Goal: Use online tool/utility: Utilize a website feature to perform a specific function

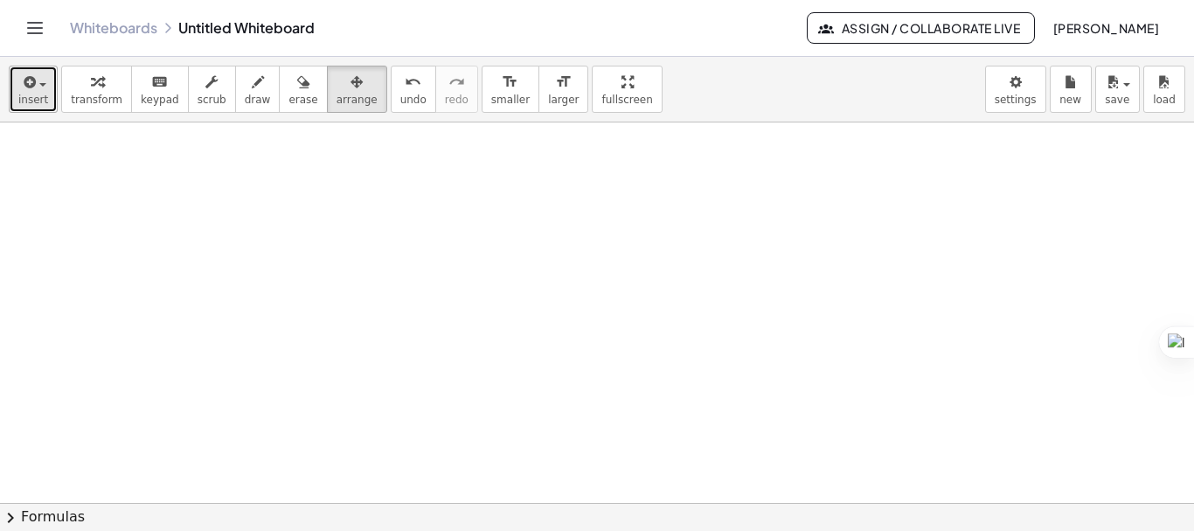
click at [40, 92] on button "insert" at bounding box center [33, 89] width 49 height 47
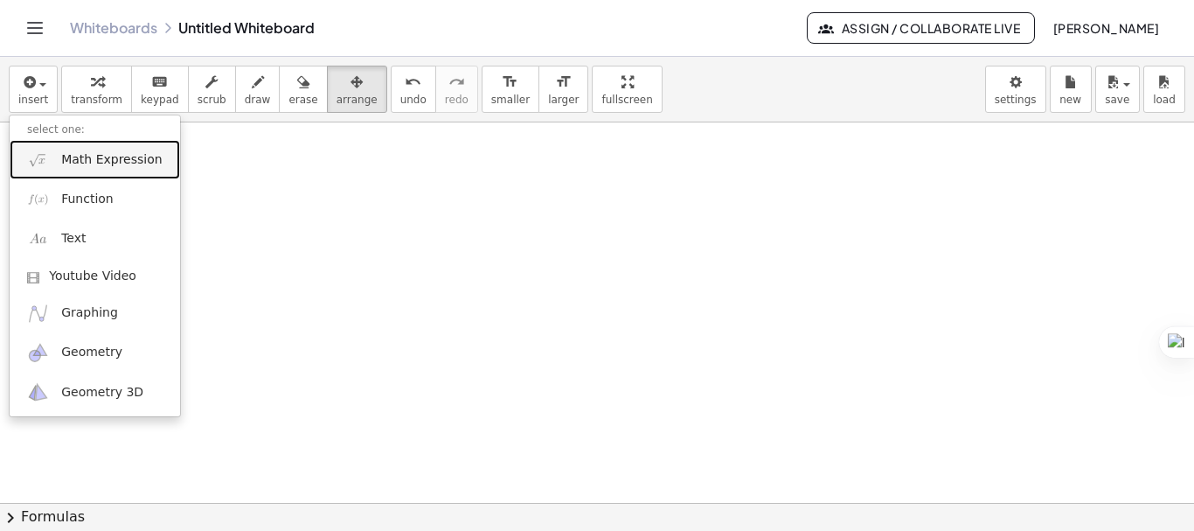
click at [80, 166] on span "Math Expression" at bounding box center [111, 159] width 101 height 17
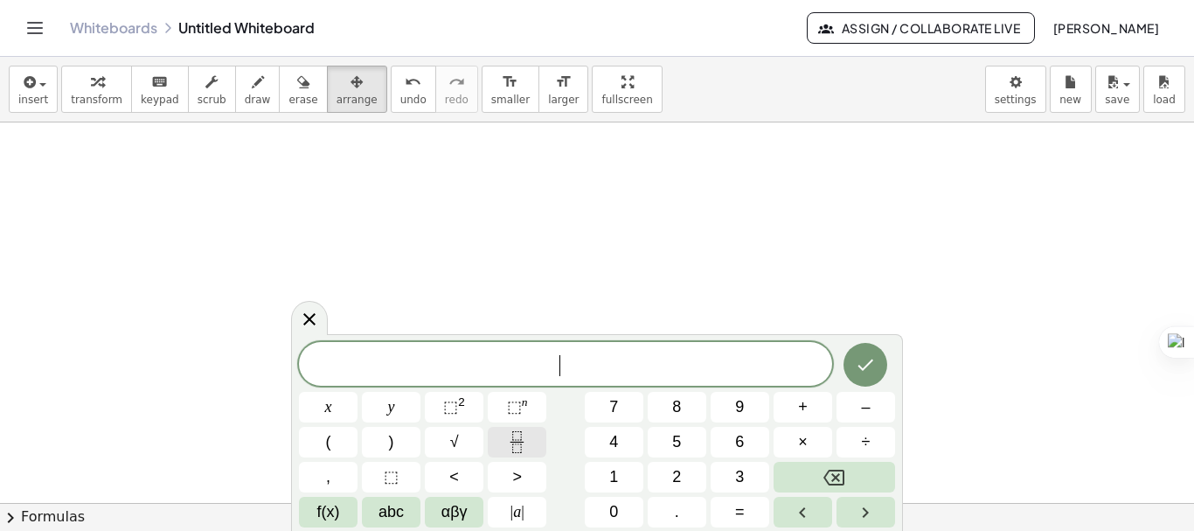
click at [509, 447] on icon "Fraction" at bounding box center [517, 442] width 22 height 22
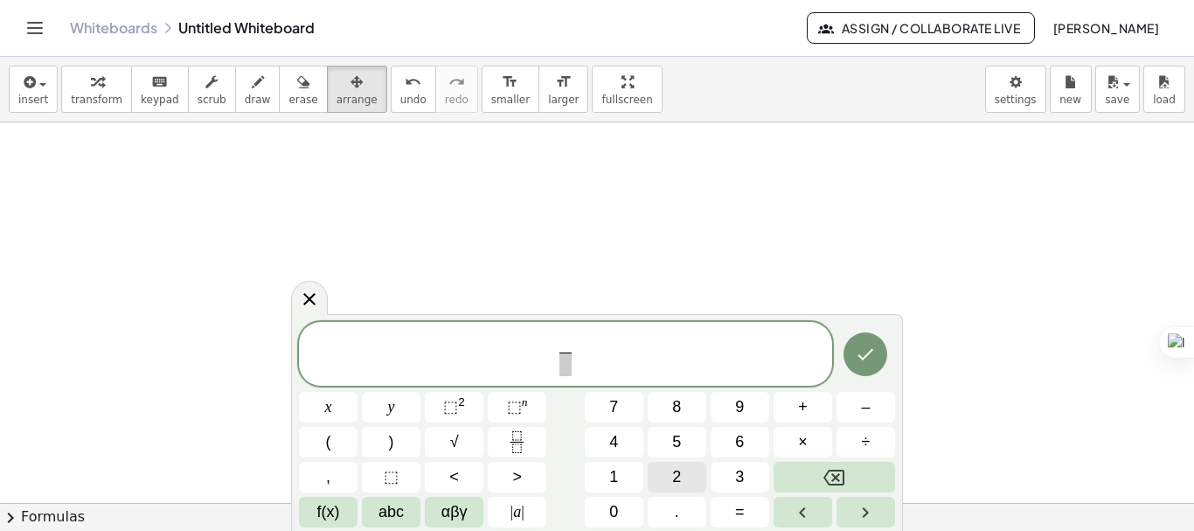
click at [675, 486] on span "2" at bounding box center [676, 477] width 9 height 24
click at [568, 373] on span "​" at bounding box center [564, 364] width 13 height 24
click at [335, 415] on button "x" at bounding box center [328, 407] width 59 height 31
click at [601, 360] on span "2 x ​ ​" at bounding box center [565, 355] width 533 height 46
click at [864, 407] on span "–" at bounding box center [865, 407] width 9 height 24
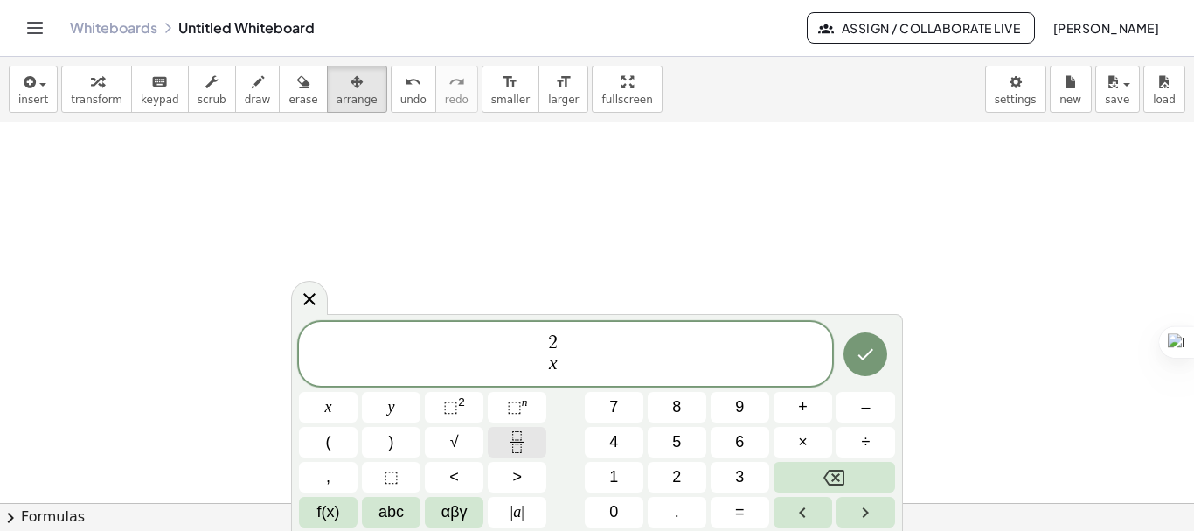
click at [507, 442] on icon "Fraction" at bounding box center [517, 442] width 22 height 22
click at [741, 470] on span "3" at bounding box center [739, 477] width 9 height 24
click at [329, 412] on span "x" at bounding box center [328, 407] width 7 height 24
click at [590, 369] on span at bounding box center [589, 364] width 22 height 24
click at [335, 411] on button "x" at bounding box center [328, 407] width 59 height 31
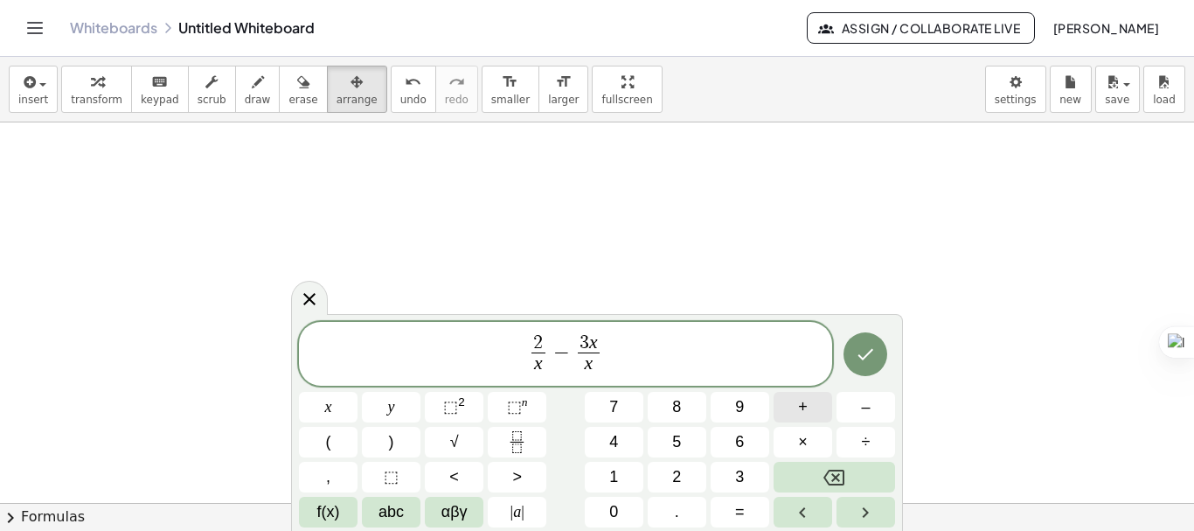
click at [812, 416] on button "+" at bounding box center [802, 407] width 59 height 31
click at [692, 465] on button "2" at bounding box center [677, 476] width 59 height 31
click at [720, 378] on div "2 x ​ − 3 x x + 2 ​ ​" at bounding box center [565, 354] width 533 height 65
click at [735, 509] on span "=" at bounding box center [740, 512] width 10 height 24
click at [518, 440] on icon "Fraction" at bounding box center [517, 442] width 22 height 22
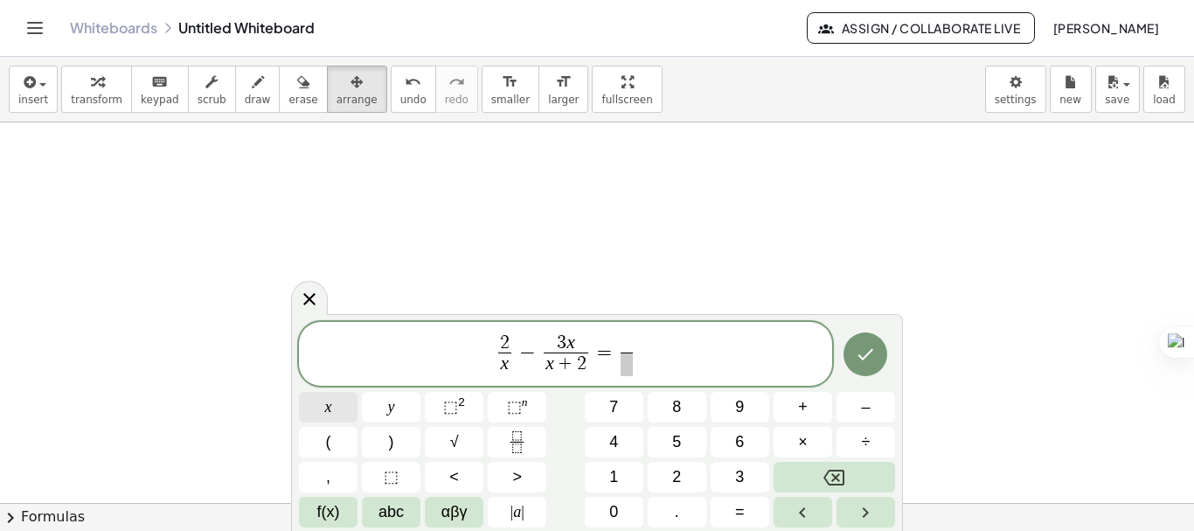
click at [338, 410] on button "x" at bounding box center [328, 407] width 59 height 31
click at [627, 357] on span "​" at bounding box center [627, 364] width 12 height 24
click at [342, 400] on button "x" at bounding box center [328, 407] width 59 height 31
click at [460, 403] on sup "2" at bounding box center [461, 401] width 7 height 13
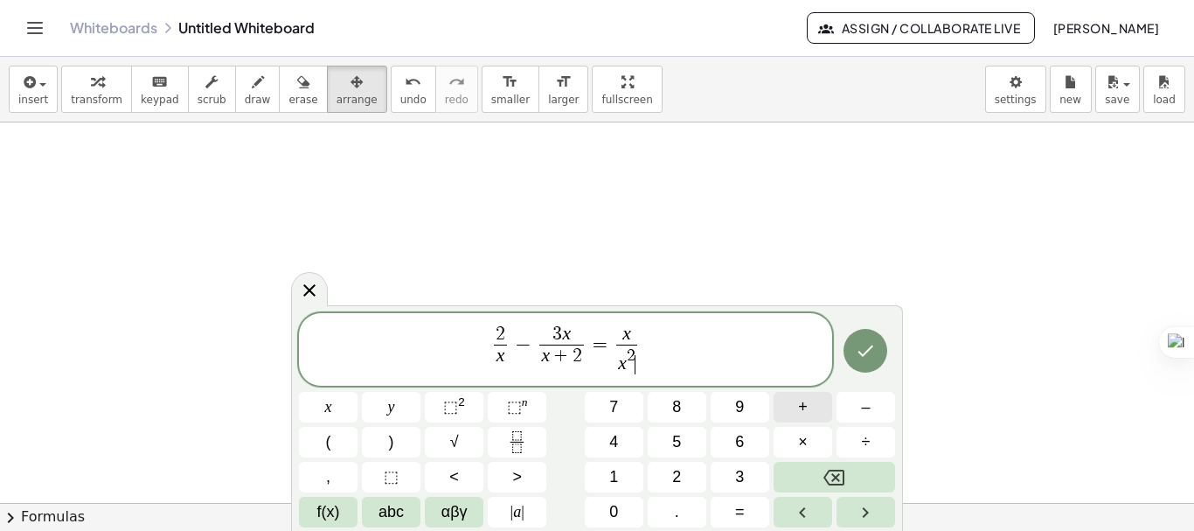
click at [798, 412] on span "+" at bounding box center [803, 407] width 10 height 24
click at [676, 473] on span "2" at bounding box center [676, 477] width 9 height 24
click at [337, 418] on button "x" at bounding box center [328, 407] width 59 height 31
click at [882, 350] on button "Done" at bounding box center [865, 351] width 44 height 44
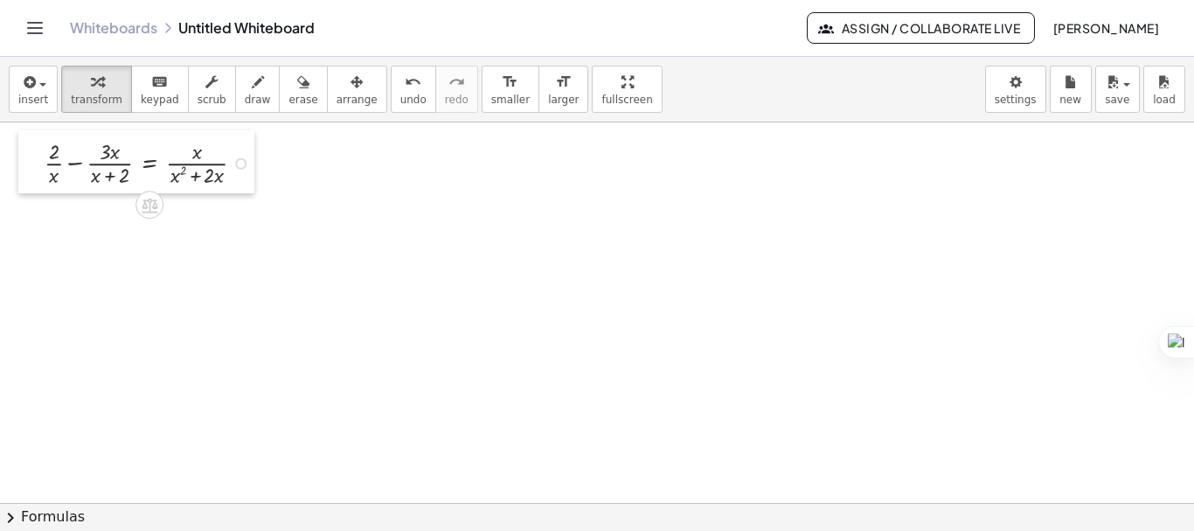
drag, startPoint x: 124, startPoint y: 165, endPoint x: 24, endPoint y: 135, distance: 104.2
click at [24, 135] on div at bounding box center [31, 161] width 26 height 63
click at [489, 316] on div at bounding box center [597, 502] width 1194 height 760
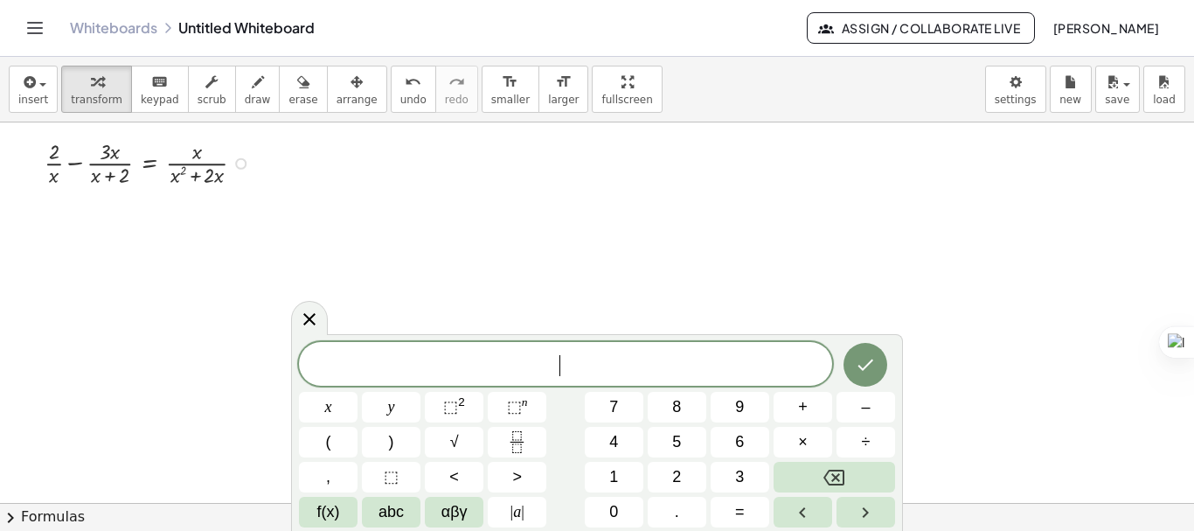
click at [73, 165] on div at bounding box center [152, 162] width 232 height 54
click at [73, 165] on div "+ · 2 · x − · 3 · x · ( + x + 2 ) = · x · ( + x 2 + · 2 · x ) Try to double tap…" at bounding box center [597, 502] width 1194 height 760
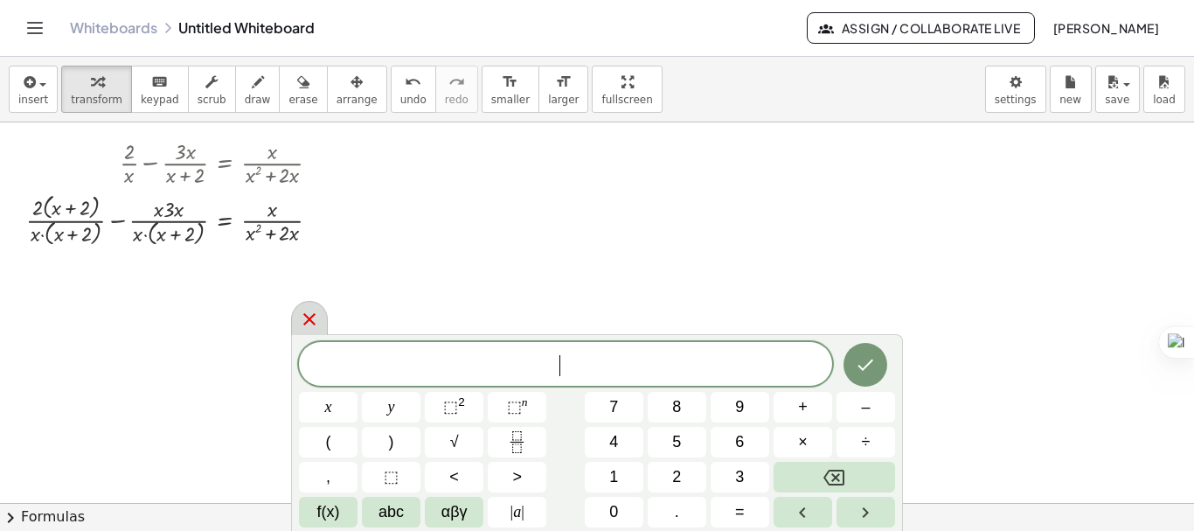
click at [303, 322] on icon at bounding box center [309, 319] width 21 height 21
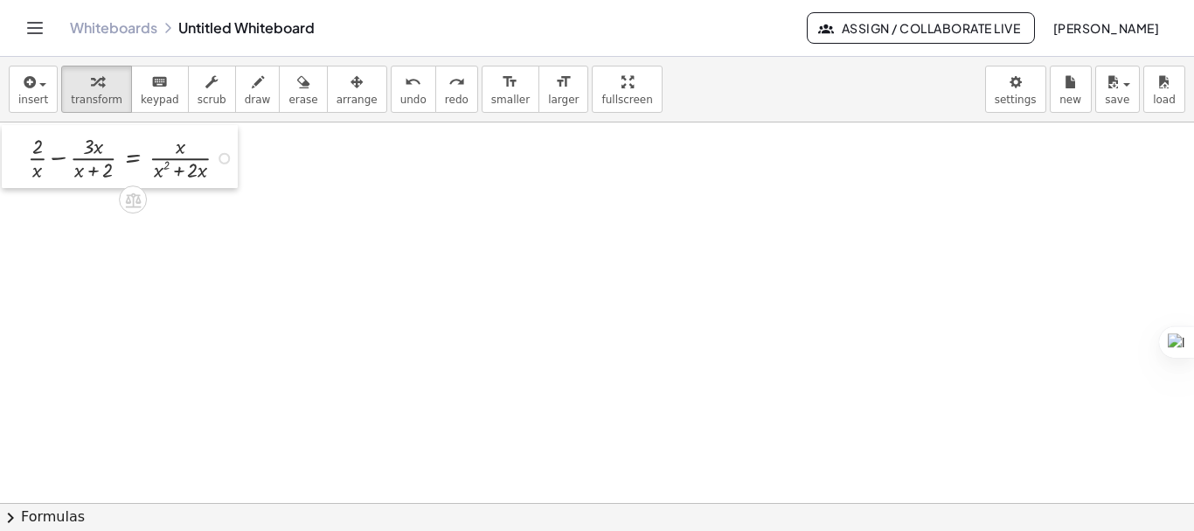
drag, startPoint x: 102, startPoint y: 141, endPoint x: 10, endPoint y: 135, distance: 91.9
click at [10, 135] on div at bounding box center [15, 156] width 26 height 63
click at [60, 160] on div at bounding box center [135, 156] width 232 height 54
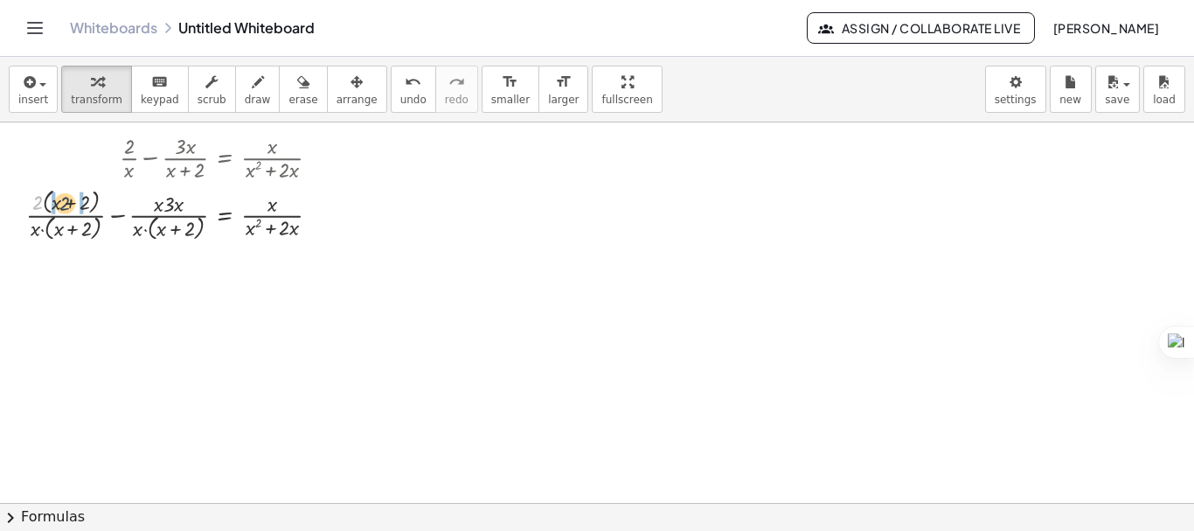
drag, startPoint x: 37, startPoint y: 199, endPoint x: 66, endPoint y: 200, distance: 29.7
click at [66, 200] on div at bounding box center [179, 214] width 325 height 60
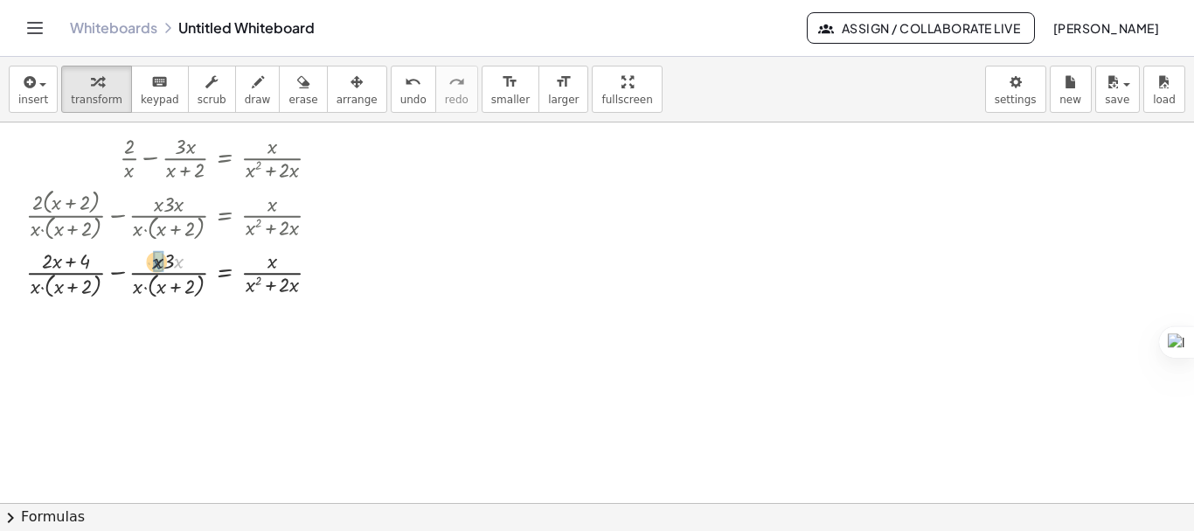
drag, startPoint x: 183, startPoint y: 263, endPoint x: 160, endPoint y: 264, distance: 22.7
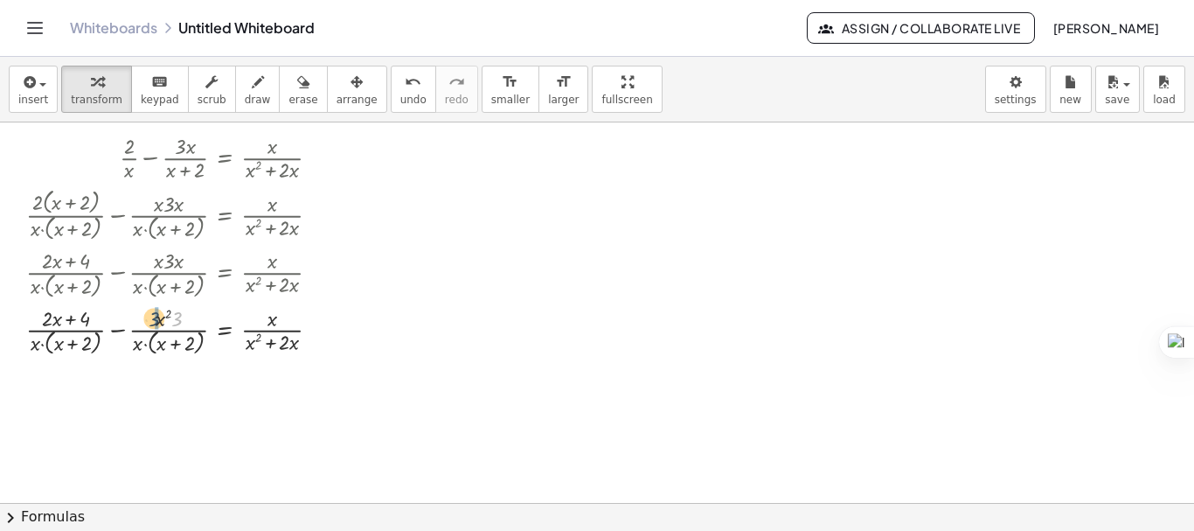
drag, startPoint x: 178, startPoint y: 313, endPoint x: 152, endPoint y: 313, distance: 26.2
click at [152, 313] on div at bounding box center [179, 331] width 325 height 58
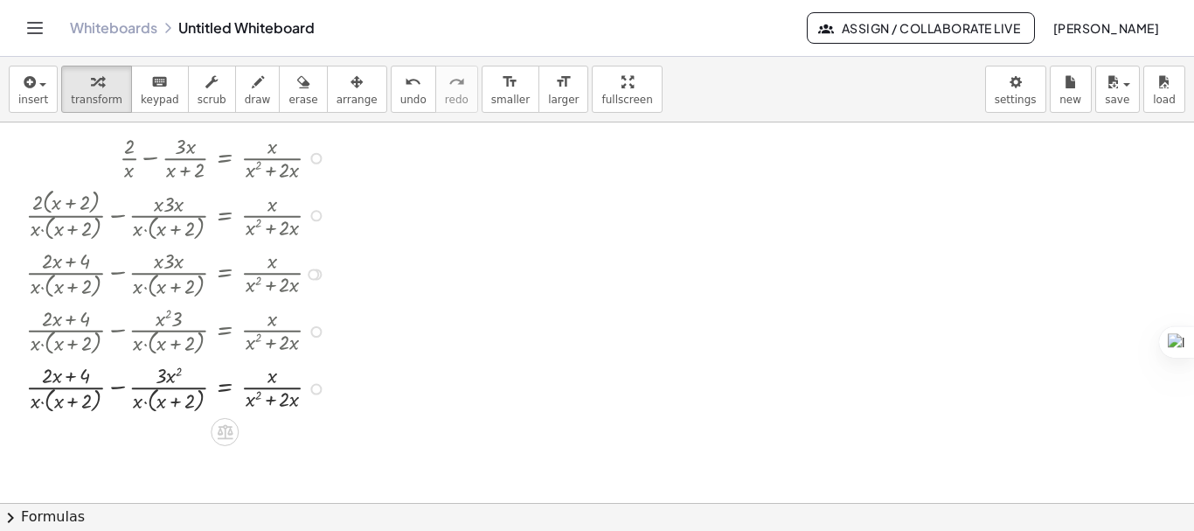
click at [34, 405] on div at bounding box center [179, 387] width 325 height 58
drag, startPoint x: 34, startPoint y: 405, endPoint x: 72, endPoint y: 402, distance: 37.7
click at [72, 402] on div at bounding box center [179, 387] width 325 height 58
drag, startPoint x: 36, startPoint y: 402, endPoint x: 52, endPoint y: 402, distance: 16.6
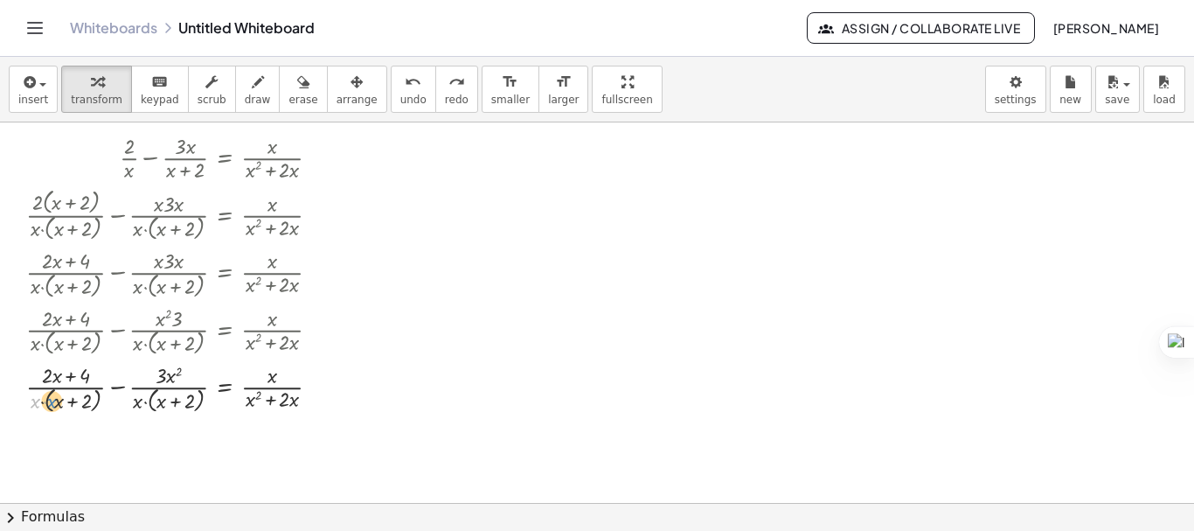
click at [52, 402] on div at bounding box center [173, 387] width 339 height 58
drag, startPoint x: 33, startPoint y: 402, endPoint x: 59, endPoint y: 403, distance: 26.2
click at [59, 403] on div at bounding box center [173, 387] width 339 height 58
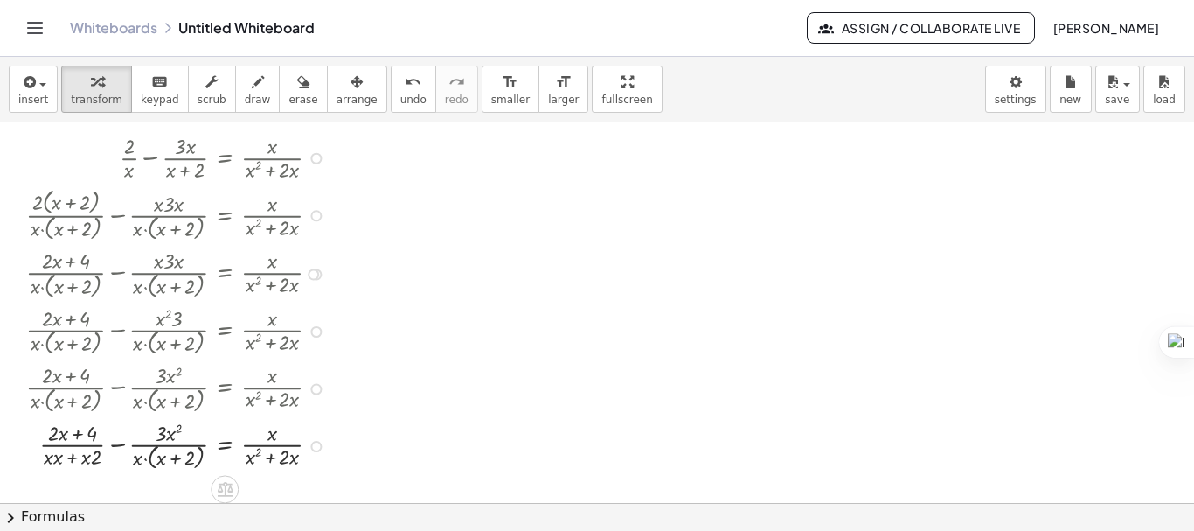
click at [55, 462] on div at bounding box center [179, 445] width 325 height 58
drag, startPoint x: 96, startPoint y: 462, endPoint x: 77, endPoint y: 462, distance: 19.2
click at [77, 462] on div at bounding box center [179, 445] width 325 height 58
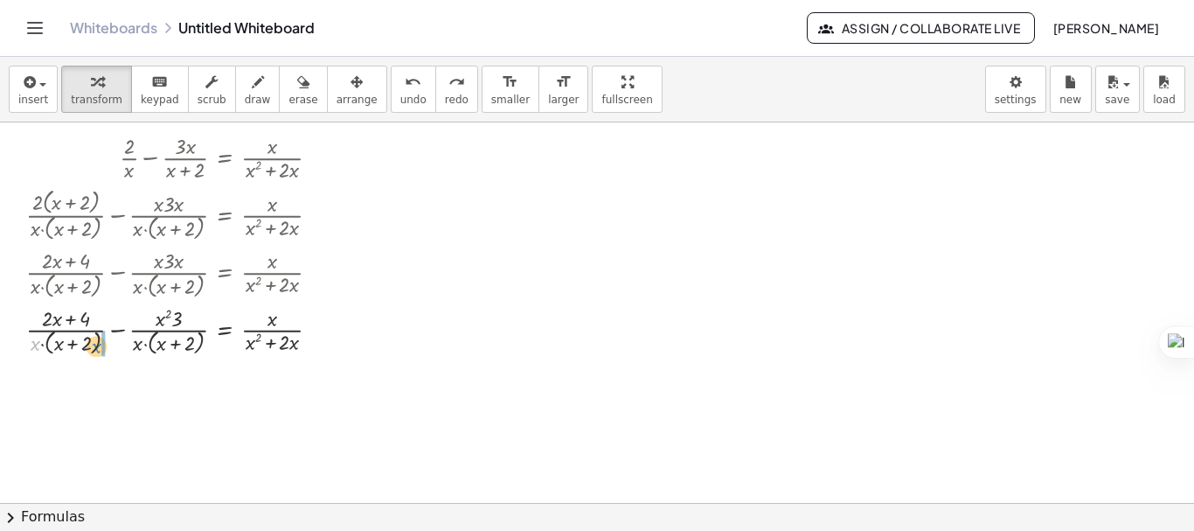
drag, startPoint x: 36, startPoint y: 343, endPoint x: 97, endPoint y: 346, distance: 61.2
click at [97, 346] on div at bounding box center [179, 331] width 325 height 58
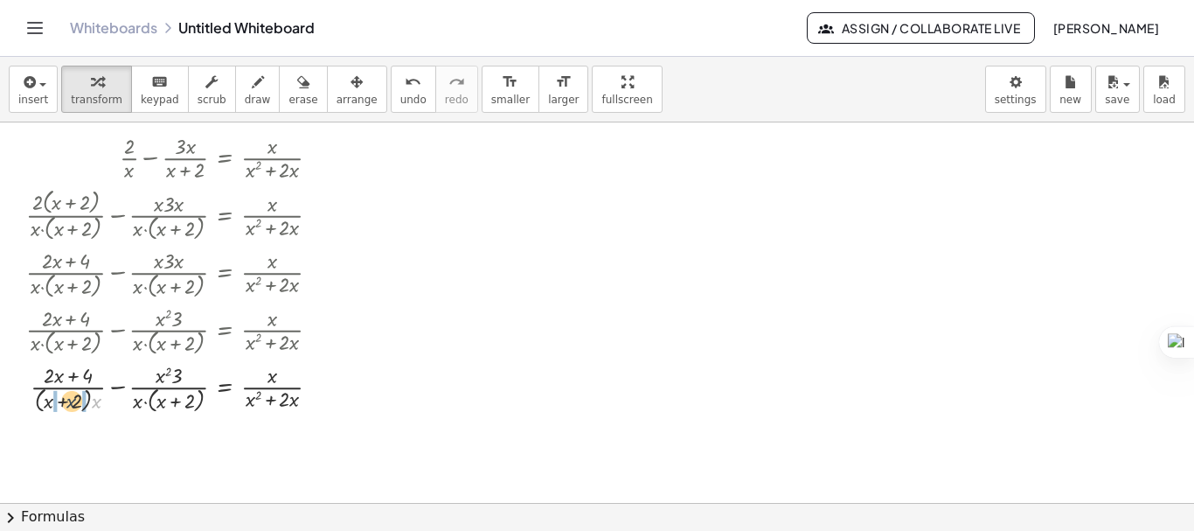
drag, startPoint x: 93, startPoint y: 403, endPoint x: 66, endPoint y: 403, distance: 26.2
click at [66, 403] on div at bounding box center [179, 387] width 325 height 58
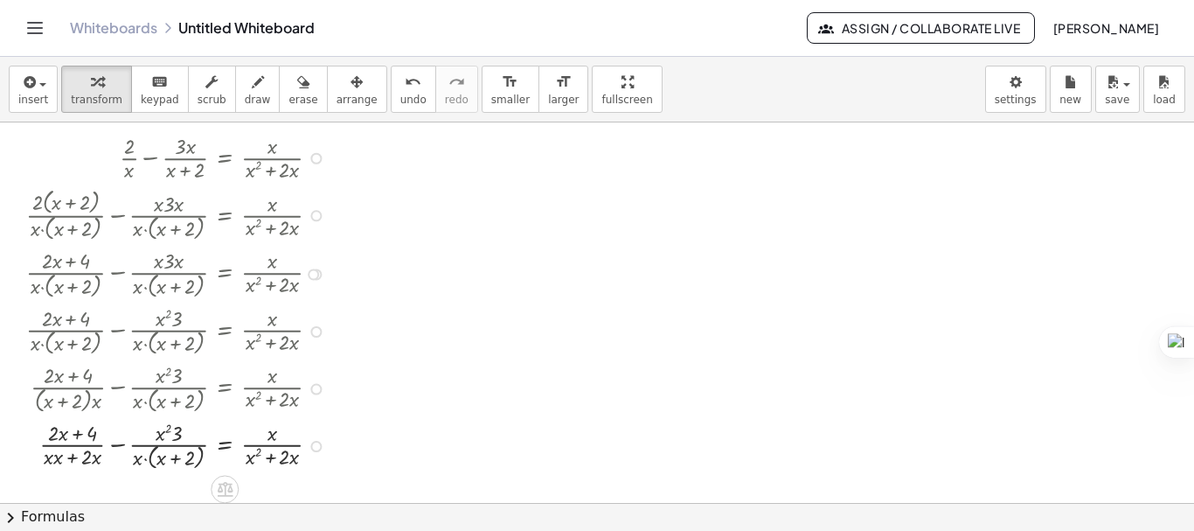
click at [59, 458] on div at bounding box center [179, 445] width 325 height 58
drag, startPoint x: 132, startPoint y: 458, endPoint x: 198, endPoint y: 462, distance: 66.6
click at [198, 462] on div at bounding box center [179, 445] width 325 height 58
drag, startPoint x: 198, startPoint y: 462, endPoint x: 173, endPoint y: 460, distance: 25.5
click at [173, 460] on div at bounding box center [179, 445] width 325 height 58
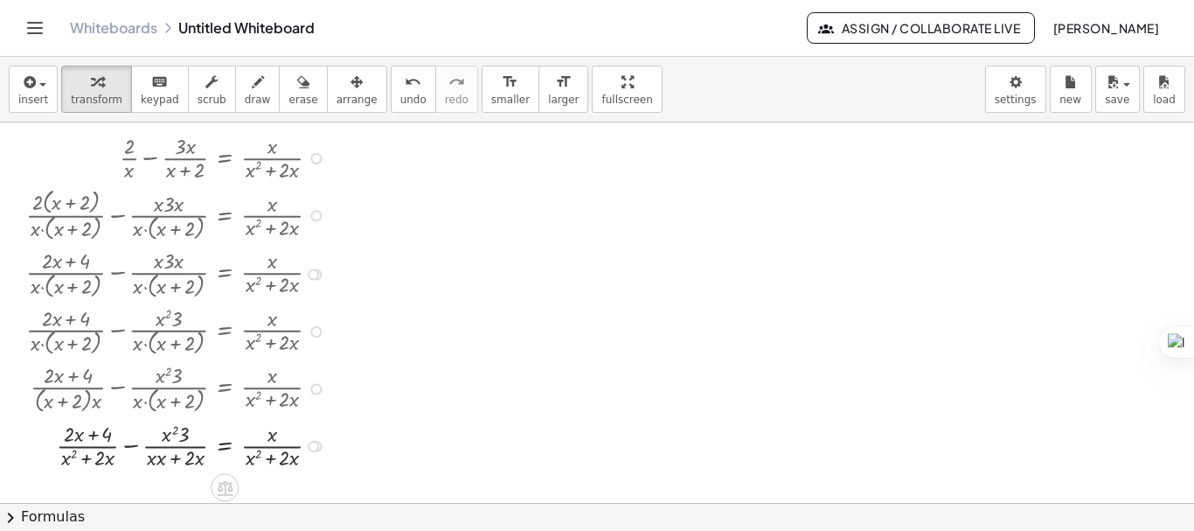
click at [163, 463] on div at bounding box center [179, 444] width 325 height 54
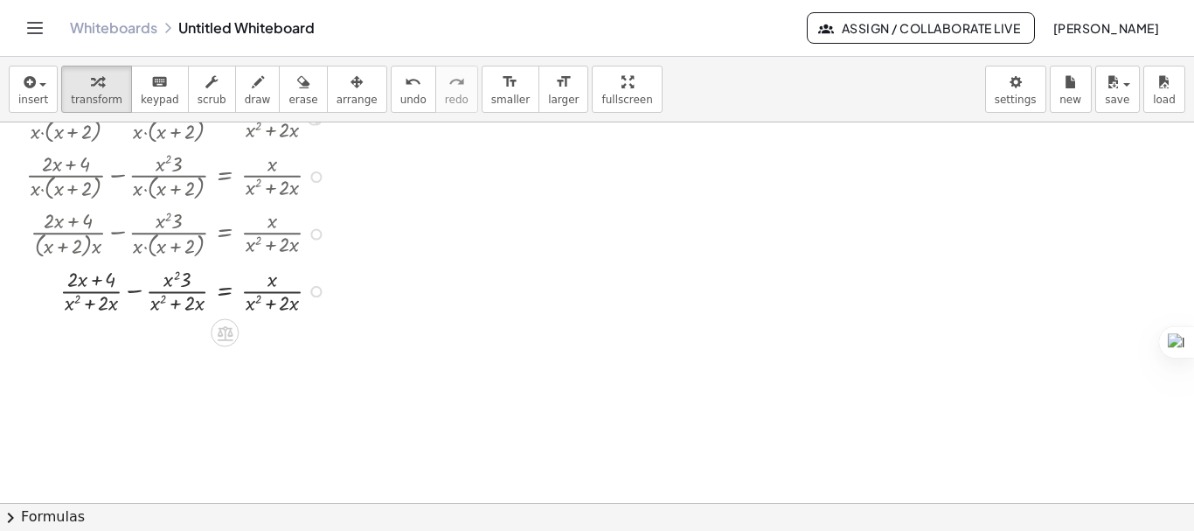
scroll to position [175, 0]
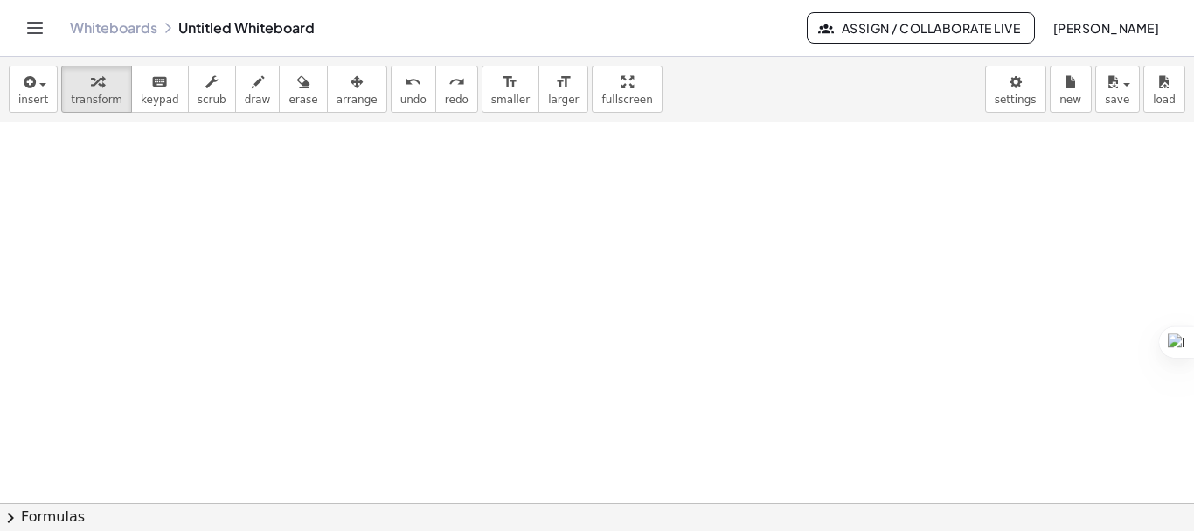
click at [719, 177] on div at bounding box center [597, 328] width 1194 height 760
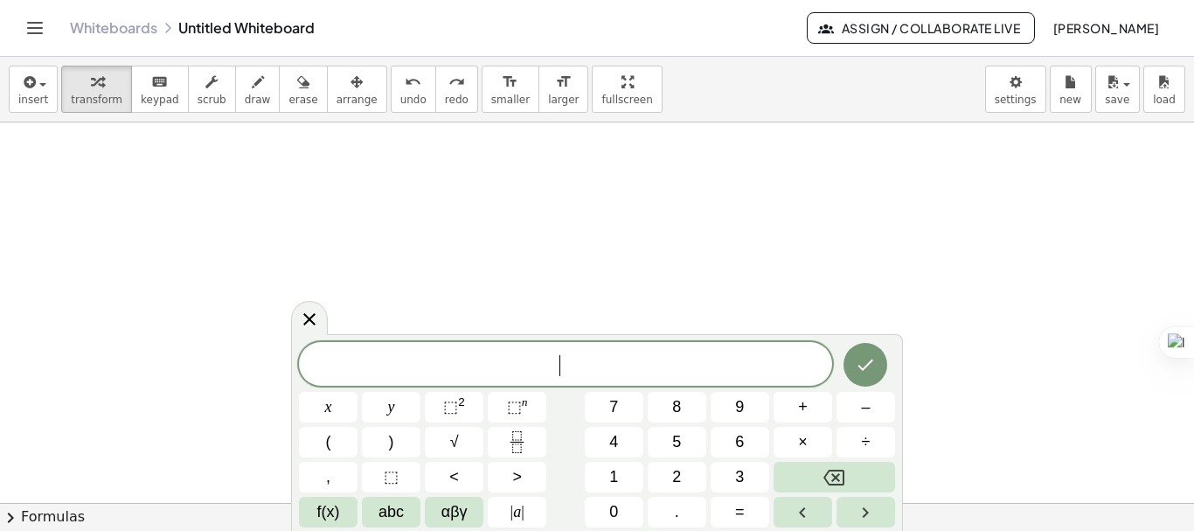
scroll to position [0, 0]
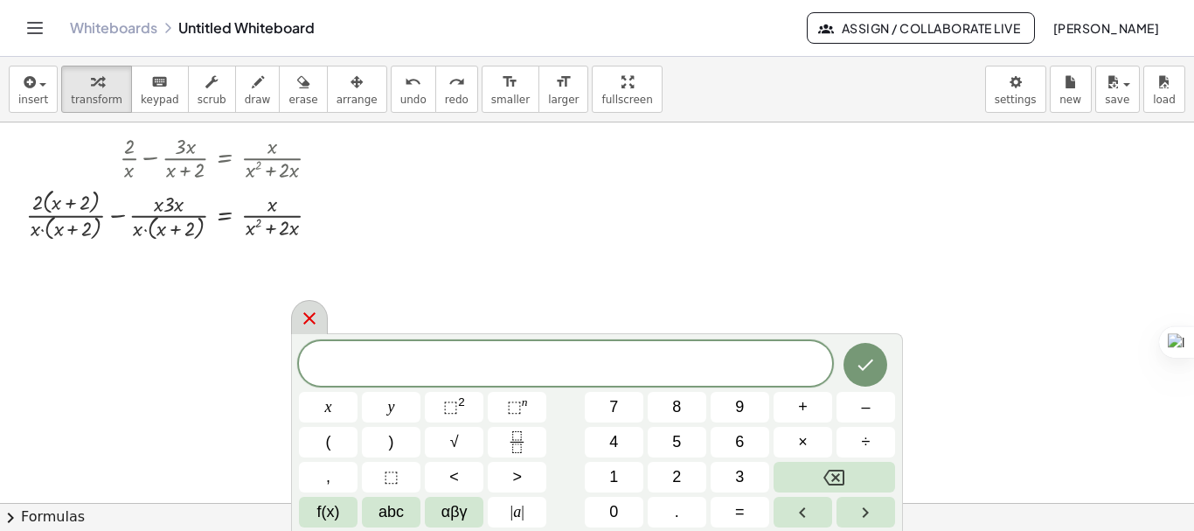
click at [307, 317] on icon at bounding box center [309, 318] width 12 height 12
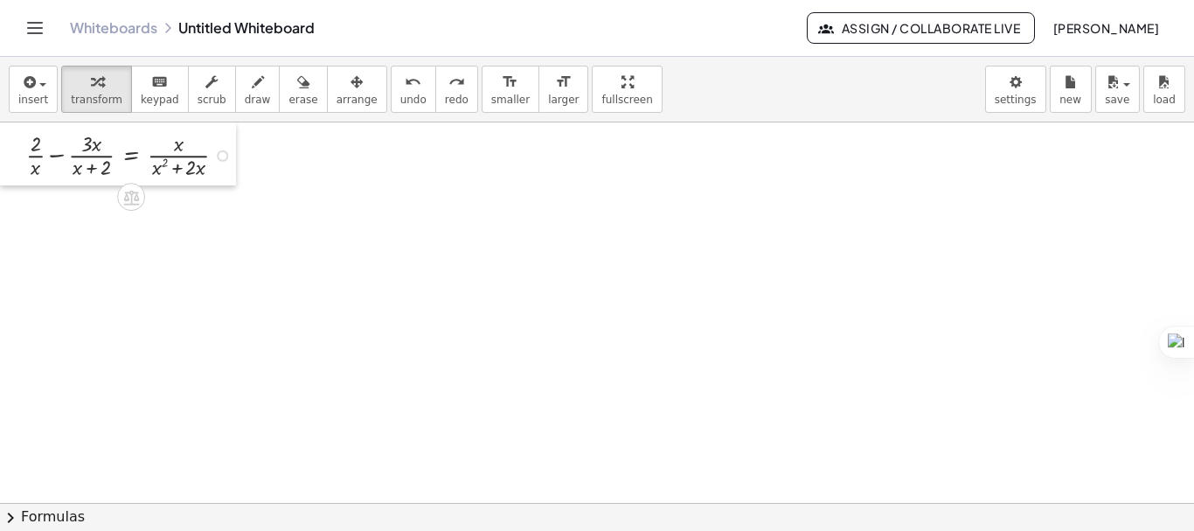
drag, startPoint x: 103, startPoint y: 145, endPoint x: 0, endPoint y: 137, distance: 103.4
click at [0, 137] on div at bounding box center [13, 153] width 26 height 63
click at [58, 157] on div at bounding box center [133, 154] width 232 height 54
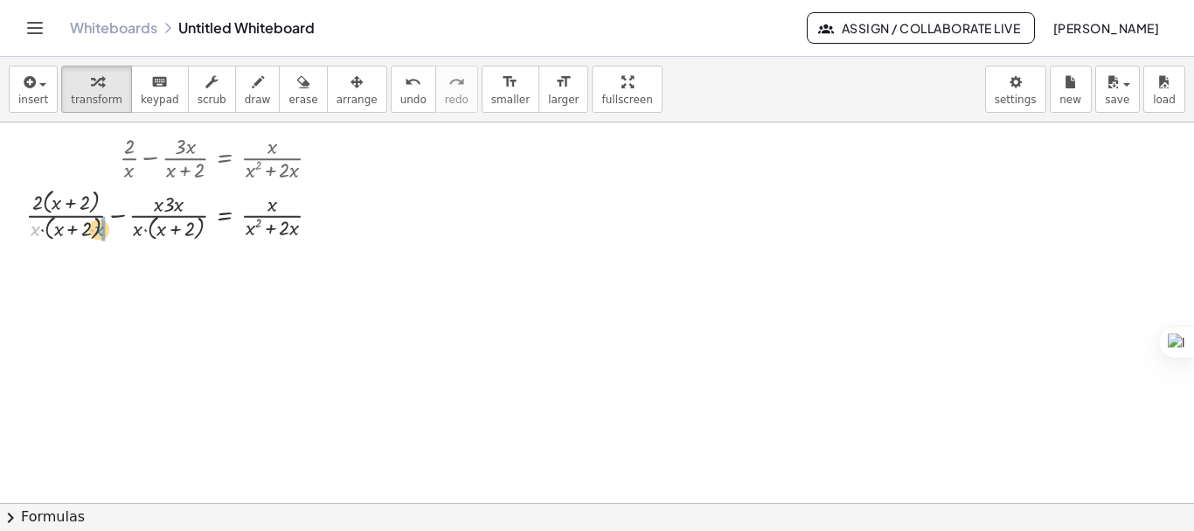
drag, startPoint x: 36, startPoint y: 232, endPoint x: 100, endPoint y: 232, distance: 63.8
click at [100, 232] on div at bounding box center [179, 214] width 325 height 60
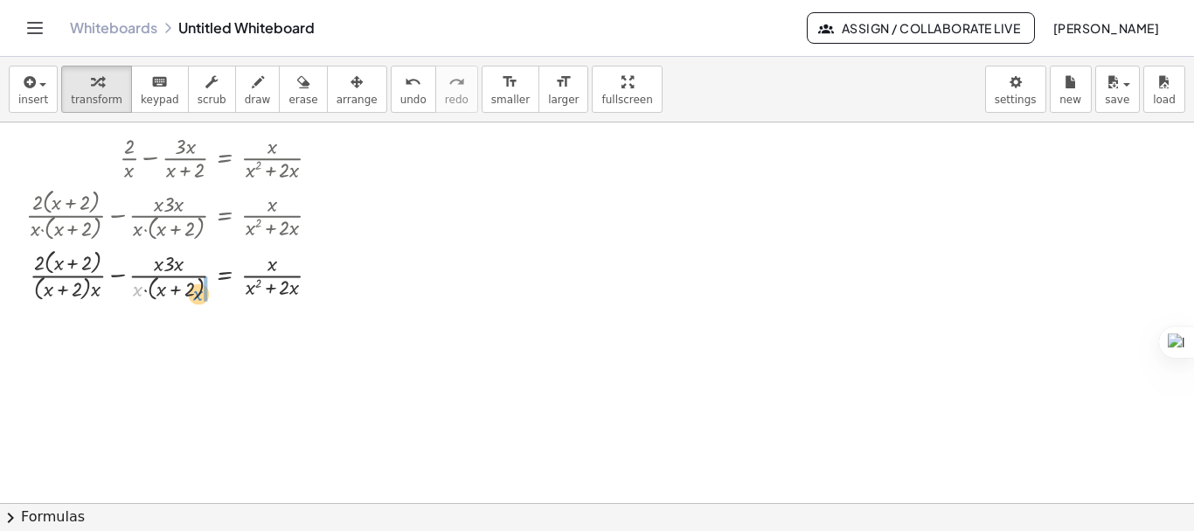
drag, startPoint x: 141, startPoint y: 291, endPoint x: 201, endPoint y: 295, distance: 60.5
click at [201, 295] on div at bounding box center [179, 274] width 325 height 60
drag, startPoint x: 96, startPoint y: 295, endPoint x: 73, endPoint y: 295, distance: 23.6
click at [73, 295] on div at bounding box center [179, 274] width 325 height 60
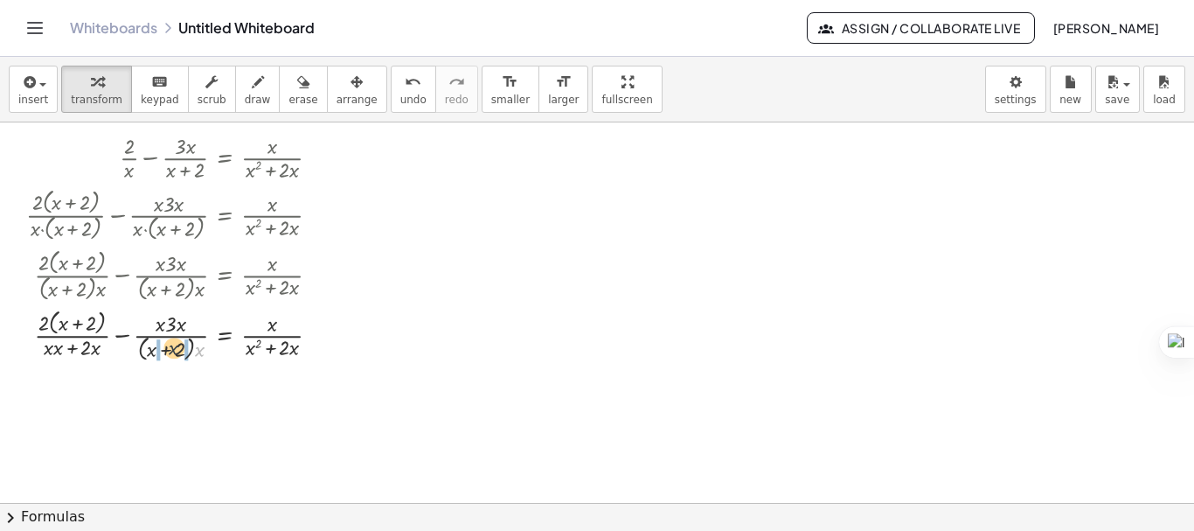
drag, startPoint x: 200, startPoint y: 353, endPoint x: 170, endPoint y: 351, distance: 30.6
click at [170, 351] on div at bounding box center [179, 334] width 325 height 60
click at [66, 355] on div at bounding box center [179, 335] width 325 height 58
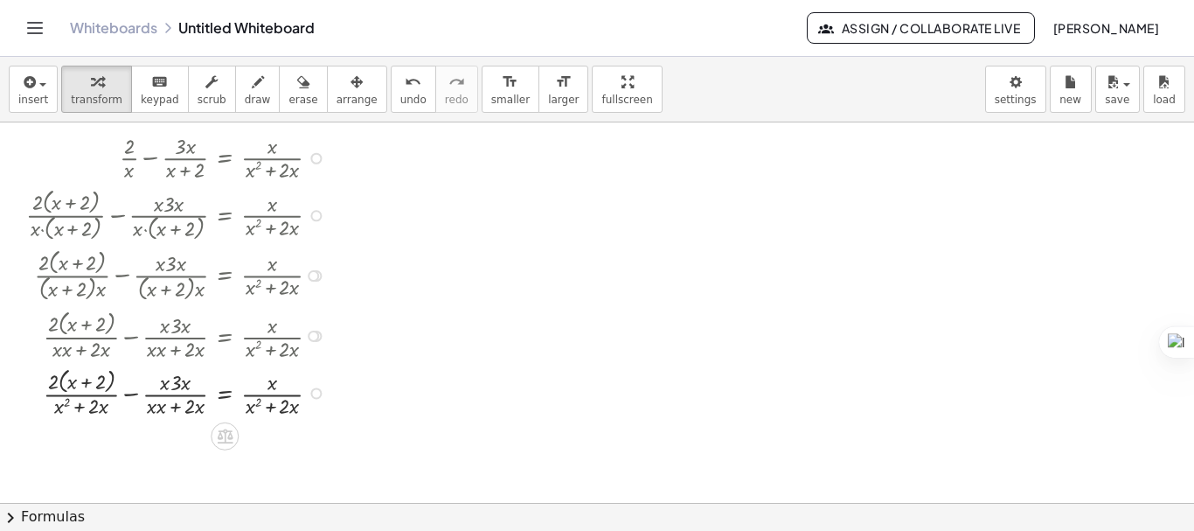
click at [163, 412] on div at bounding box center [179, 392] width 325 height 58
drag, startPoint x: 169, startPoint y: 387, endPoint x: 192, endPoint y: 387, distance: 23.6
click at [55, 387] on div at bounding box center [179, 392] width 325 height 58
drag, startPoint x: 55, startPoint y: 387, endPoint x: 92, endPoint y: 386, distance: 36.7
click at [92, 386] on div at bounding box center [179, 392] width 325 height 58
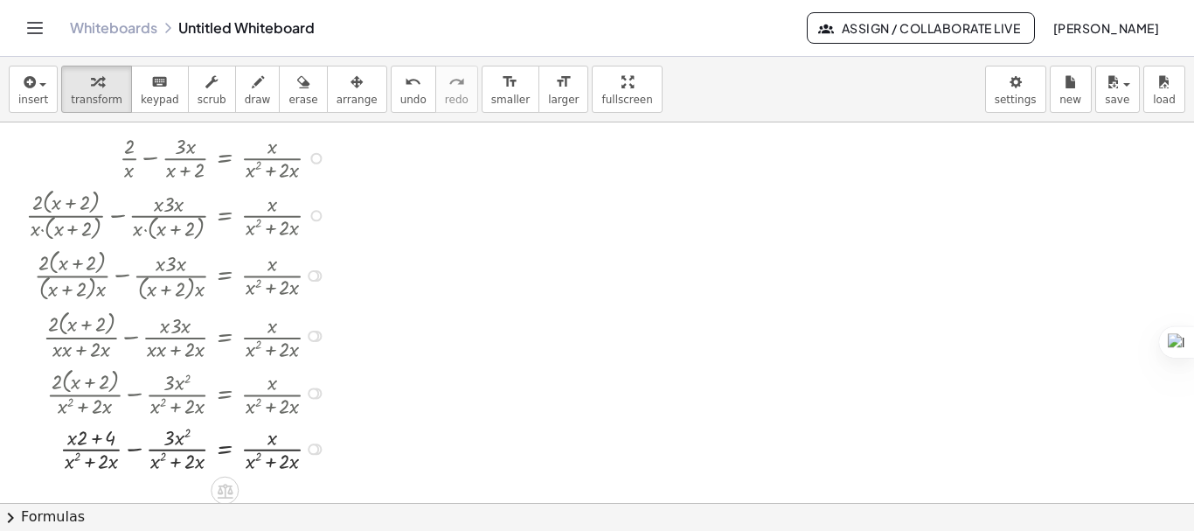
click at [135, 452] on div at bounding box center [179, 447] width 325 height 54
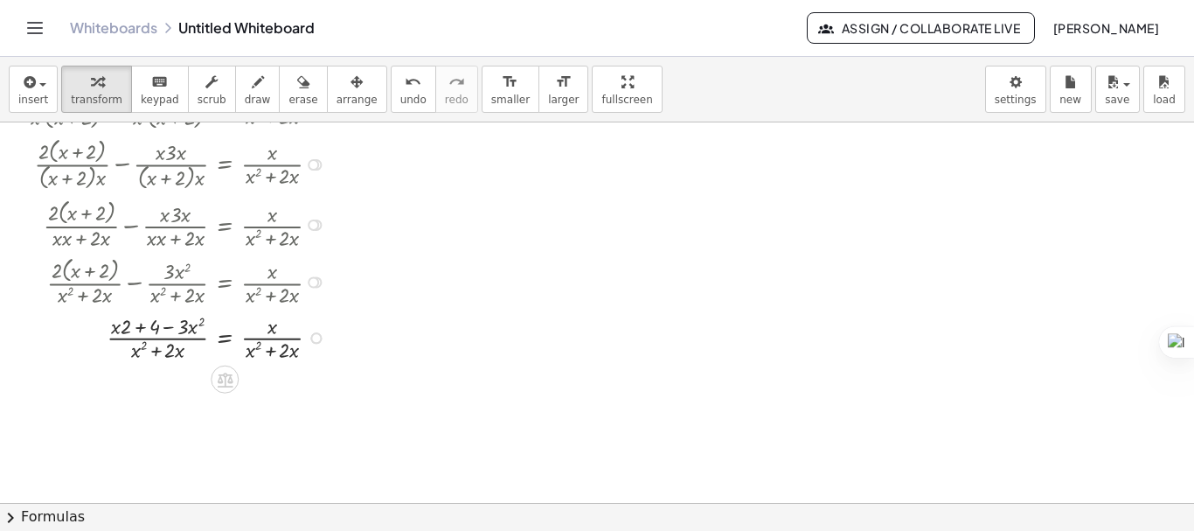
scroll to position [116, 0]
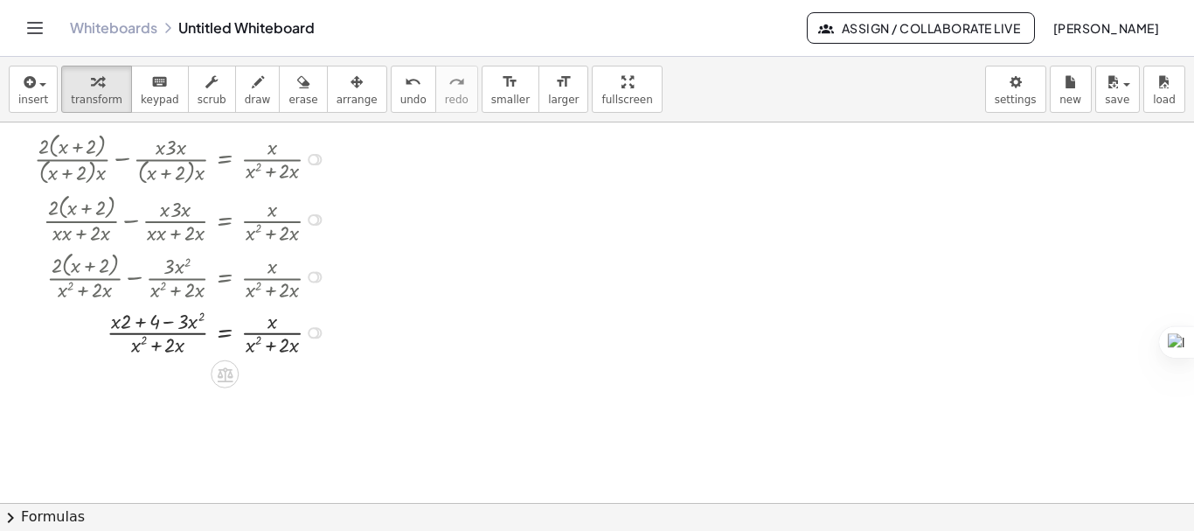
click at [221, 335] on div at bounding box center [179, 331] width 325 height 54
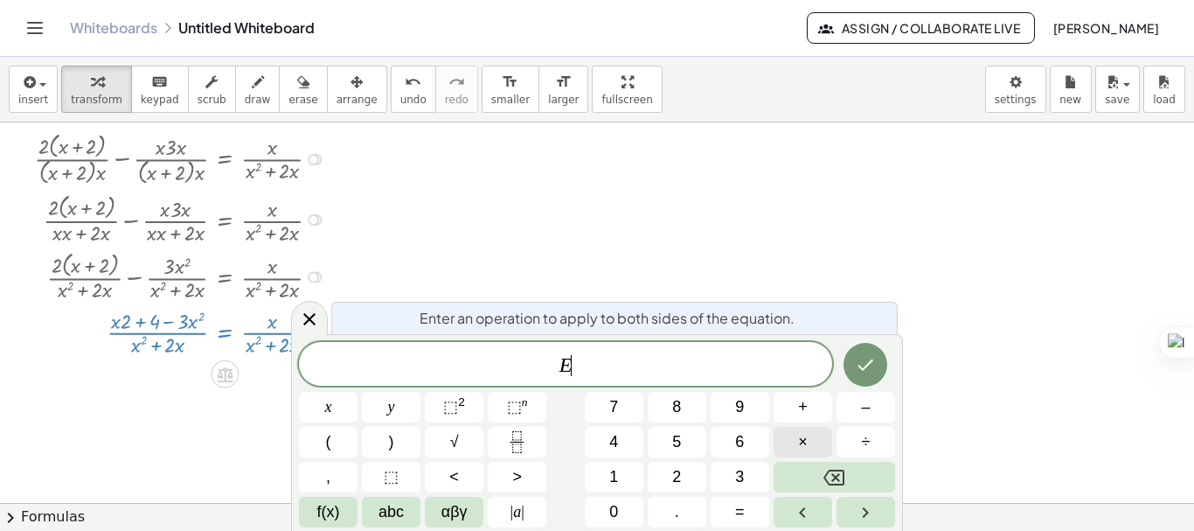
click at [794, 437] on button "×" at bounding box center [802, 442] width 59 height 31
click at [342, 436] on button "(" at bounding box center [328, 442] width 59 height 31
click at [335, 404] on button "x" at bounding box center [328, 407] width 59 height 31
click at [446, 409] on span "⬚" at bounding box center [450, 406] width 15 height 17
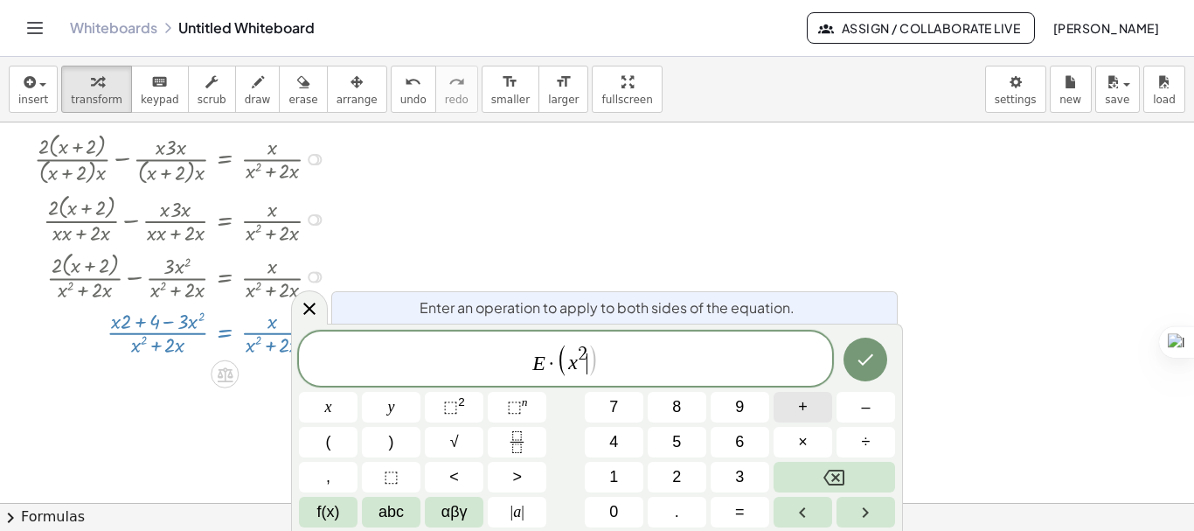
click at [804, 413] on span "+" at bounding box center [803, 407] width 10 height 24
click at [677, 475] on span "2" at bounding box center [676, 477] width 9 height 24
click at [343, 410] on button "x" at bounding box center [328, 407] width 59 height 31
click at [384, 439] on button ")" at bounding box center [391, 442] width 59 height 31
click at [856, 365] on icon "Done" at bounding box center [865, 359] width 21 height 21
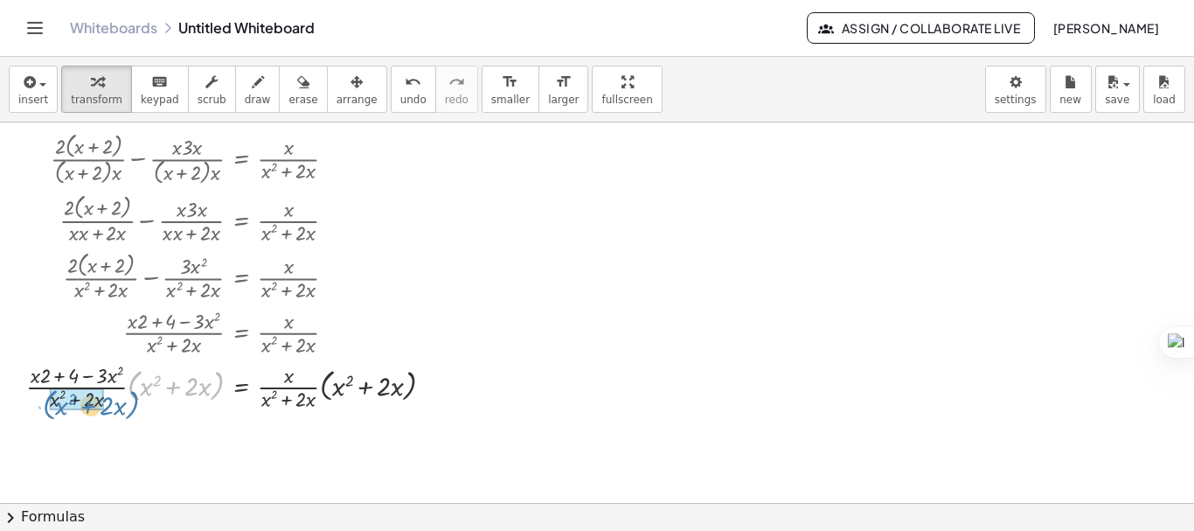
drag, startPoint x: 217, startPoint y: 387, endPoint x: 131, endPoint y: 406, distance: 87.8
click at [131, 406] on div at bounding box center [236, 385] width 439 height 54
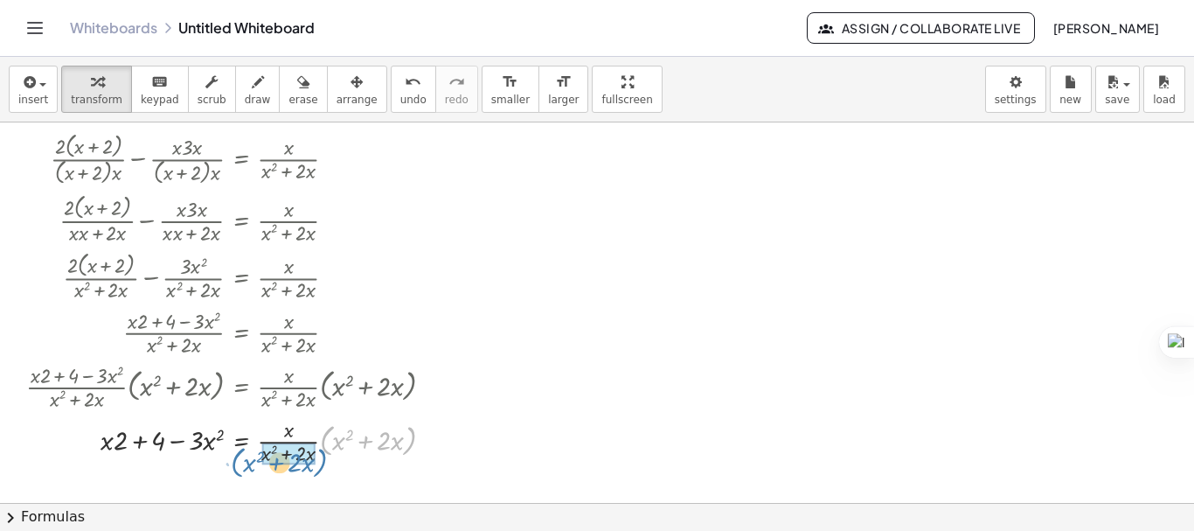
drag, startPoint x: 411, startPoint y: 441, endPoint x: 322, endPoint y: 463, distance: 91.8
click at [322, 463] on div at bounding box center [236, 440] width 439 height 54
drag, startPoint x: 262, startPoint y: 447, endPoint x: 105, endPoint y: 461, distance: 157.9
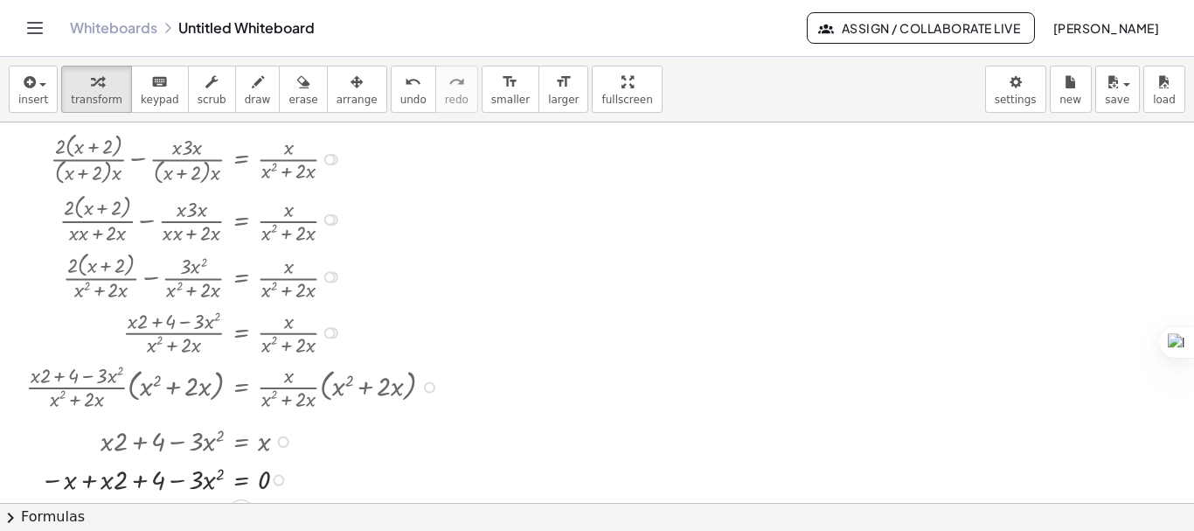
click at [90, 477] on div at bounding box center [236, 478] width 439 height 38
drag, startPoint x: 183, startPoint y: 483, endPoint x: 100, endPoint y: 487, distance: 83.1
click at [100, 487] on div at bounding box center [236, 478] width 439 height 38
drag, startPoint x: 184, startPoint y: 480, endPoint x: 77, endPoint y: 480, distance: 106.6
click at [77, 480] on div at bounding box center [236, 478] width 439 height 38
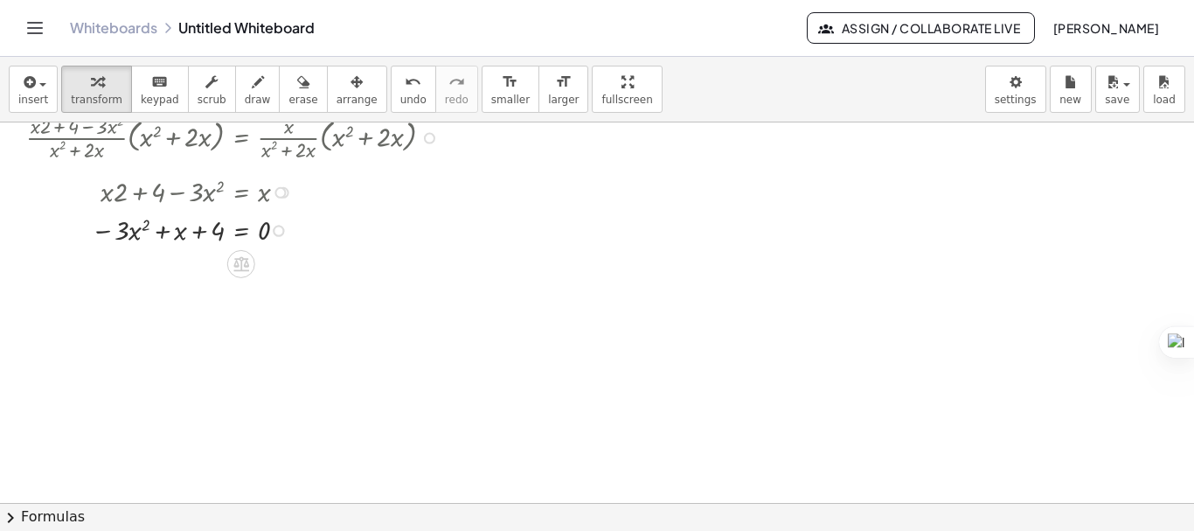
scroll to position [367, 0]
click at [12, 519] on span "chevron_right" at bounding box center [10, 517] width 21 height 21
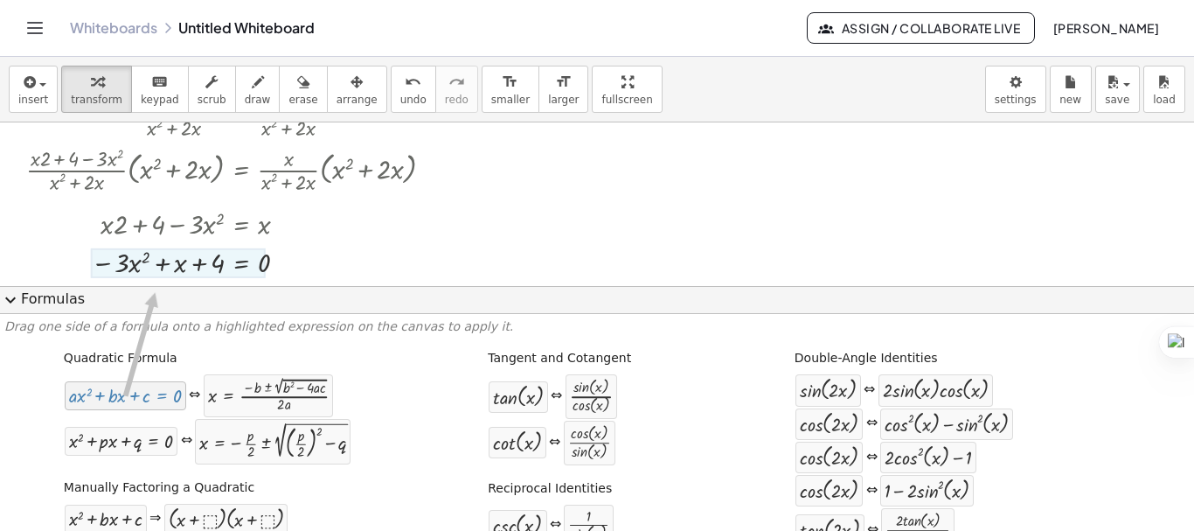
scroll to position [357, 0]
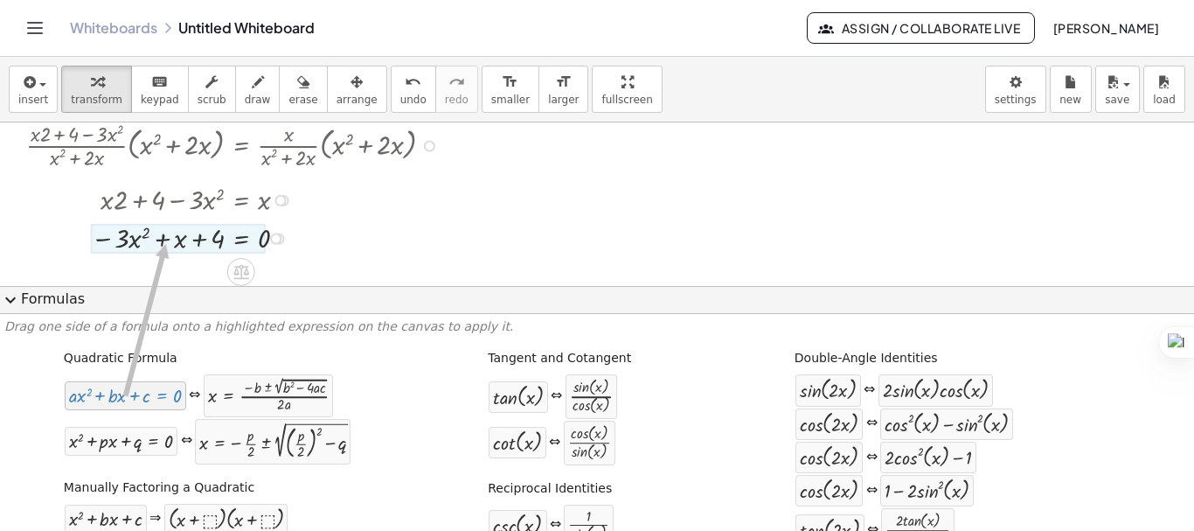
drag, startPoint x: 104, startPoint y: 405, endPoint x: 162, endPoint y: 244, distance: 170.8
drag, startPoint x: 105, startPoint y: 398, endPoint x: 167, endPoint y: 231, distance: 178.1
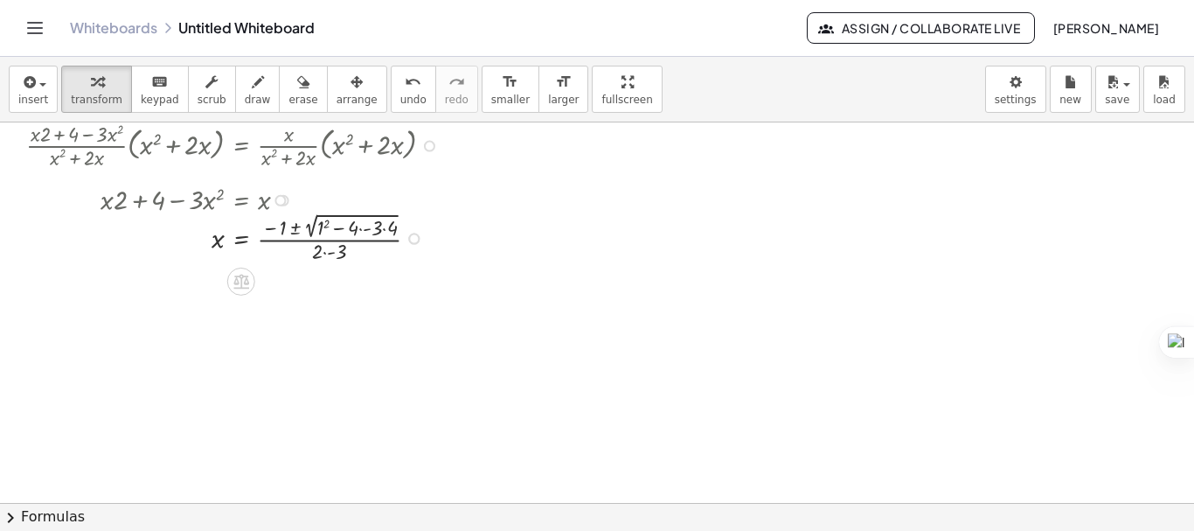
click at [377, 226] on div at bounding box center [236, 236] width 439 height 57
click at [375, 292] on div at bounding box center [236, 294] width 439 height 57
click at [344, 289] on div at bounding box center [236, 294] width 439 height 57
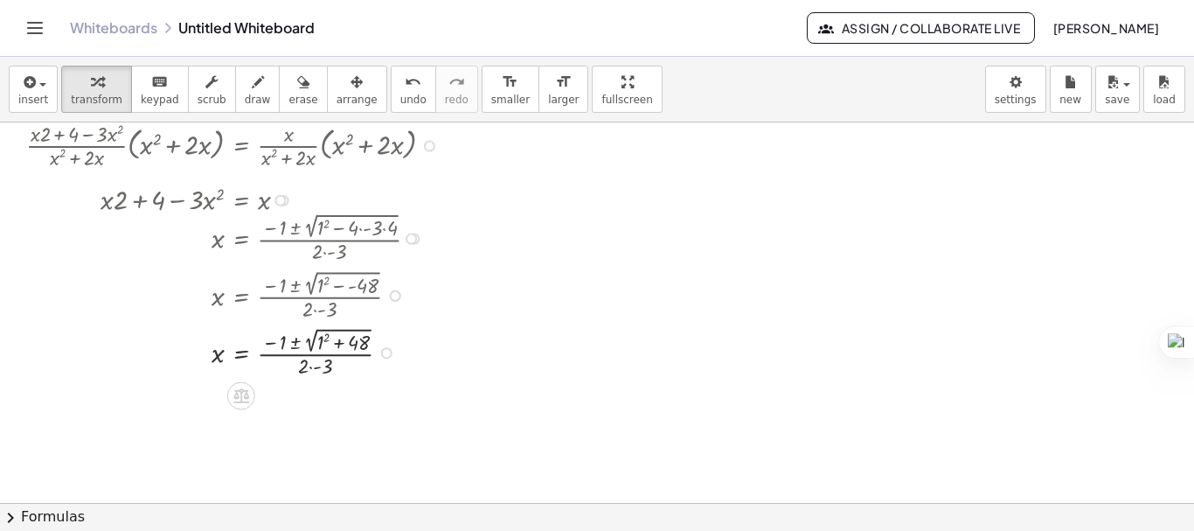
click at [328, 335] on div at bounding box center [236, 350] width 439 height 57
click at [334, 398] on div at bounding box center [236, 407] width 439 height 57
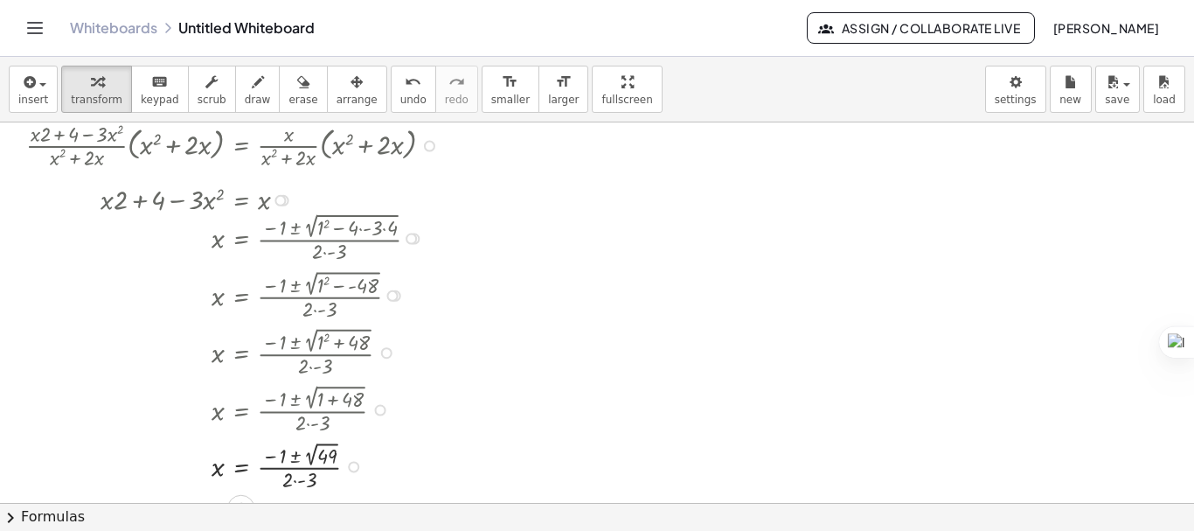
click at [312, 452] on div at bounding box center [236, 465] width 439 height 56
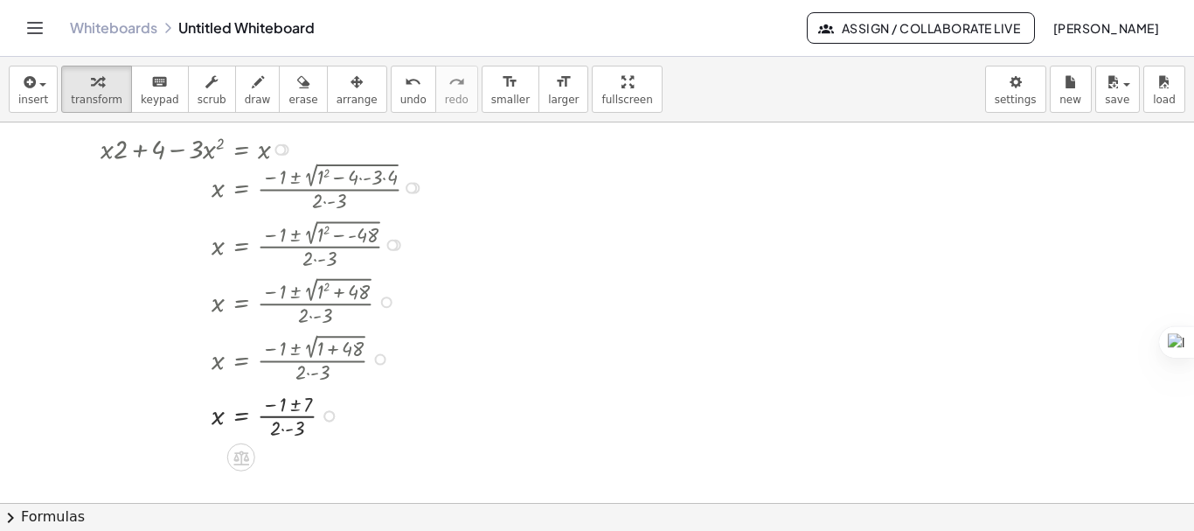
scroll to position [409, 0]
click at [285, 427] on div at bounding box center [236, 413] width 439 height 54
click at [293, 459] on div at bounding box center [236, 467] width 439 height 54
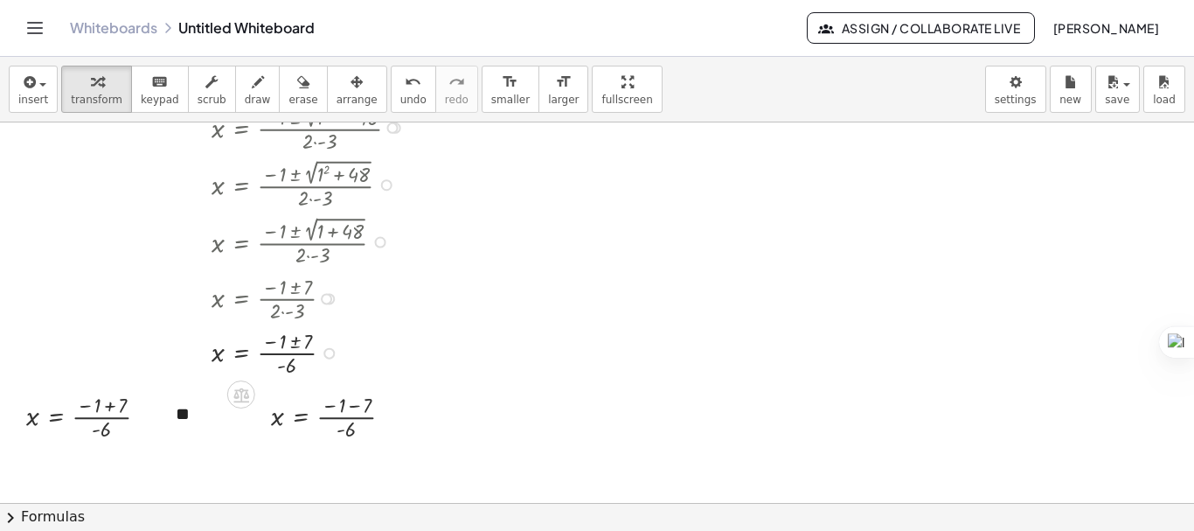
scroll to position [526, 0]
click at [107, 407] on div at bounding box center [93, 414] width 153 height 54
click at [82, 468] on div at bounding box center [93, 468] width 153 height 54
click at [355, 405] on div at bounding box center [338, 414] width 153 height 54
click at [323, 473] on div at bounding box center [338, 468] width 153 height 54
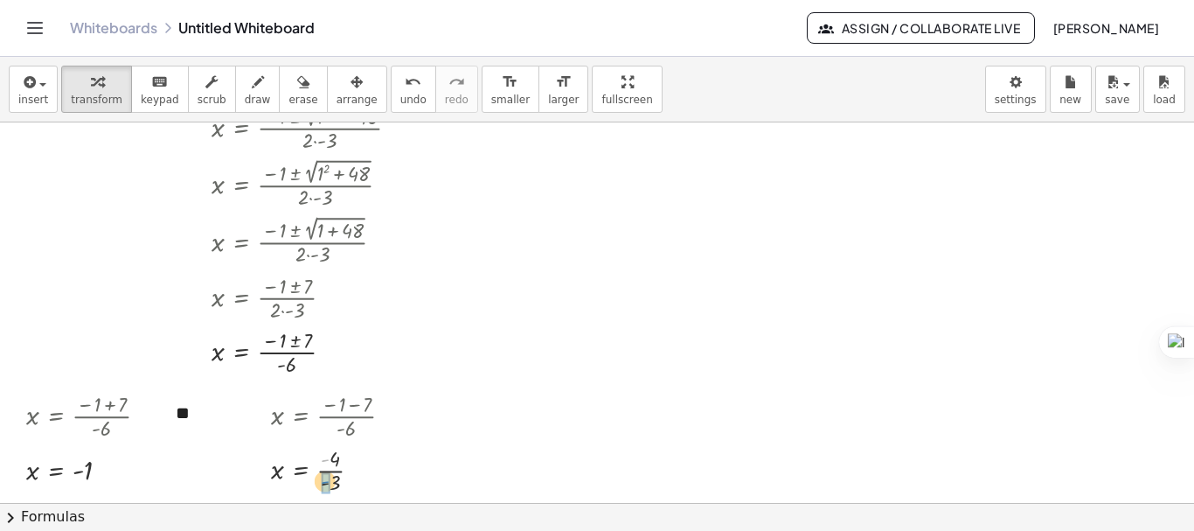
drag, startPoint x: 326, startPoint y: 463, endPoint x: 325, endPoint y: 485, distance: 21.9
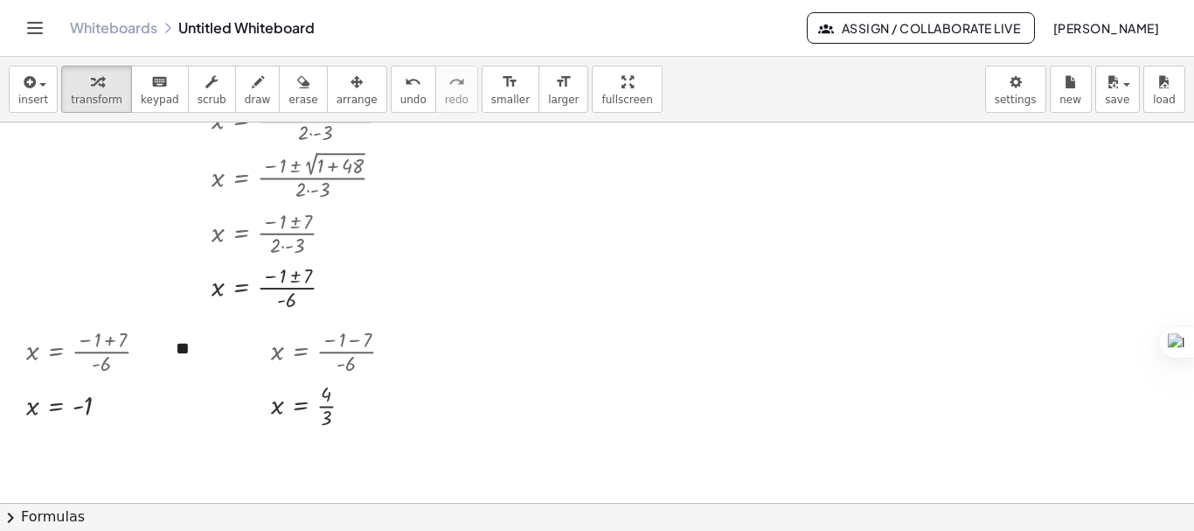
scroll to position [606, 0]
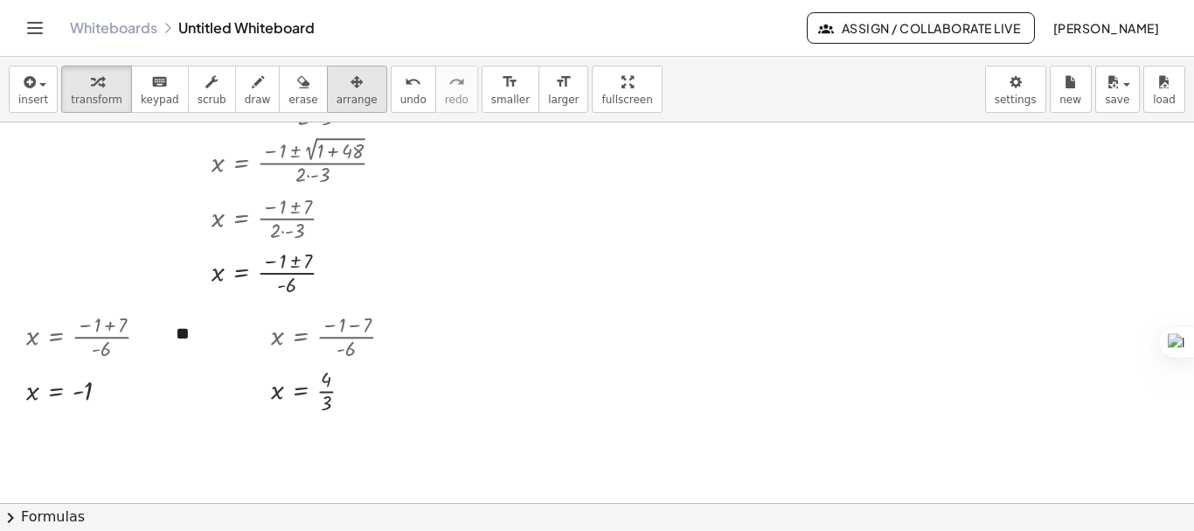
click at [341, 96] on span "arrange" at bounding box center [356, 100] width 41 height 12
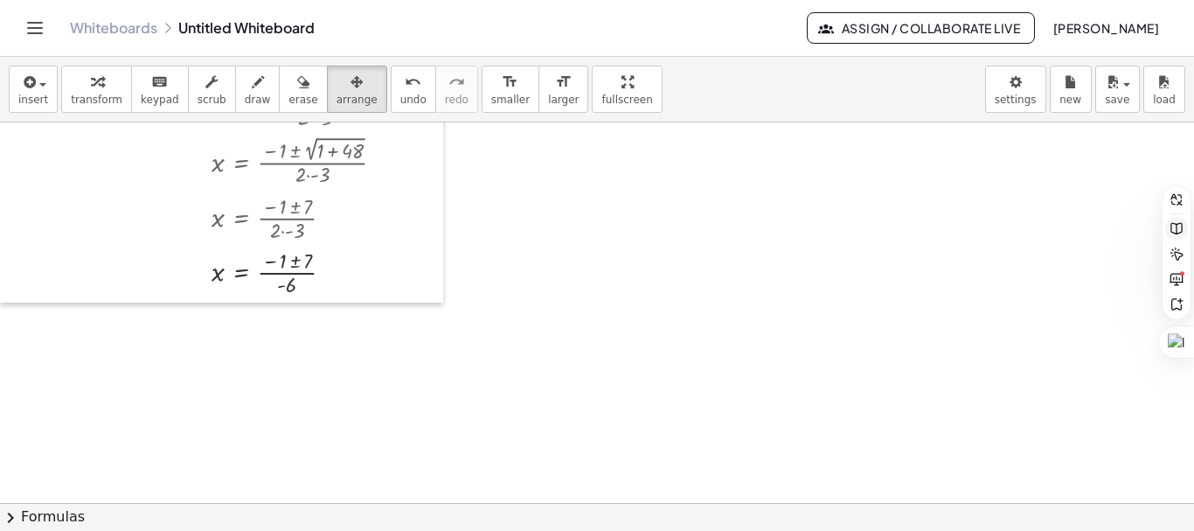
drag, startPoint x: 1193, startPoint y: 405, endPoint x: 1179, endPoint y: 231, distance: 174.5
click at [1179, 530] on div at bounding box center [597, 531] width 1194 height 0
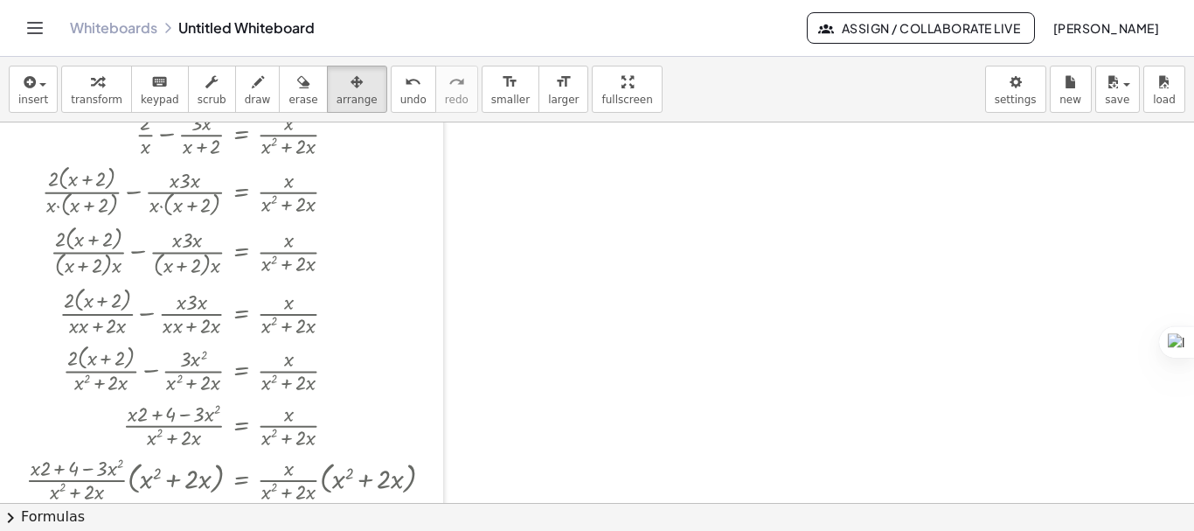
scroll to position [0, 0]
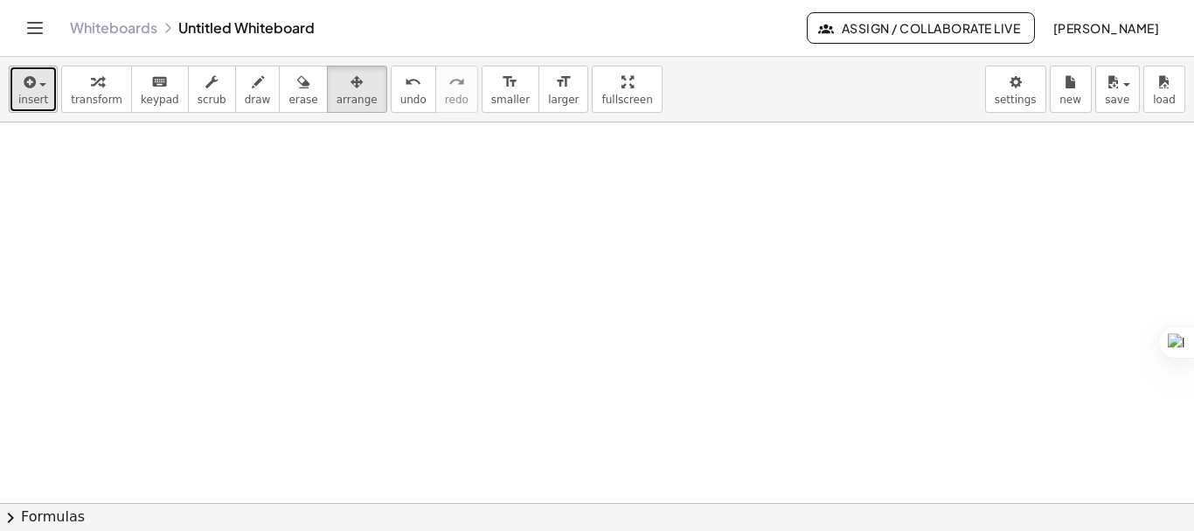
click at [24, 82] on icon "button" at bounding box center [28, 82] width 16 height 21
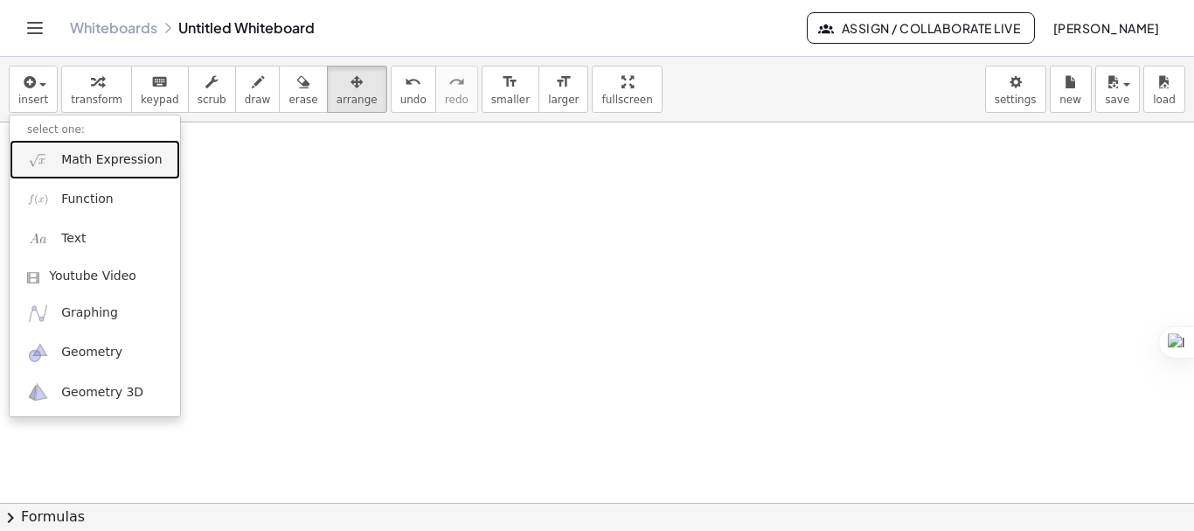
click at [65, 158] on span "Math Expression" at bounding box center [111, 159] width 101 height 17
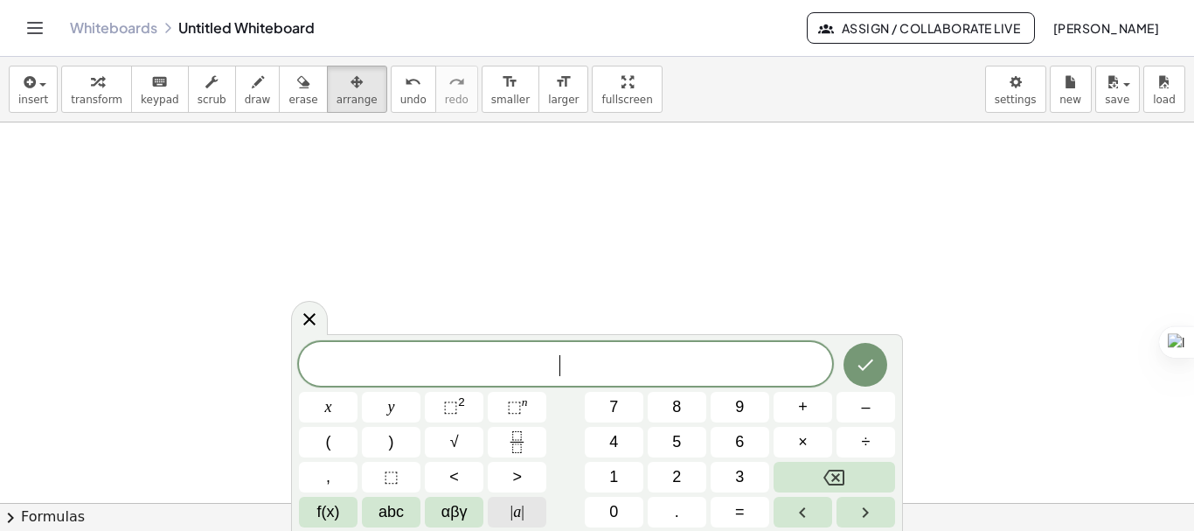
click at [524, 510] on button "| a |" at bounding box center [517, 511] width 59 height 31
click at [341, 409] on button "x" at bounding box center [328, 407] width 59 height 31
click at [858, 418] on button "–" at bounding box center [865, 407] width 59 height 31
click at [728, 481] on button "3" at bounding box center [740, 476] width 59 height 31
click at [749, 512] on button "=" at bounding box center [740, 511] width 59 height 31
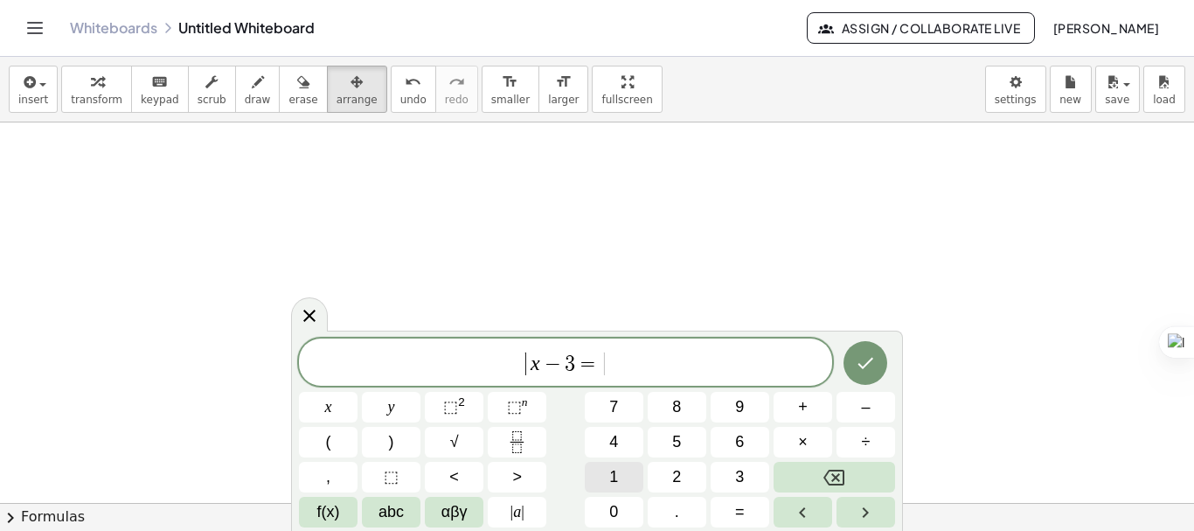
click at [613, 483] on span "1" at bounding box center [613, 477] width 9 height 24
click at [573, 365] on span "=" at bounding box center [582, 363] width 25 height 21
click at [520, 505] on span "| a |" at bounding box center [517, 512] width 14 height 24
click at [876, 362] on icon "Done" at bounding box center [865, 362] width 21 height 21
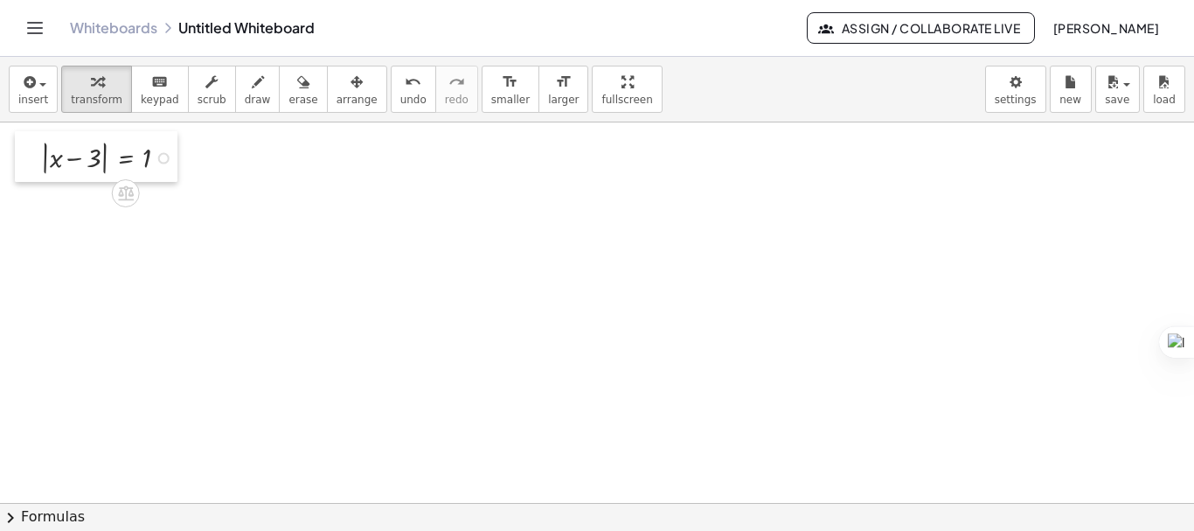
drag, startPoint x: 129, startPoint y: 162, endPoint x: 26, endPoint y: 132, distance: 107.3
click at [26, 132] on div at bounding box center [28, 156] width 26 height 51
click at [366, 245] on div at bounding box center [597, 502] width 1194 height 760
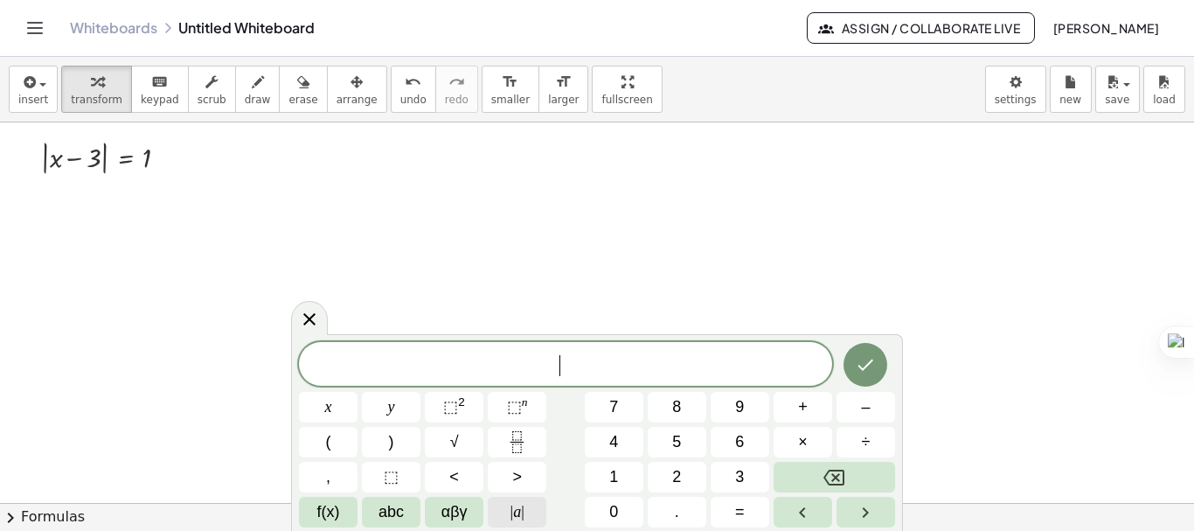
click at [524, 503] on span "|" at bounding box center [522, 511] width 3 height 17
click at [662, 475] on button "2" at bounding box center [677, 476] width 59 height 31
click at [325, 408] on span "x" at bounding box center [328, 407] width 7 height 24
click at [855, 409] on button "–" at bounding box center [865, 407] width 59 height 31
click at [611, 481] on span "1" at bounding box center [613, 477] width 9 height 24
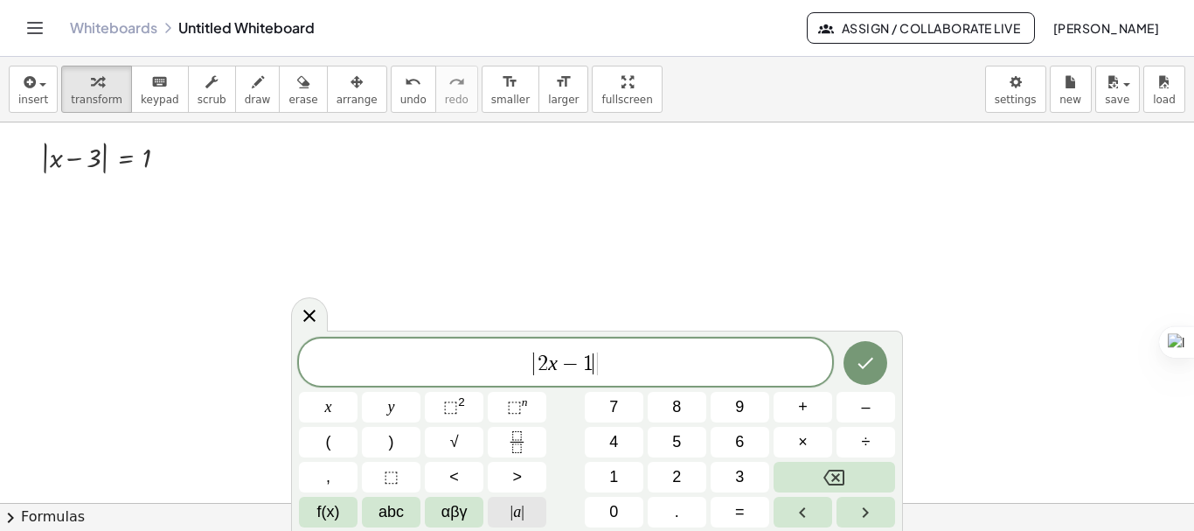
click at [525, 508] on button "| a |" at bounding box center [517, 511] width 59 height 31
click at [506, 474] on button ">" at bounding box center [517, 476] width 59 height 31
click at [740, 510] on span "=" at bounding box center [740, 512] width 10 height 24
click at [627, 470] on button "1" at bounding box center [614, 476] width 59 height 31
click at [854, 371] on button "Done" at bounding box center [865, 363] width 44 height 44
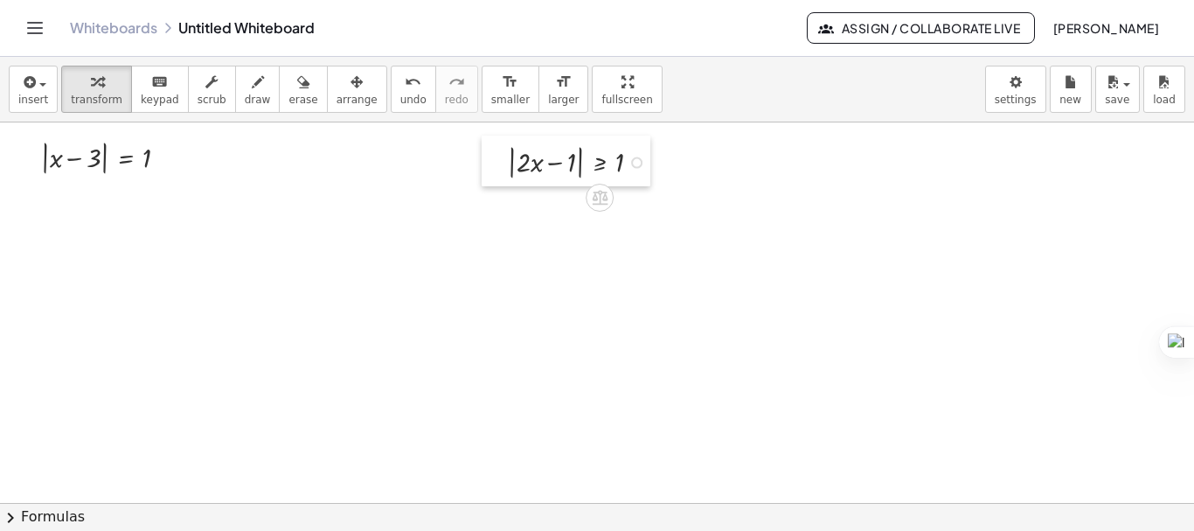
drag, startPoint x: 371, startPoint y: 254, endPoint x: 487, endPoint y: 145, distance: 158.9
click at [487, 145] on div at bounding box center [495, 160] width 26 height 51
drag, startPoint x: 45, startPoint y: 166, endPoint x: 95, endPoint y: 171, distance: 51.0
click at [95, 171] on div at bounding box center [111, 156] width 158 height 42
drag, startPoint x: 45, startPoint y: 170, endPoint x: 84, endPoint y: 175, distance: 39.7
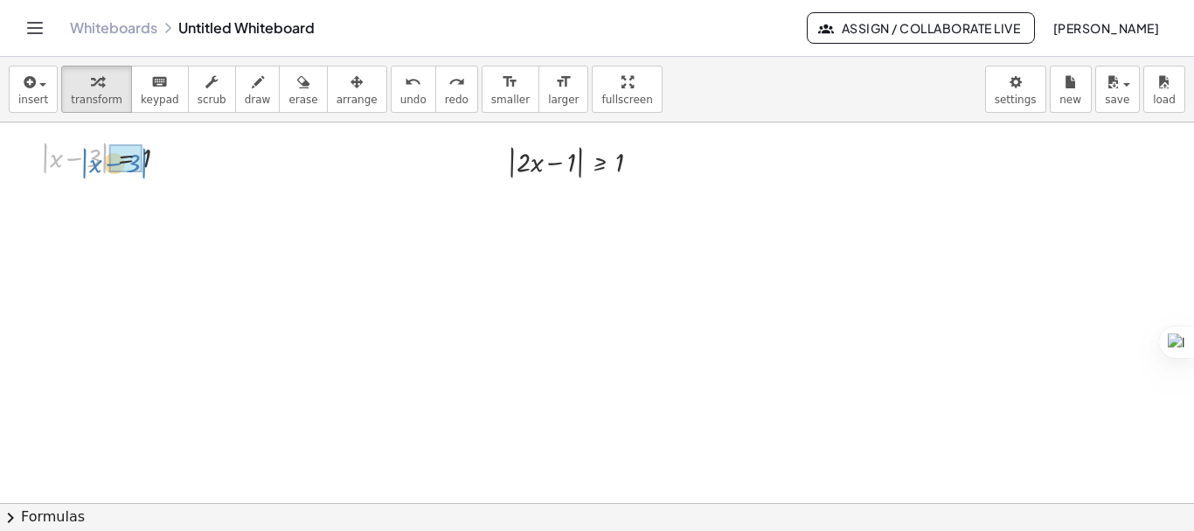
click at [84, 175] on div at bounding box center [111, 156] width 158 height 42
drag, startPoint x: 68, startPoint y: 210, endPoint x: 111, endPoint y: 211, distance: 42.8
click at [111, 211] on div at bounding box center [102, 205] width 141 height 38
click at [146, 212] on div at bounding box center [141, 205] width 141 height 38
drag, startPoint x: 305, startPoint y: 212, endPoint x: 359, endPoint y: 222, distance: 55.2
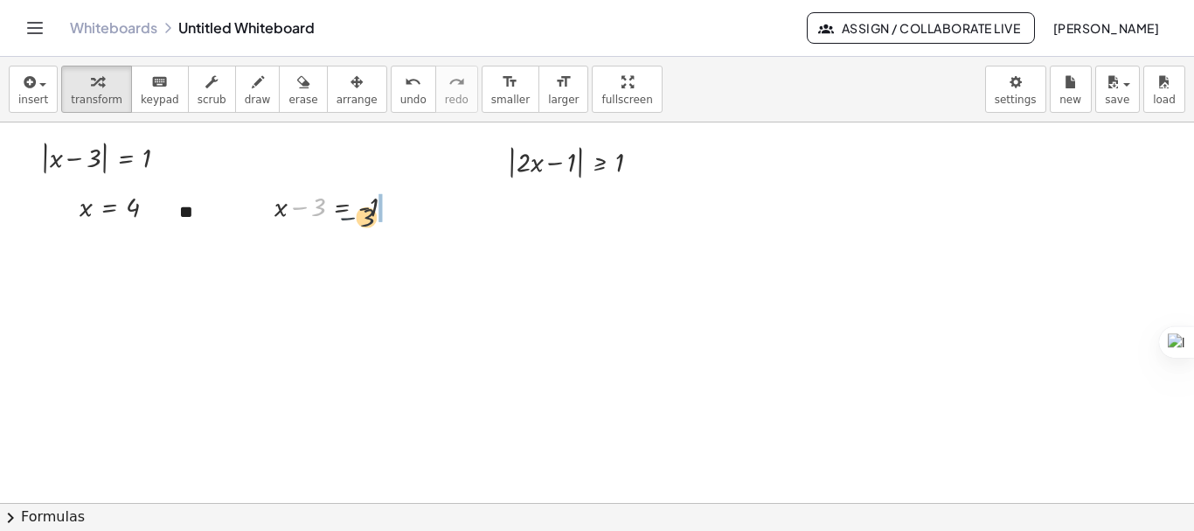
click at [359, 222] on div at bounding box center [342, 205] width 153 height 38
click at [398, 238] on div at bounding box center [365, 243] width 198 height 37
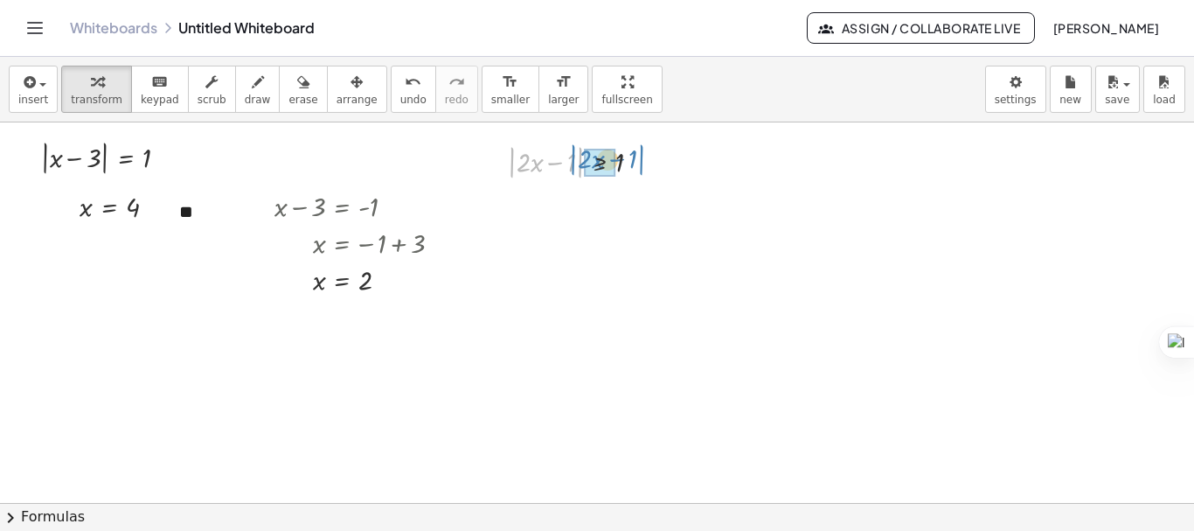
drag, startPoint x: 511, startPoint y: 173, endPoint x: 572, endPoint y: 170, distance: 61.2
click at [572, 170] on div at bounding box center [581, 161] width 164 height 42
drag, startPoint x: 551, startPoint y: 213, endPoint x: 586, endPoint y: 217, distance: 34.3
click at [586, 217] on div at bounding box center [573, 210] width 148 height 38
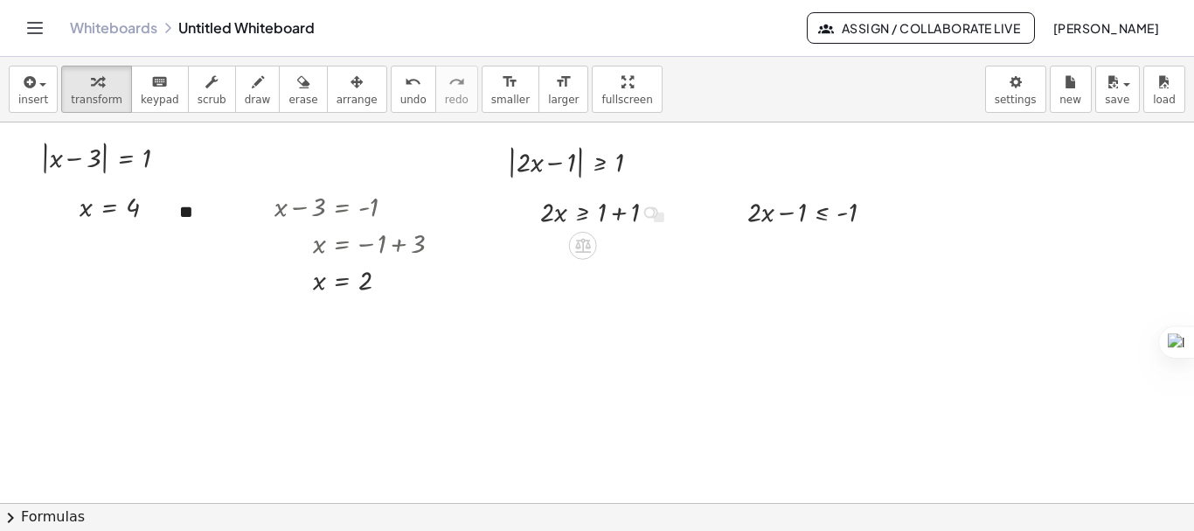
click at [614, 217] on div at bounding box center [605, 210] width 148 height 38
drag, startPoint x: 546, startPoint y: 218, endPoint x: 603, endPoint y: 241, distance: 61.5
click at [606, 214] on div at bounding box center [600, 211] width 111 height 54
drag, startPoint x: 791, startPoint y: 214, endPoint x: 833, endPoint y: 218, distance: 42.2
click at [833, 218] on div at bounding box center [818, 210] width 158 height 38
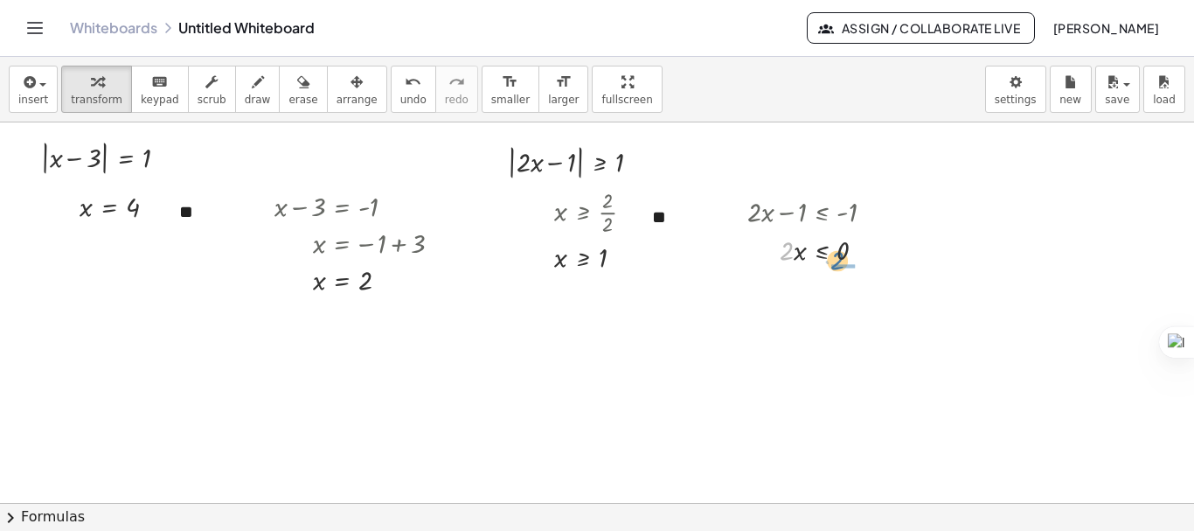
drag, startPoint x: 787, startPoint y: 251, endPoint x: 840, endPoint y: 260, distance: 54.2
click at [840, 260] on div at bounding box center [818, 249] width 158 height 38
click at [848, 294] on div at bounding box center [818, 294] width 158 height 54
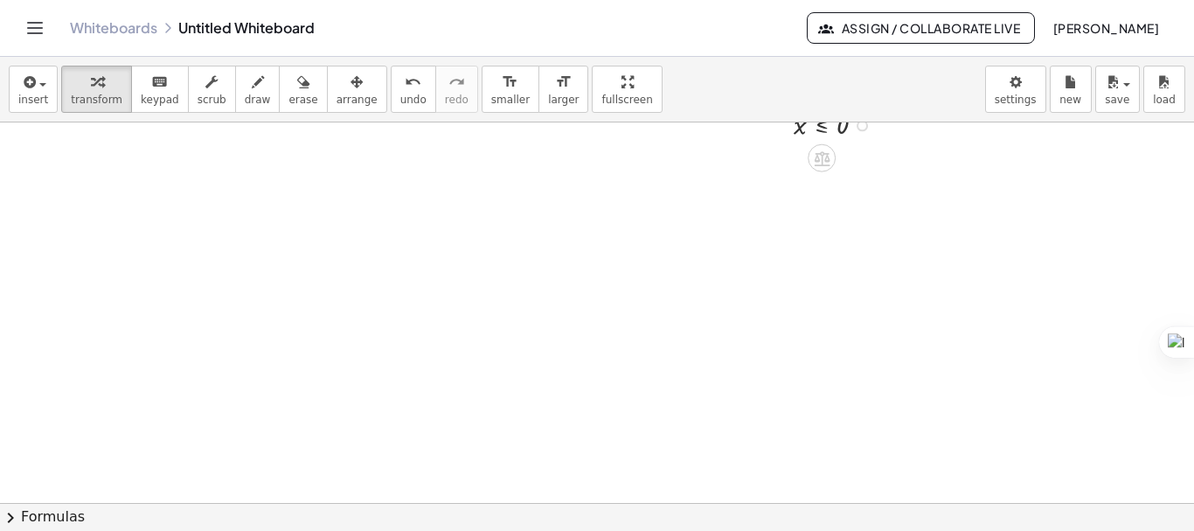
scroll to position [233, 0]
click at [28, 87] on icon "button" at bounding box center [28, 82] width 16 height 21
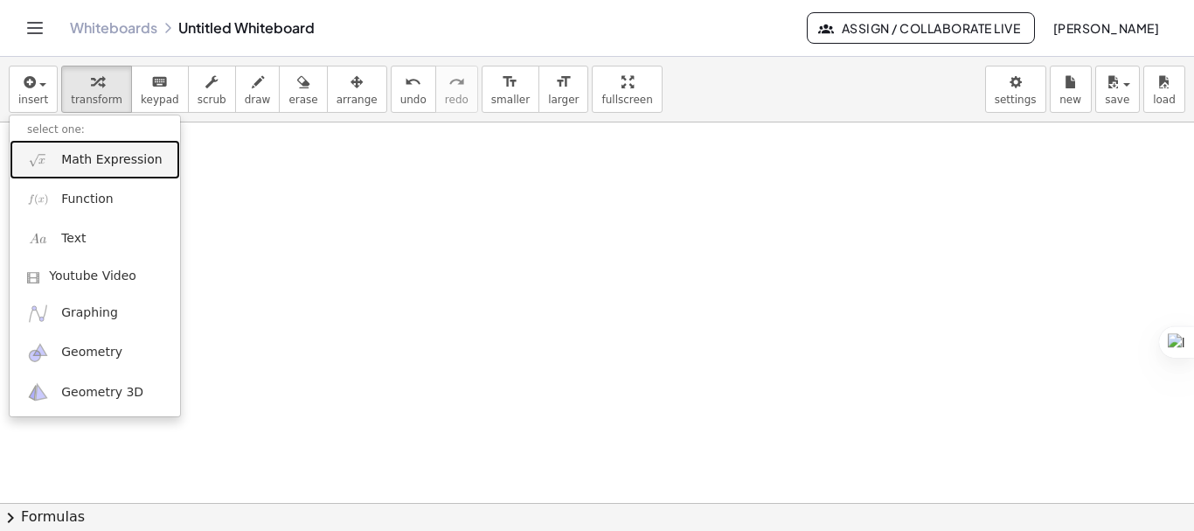
click at [50, 162] on link "Math Expression" at bounding box center [95, 159] width 170 height 39
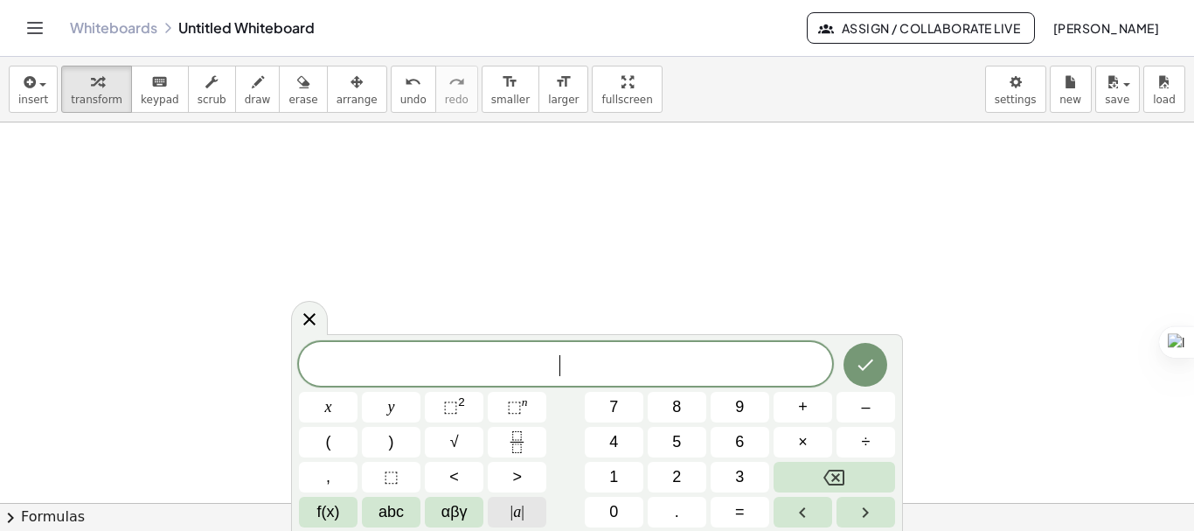
click at [524, 519] on span "|" at bounding box center [522, 511] width 3 height 17
click at [732, 478] on button "3" at bounding box center [740, 476] width 59 height 31
click at [335, 403] on button "x" at bounding box center [328, 407] width 59 height 31
click at [858, 411] on button "–" at bounding box center [865, 407] width 59 height 31
click at [668, 481] on button "2" at bounding box center [677, 476] width 59 height 31
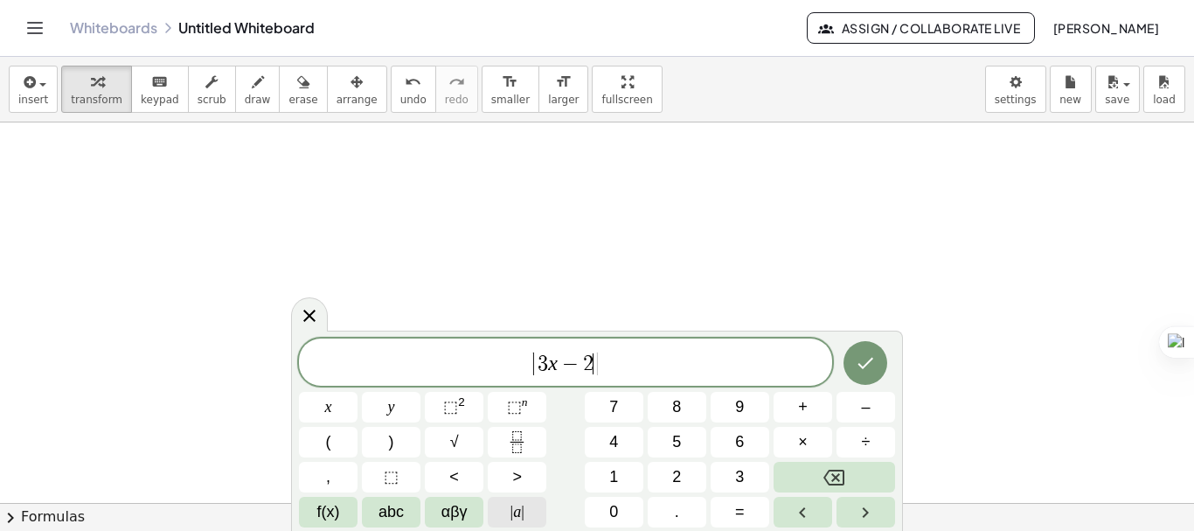
click at [524, 499] on button "| a |" at bounding box center [517, 511] width 59 height 31
click at [466, 474] on button "<" at bounding box center [454, 476] width 59 height 31
click at [617, 472] on span "1" at bounding box center [613, 477] width 9 height 24
click at [858, 362] on icon "Done" at bounding box center [865, 362] width 21 height 21
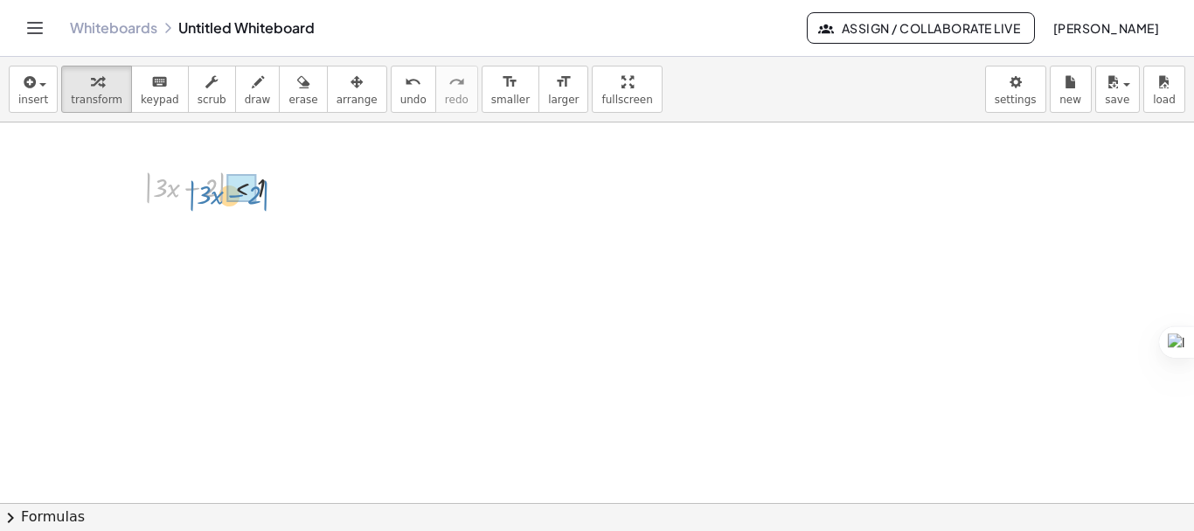
drag, startPoint x: 145, startPoint y: 199, endPoint x: 189, endPoint y: 205, distance: 44.1
click at [189, 205] on div at bounding box center [220, 186] width 170 height 42
drag, startPoint x: 190, startPoint y: 236, endPoint x: 227, endPoint y: 236, distance: 37.6
click at [227, 236] on div at bounding box center [211, 235] width 152 height 38
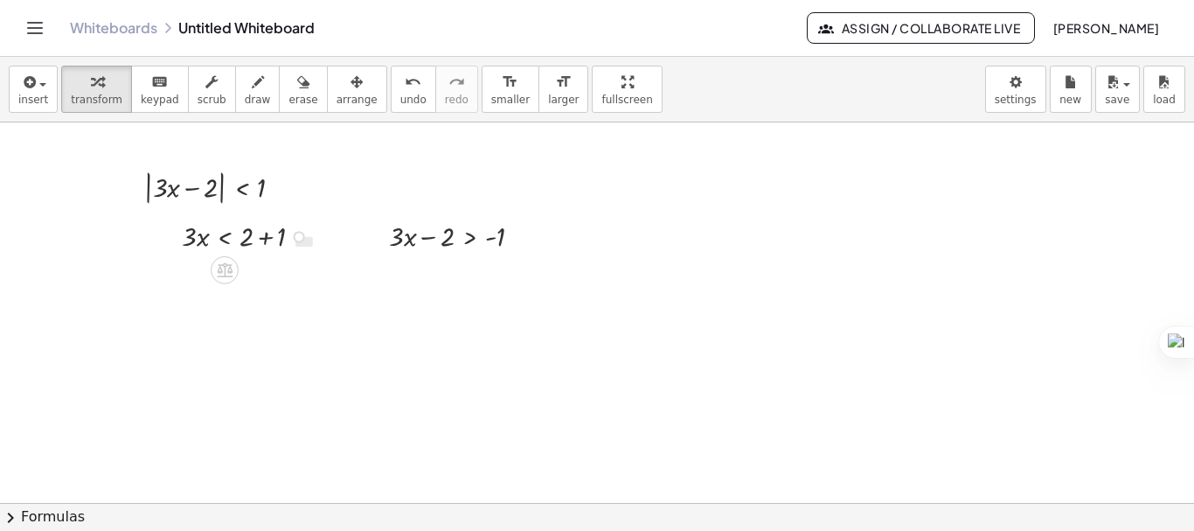
click at [261, 239] on div at bounding box center [249, 235] width 152 height 38
drag, startPoint x: 191, startPoint y: 241, endPoint x: 253, endPoint y: 259, distance: 64.5
click at [250, 237] on div at bounding box center [243, 235] width 111 height 54
drag, startPoint x: 423, startPoint y: 239, endPoint x: 474, endPoint y: 239, distance: 50.7
click at [474, 239] on div at bounding box center [462, 235] width 164 height 38
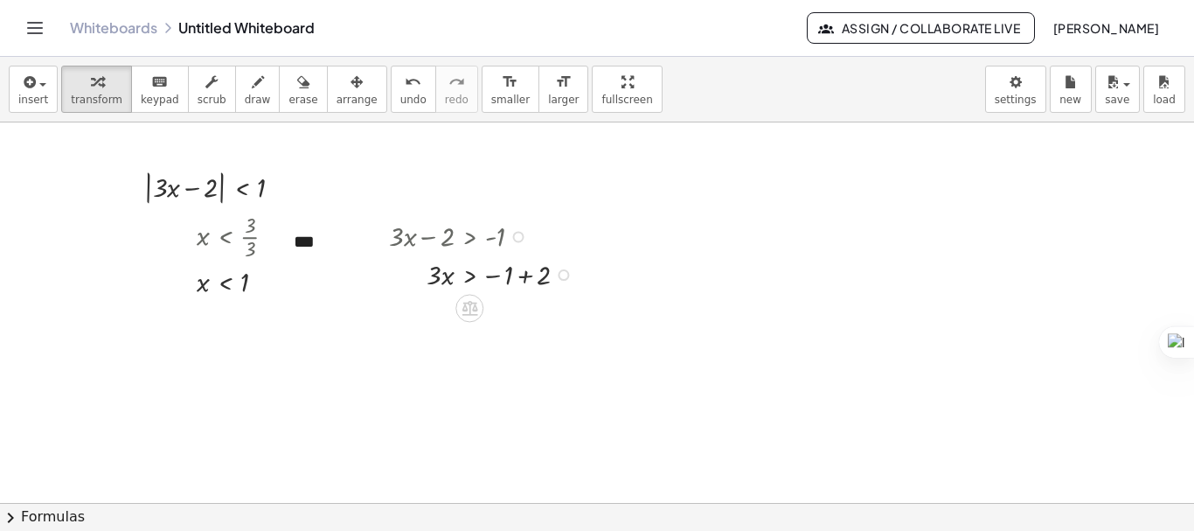
click at [526, 278] on div at bounding box center [485, 273] width 210 height 38
drag, startPoint x: 433, startPoint y: 316, endPoint x: 480, endPoint y: 337, distance: 51.6
click at [343, 103] on span "arrange" at bounding box center [356, 100] width 41 height 12
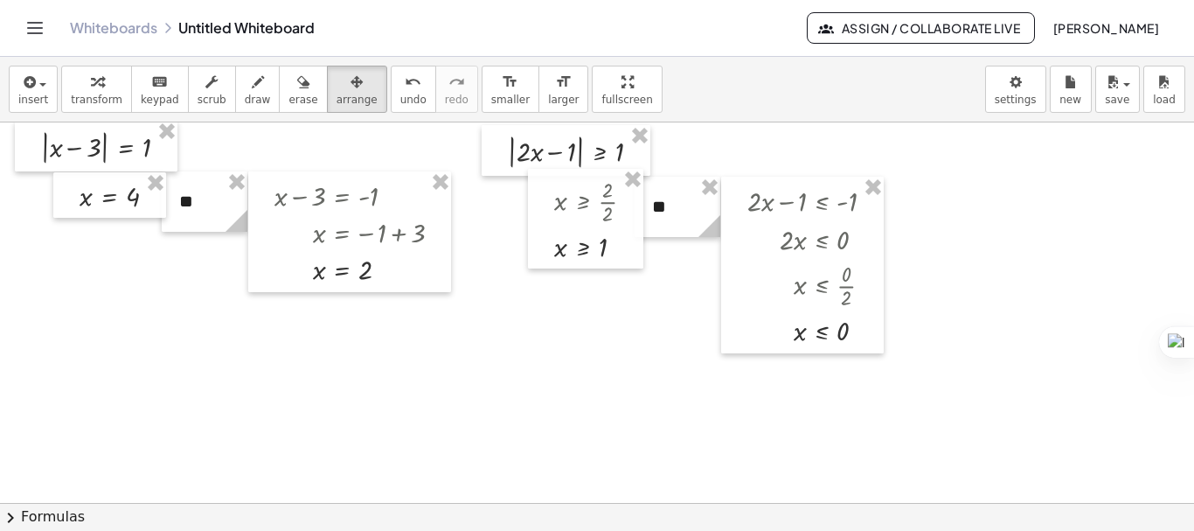
scroll to position [0, 0]
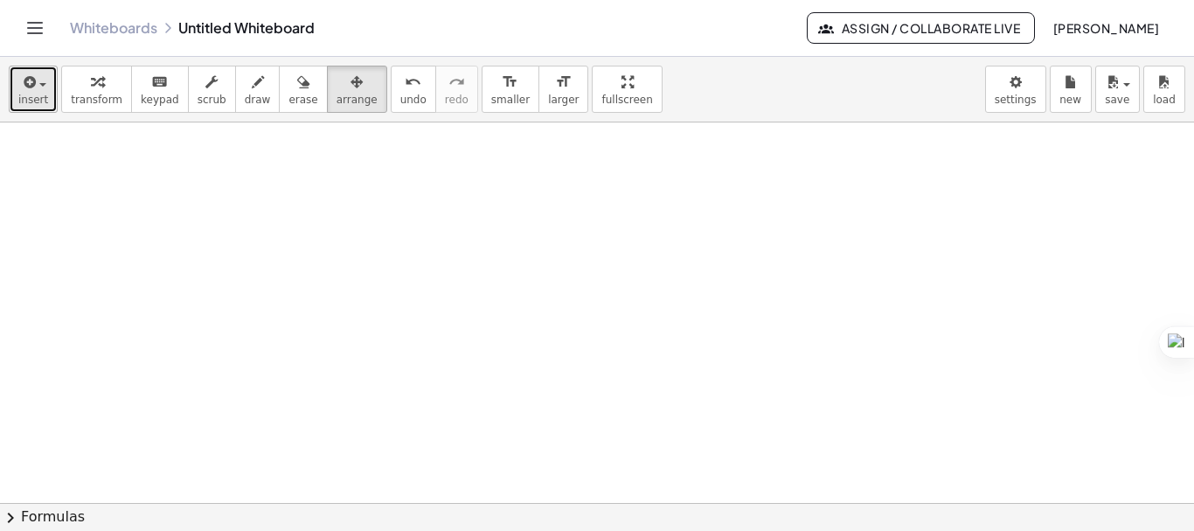
click at [45, 87] on button "insert" at bounding box center [33, 89] width 49 height 47
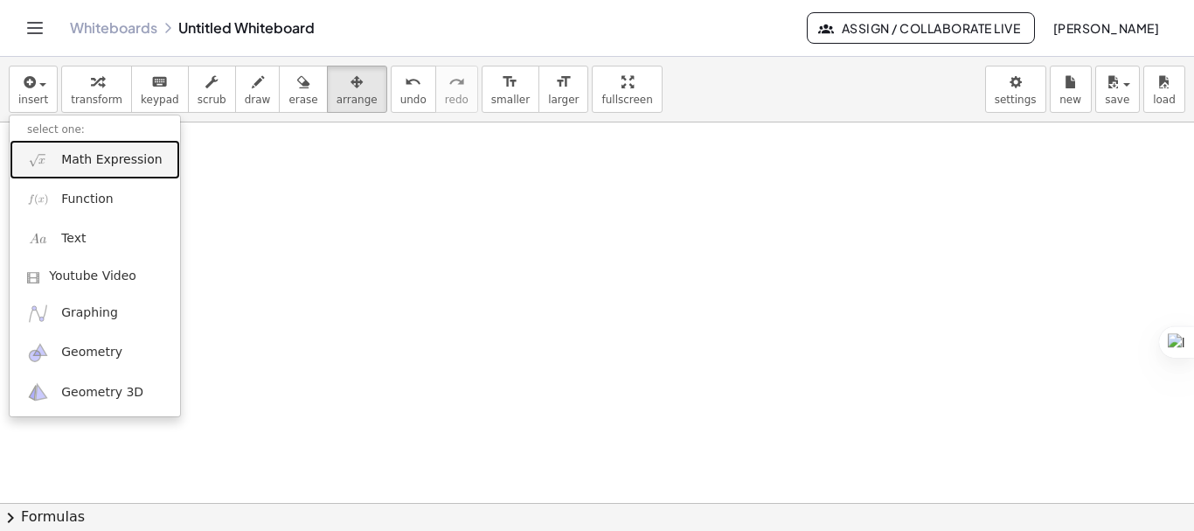
click at [102, 161] on span "Math Expression" at bounding box center [111, 159] width 101 height 17
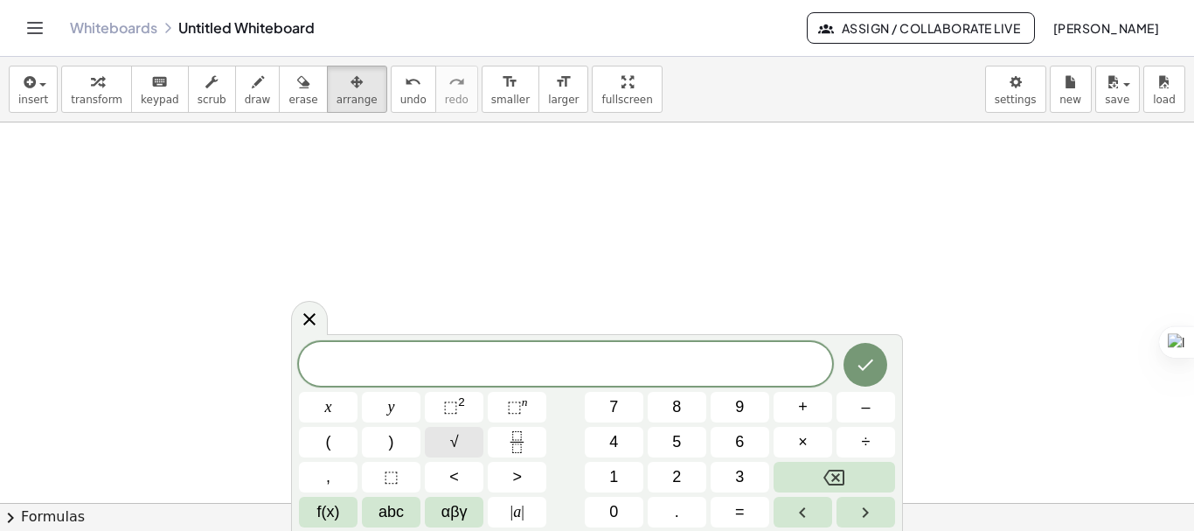
click at [460, 442] on button "√" at bounding box center [454, 442] width 59 height 31
click at [685, 475] on button "2" at bounding box center [677, 476] width 59 height 31
click at [622, 509] on button "0" at bounding box center [614, 511] width 59 height 31
click at [655, 360] on span "√ 2 0 ​" at bounding box center [565, 363] width 533 height 27
click at [794, 427] on button "×" at bounding box center [802, 442] width 59 height 31
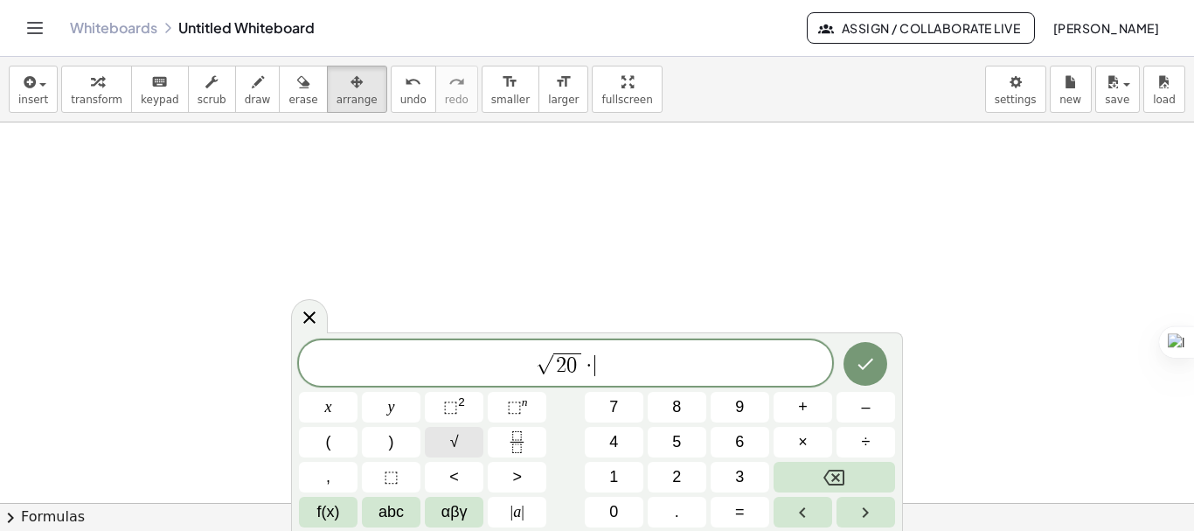
click at [462, 447] on button "√" at bounding box center [454, 442] width 59 height 31
click at [614, 446] on span "4" at bounding box center [613, 442] width 9 height 24
click at [615, 510] on span "0" at bounding box center [613, 512] width 9 height 24
click at [873, 350] on button "Done" at bounding box center [865, 364] width 44 height 44
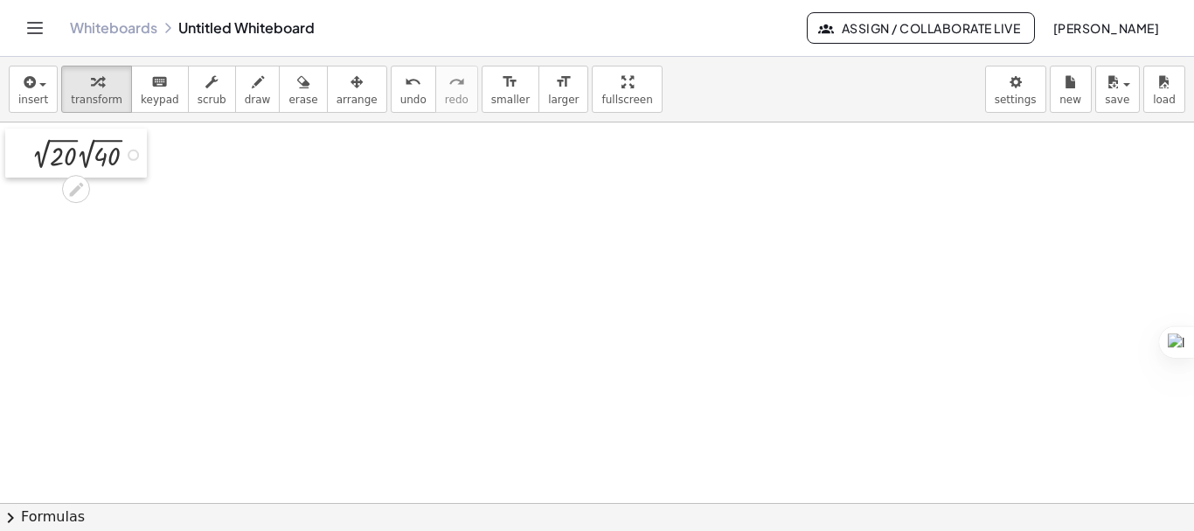
drag, startPoint x: 139, startPoint y: 163, endPoint x: 26, endPoint y: 130, distance: 117.3
click at [26, 130] on div at bounding box center [18, 152] width 26 height 49
click at [222, 246] on div at bounding box center [597, 502] width 1194 height 760
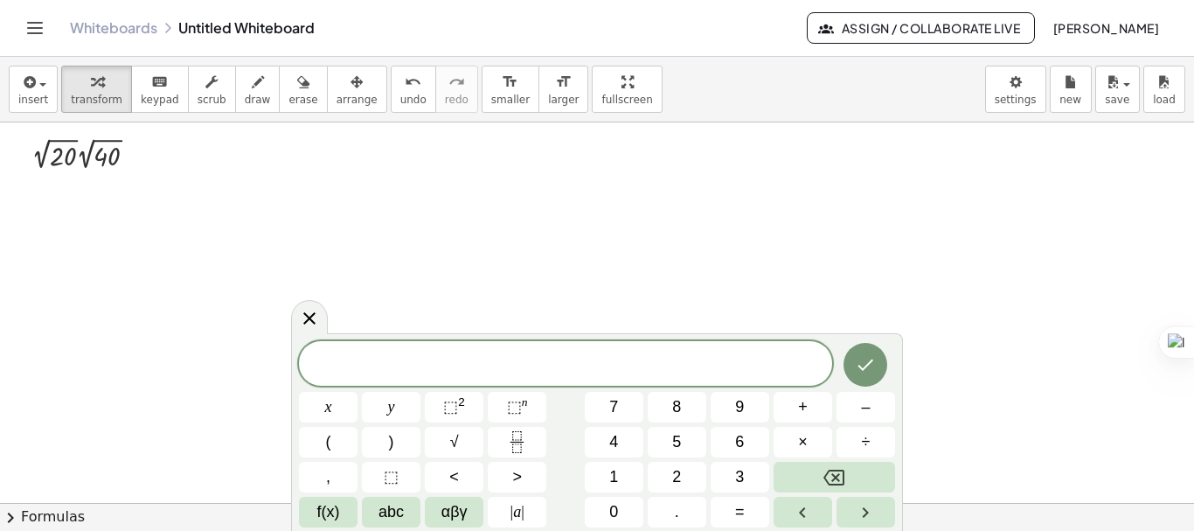
click at [293, 335] on div "x y ⬚ 2 ⬚ n 7 8 9 + – ( ) √ 4 5 6 × ÷ , ⬚ < > 1 2 3 f(x) abc αβγ | a | 0 . =" at bounding box center [597, 432] width 612 height 198
click at [307, 322] on icon at bounding box center [309, 318] width 12 height 12
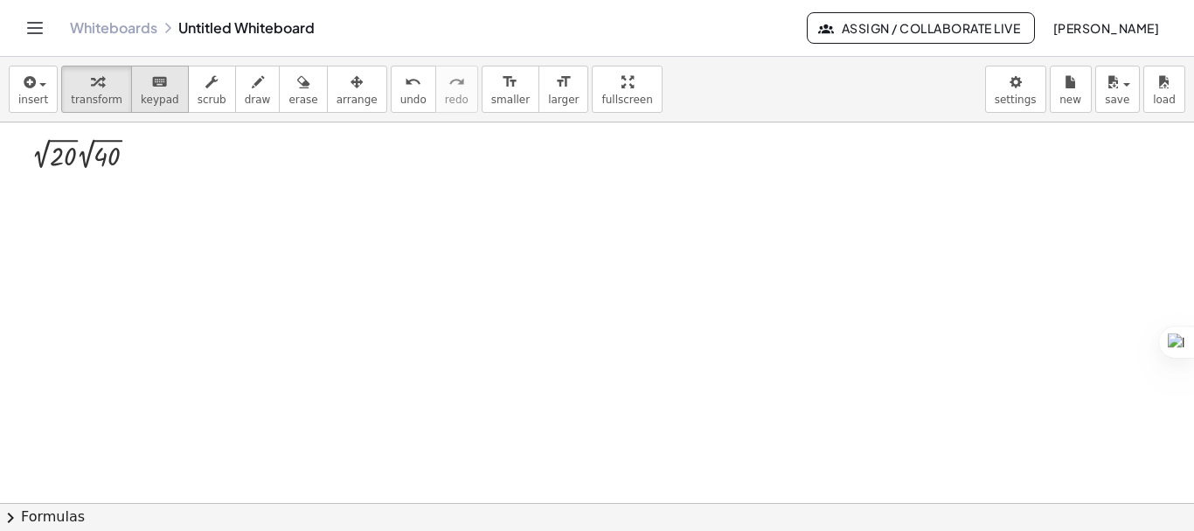
click at [149, 98] on span "keypad" at bounding box center [160, 100] width 38 height 12
click at [56, 157] on div at bounding box center [63, 156] width 26 height 28
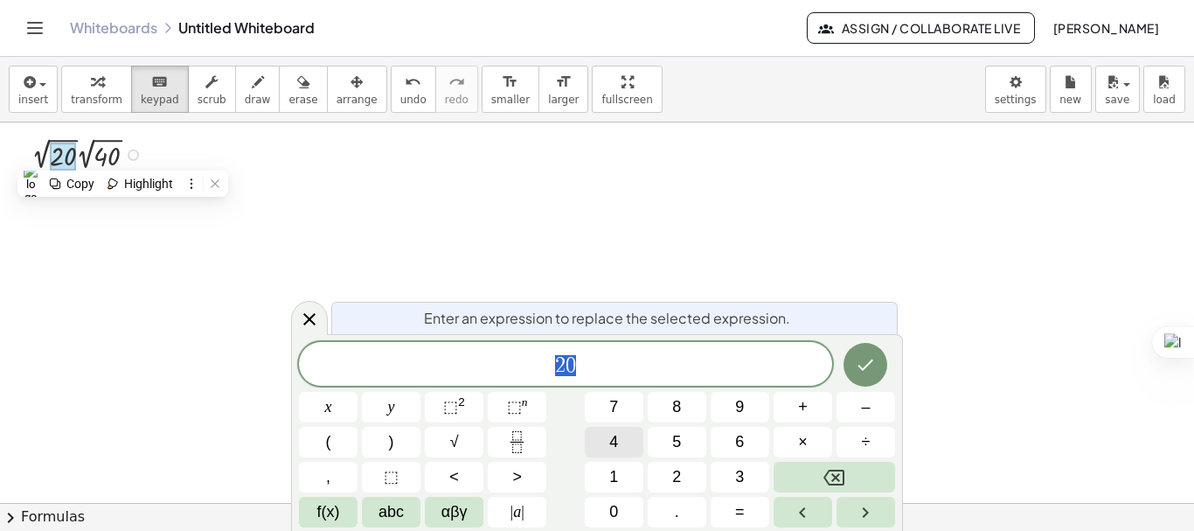
click at [621, 439] on button "4" at bounding box center [614, 442] width 59 height 31
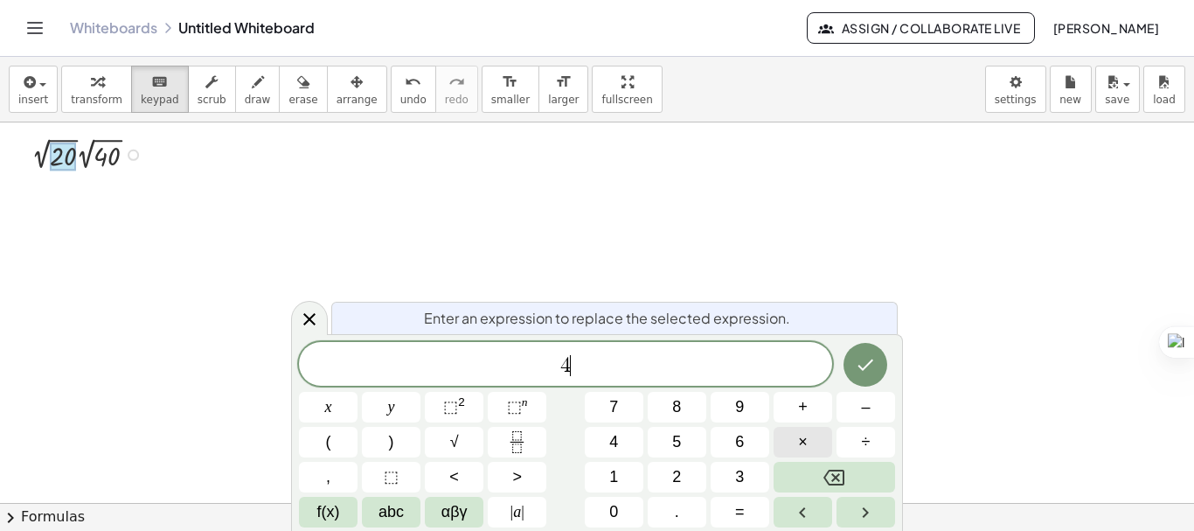
click at [791, 440] on button "×" at bounding box center [802, 442] width 59 height 31
click at [691, 441] on button "5" at bounding box center [677, 442] width 59 height 31
click at [859, 380] on button "Done" at bounding box center [865, 365] width 44 height 44
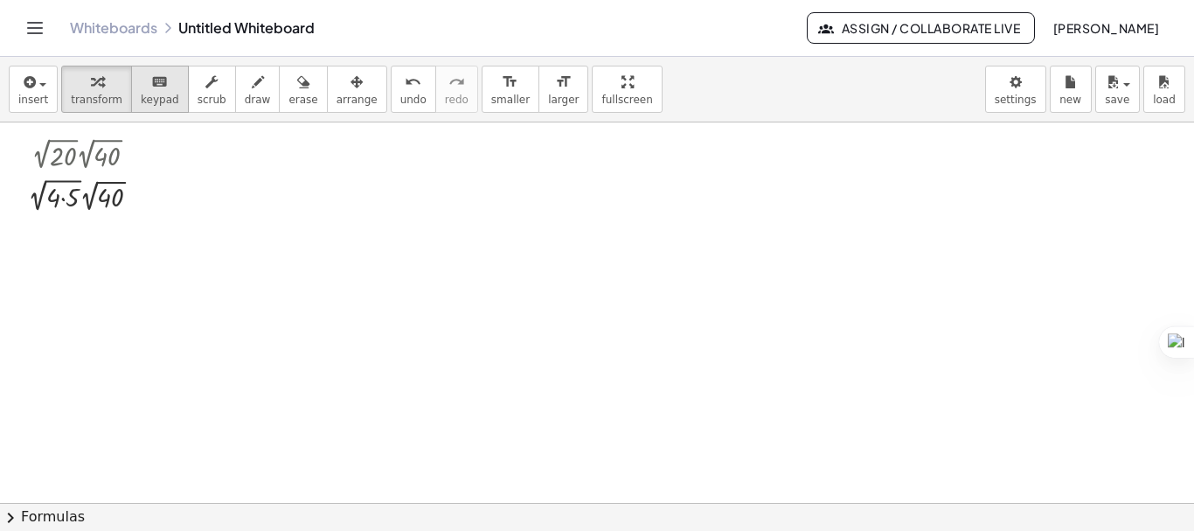
click at [151, 85] on icon "keyboard" at bounding box center [159, 82] width 17 height 21
click at [114, 193] on div at bounding box center [110, 198] width 26 height 28
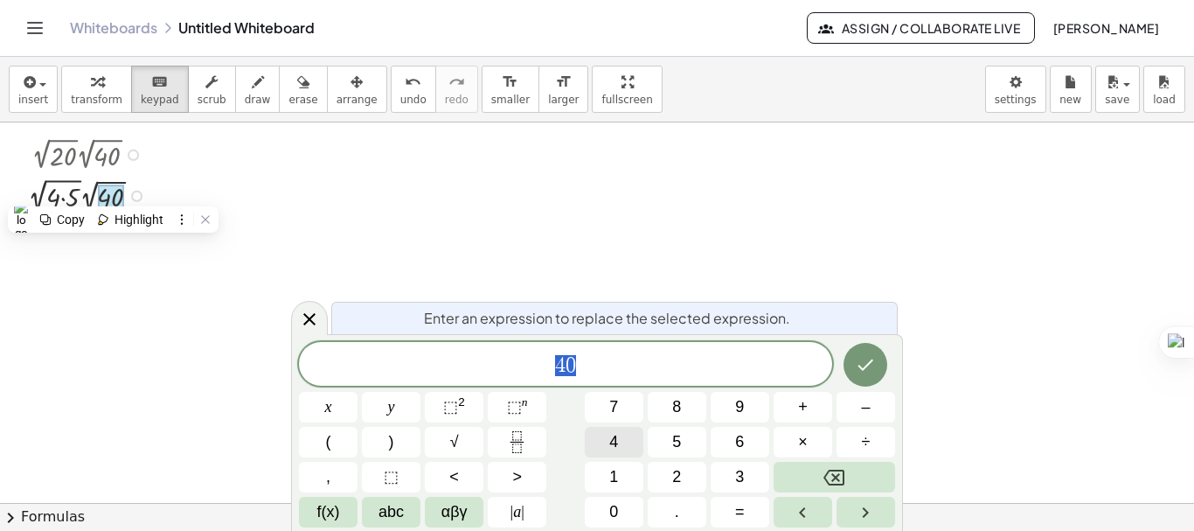
click at [625, 447] on button "4" at bounding box center [614, 442] width 59 height 31
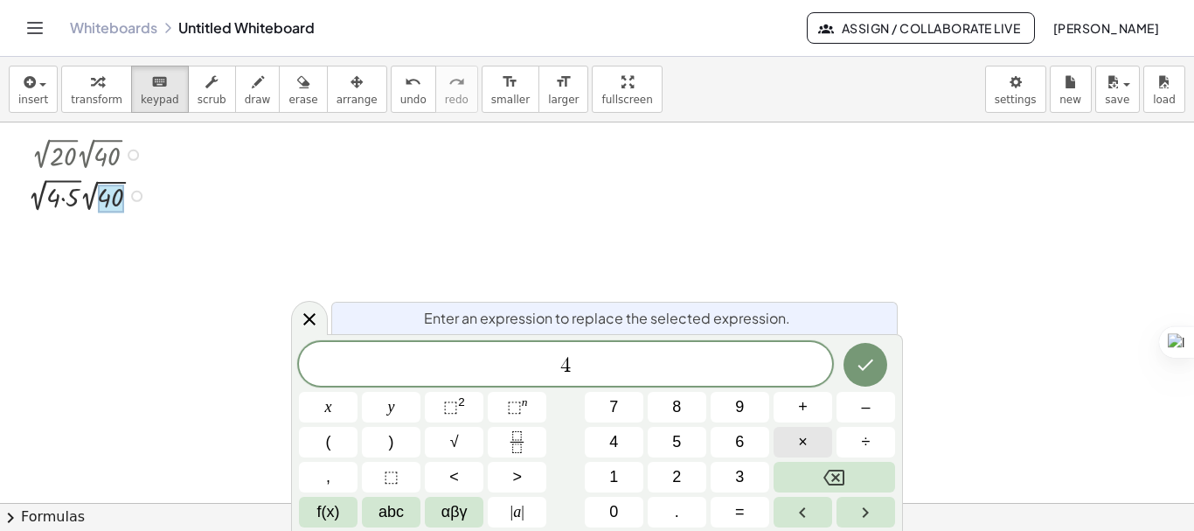
click at [801, 438] on span "×" at bounding box center [803, 442] width 10 height 24
click at [624, 475] on button "1" at bounding box center [614, 476] width 59 height 31
click at [621, 507] on button "0" at bounding box center [614, 511] width 59 height 31
click at [860, 366] on icon "Done" at bounding box center [866, 364] width 16 height 11
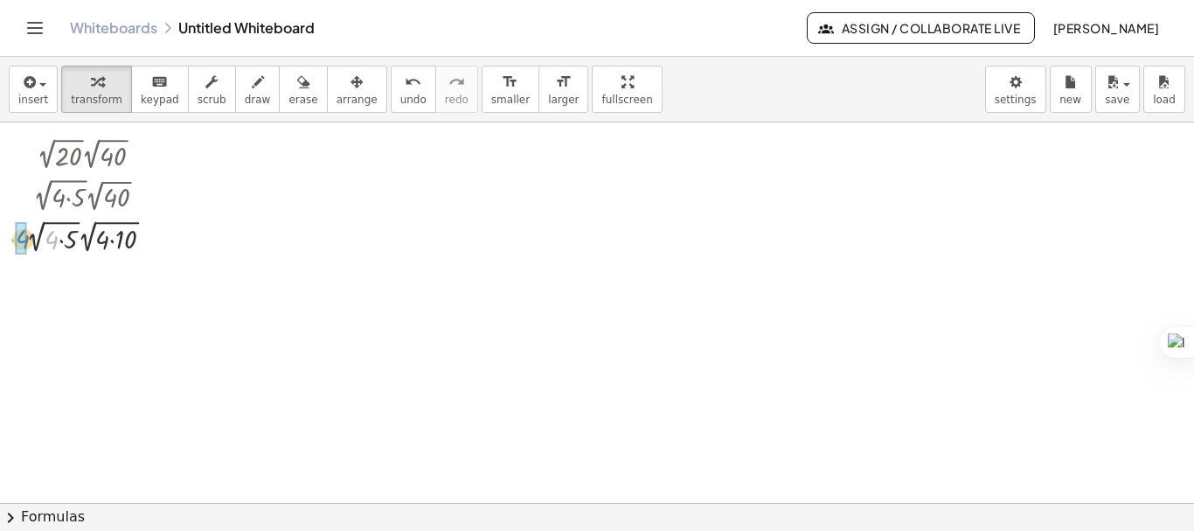
drag, startPoint x: 52, startPoint y: 243, endPoint x: 24, endPoint y: 242, distance: 28.9
click at [24, 242] on div "· 2 √ 20 · 2 √ 40 · 2 √ ( · 4 · 5 ) · 2 √ 40 · 4 · 2 √ · 2 √ ( · 4 · 5 ) ( · 4 …" at bounding box center [81, 194] width 163 height 133
click at [40, 267] on div at bounding box center [102, 278] width 171 height 42
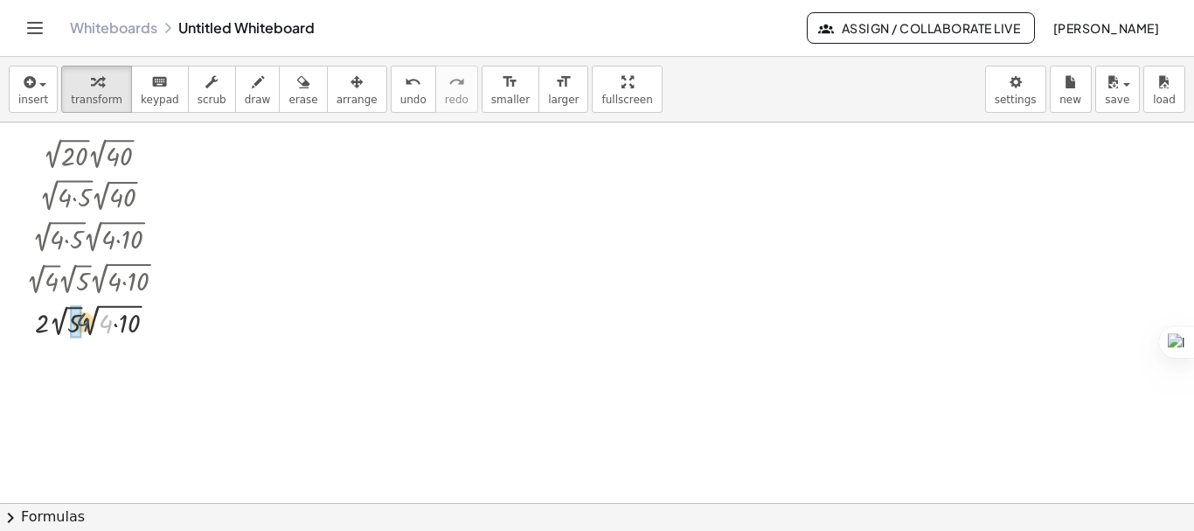
drag, startPoint x: 110, startPoint y: 323, endPoint x: 87, endPoint y: 322, distance: 22.8
click at [87, 322] on div at bounding box center [102, 320] width 171 height 42
click at [90, 352] on div at bounding box center [102, 360] width 171 height 40
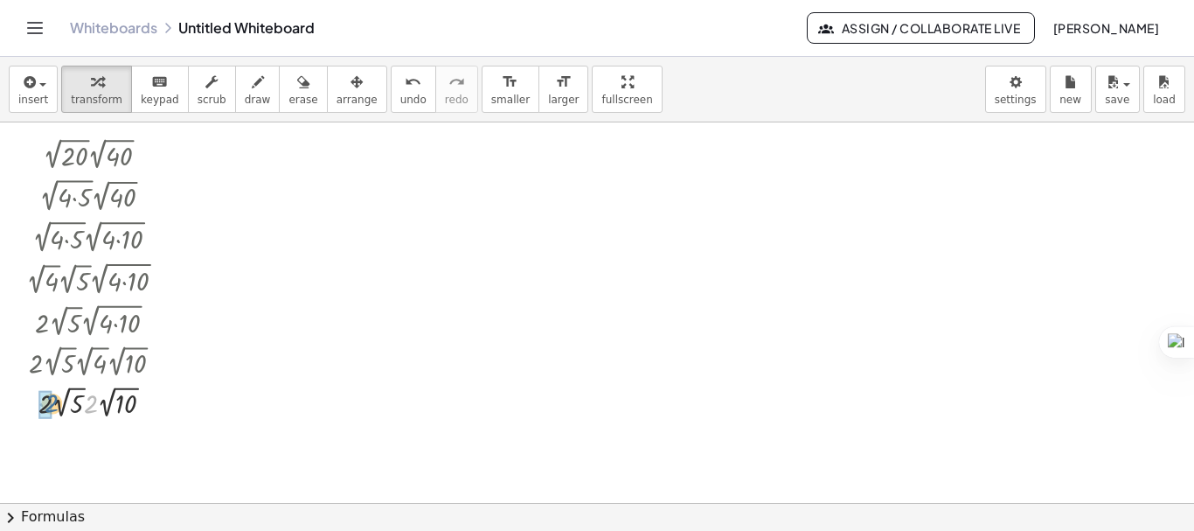
drag, startPoint x: 90, startPoint y: 404, endPoint x: 51, endPoint y: 403, distance: 39.3
drag, startPoint x: 101, startPoint y: 443, endPoint x: 71, endPoint y: 443, distance: 29.7
click at [71, 443] on div at bounding box center [102, 441] width 171 height 40
drag, startPoint x: 100, startPoint y: 451, endPoint x: 73, endPoint y: 451, distance: 26.2
click at [73, 451] on div at bounding box center [102, 441] width 183 height 40
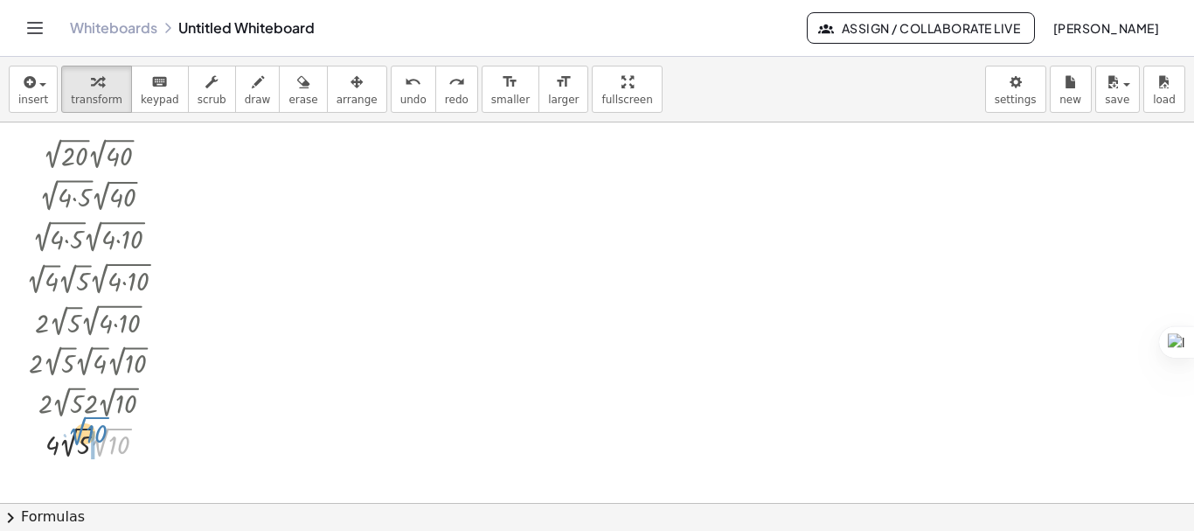
drag, startPoint x: 97, startPoint y: 449, endPoint x: 74, endPoint y: 438, distance: 25.4
click at [74, 438] on div at bounding box center [102, 441] width 183 height 40
drag, startPoint x: 99, startPoint y: 445, endPoint x: 86, endPoint y: 445, distance: 13.1
click at [86, 445] on div at bounding box center [102, 441] width 183 height 40
drag, startPoint x: 100, startPoint y: 449, endPoint x: 83, endPoint y: 449, distance: 16.6
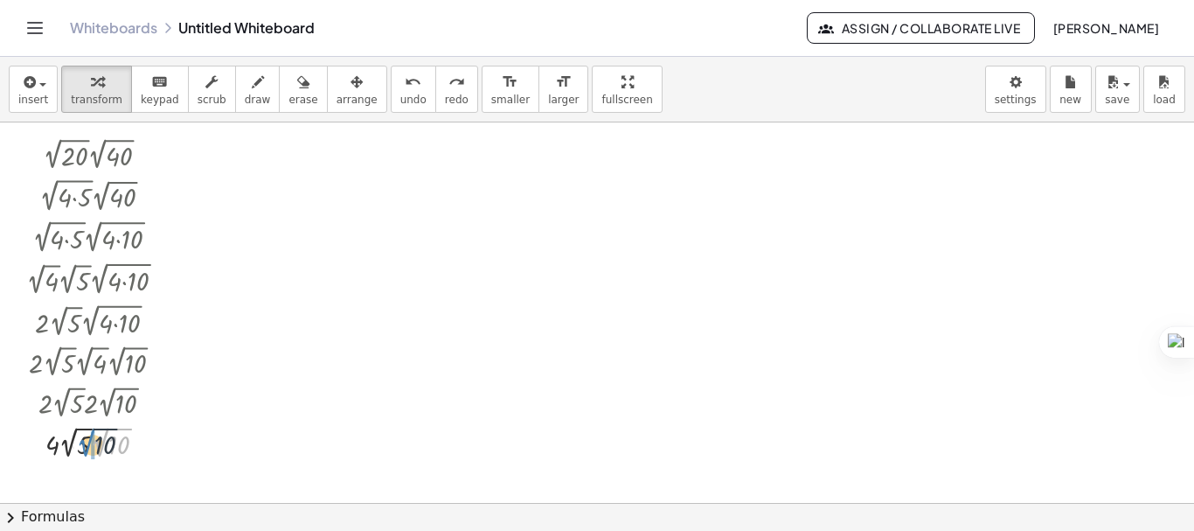
click at [83, 449] on div at bounding box center [102, 441] width 183 height 40
click at [101, 449] on div at bounding box center [102, 441] width 171 height 42
click at [156, 81] on div "keyboard" at bounding box center [160, 81] width 38 height 21
click at [102, 446] on div at bounding box center [103, 445] width 26 height 28
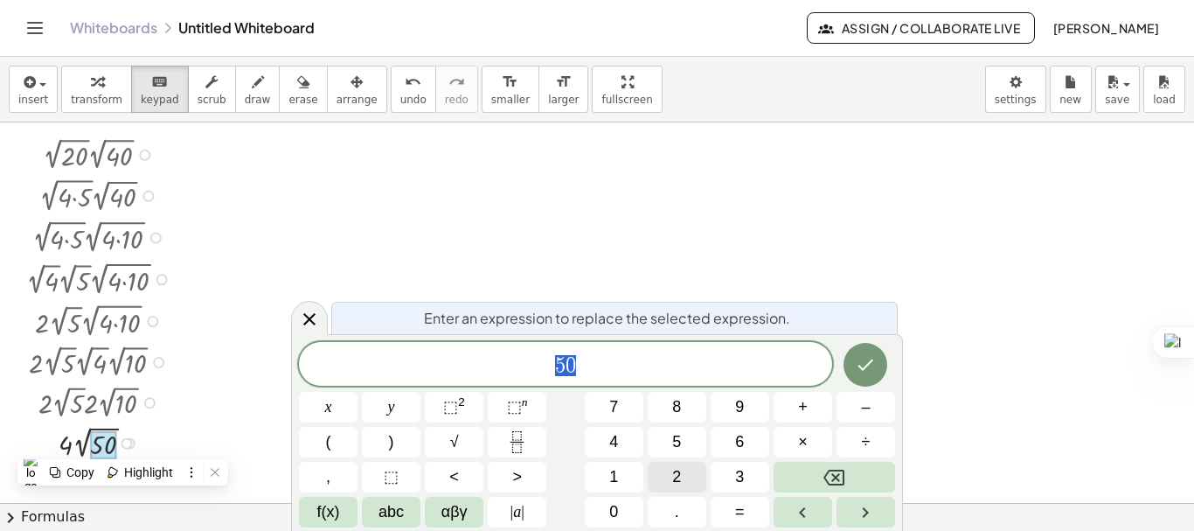
click at [686, 477] on button "2" at bounding box center [677, 476] width 59 height 31
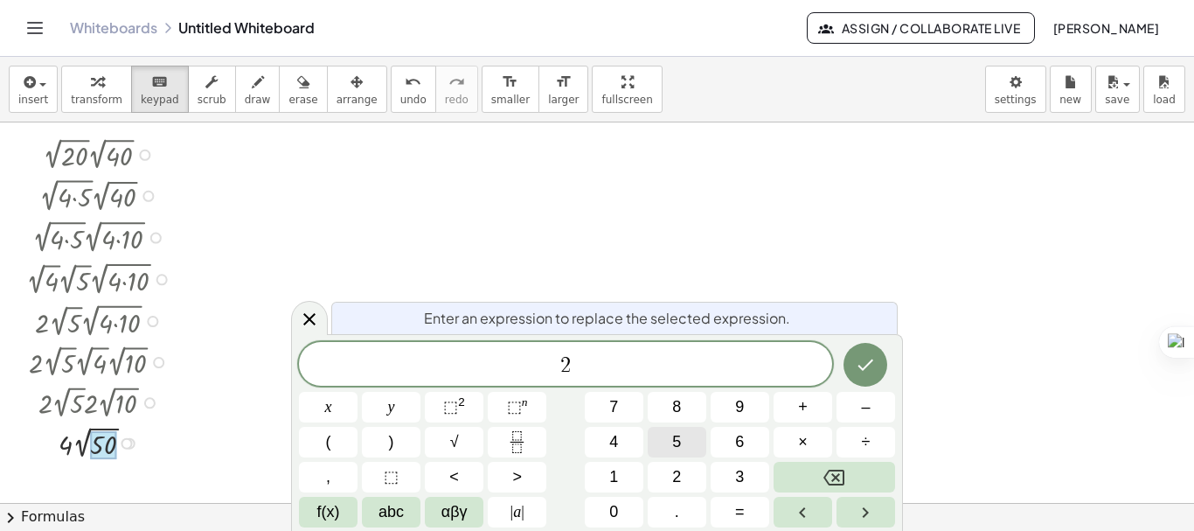
click at [683, 441] on button "5" at bounding box center [677, 442] width 59 height 31
click at [794, 449] on button "×" at bounding box center [802, 442] width 59 height 31
click at [678, 476] on span "2" at bounding box center [676, 477] width 9 height 24
click at [880, 357] on button "Done" at bounding box center [865, 365] width 44 height 44
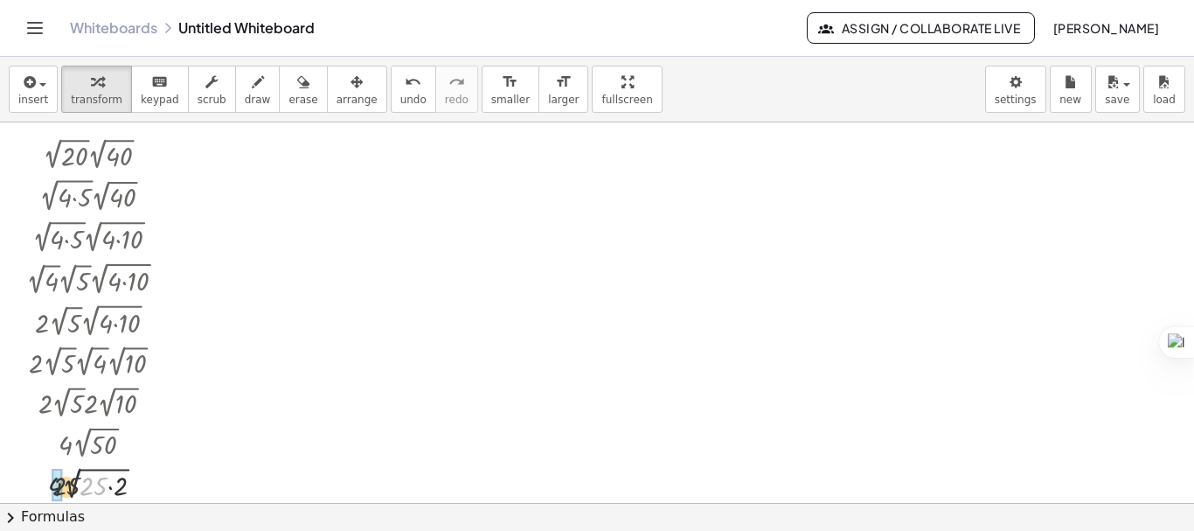
drag, startPoint x: 98, startPoint y: 481, endPoint x: 66, endPoint y: 481, distance: 31.5
click at [66, 481] on div at bounding box center [102, 482] width 171 height 42
click at [66, 481] on div at bounding box center [102, 482] width 171 height 40
click at [70, 490] on div at bounding box center [102, 482] width 171 height 40
click at [348, 91] on button "arrange" at bounding box center [357, 89] width 60 height 47
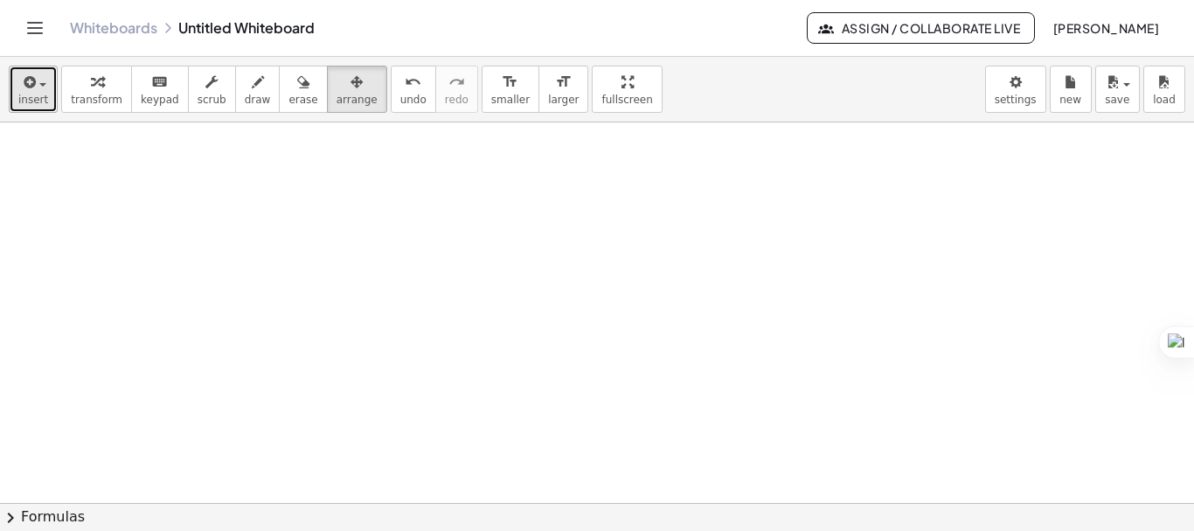
click at [37, 94] on span "insert" at bounding box center [33, 100] width 30 height 12
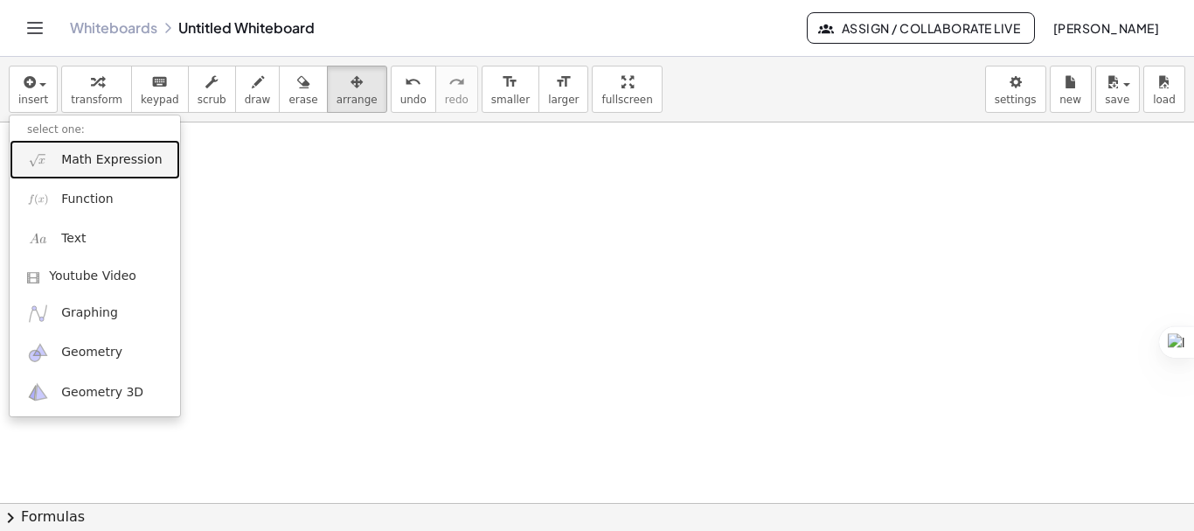
click at [66, 163] on span "Math Expression" at bounding box center [111, 159] width 101 height 17
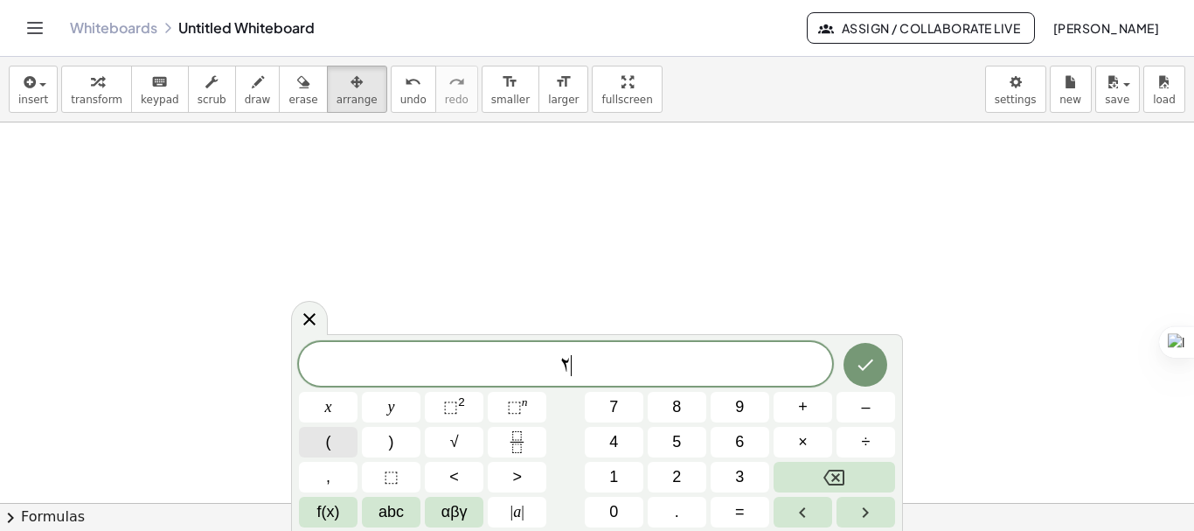
click at [344, 447] on button "(" at bounding box center [328, 442] width 59 height 31
click at [353, 415] on button "x" at bounding box center [328, 407] width 59 height 31
click at [849, 414] on button "–" at bounding box center [865, 407] width 59 height 31
click at [392, 440] on span ")" at bounding box center [391, 442] width 5 height 24
click at [447, 408] on span "⬚" at bounding box center [450, 406] width 15 height 17
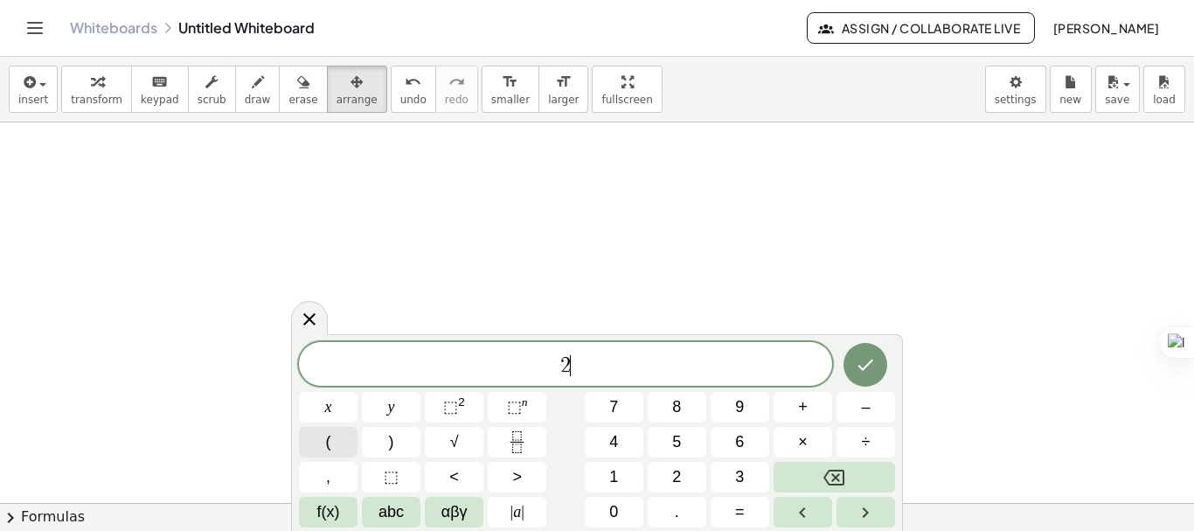
click at [336, 447] on button "(" at bounding box center [328, 442] width 59 height 31
click at [688, 448] on button "5" at bounding box center [677, 442] width 59 height 31
click at [343, 410] on button "x" at bounding box center [328, 407] width 59 height 31
click at [860, 414] on button "–" at bounding box center [865, 407] width 59 height 31
click at [605, 473] on button "1" at bounding box center [614, 476] width 59 height 31
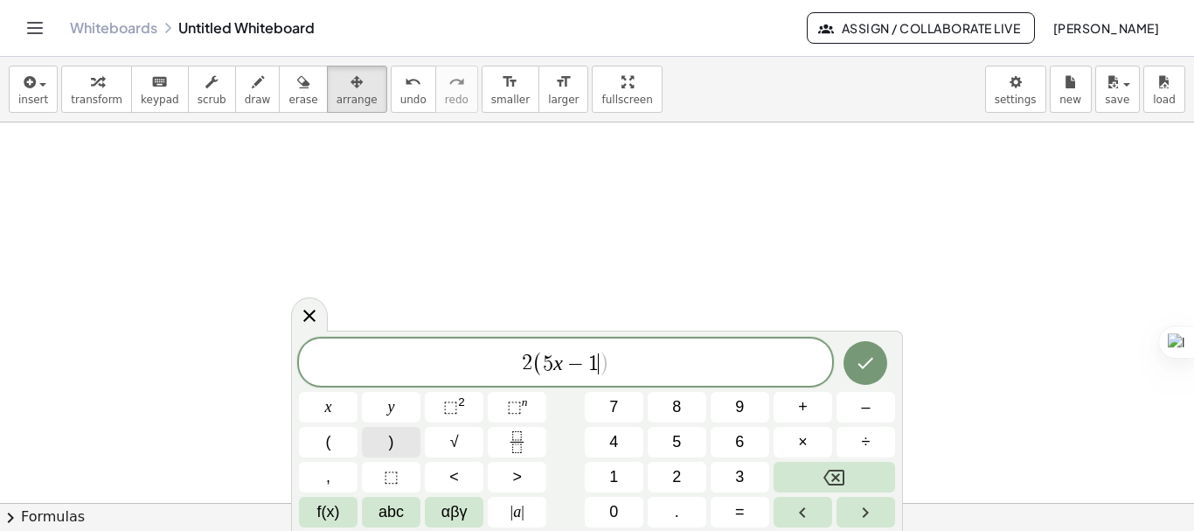
click at [396, 435] on button ")" at bounding box center [391, 442] width 59 height 31
click at [457, 405] on span "⬚" at bounding box center [450, 406] width 15 height 17
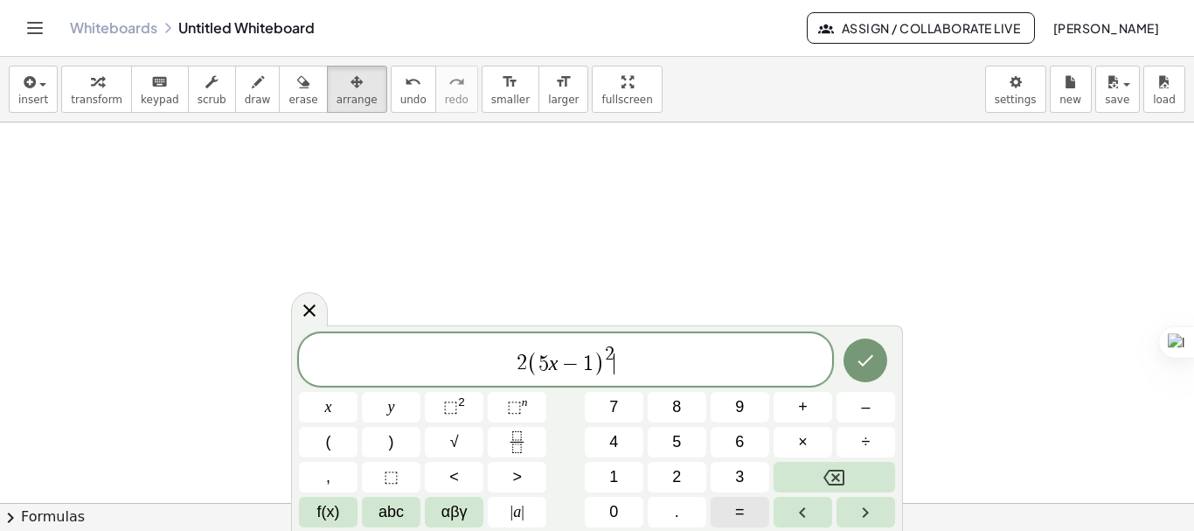
click at [746, 505] on button "=" at bounding box center [740, 511] width 59 height 31
click at [870, 366] on icon "Done" at bounding box center [865, 360] width 21 height 21
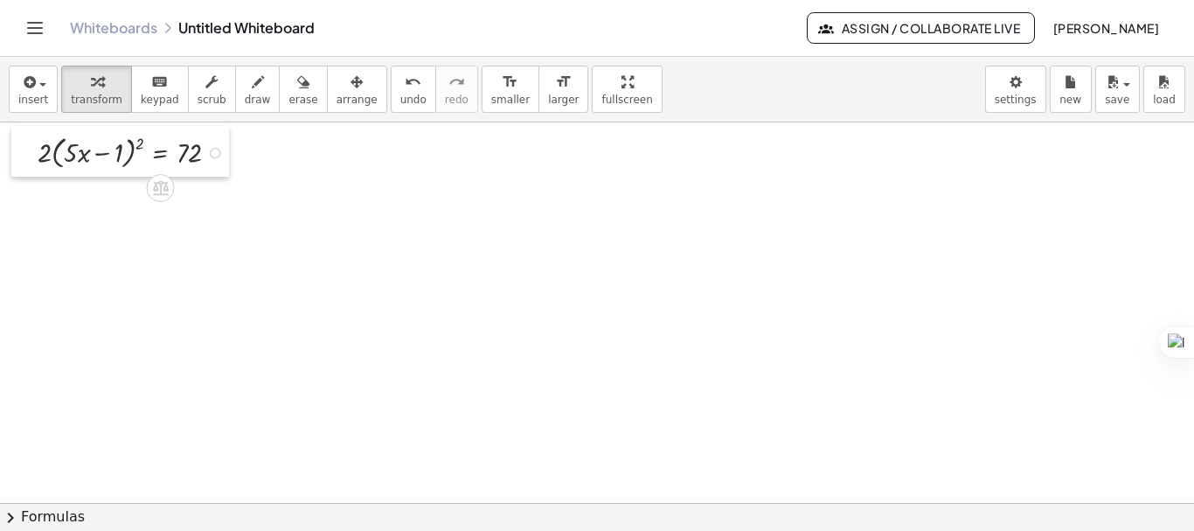
drag, startPoint x: 140, startPoint y: 169, endPoint x: 33, endPoint y: 134, distance: 112.2
click at [33, 134] on div at bounding box center [24, 151] width 26 height 51
click at [411, 277] on div at bounding box center [597, 502] width 1194 height 760
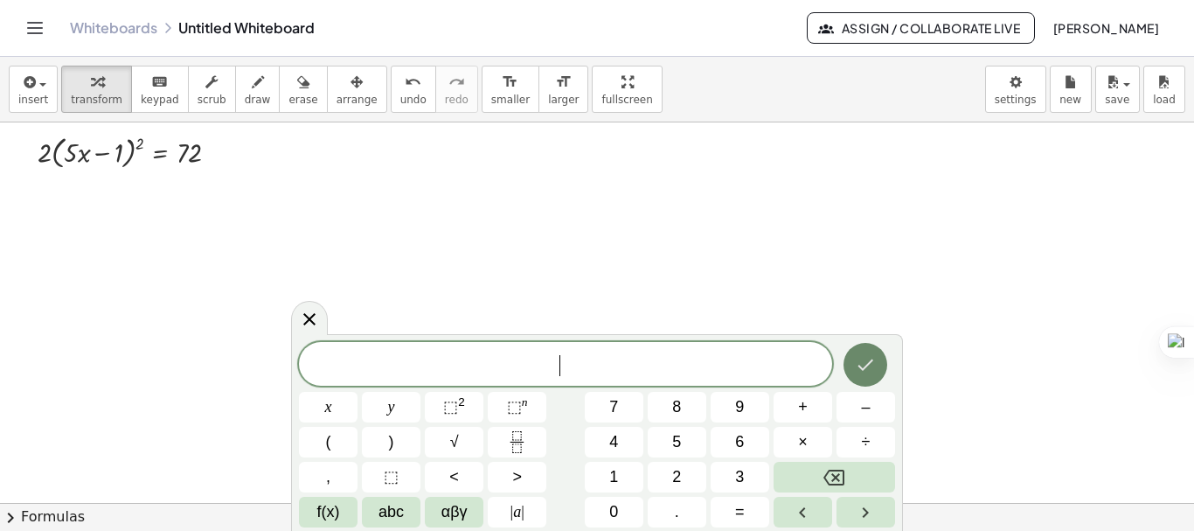
click at [864, 359] on icon "Done" at bounding box center [865, 364] width 21 height 21
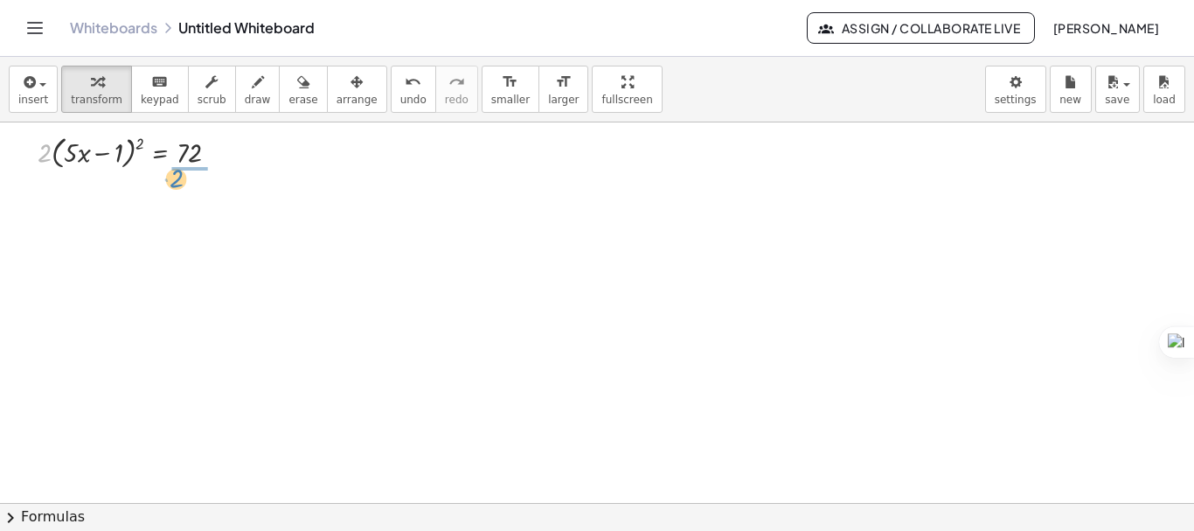
drag, startPoint x: 45, startPoint y: 157, endPoint x: 177, endPoint y: 183, distance: 134.4
click at [191, 205] on div at bounding box center [136, 202] width 215 height 54
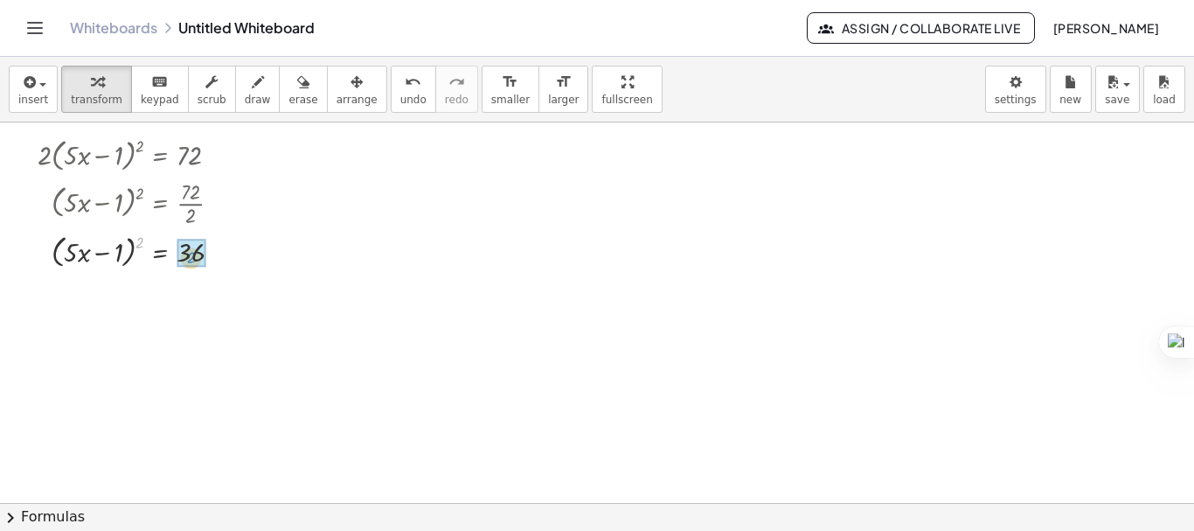
drag, startPoint x: 141, startPoint y: 241, endPoint x: 192, endPoint y: 256, distance: 53.7
click at [202, 288] on div at bounding box center [153, 291] width 249 height 40
drag, startPoint x: 117, startPoint y: 332, endPoint x: 160, endPoint y: 331, distance: 42.8
click at [160, 331] on div at bounding box center [153, 331] width 249 height 38
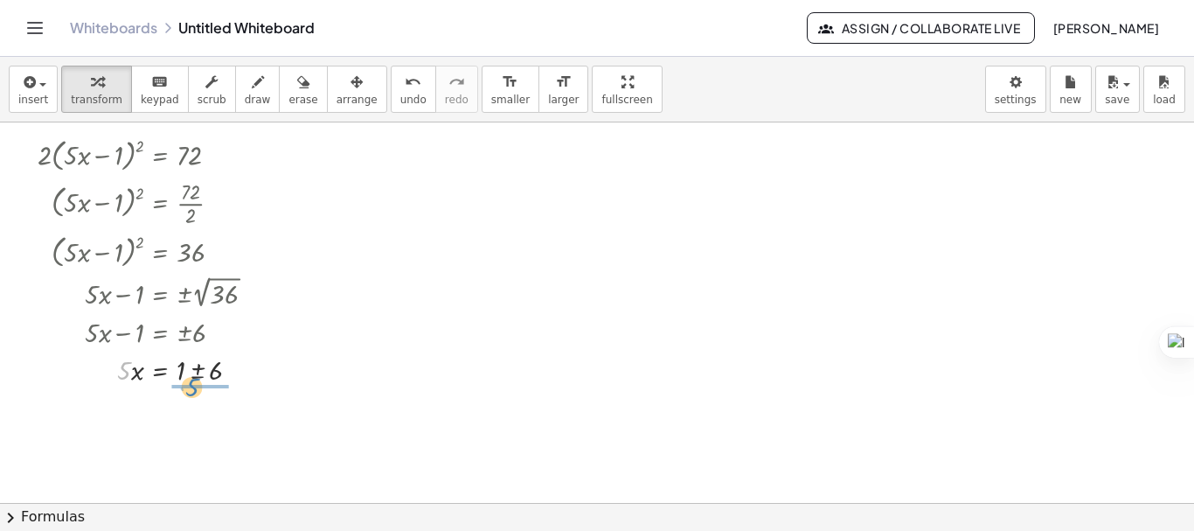
drag, startPoint x: 125, startPoint y: 367, endPoint x: 194, endPoint y: 385, distance: 71.2
click at [195, 404] on div at bounding box center [153, 415] width 249 height 54
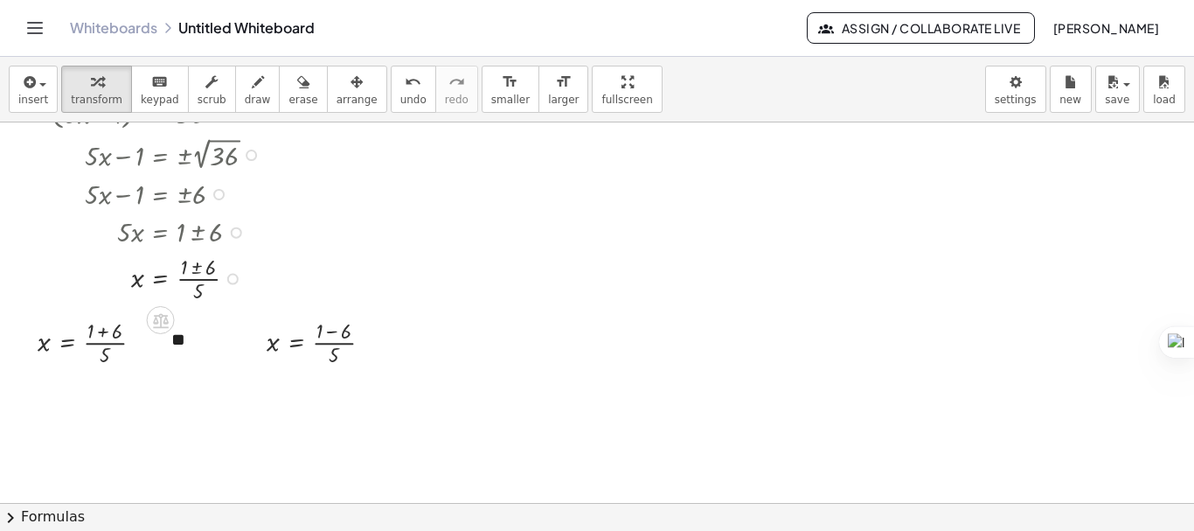
scroll to position [146, 0]
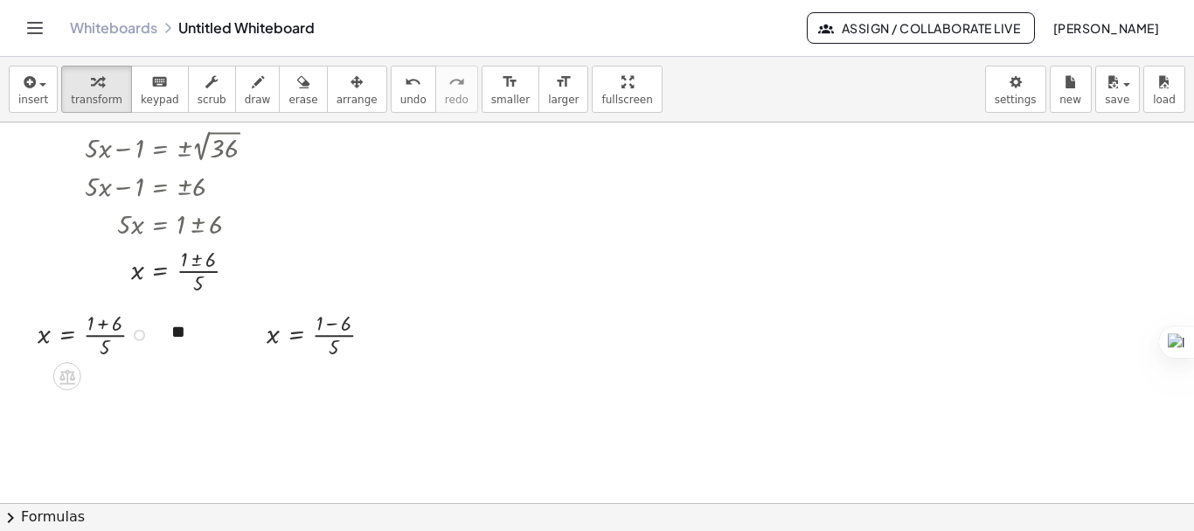
click at [105, 323] on div at bounding box center [97, 333] width 137 height 54
click at [331, 322] on div at bounding box center [326, 333] width 137 height 54
click at [322, 394] on div at bounding box center [326, 387] width 137 height 54
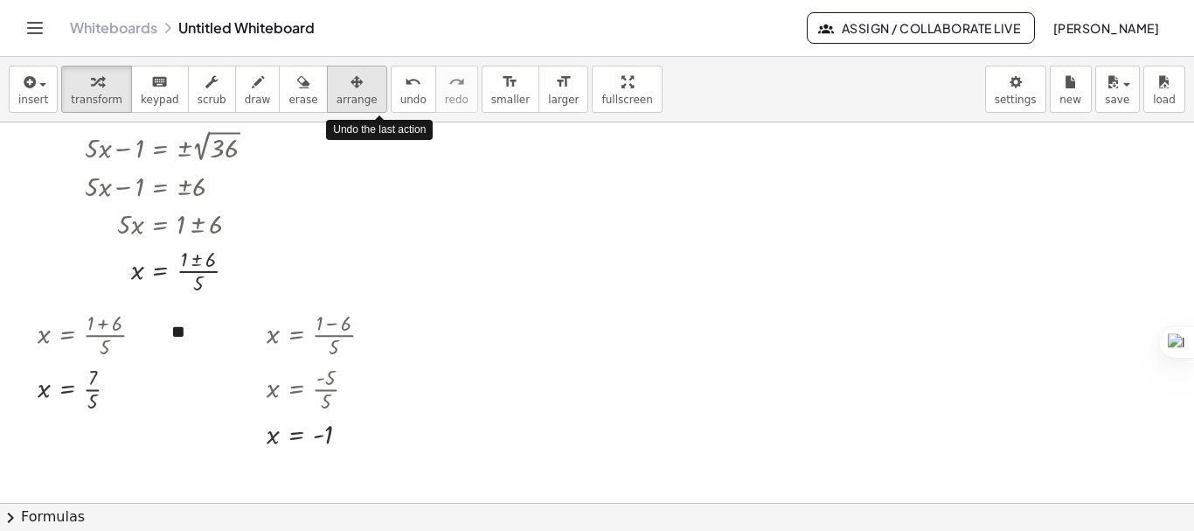
click at [353, 87] on button "arrange" at bounding box center [357, 89] width 60 height 47
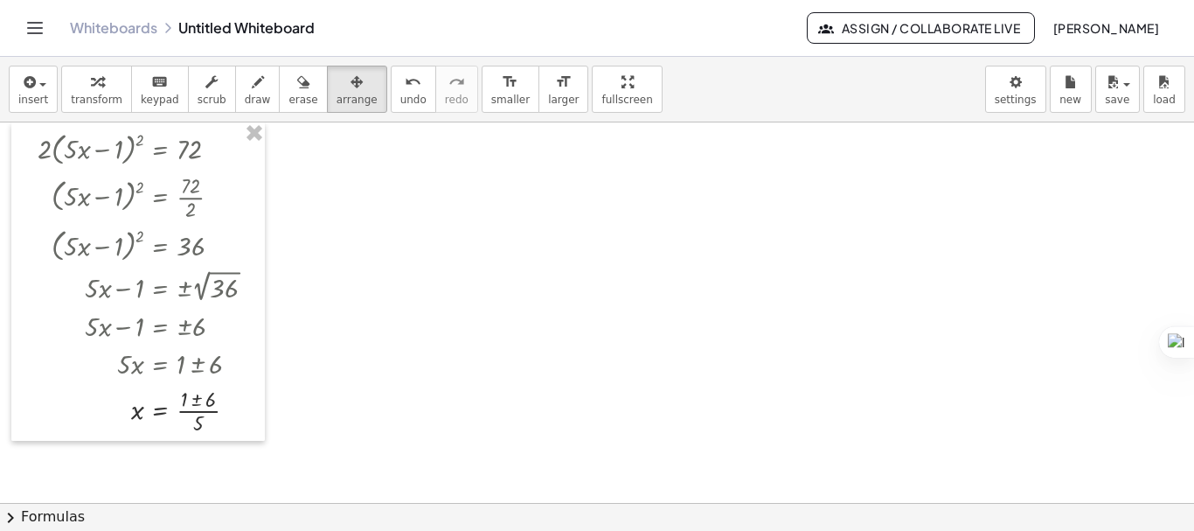
scroll to position [0, 0]
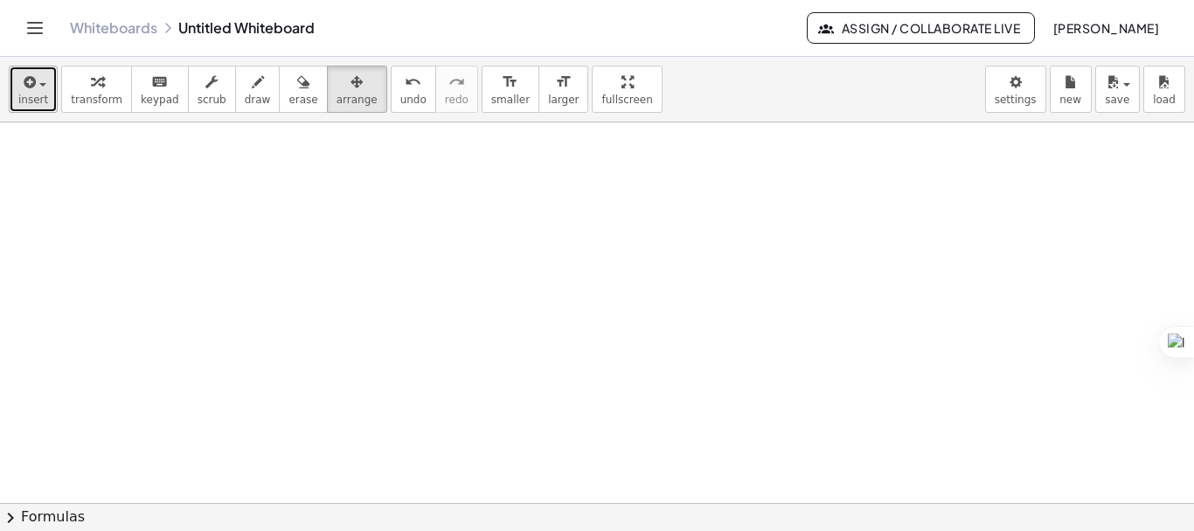
click at [44, 96] on span "insert" at bounding box center [33, 100] width 30 height 12
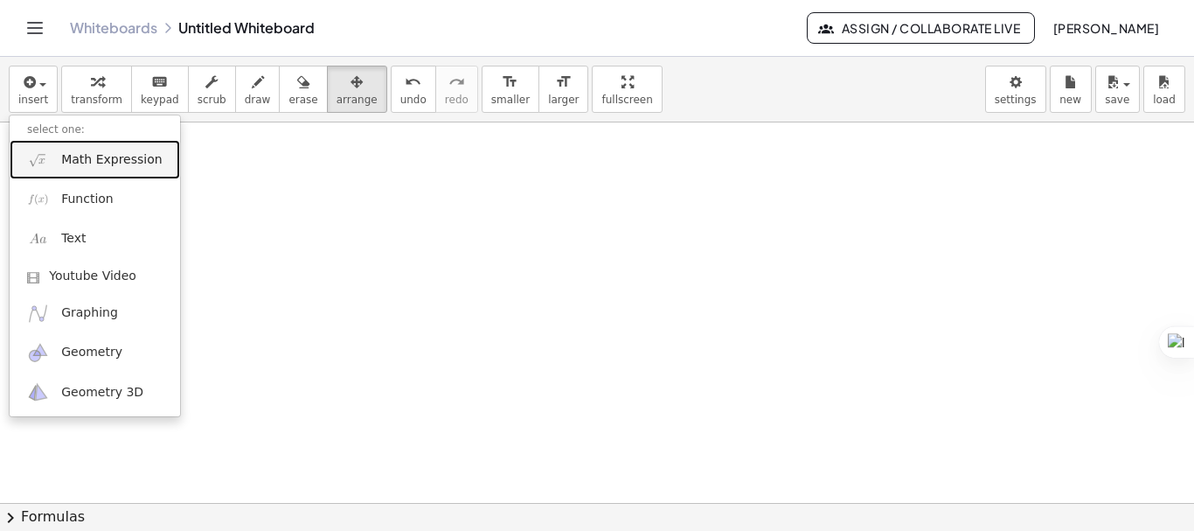
click at [69, 159] on span "Math Expression" at bounding box center [111, 159] width 101 height 17
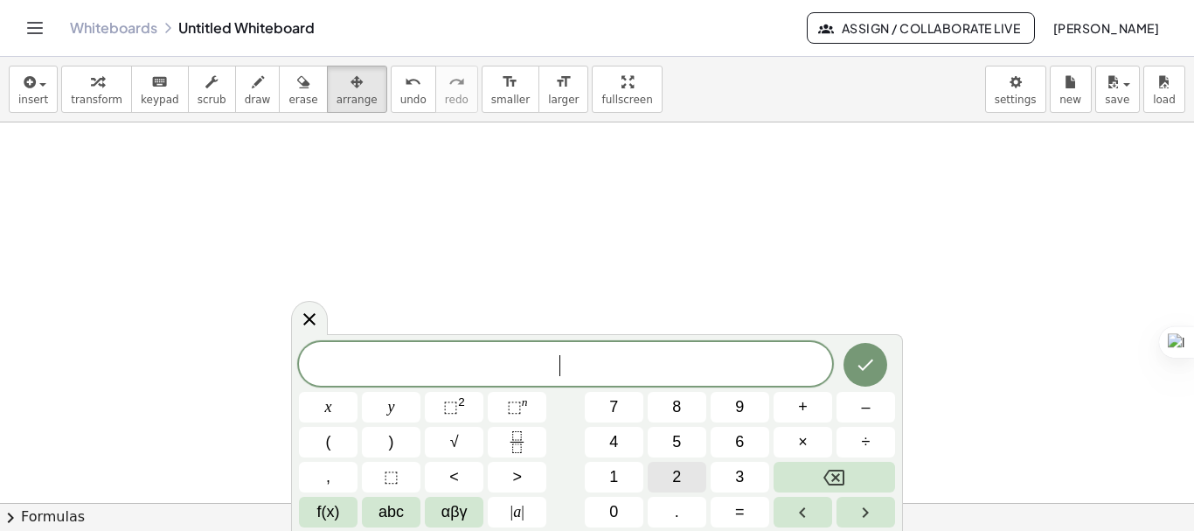
click at [685, 474] on button "2" at bounding box center [677, 476] width 59 height 31
click at [338, 411] on button "x" at bounding box center [328, 407] width 59 height 31
click at [796, 409] on button "+" at bounding box center [802, 407] width 59 height 31
click at [739, 473] on span "3" at bounding box center [739, 477] width 9 height 24
click at [410, 407] on button "y" at bounding box center [391, 407] width 59 height 31
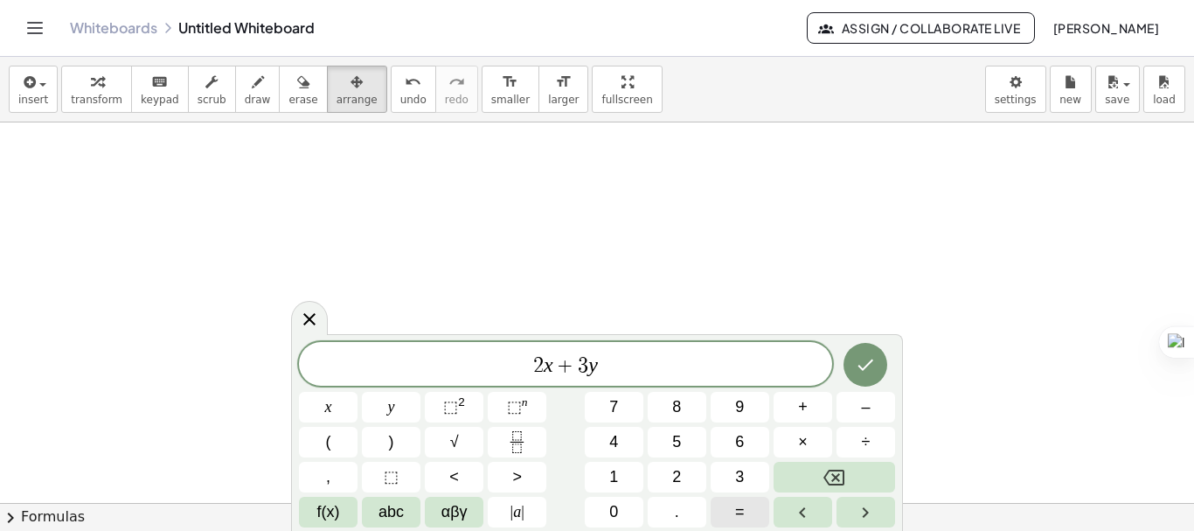
click at [746, 508] on button "=" at bounding box center [740, 511] width 59 height 31
click at [691, 414] on button "8" at bounding box center [677, 407] width 59 height 31
click at [869, 370] on icon "Done" at bounding box center [865, 364] width 21 height 21
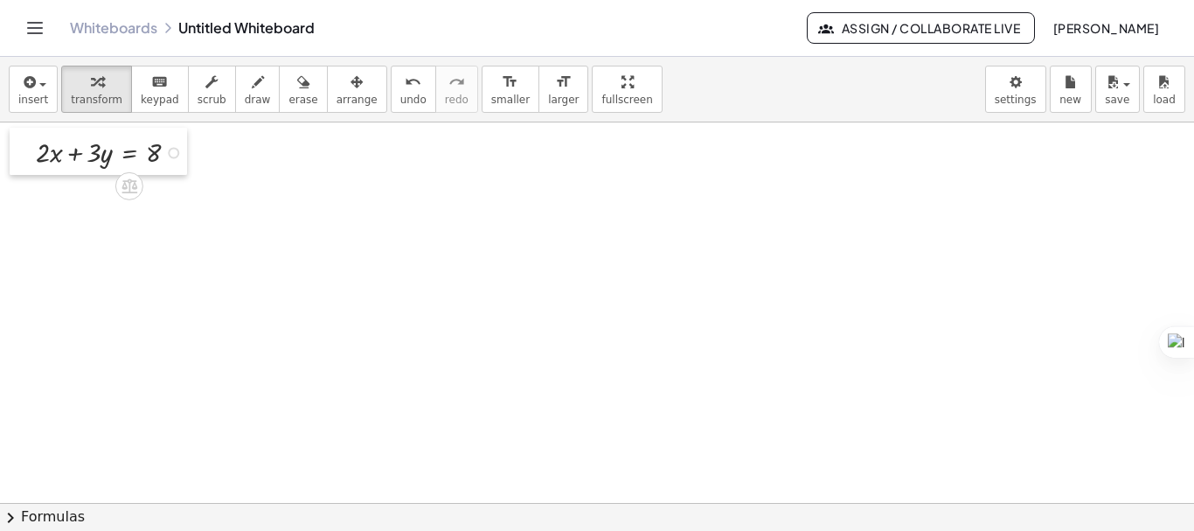
drag, startPoint x: 139, startPoint y: 163, endPoint x: 31, endPoint y: 129, distance: 113.3
click at [31, 129] on div at bounding box center [23, 151] width 26 height 47
click at [47, 94] on button "insert" at bounding box center [33, 89] width 49 height 47
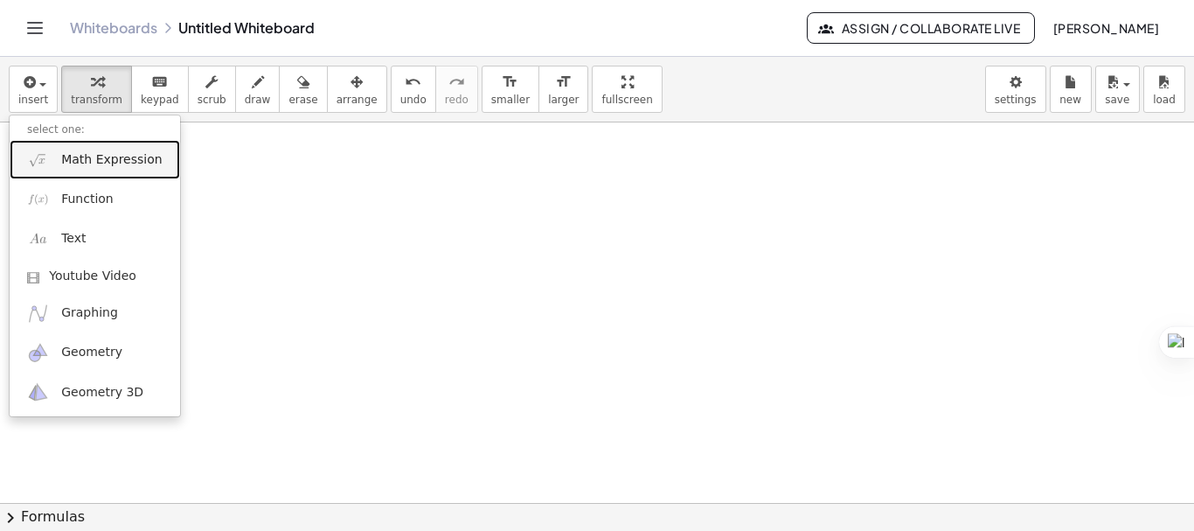
click at [107, 165] on span "Math Expression" at bounding box center [111, 159] width 101 height 17
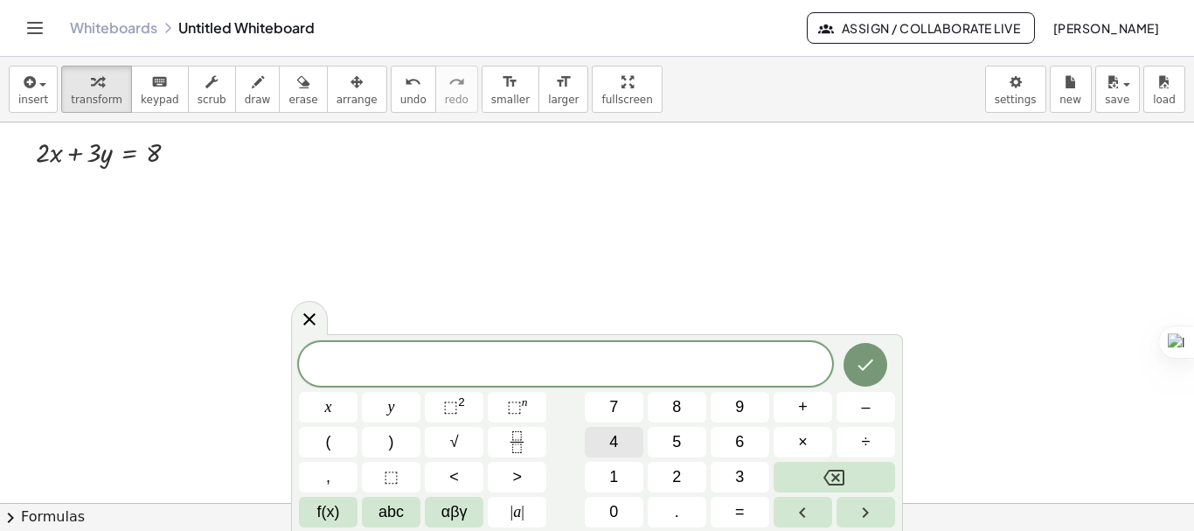
click at [628, 438] on button "4" at bounding box center [614, 442] width 59 height 31
click at [347, 400] on button "x" at bounding box center [328, 407] width 59 height 31
click at [863, 412] on span "–" at bounding box center [865, 407] width 9 height 24
click at [409, 416] on button "y" at bounding box center [391, 407] width 59 height 31
click at [696, 482] on button "2" at bounding box center [677, 476] width 59 height 31
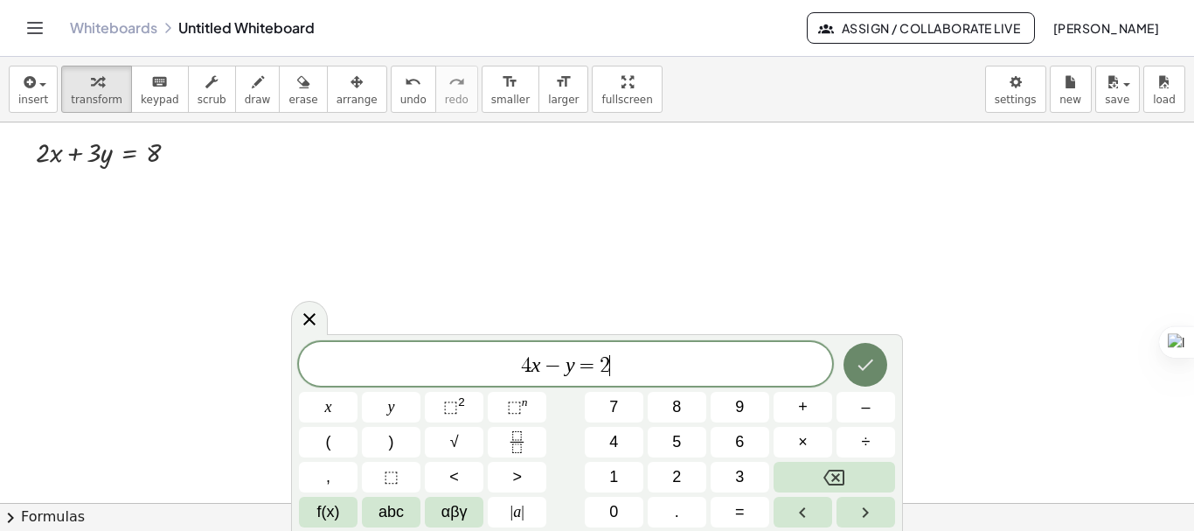
click at [870, 346] on button "Done" at bounding box center [865, 365] width 44 height 44
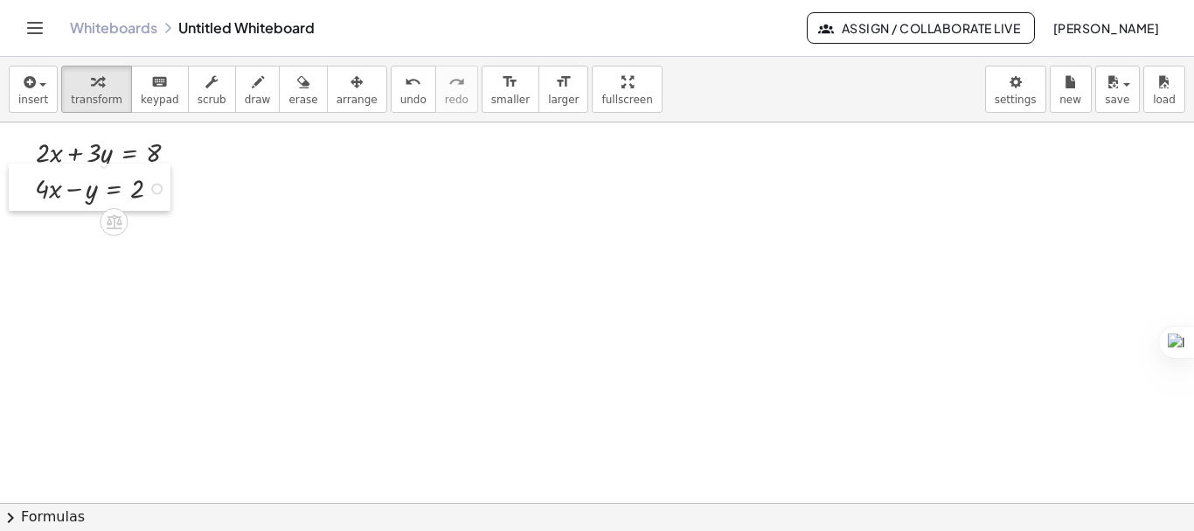
drag, startPoint x: 326, startPoint y: 169, endPoint x: 28, endPoint y: 171, distance: 298.0
click at [28, 171] on div at bounding box center [22, 186] width 26 height 47
drag, startPoint x: 173, startPoint y: 155, endPoint x: 528, endPoint y: 158, distance: 354.9
click at [528, 158] on div "+ · 2 · x + · 3 · y = 8 + · 4 · x − y = 2" at bounding box center [597, 502] width 1194 height 760
drag, startPoint x: 157, startPoint y: 191, endPoint x: 505, endPoint y: 193, distance: 347.9
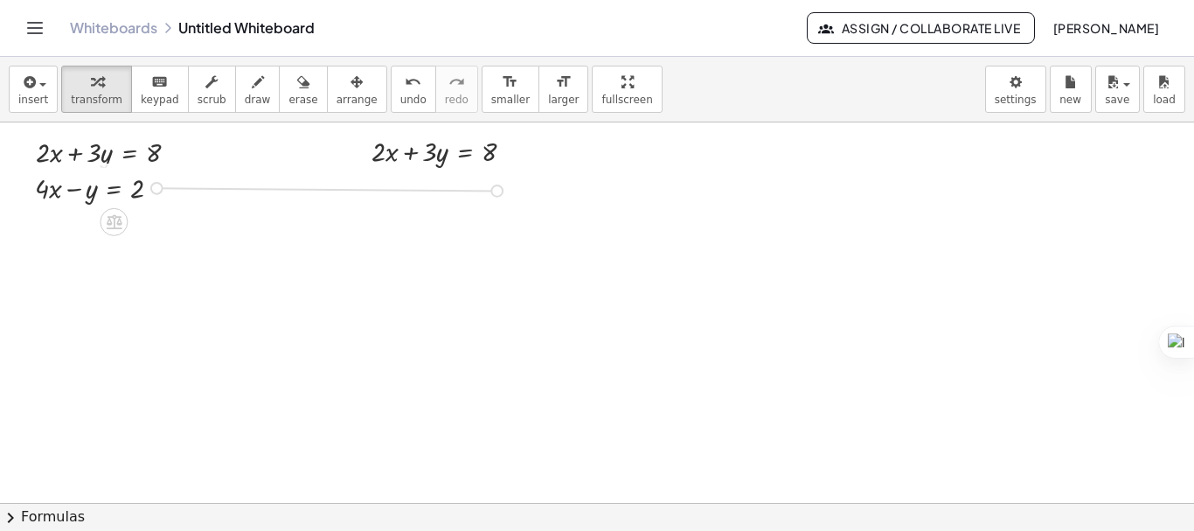
click at [505, 193] on div "+ · 2 · x + · 3 · y = 8 + · 4 · x − y = 2 + · 2 · x + · 3 · y = 8" at bounding box center [597, 502] width 1194 height 760
click at [444, 191] on div at bounding box center [438, 185] width 157 height 38
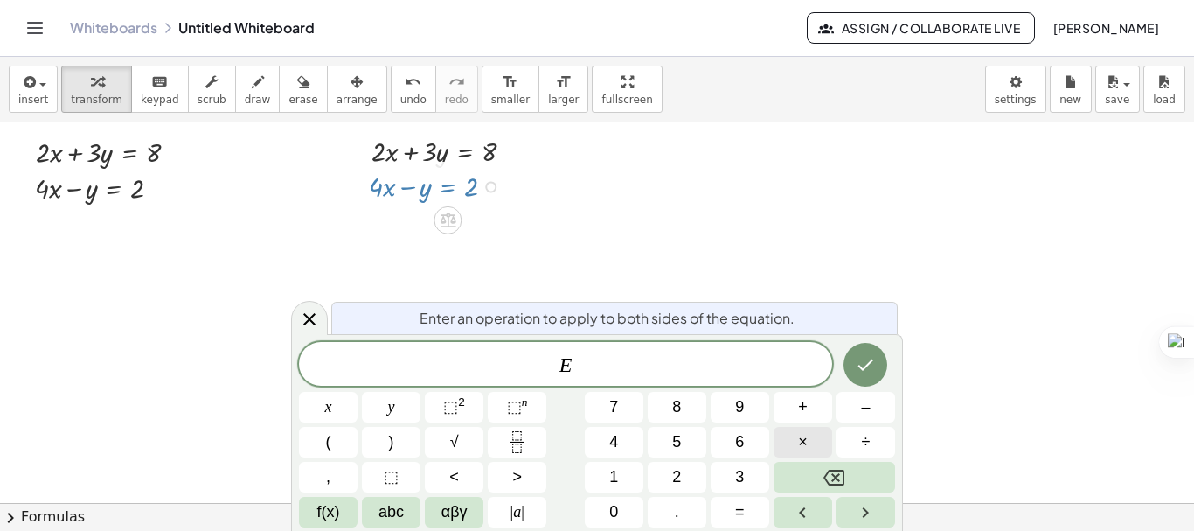
click at [790, 448] on button "×" at bounding box center [802, 442] width 59 height 31
click at [728, 473] on button "3" at bounding box center [740, 476] width 59 height 31
click at [860, 372] on icon "Done" at bounding box center [865, 364] width 21 height 21
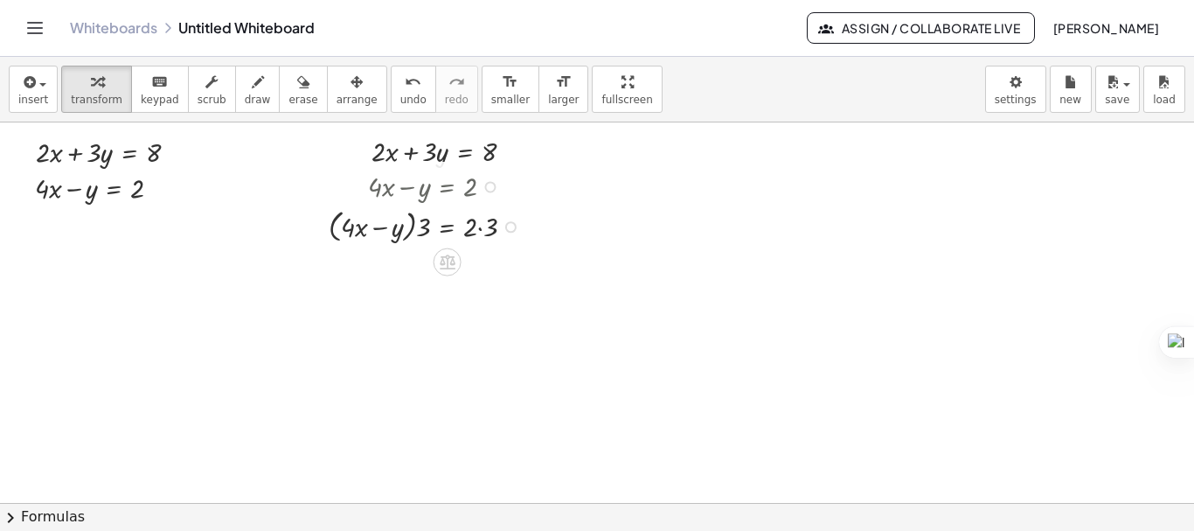
click at [482, 229] on div at bounding box center [429, 226] width 218 height 42
drag, startPoint x: 424, startPoint y: 267, endPoint x: 373, endPoint y: 267, distance: 50.7
click at [373, 267] on div at bounding box center [429, 267] width 218 height 42
drag, startPoint x: 427, startPoint y: 309, endPoint x: 405, endPoint y: 308, distance: 22.7
drag, startPoint x: 491, startPoint y: 344, endPoint x: 497, endPoint y: 219, distance: 125.1
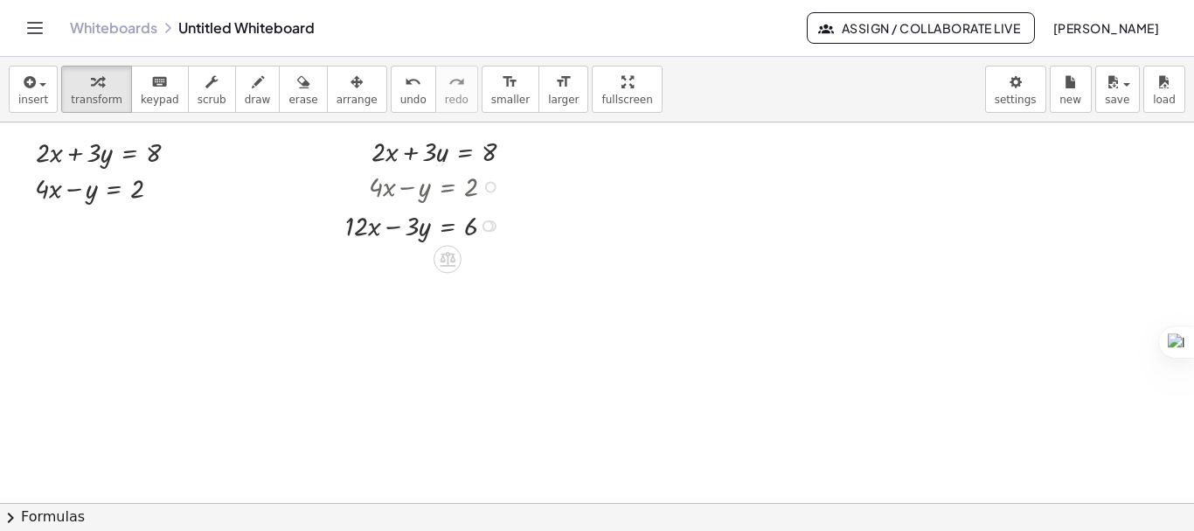
click at [447, 225] on div "+ · · x − y = 6 · · 3 12" at bounding box center [447, 225] width 0 height 0
click at [417, 295] on div at bounding box center [597, 502] width 1194 height 760
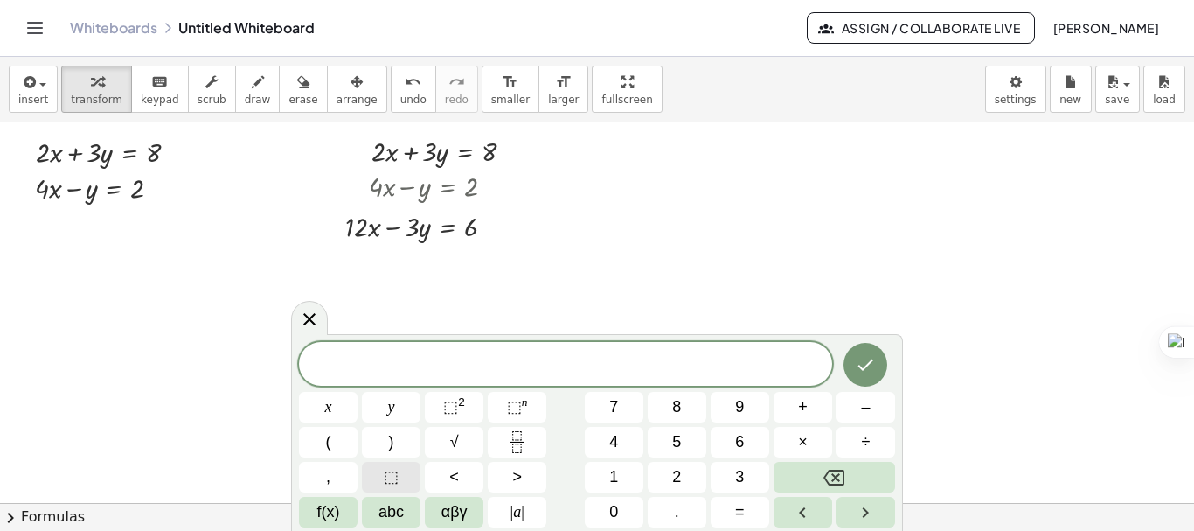
click at [396, 468] on span "⬚" at bounding box center [391, 477] width 15 height 24
click at [807, 420] on button "+" at bounding box center [802, 407] width 59 height 31
click at [403, 476] on button "⬚" at bounding box center [391, 476] width 59 height 31
click at [746, 513] on button "=" at bounding box center [740, 511] width 59 height 31
click at [413, 475] on button "⬚" at bounding box center [391, 476] width 59 height 31
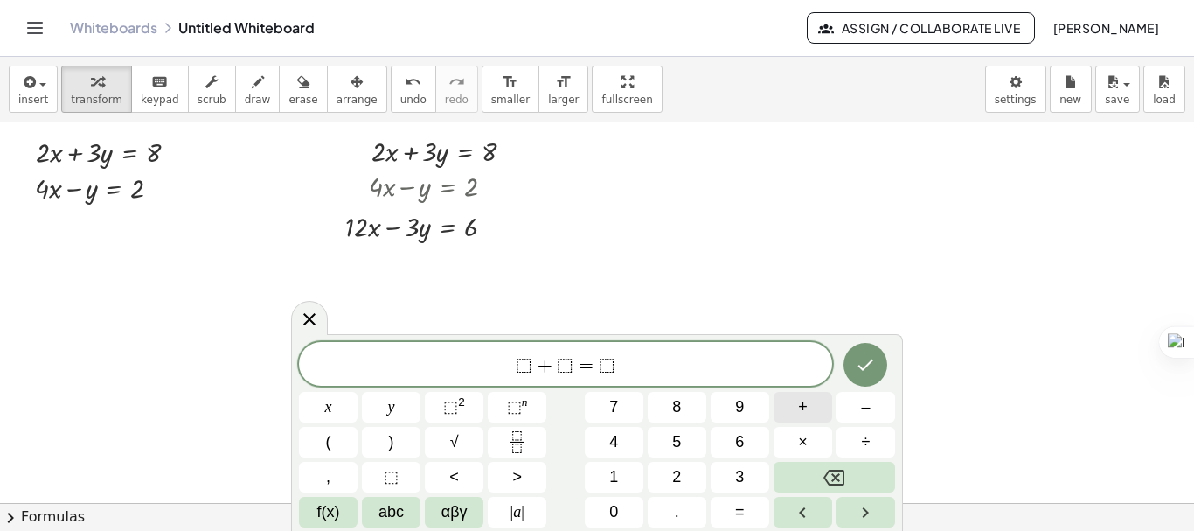
click at [803, 410] on span "+" at bounding box center [803, 407] width 10 height 24
click at [384, 477] on span "⬚" at bounding box center [391, 477] width 15 height 24
click at [869, 370] on icon "Done" at bounding box center [865, 364] width 21 height 21
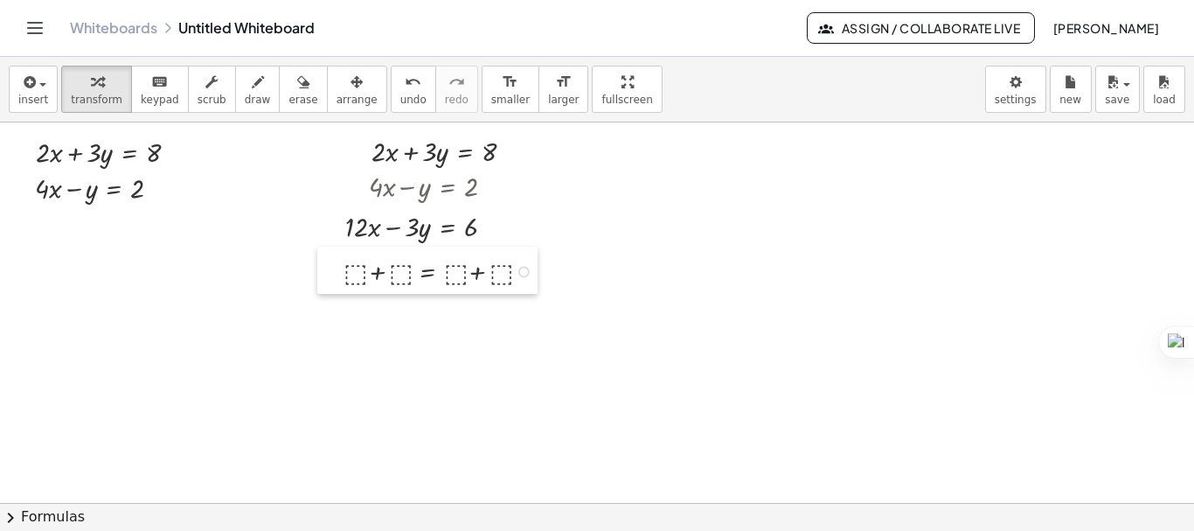
drag, startPoint x: 431, startPoint y: 305, endPoint x: 331, endPoint y: 257, distance: 110.6
click at [331, 257] on div at bounding box center [330, 269] width 26 height 47
drag, startPoint x: 341, startPoint y: 149, endPoint x: 441, endPoint y: 153, distance: 100.6
click at [441, 153] on div "+ · 2 · x + · 3 · y = 8 + · 4 · x − y = 2 + · 2 · x + · 3 · y = 8 + · 4 · x − y…" at bounding box center [597, 502] width 1194 height 760
click at [376, 157] on div at bounding box center [449, 150] width 173 height 38
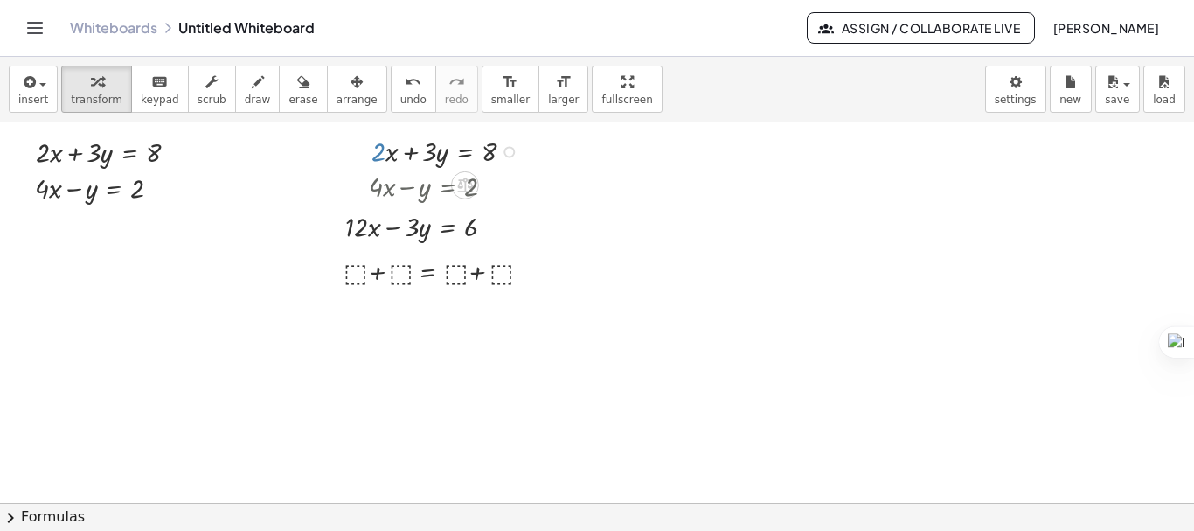
click at [388, 157] on div at bounding box center [449, 150] width 173 height 38
click at [415, 156] on div at bounding box center [449, 150] width 173 height 38
click at [436, 152] on div at bounding box center [449, 150] width 173 height 38
click at [440, 155] on div at bounding box center [449, 150] width 173 height 38
drag, startPoint x: 424, startPoint y: 154, endPoint x: 371, endPoint y: 268, distance: 126.3
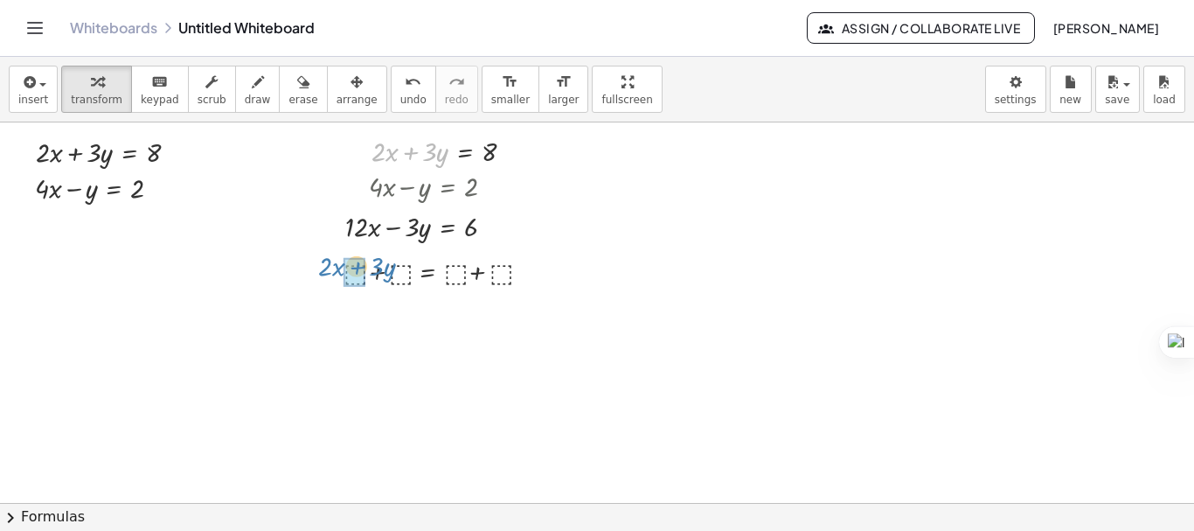
click at [371, 268] on div "+ · 2 · x + · 3 · y = 8 + · 4 · x − y = 2 + · 2 · x + · 3 · y + · 2 · x + · 3 ·…" at bounding box center [597, 502] width 1194 height 760
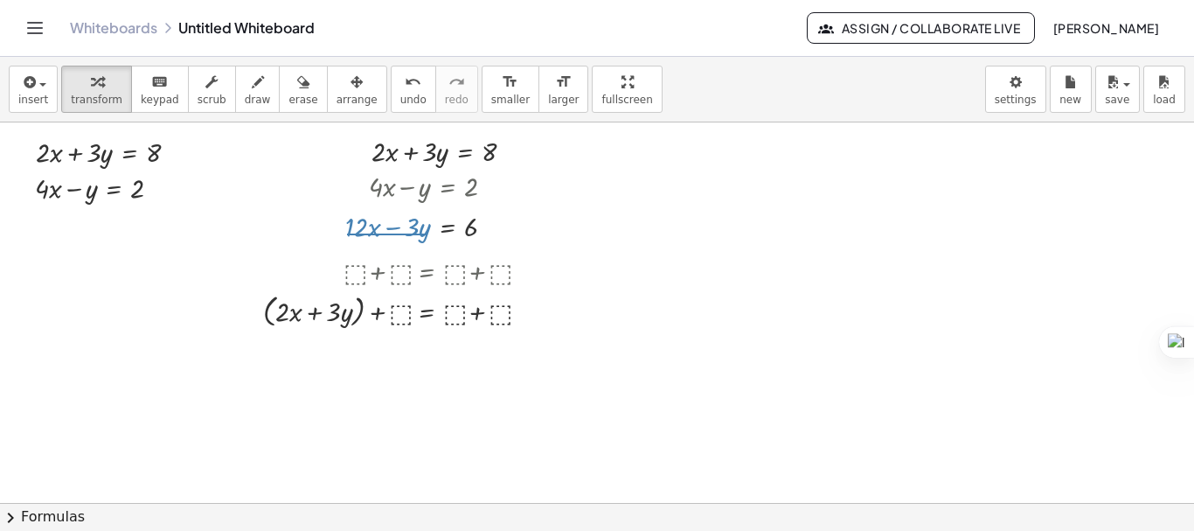
drag, startPoint x: 347, startPoint y: 233, endPoint x: 427, endPoint y: 234, distance: 79.5
click at [427, 234] on div at bounding box center [426, 225] width 181 height 38
drag, startPoint x: 405, startPoint y: 233, endPoint x: 420, endPoint y: 316, distance: 83.5
click at [420, 316] on div "+ · 2 · x + · 3 · y = 8 + · 4 · x − y = 2 + · 2 · x + · 3 · y = 8 + · 4 · x − y…" at bounding box center [597, 502] width 1194 height 760
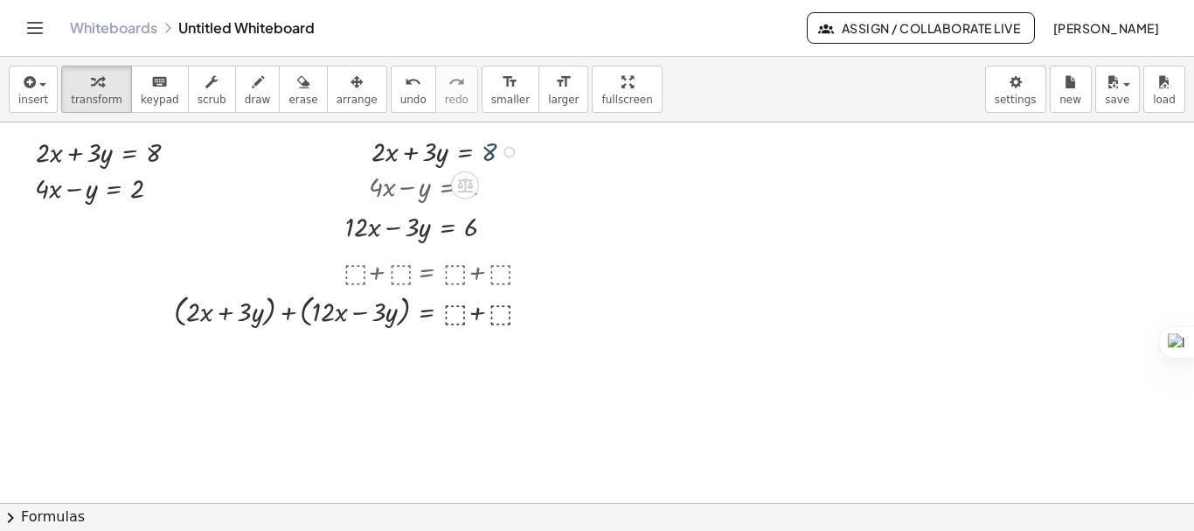
click at [488, 150] on div at bounding box center [449, 150] width 173 height 38
drag, startPoint x: 488, startPoint y: 150, endPoint x: 452, endPoint y: 316, distance: 169.9
click at [475, 230] on div at bounding box center [426, 225] width 181 height 38
drag, startPoint x: 474, startPoint y: 229, endPoint x: 524, endPoint y: 314, distance: 98.3
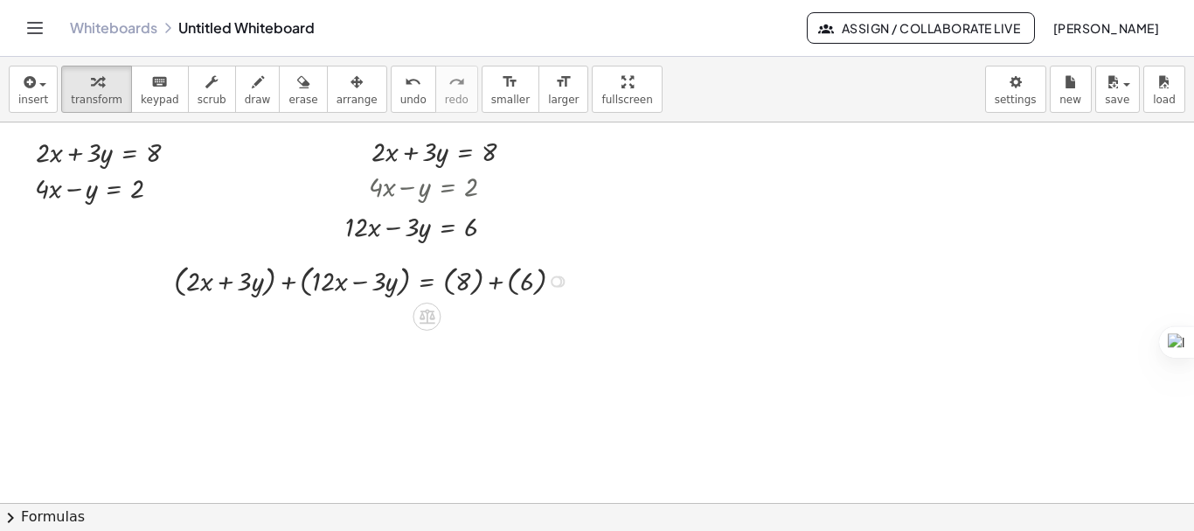
drag, startPoint x: 559, startPoint y: 311, endPoint x: 558, endPoint y: 274, distance: 37.6
click at [427, 281] on div "+ + = + + ( + · 2 · x + · 3 · y ) ( + · 12 · x − · 3 · y ) ( 8 ) ( 6 )" at bounding box center [427, 281] width 0 height 0
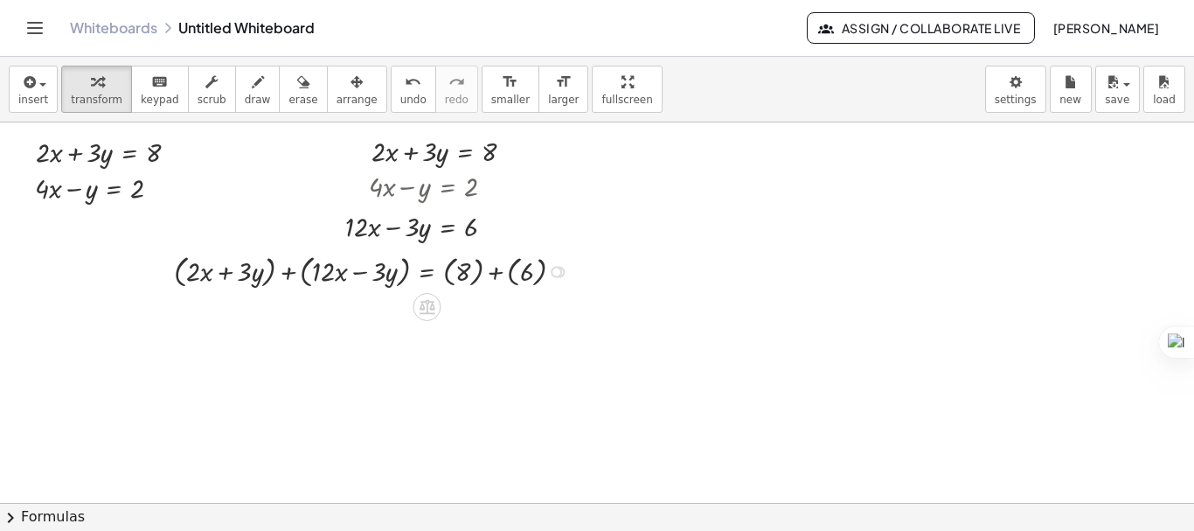
click at [293, 274] on div at bounding box center [375, 270] width 420 height 42
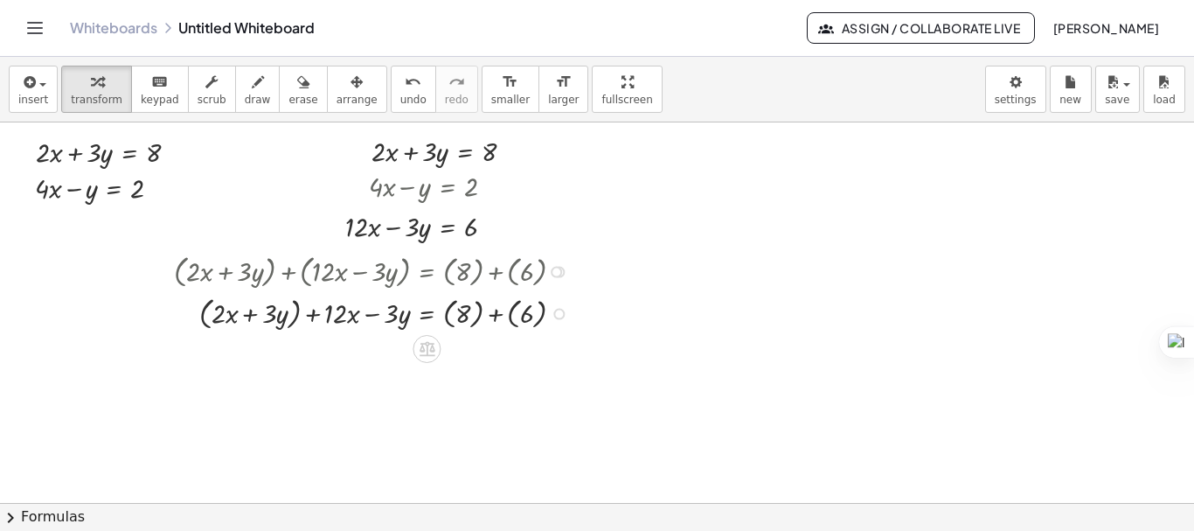
click at [254, 312] on div at bounding box center [375, 312] width 420 height 42
click at [496, 312] on div at bounding box center [375, 312] width 420 height 42
drag, startPoint x: 466, startPoint y: 314, endPoint x: 482, endPoint y: 314, distance: 16.6
click at [482, 314] on div at bounding box center [375, 312] width 420 height 42
drag, startPoint x: 507, startPoint y: 315, endPoint x: 475, endPoint y: 311, distance: 32.5
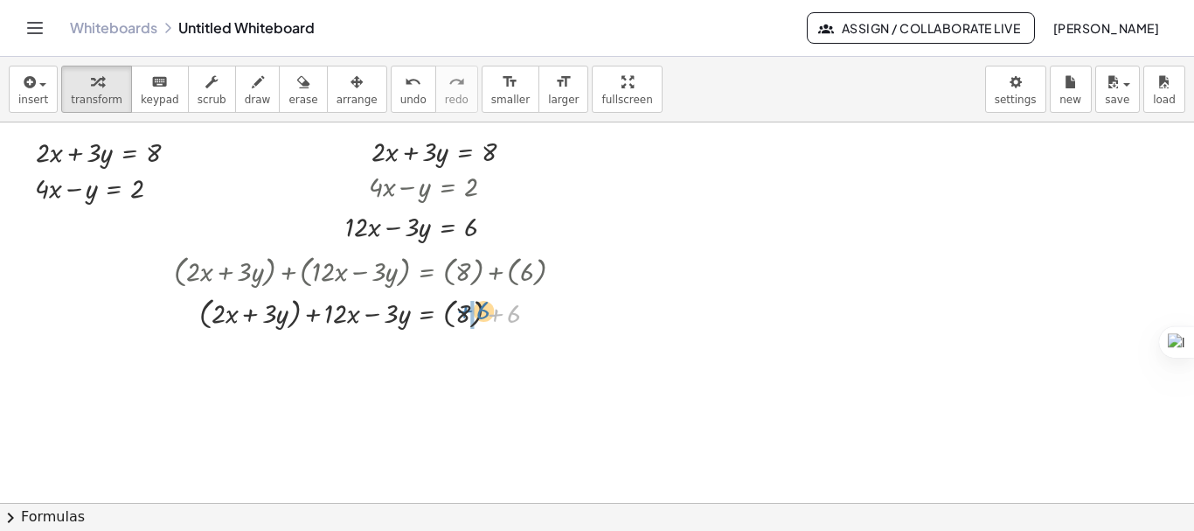
click at [475, 311] on div at bounding box center [375, 312] width 420 height 42
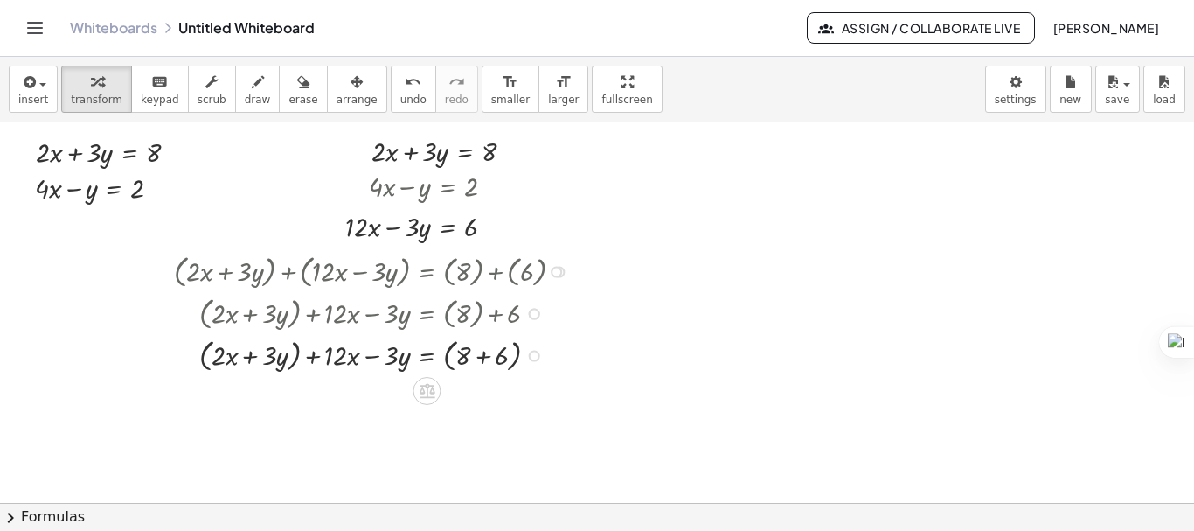
click at [480, 356] on div at bounding box center [375, 354] width 420 height 42
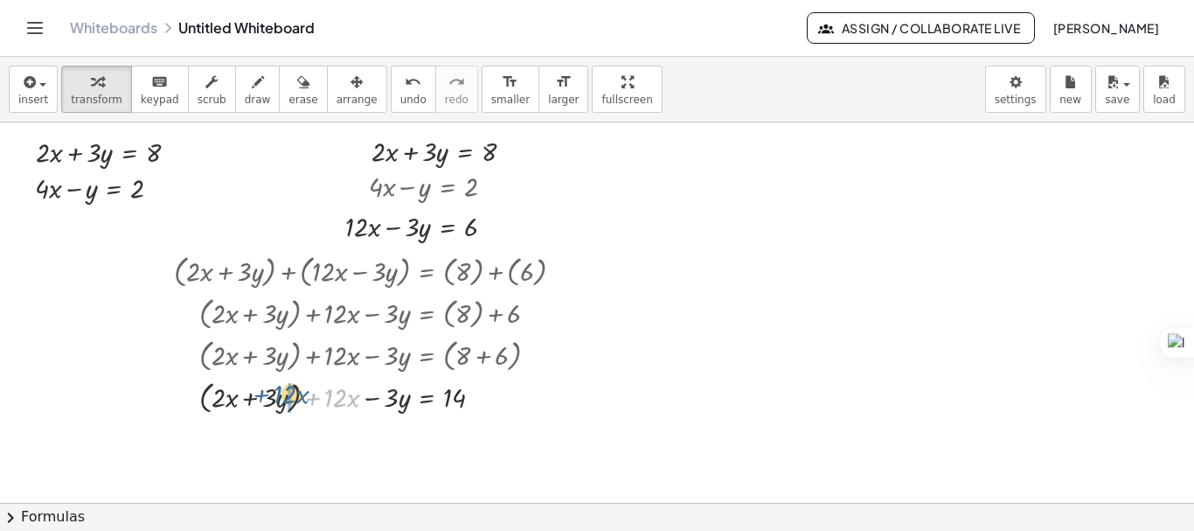
drag, startPoint x: 316, startPoint y: 399, endPoint x: 265, endPoint y: 396, distance: 51.7
click at [265, 396] on div at bounding box center [375, 396] width 420 height 42
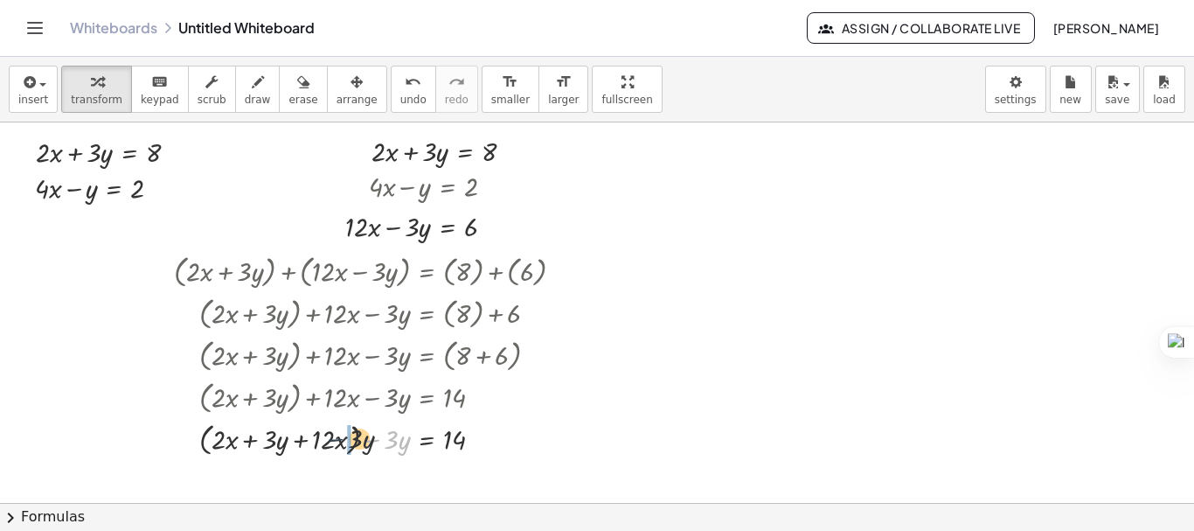
drag, startPoint x: 373, startPoint y: 440, endPoint x: 333, endPoint y: 440, distance: 40.2
click at [333, 440] on div at bounding box center [375, 438] width 420 height 42
drag, startPoint x: 302, startPoint y: 440, endPoint x: 211, endPoint y: 440, distance: 91.8
click at [211, 440] on div at bounding box center [375, 438] width 420 height 42
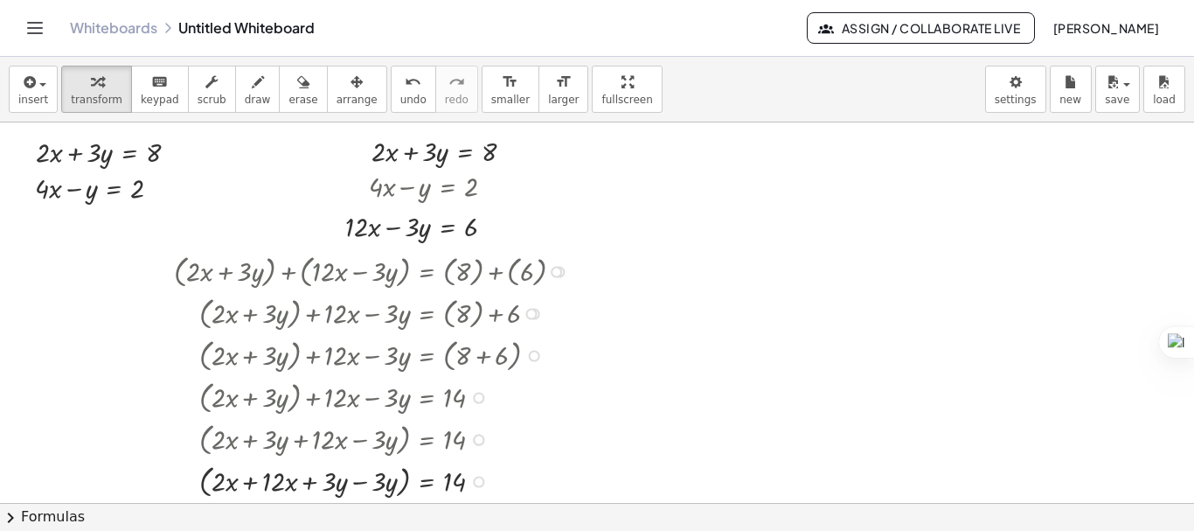
click at [260, 488] on div at bounding box center [375, 480] width 420 height 42
click at [361, 482] on div at bounding box center [375, 480] width 420 height 42
drag, startPoint x: 389, startPoint y: 482, endPoint x: 459, endPoint y: 493, distance: 70.7
click at [459, 493] on div at bounding box center [375, 480] width 420 height 38
click at [456, 482] on div at bounding box center [375, 480] width 420 height 54
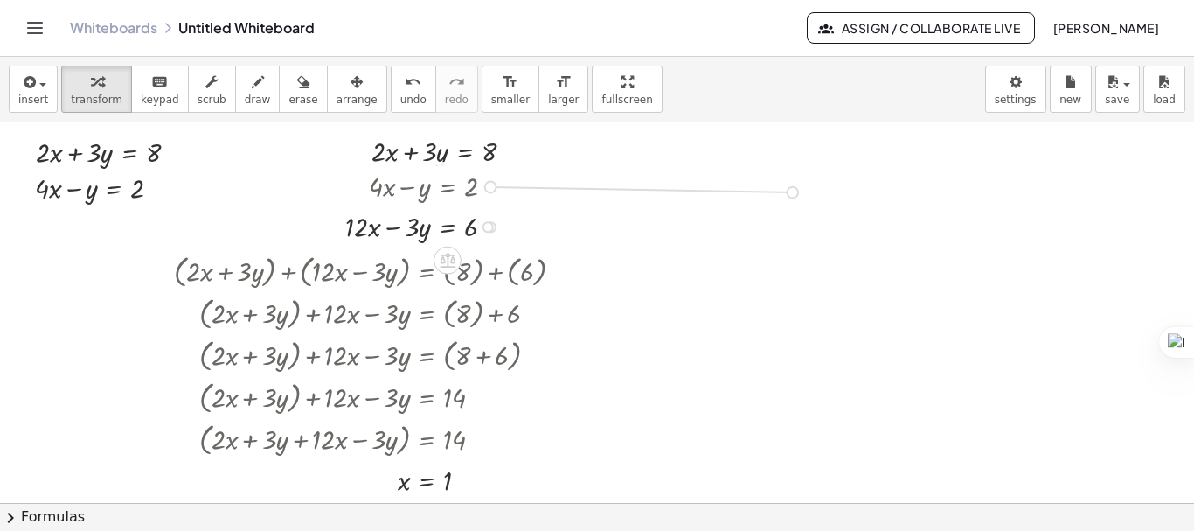
drag, startPoint x: 491, startPoint y: 188, endPoint x: 795, endPoint y: 193, distance: 304.2
click at [795, 193] on div "+ · 2 · x + · 3 · y = 8 + · 4 · x − y = 2 + · 2 · x + · 3 · y = 8 + · 4 · x − y…" at bounding box center [597, 502] width 1194 height 760
drag, startPoint x: 407, startPoint y: 477, endPoint x: 672, endPoint y: 190, distance: 390.9
drag, startPoint x: 641, startPoint y: 221, endPoint x: 655, endPoint y: 221, distance: 14.0
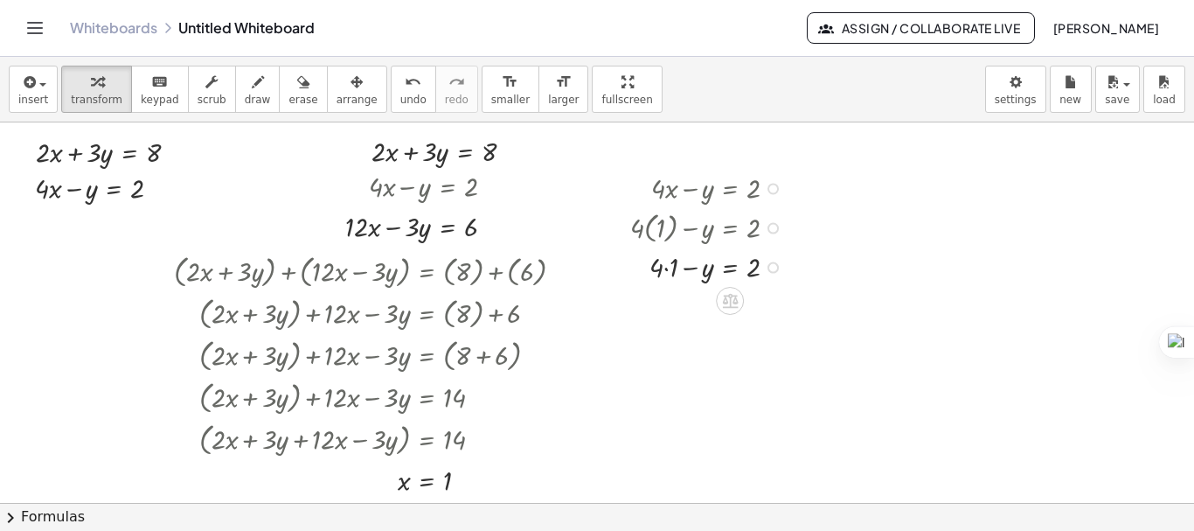
click at [664, 270] on div at bounding box center [710, 265] width 178 height 38
drag, startPoint x: 669, startPoint y: 300, endPoint x: 770, endPoint y: 310, distance: 101.9
click at [770, 310] on div at bounding box center [710, 304] width 178 height 38
click at [770, 343] on div at bounding box center [729, 341] width 216 height 38
drag, startPoint x: 696, startPoint y: 382, endPoint x: 749, endPoint y: 393, distance: 54.5
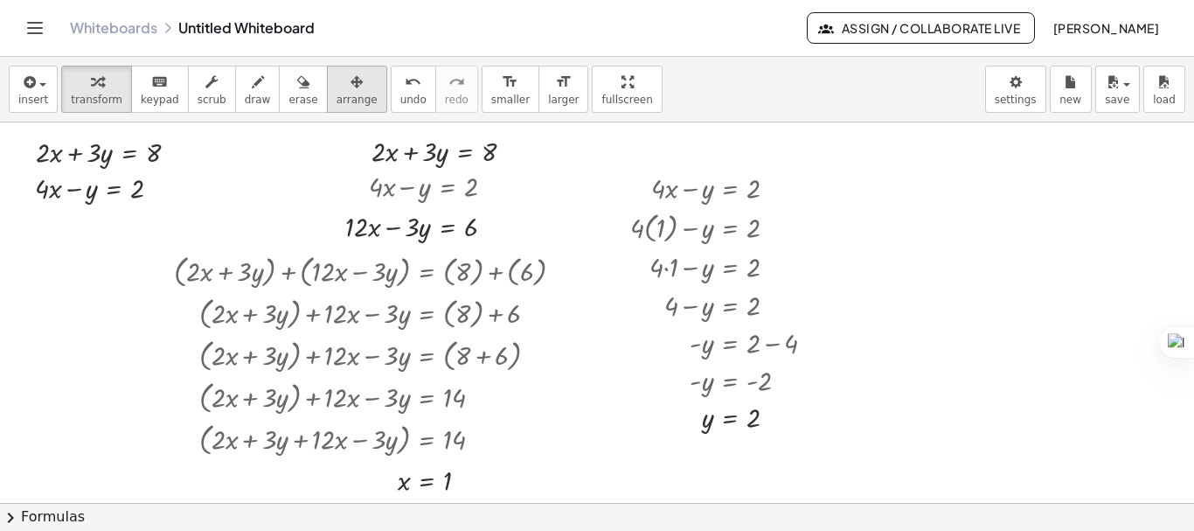
click at [339, 92] on button "arrange" at bounding box center [357, 89] width 60 height 47
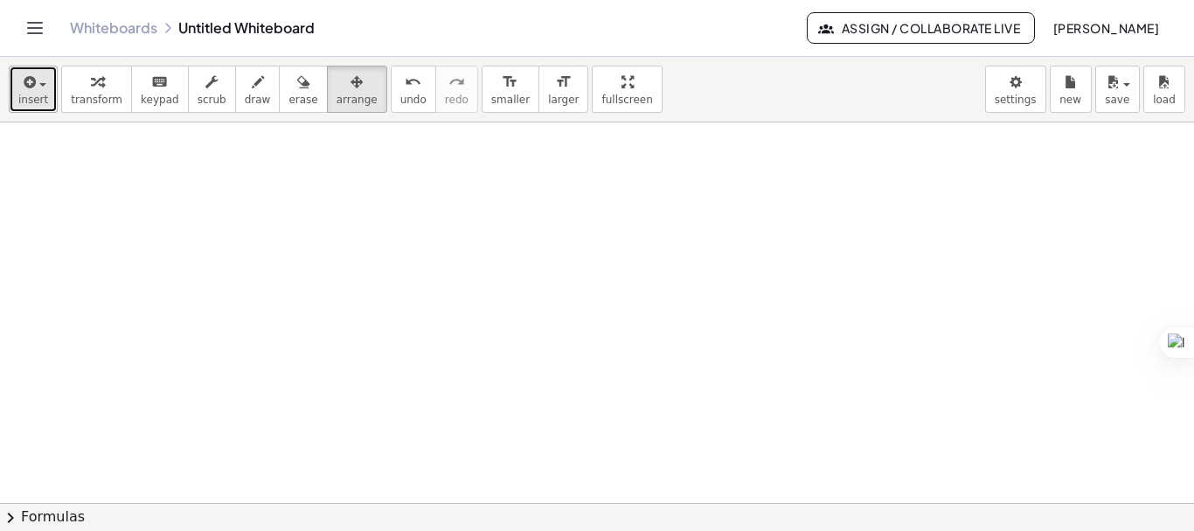
click at [38, 91] on div "button" at bounding box center [33, 81] width 30 height 21
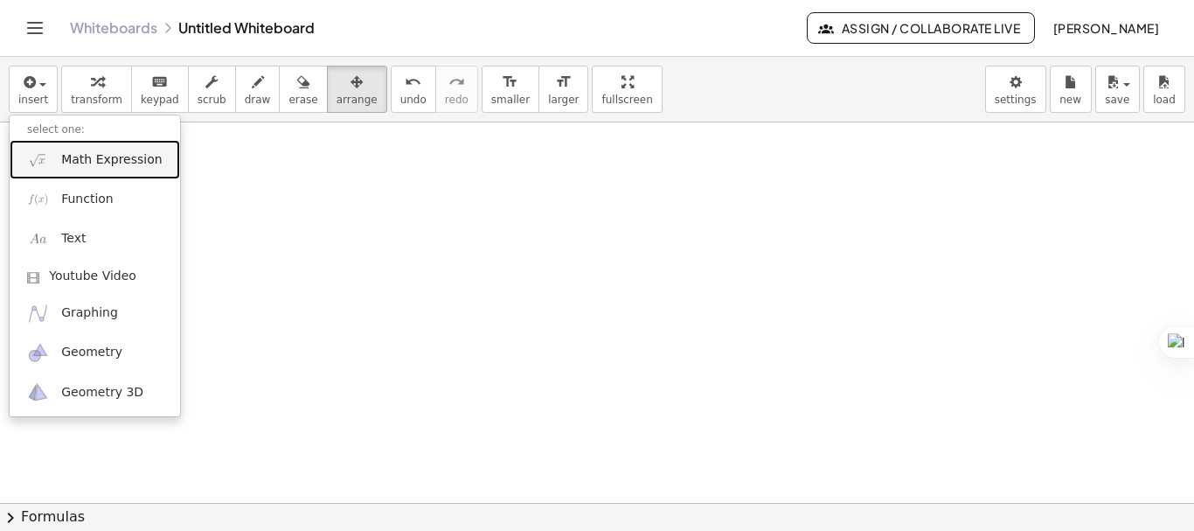
click at [59, 157] on link "Math Expression" at bounding box center [95, 159] width 170 height 39
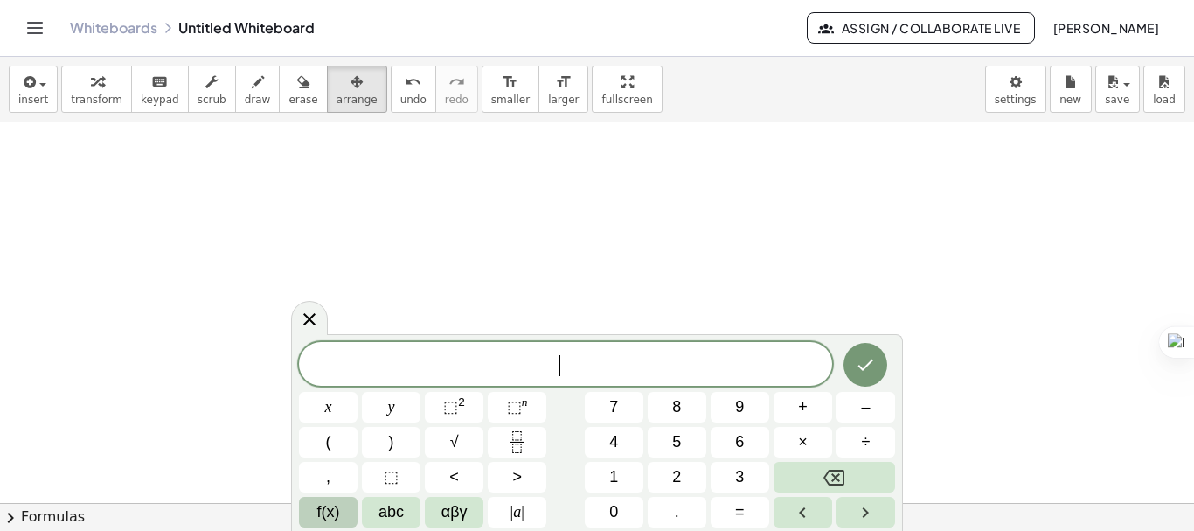
click at [340, 508] on button "f(x)" at bounding box center [328, 511] width 59 height 31
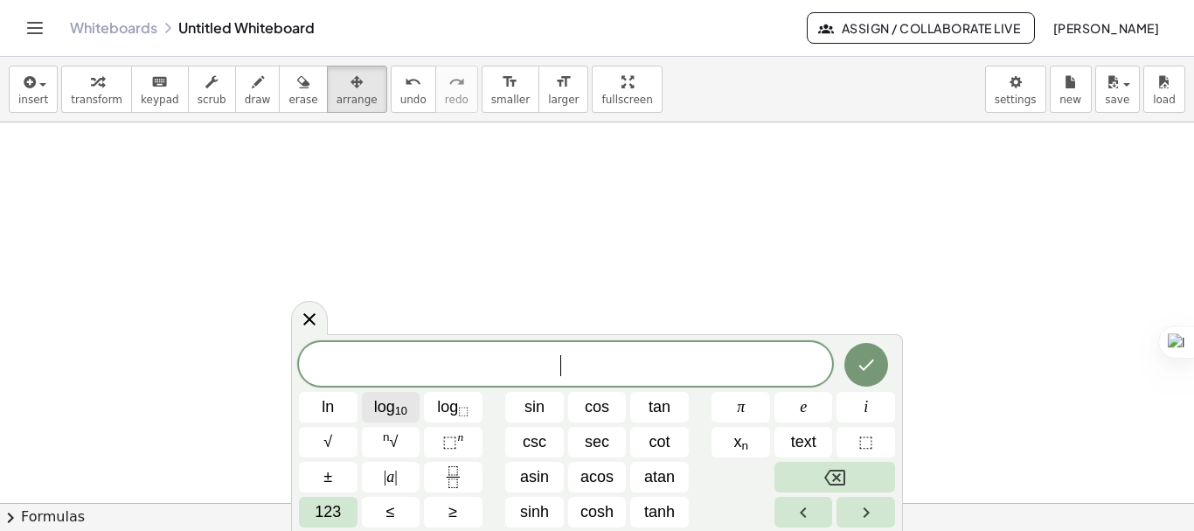
click at [402, 412] on sub "10" at bounding box center [401, 410] width 12 height 13
click at [343, 501] on button "123" at bounding box center [328, 511] width 59 height 31
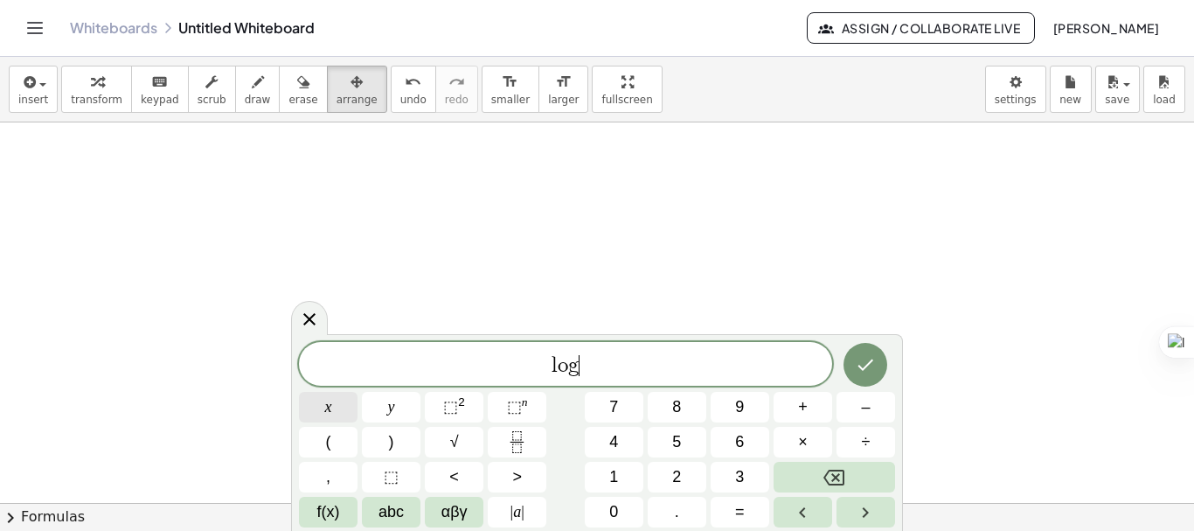
click at [329, 412] on span "x" at bounding box center [328, 407] width 7 height 24
click at [441, 408] on button "⬚ 2" at bounding box center [454, 407] width 59 height 31
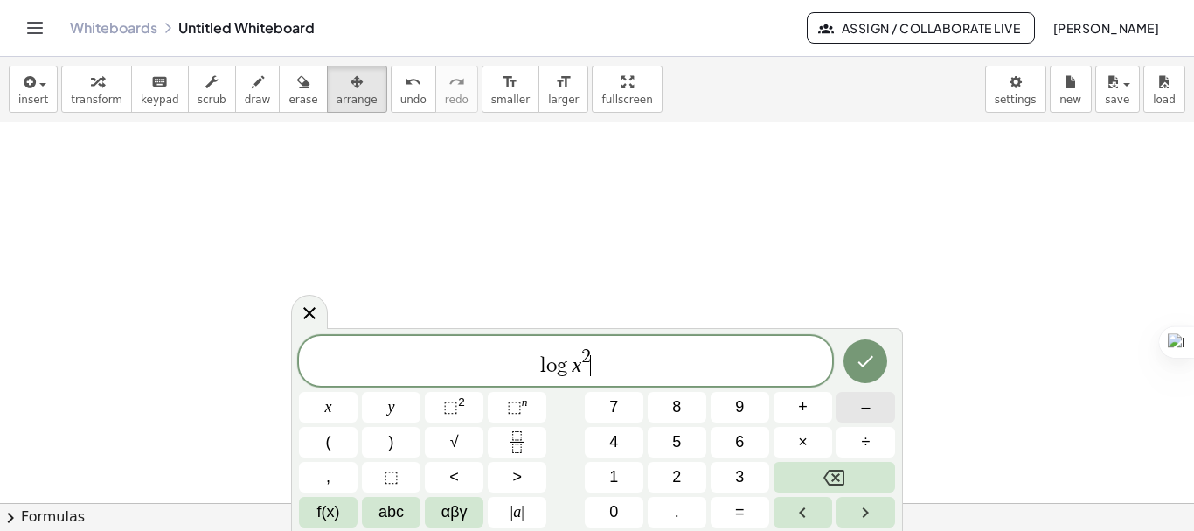
click at [846, 408] on button "–" at bounding box center [865, 407] width 59 height 31
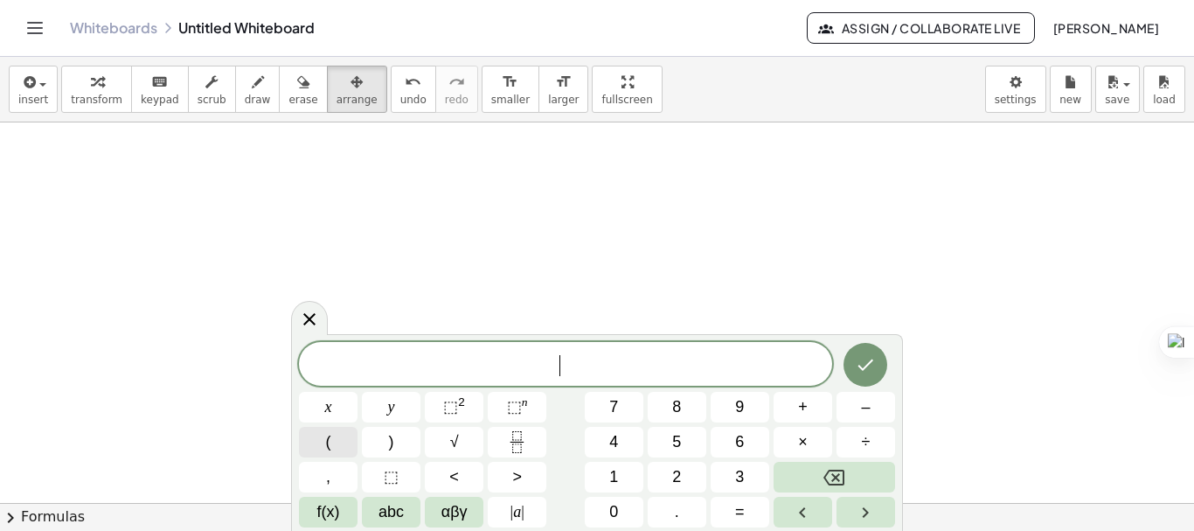
click at [336, 447] on button "(" at bounding box center [328, 442] width 59 height 31
click at [328, 504] on span "f(x)" at bounding box center [328, 512] width 23 height 24
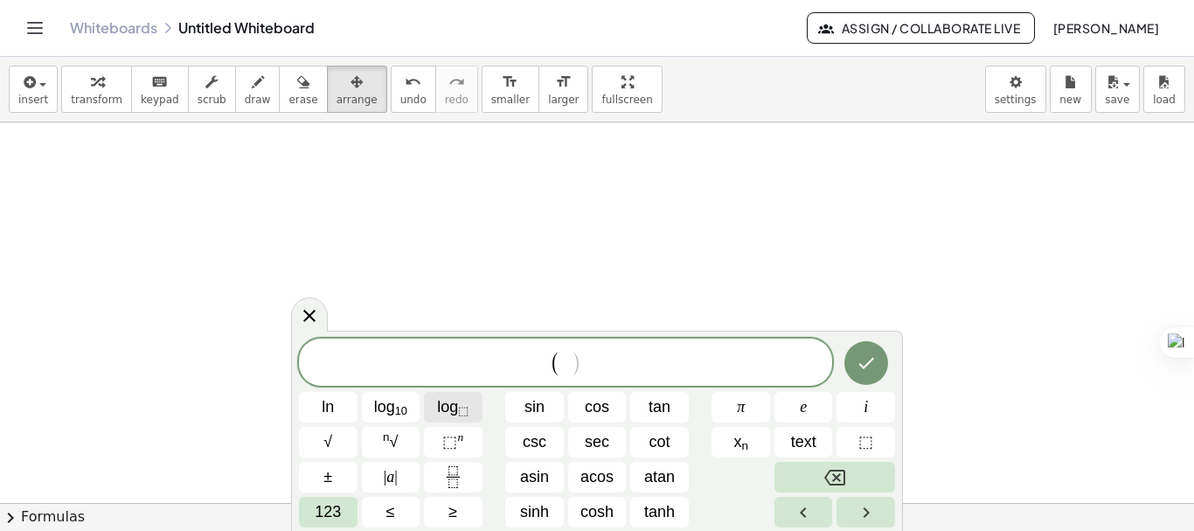
click at [447, 411] on span "log ⬚" at bounding box center [452, 407] width 31 height 24
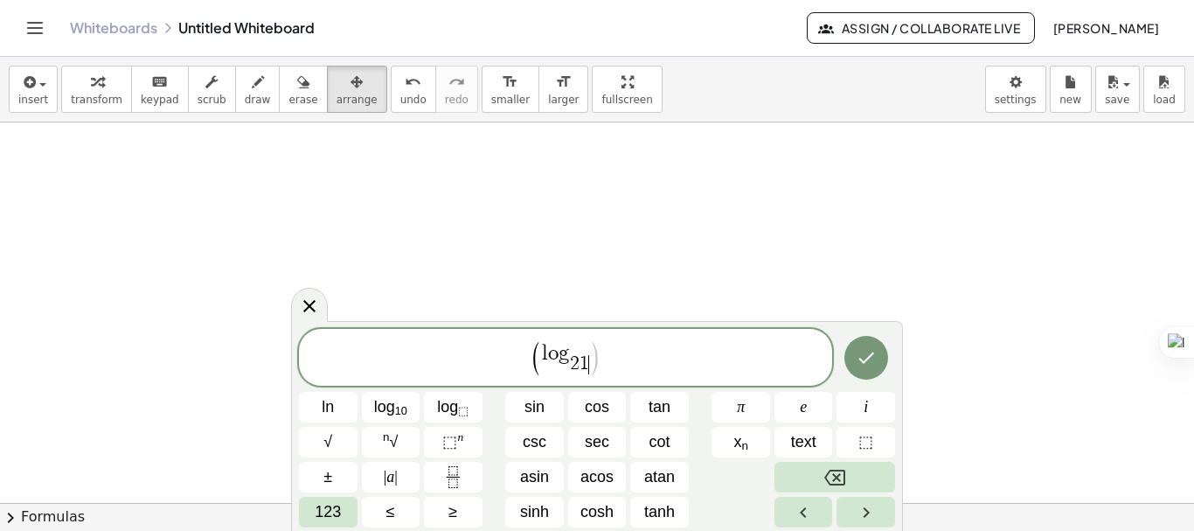
click at [585, 347] on span "l o g 2 1 ​ ​" at bounding box center [565, 358] width 47 height 31
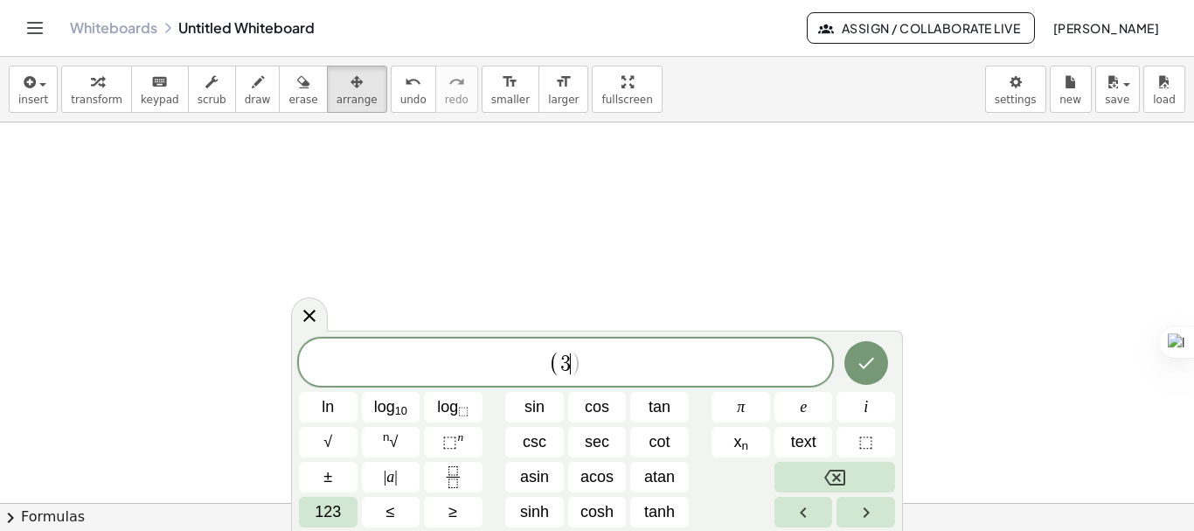
click at [560, 357] on span "( 3 ​ )" at bounding box center [565, 362] width 33 height 25
click at [471, 402] on button "log ⬚" at bounding box center [453, 407] width 59 height 31
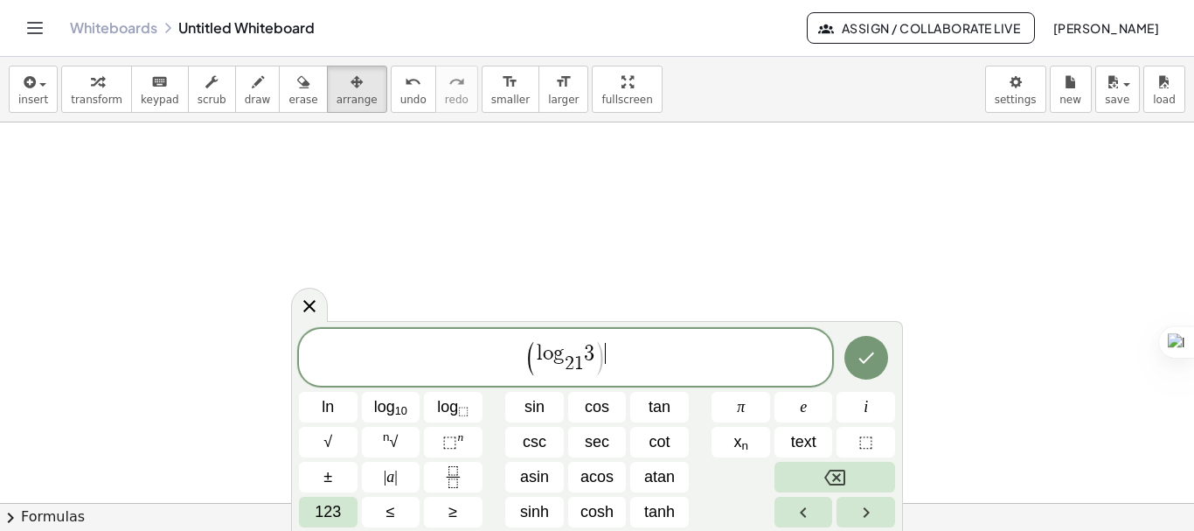
click at [600, 361] on span ")" at bounding box center [600, 358] width 12 height 37
click at [335, 519] on span "123" at bounding box center [328, 512] width 26 height 24
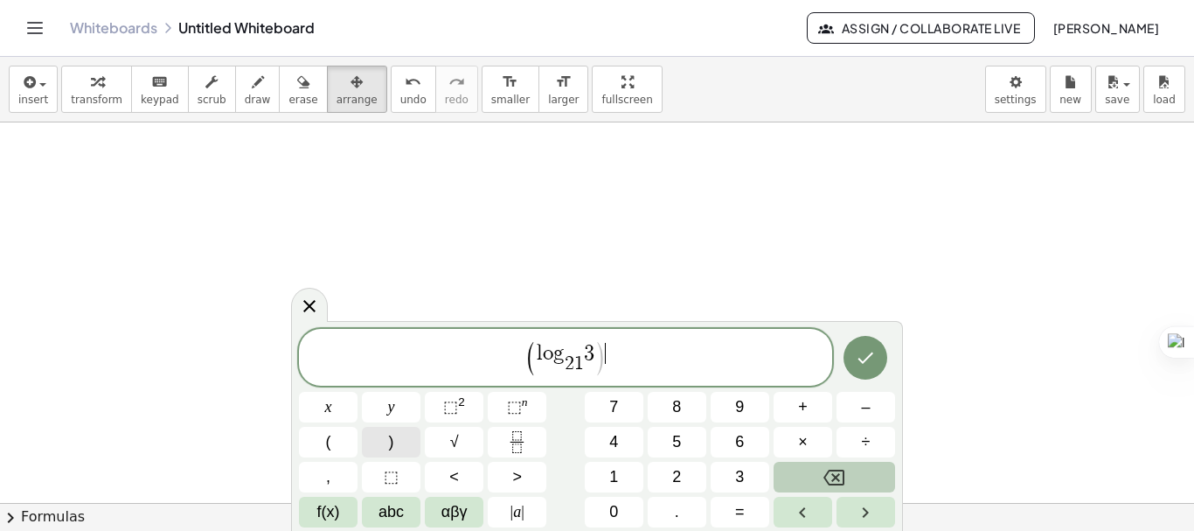
click at [389, 440] on span ")" at bounding box center [391, 442] width 5 height 24
click at [466, 413] on button "⬚ 2" at bounding box center [454, 407] width 59 height 31
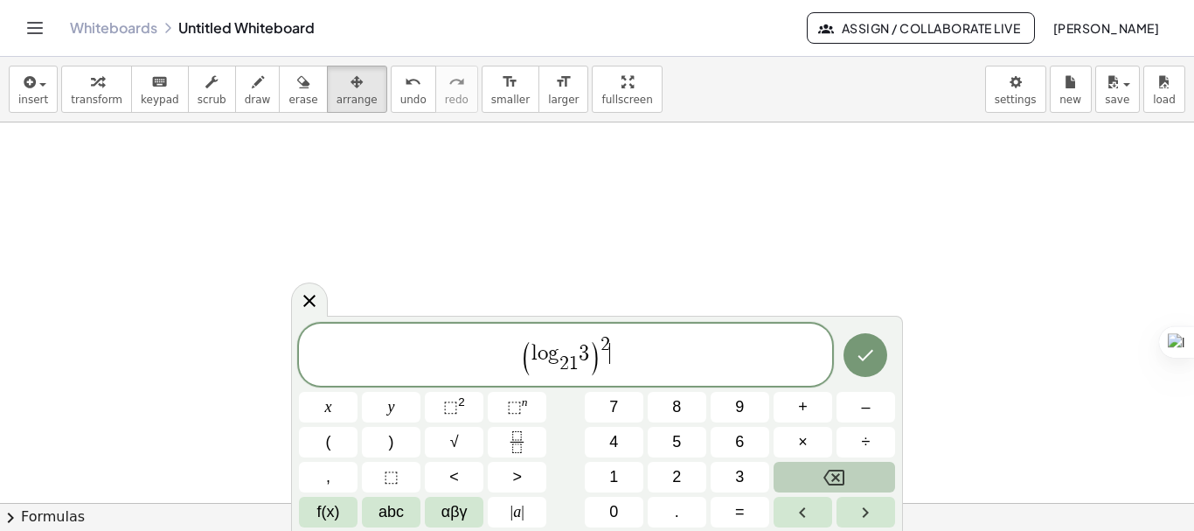
click at [650, 363] on span "( l o g 2 1 ​ 3 ) 2 ​" at bounding box center [565, 356] width 533 height 44
click at [623, 365] on span "( l o g 2 1 ​ 3 ) 2 ​" at bounding box center [565, 356] width 533 height 44
click at [575, 354] on span "1" at bounding box center [578, 353] width 10 height 21
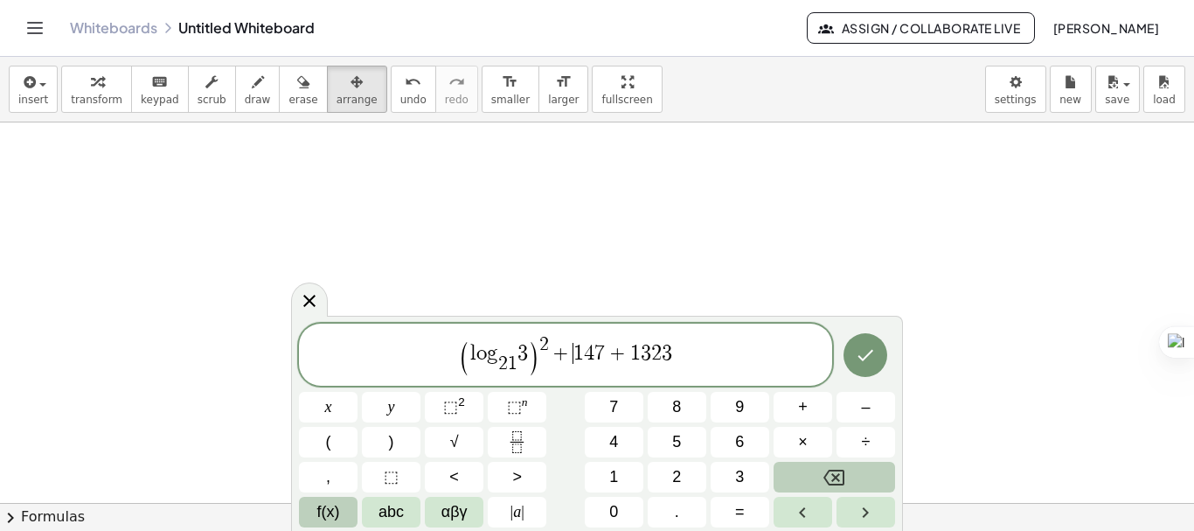
click at [336, 503] on span "f(x)" at bounding box center [328, 512] width 23 height 24
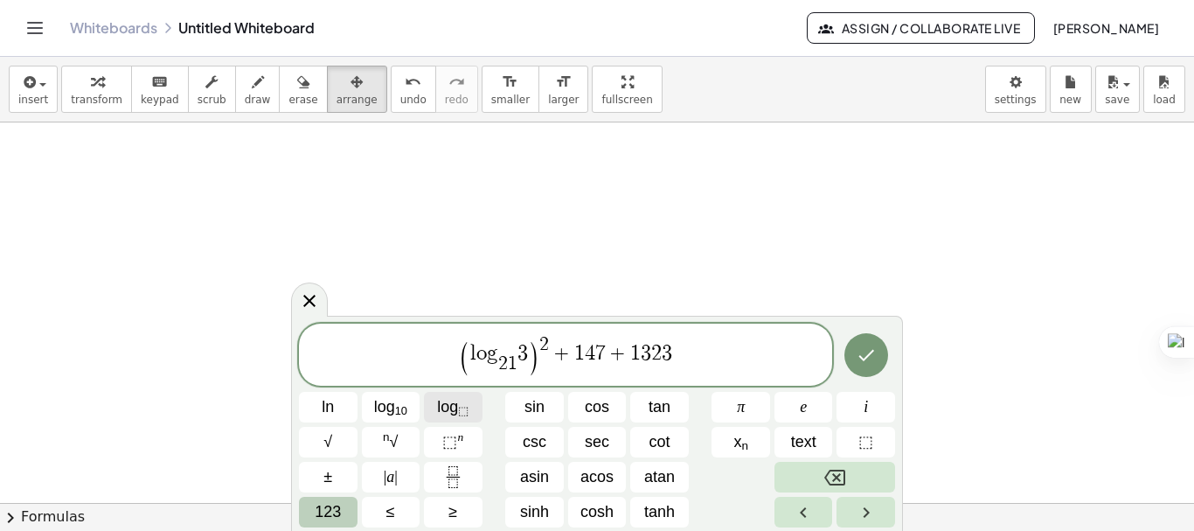
click at [458, 405] on span "log ⬚" at bounding box center [452, 407] width 31 height 24
click at [645, 350] on span "+" at bounding box center [641, 353] width 25 height 21
click at [454, 413] on span "log ⬚" at bounding box center [452, 407] width 31 height 24
click at [867, 350] on icon "Done" at bounding box center [866, 354] width 21 height 21
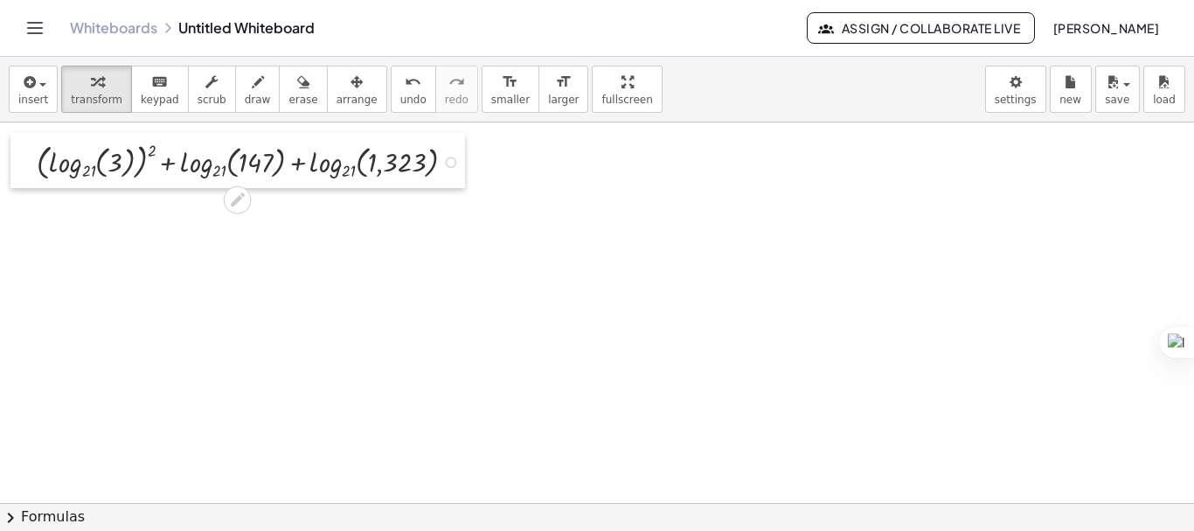
drag, startPoint x: 139, startPoint y: 172, endPoint x: 31, endPoint y: 144, distance: 111.1
click at [31, 144] on div at bounding box center [23, 160] width 26 height 55
click at [308, 259] on div at bounding box center [597, 502] width 1194 height 760
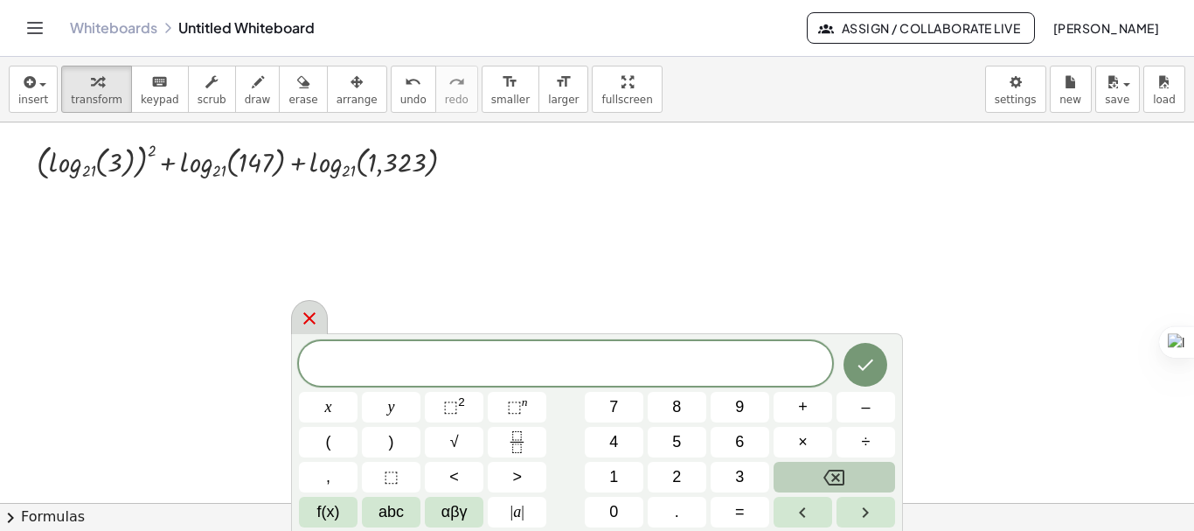
click at [308, 316] on icon at bounding box center [309, 318] width 12 height 12
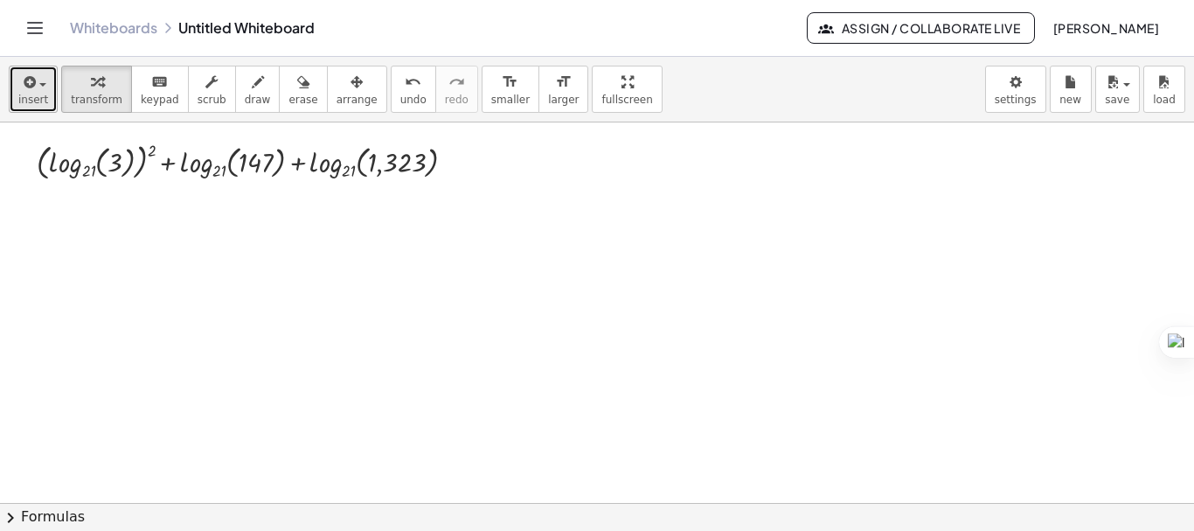
click at [32, 88] on icon "button" at bounding box center [28, 82] width 16 height 21
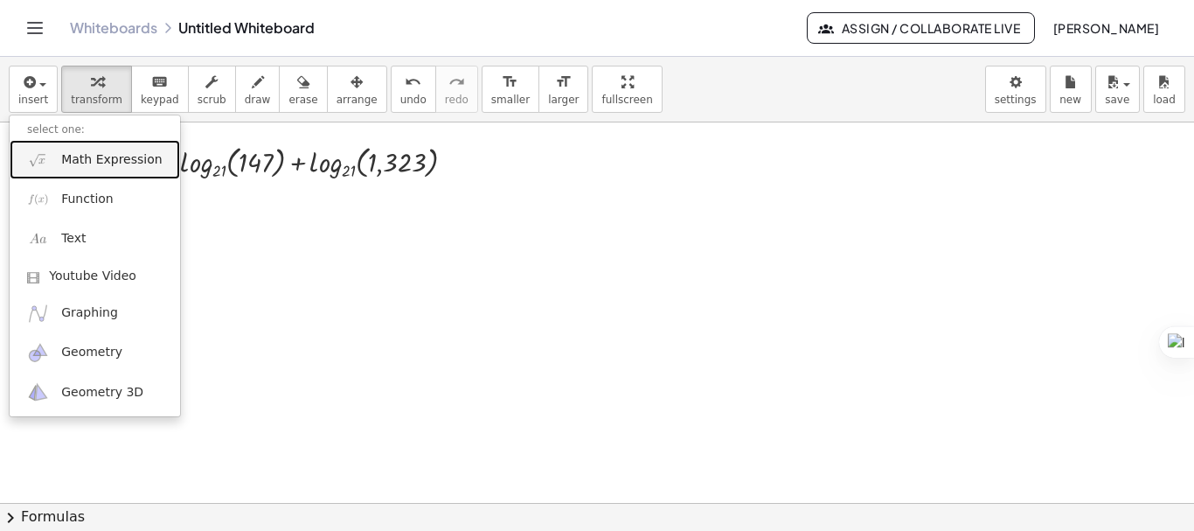
click at [91, 163] on span "Math Expression" at bounding box center [111, 159] width 101 height 17
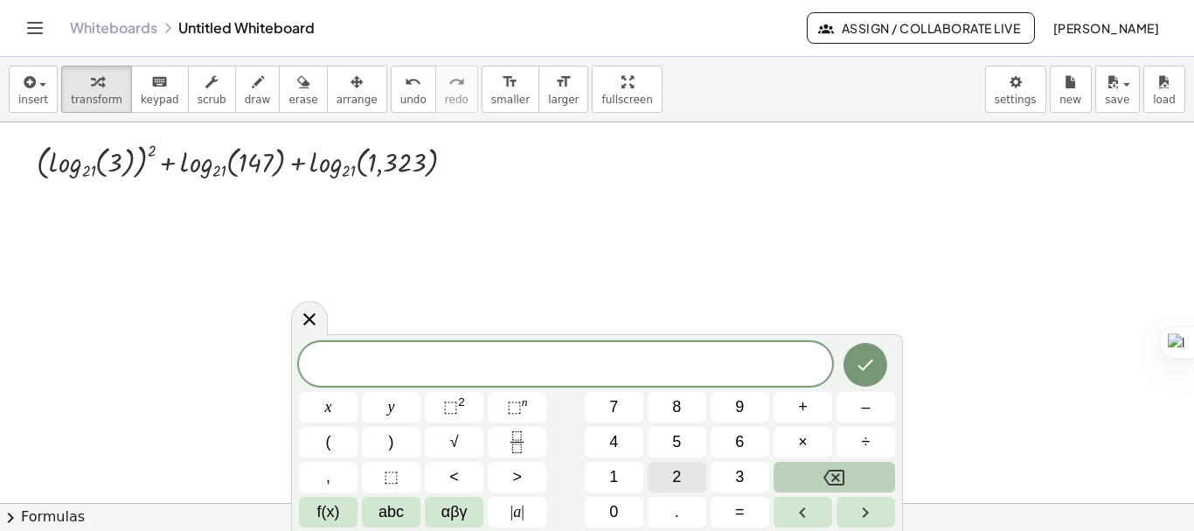
click at [667, 475] on button "2" at bounding box center [677, 476] width 59 height 31
click at [462, 409] on span "⬚ 2" at bounding box center [454, 407] width 22 height 24
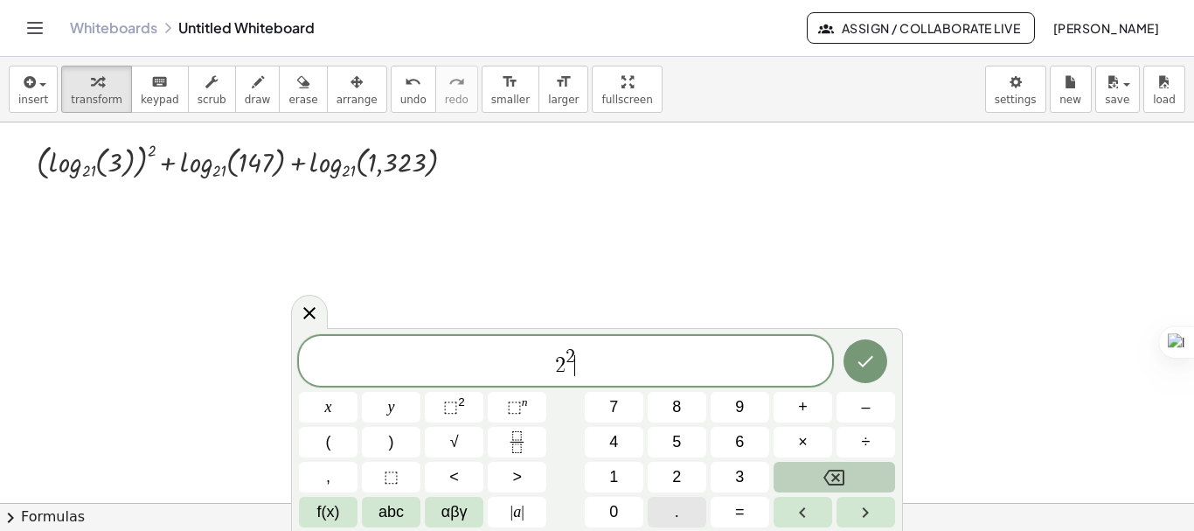
click at [690, 511] on button "." at bounding box center [677, 511] width 59 height 31
click at [742, 488] on span "3" at bounding box center [739, 477] width 9 height 24
click at [441, 397] on button "⬚ 2" at bounding box center [454, 407] width 59 height 31
click at [528, 352] on span "​ 2 2 . 3 2" at bounding box center [565, 361] width 533 height 31
click at [338, 513] on span "f(x)" at bounding box center [328, 512] width 23 height 24
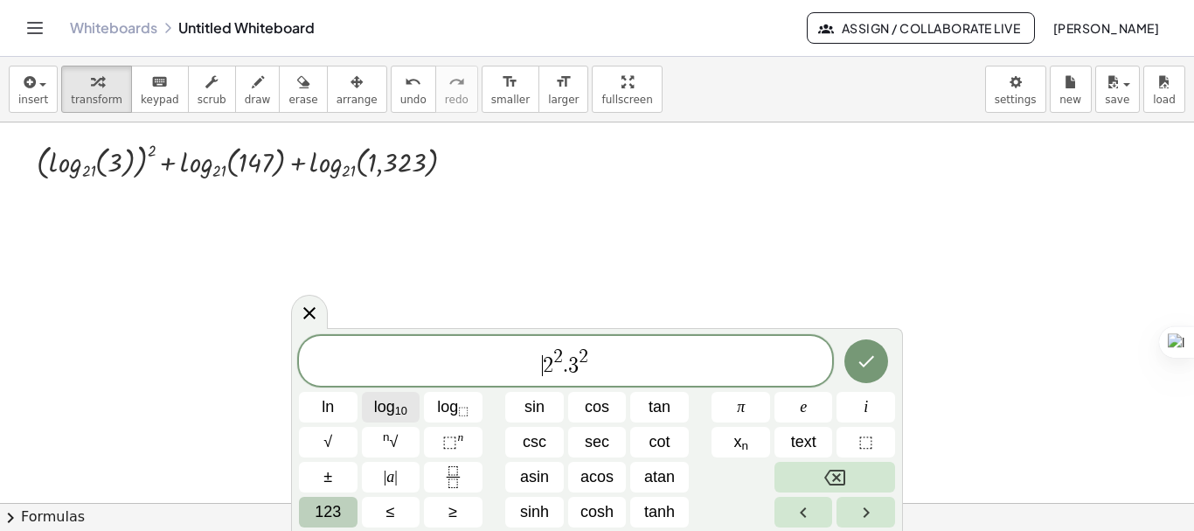
click at [412, 402] on button "log 10" at bounding box center [391, 407] width 59 height 31
click at [331, 515] on span "123" at bounding box center [328, 512] width 26 height 24
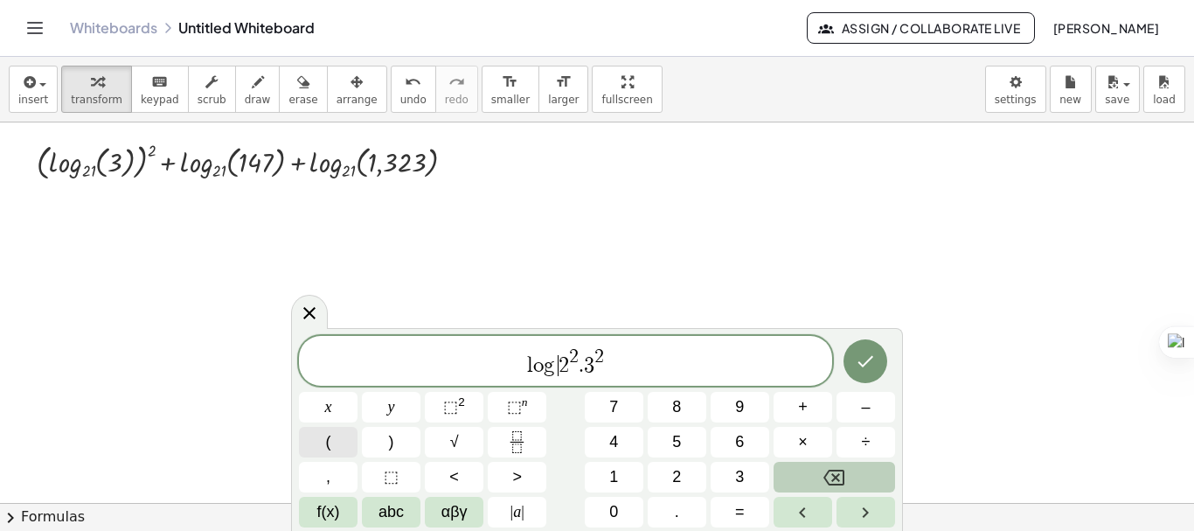
click at [326, 439] on span "(" at bounding box center [328, 442] width 5 height 24
click at [610, 364] on span ")" at bounding box center [608, 359] width 12 height 33
click at [380, 441] on button ")" at bounding box center [391, 442] width 59 height 31
click at [853, 365] on button "Done" at bounding box center [865, 359] width 44 height 44
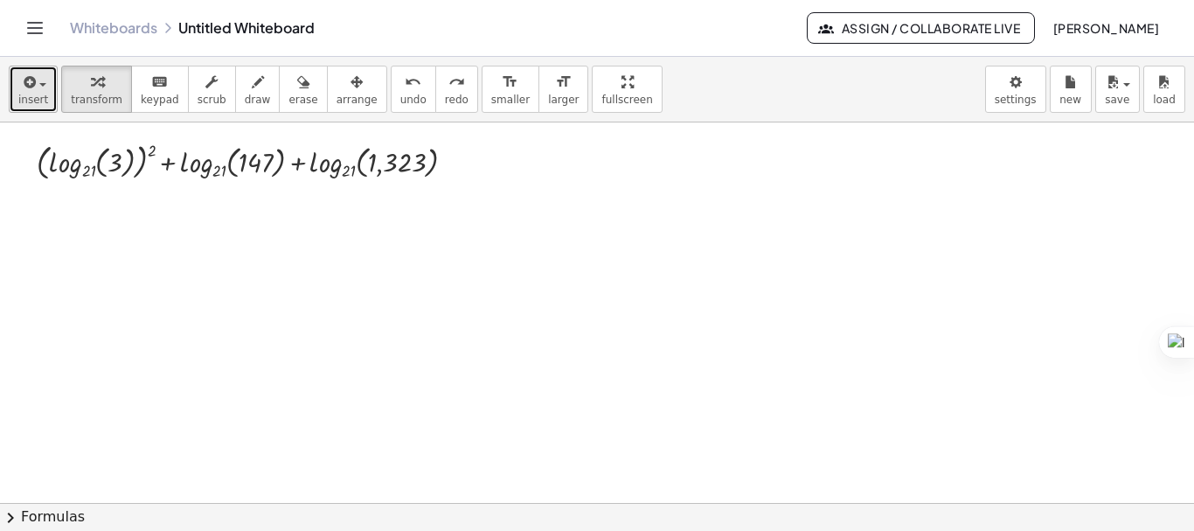
click at [47, 100] on button "insert" at bounding box center [33, 89] width 49 height 47
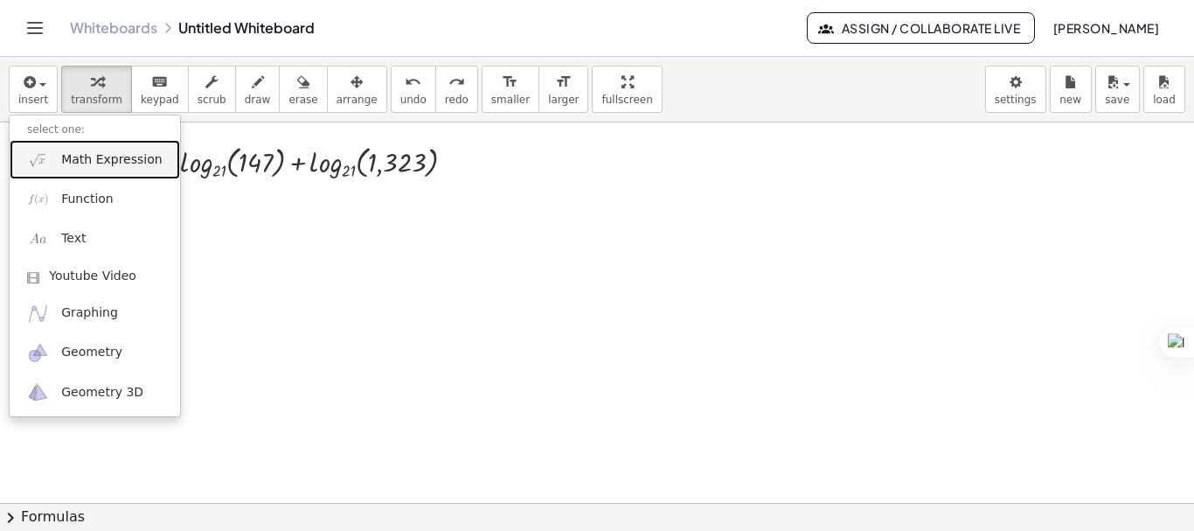
click at [59, 152] on link "Math Expression" at bounding box center [95, 159] width 170 height 39
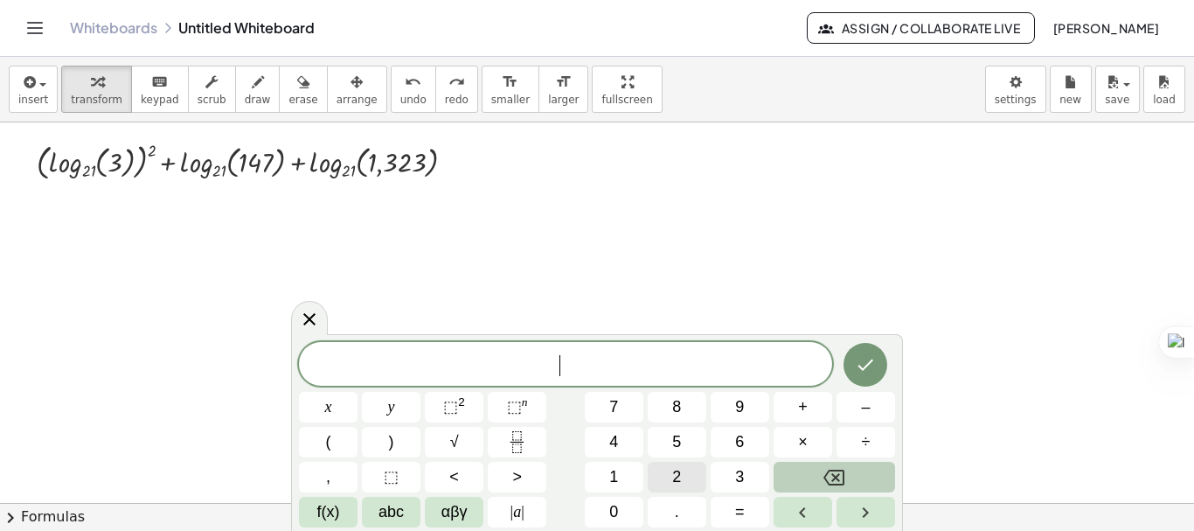
click at [670, 478] on button "2" at bounding box center [677, 476] width 59 height 31
click at [461, 406] on sup "2" at bounding box center [461, 401] width 7 height 13
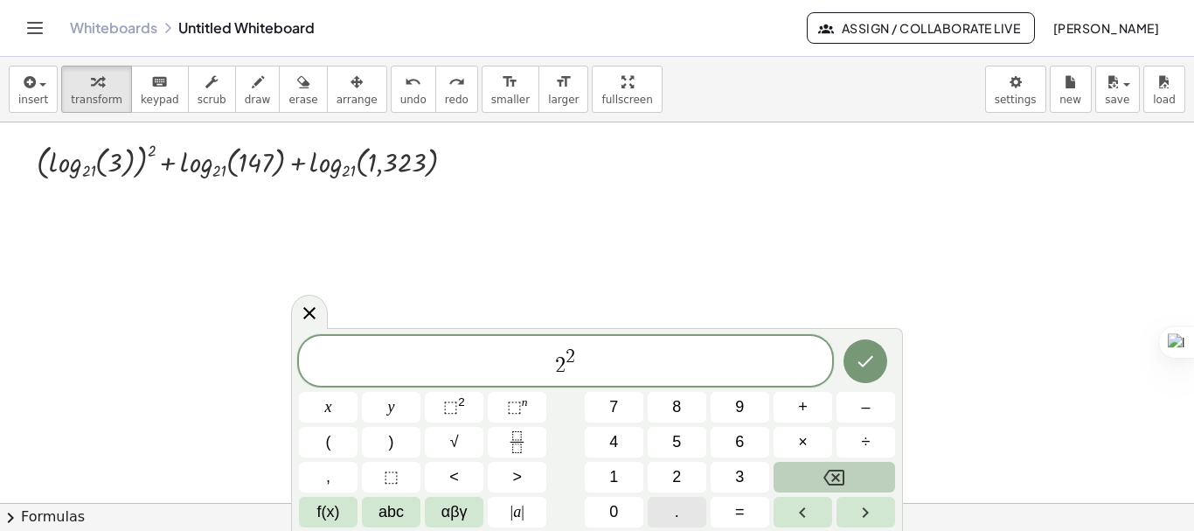
click at [692, 512] on button "." at bounding box center [677, 511] width 59 height 31
click at [739, 475] on span "3" at bounding box center [739, 477] width 9 height 24
click at [454, 407] on span "⬚" at bounding box center [450, 406] width 15 height 17
click at [396, 439] on button ")" at bounding box center [391, 442] width 59 height 31
click at [531, 364] on span "(" at bounding box center [537, 359] width 12 height 33
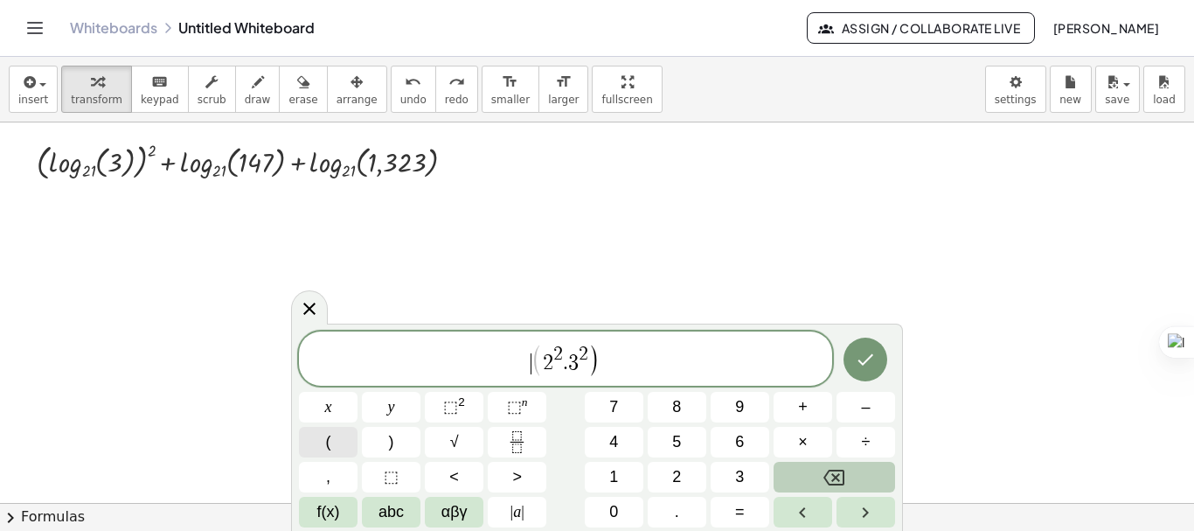
click at [347, 432] on button "(" at bounding box center [328, 442] width 59 height 31
click at [517, 355] on span "( ​ 2 2 . 3 2 )" at bounding box center [565, 360] width 533 height 36
click at [327, 511] on span "f(x)" at bounding box center [328, 512] width 23 height 24
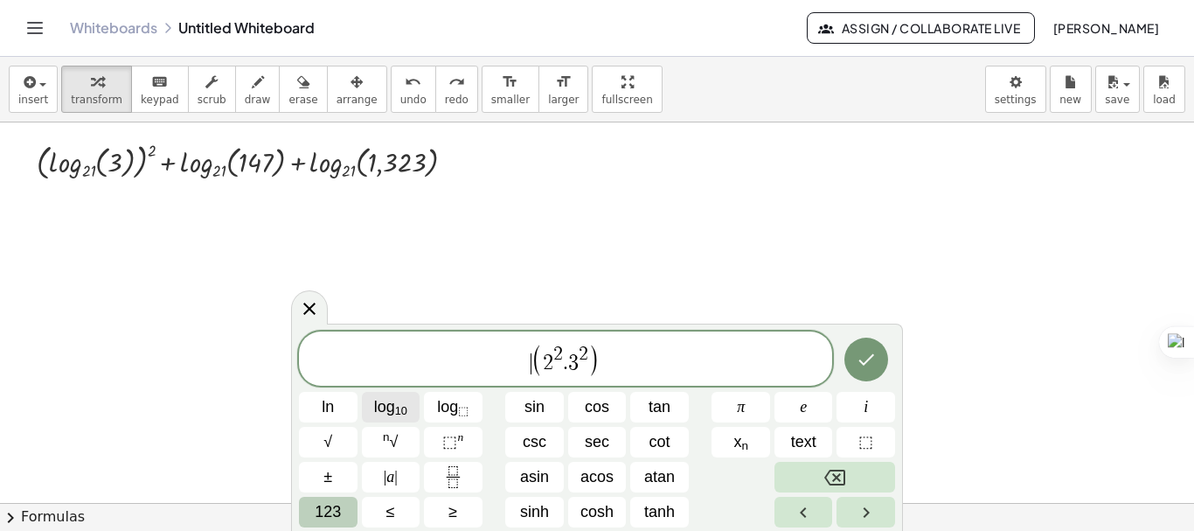
click at [410, 420] on button "log 10" at bounding box center [391, 407] width 59 height 31
click at [868, 367] on icon "Done" at bounding box center [866, 359] width 21 height 21
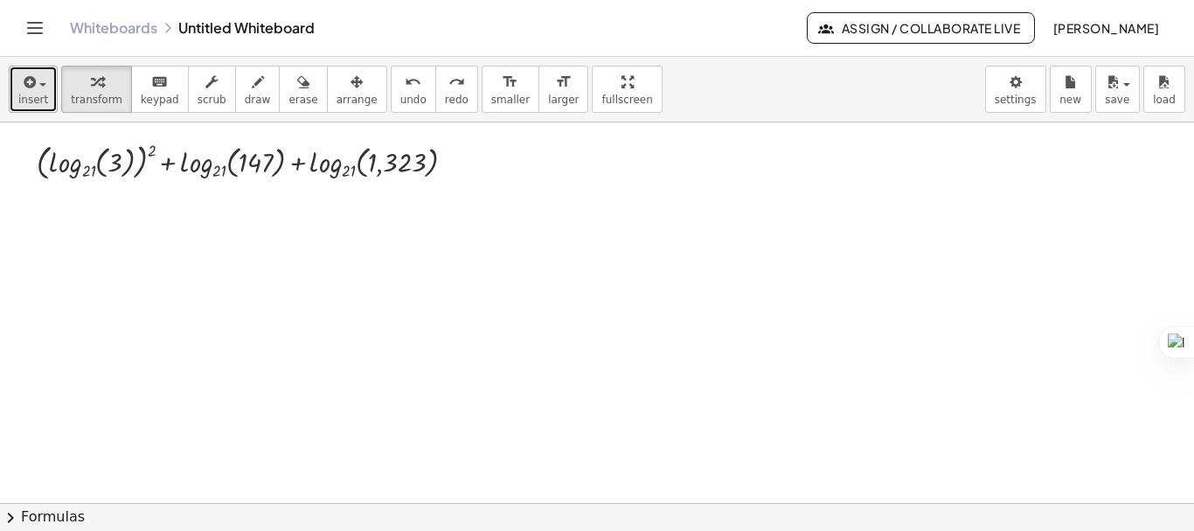
click at [26, 99] on span "insert" at bounding box center [33, 100] width 30 height 12
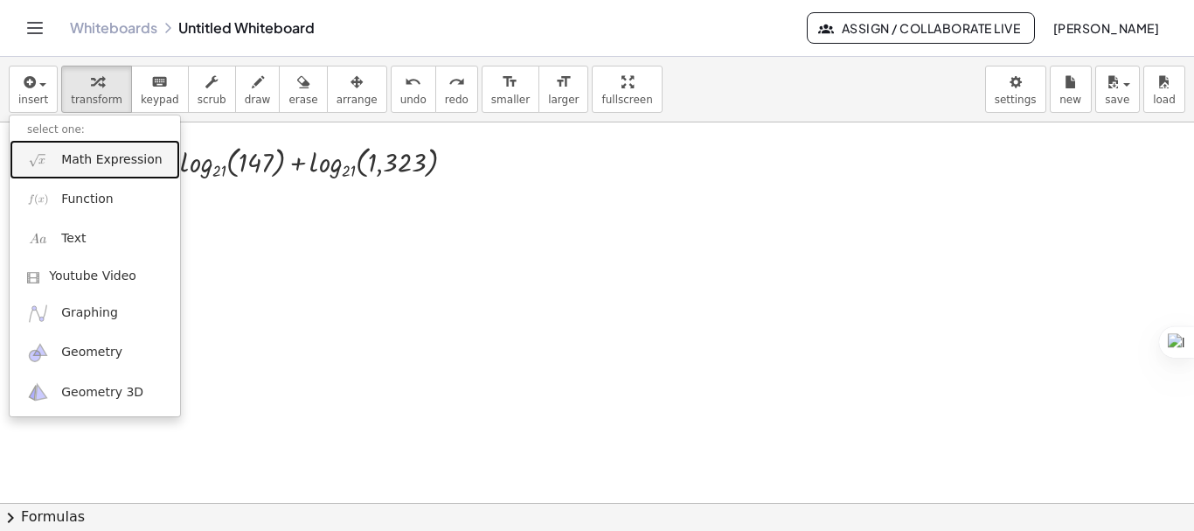
click at [66, 156] on span "Math Expression" at bounding box center [111, 159] width 101 height 17
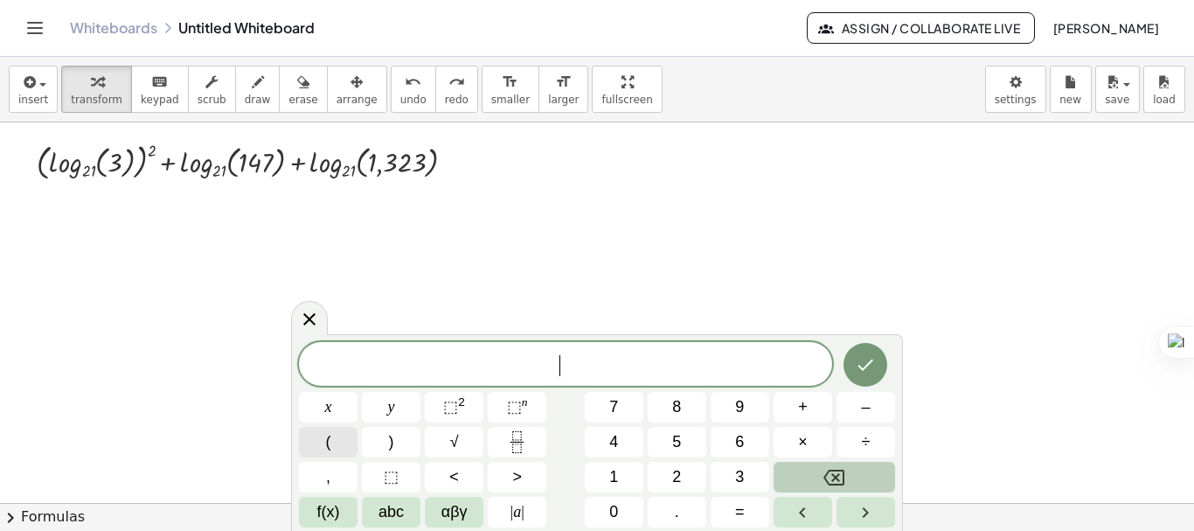
click at [344, 441] on button "(" at bounding box center [328, 442] width 59 height 31
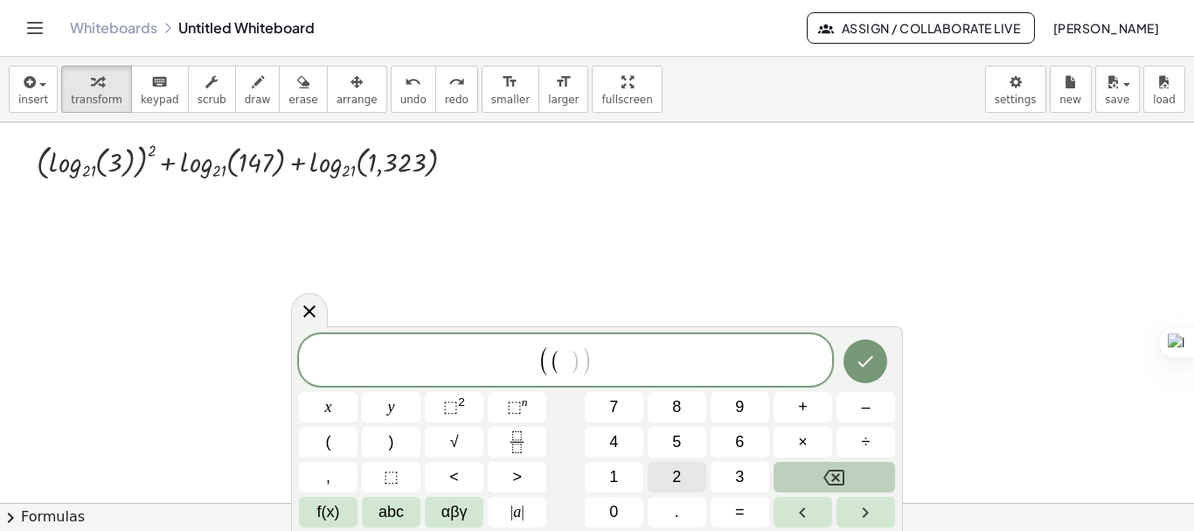
click at [695, 475] on button "2" at bounding box center [677, 476] width 59 height 31
click at [453, 402] on span "⬚" at bounding box center [450, 406] width 15 height 17
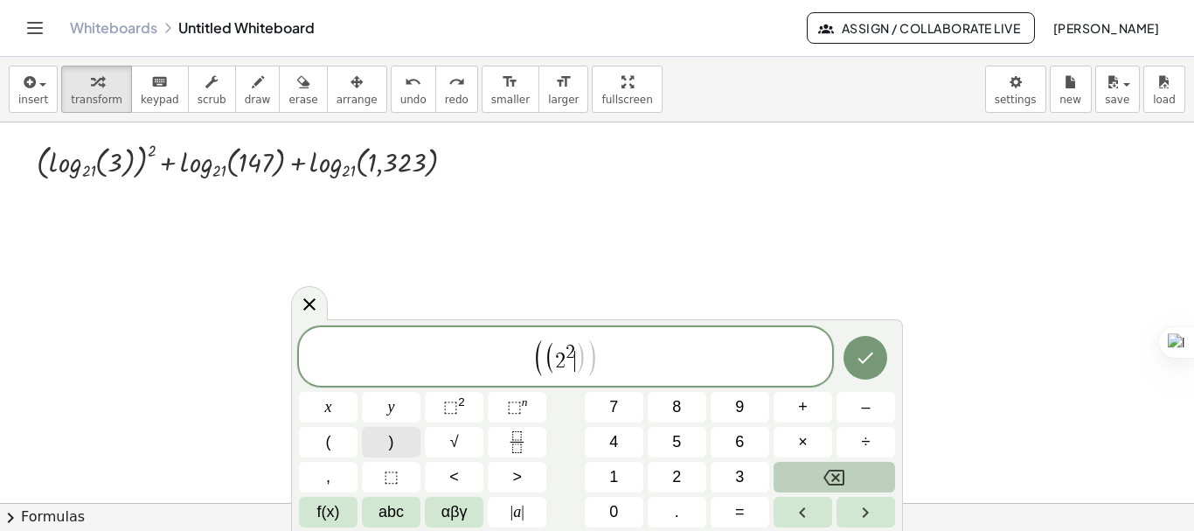
click at [395, 434] on button ")" at bounding box center [391, 442] width 59 height 31
click at [673, 510] on button "." at bounding box center [677, 511] width 59 height 31
click at [356, 433] on button "(" at bounding box center [328, 442] width 59 height 31
click at [732, 469] on button "3" at bounding box center [740, 476] width 59 height 31
click at [465, 415] on button "⬚ 2" at bounding box center [454, 407] width 59 height 31
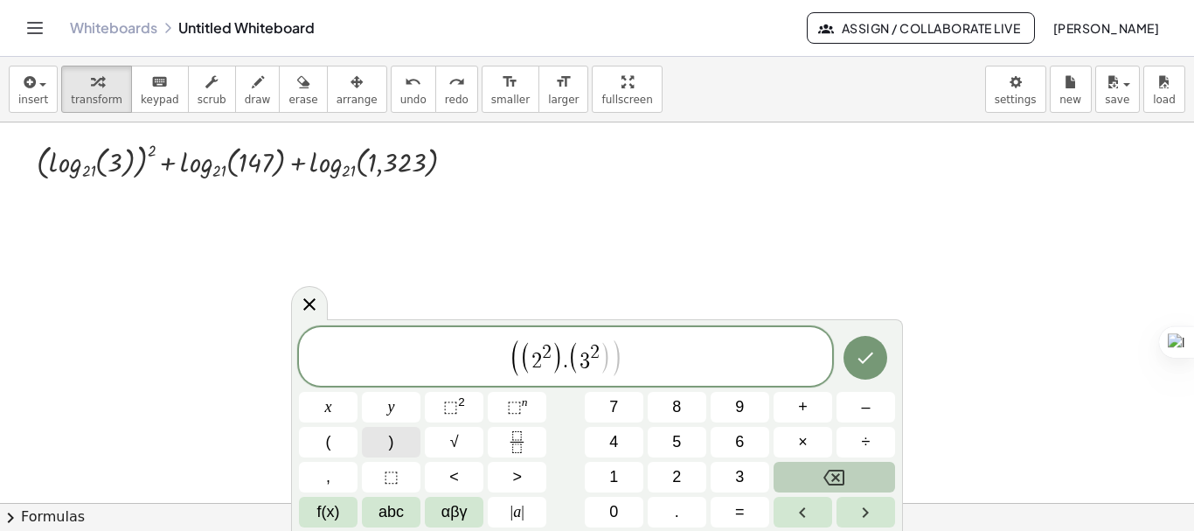
click at [385, 431] on button ")" at bounding box center [391, 442] width 59 height 31
click at [471, 347] on span "( ( 2 2 ) . ( 3 2 ) ) ​" at bounding box center [565, 357] width 533 height 40
click at [319, 519] on span "f(x)" at bounding box center [328, 512] width 23 height 24
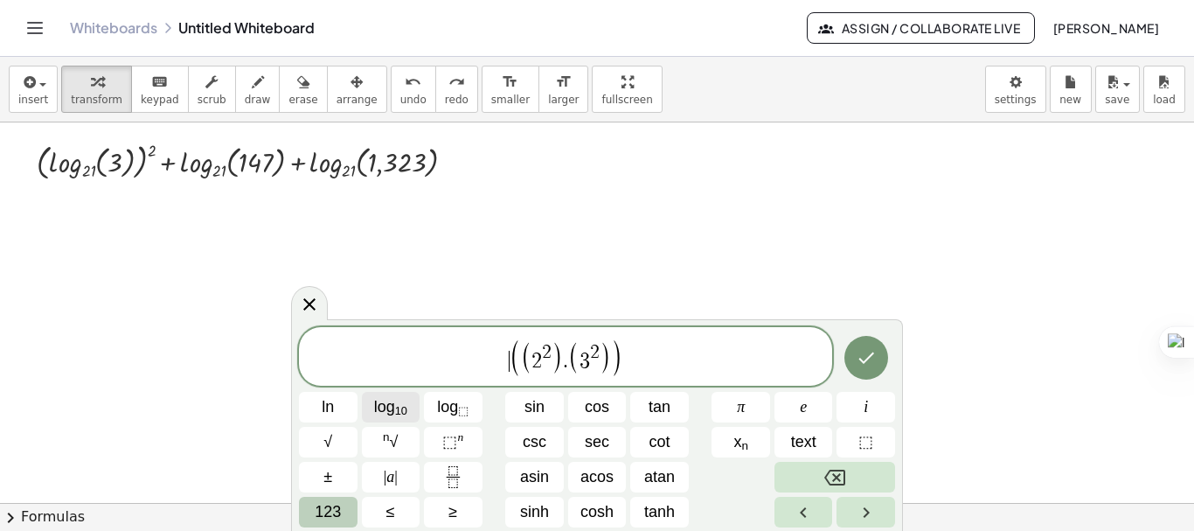
click at [400, 411] on sub "10" at bounding box center [401, 410] width 12 height 13
click at [858, 352] on icon "Done" at bounding box center [866, 357] width 21 height 21
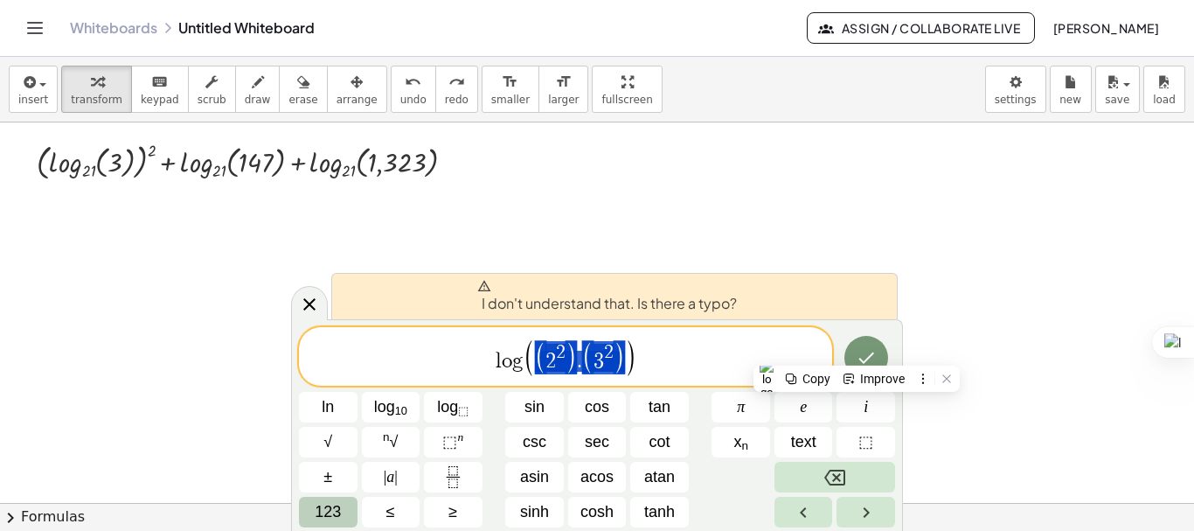
drag, startPoint x: 537, startPoint y: 357, endPoint x: 616, endPoint y: 357, distance: 78.7
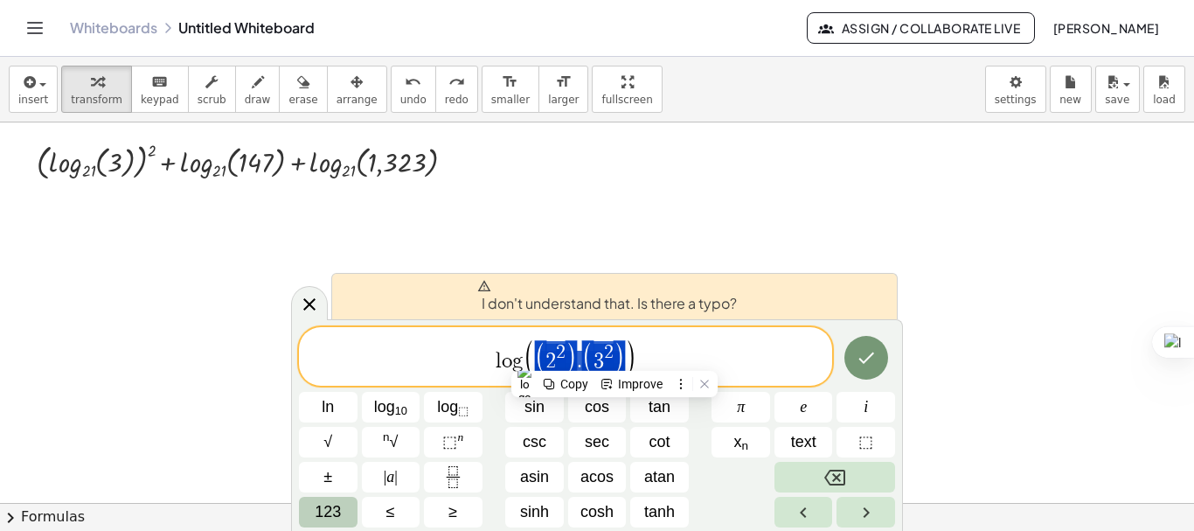
click at [329, 500] on span "123" at bounding box center [328, 512] width 26 height 24
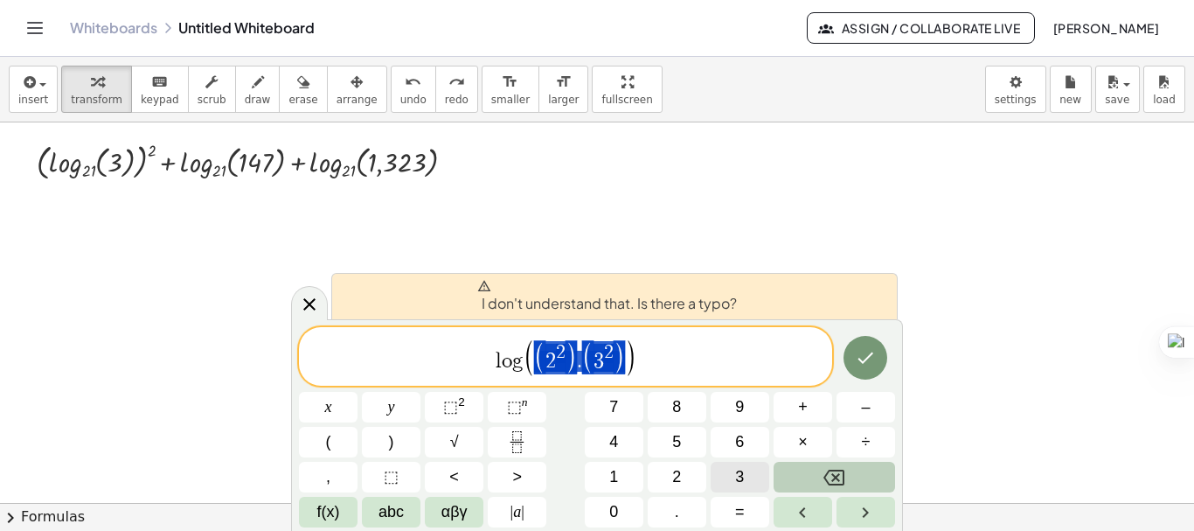
click at [744, 481] on span "3" at bounding box center [739, 477] width 9 height 24
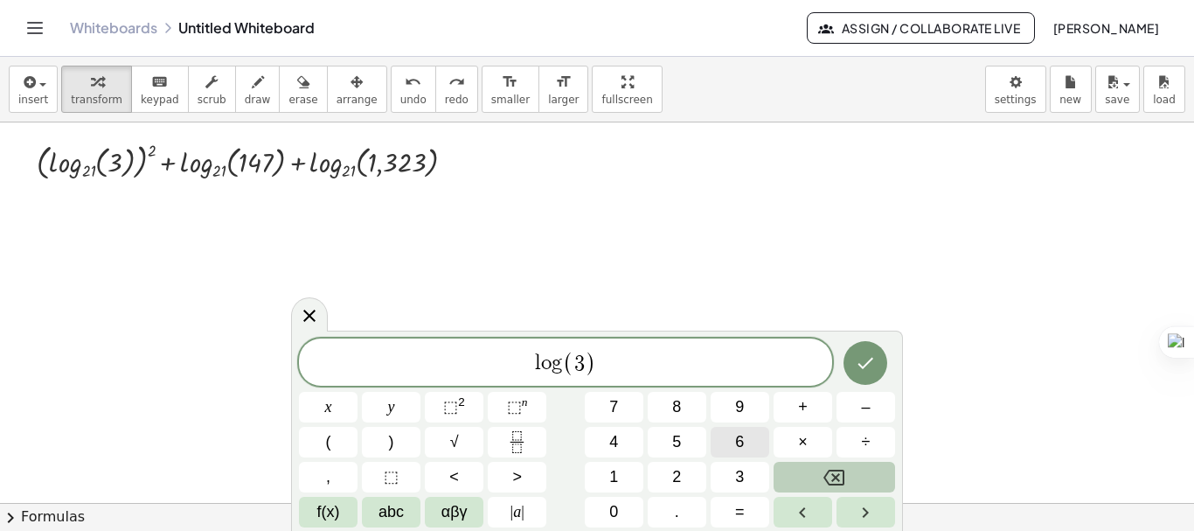
click at [741, 441] on span "6" at bounding box center [739, 442] width 9 height 24
click at [869, 375] on button "Done" at bounding box center [865, 363] width 44 height 44
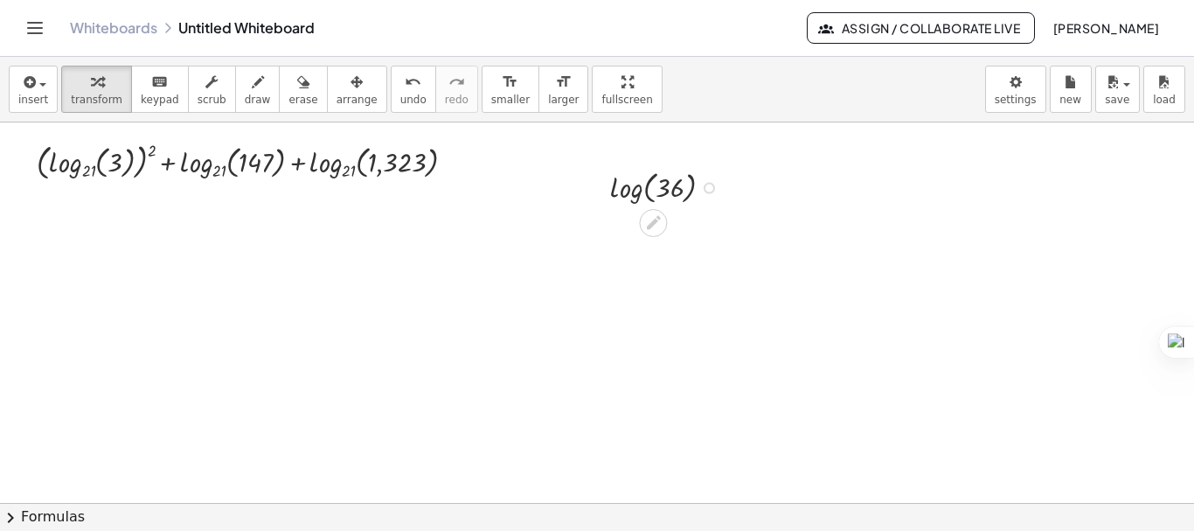
click at [675, 184] on div at bounding box center [668, 186] width 135 height 42
click at [141, 85] on div "keyboard" at bounding box center [160, 81] width 38 height 21
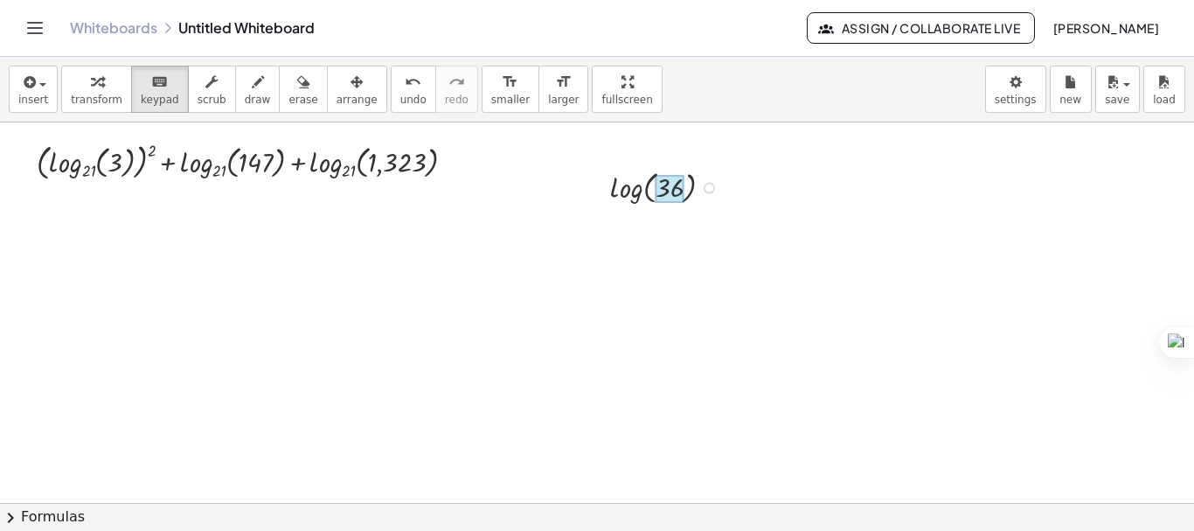
click at [669, 179] on div at bounding box center [669, 189] width 29 height 28
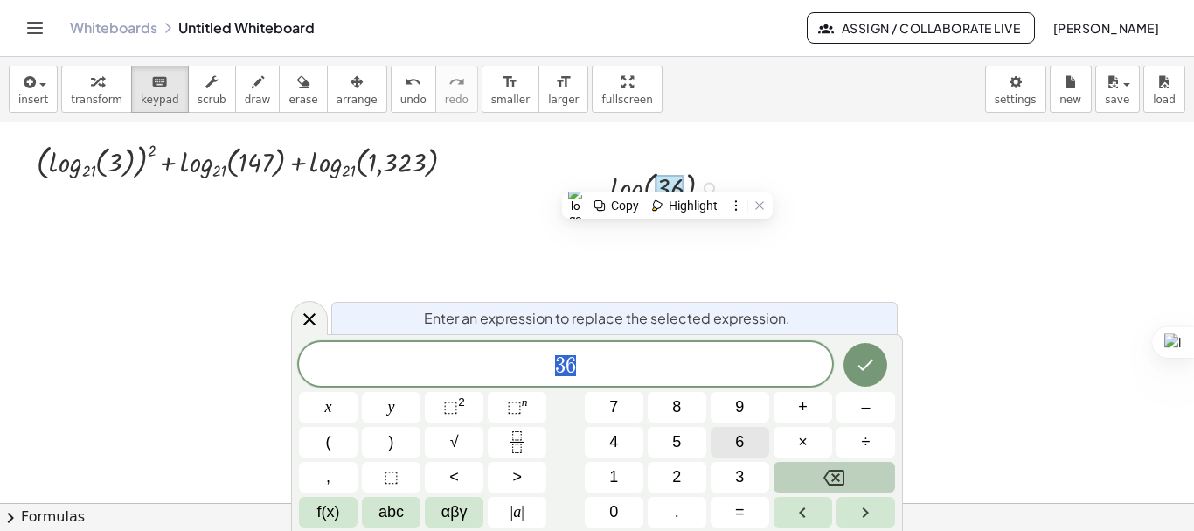
click at [725, 440] on button "6" at bounding box center [740, 442] width 59 height 31
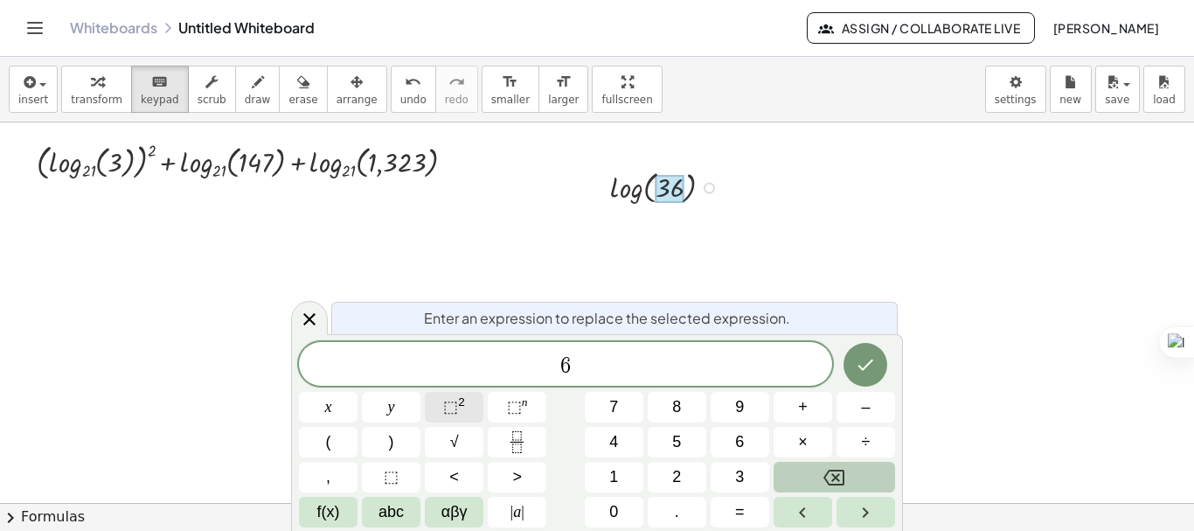
click at [452, 409] on span "⬚" at bounding box center [450, 406] width 15 height 17
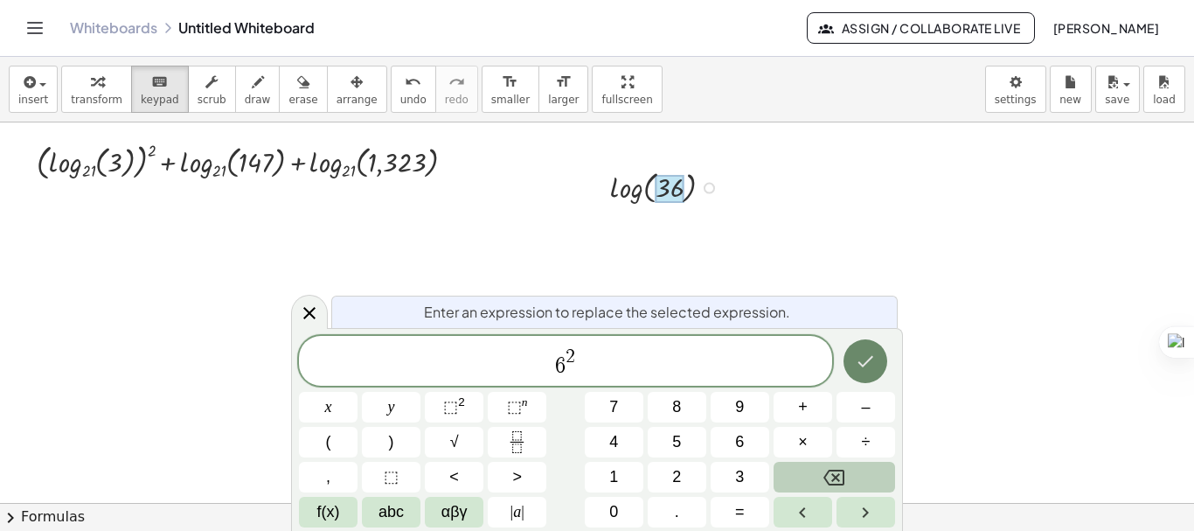
click at [875, 350] on button "Done" at bounding box center [865, 361] width 44 height 44
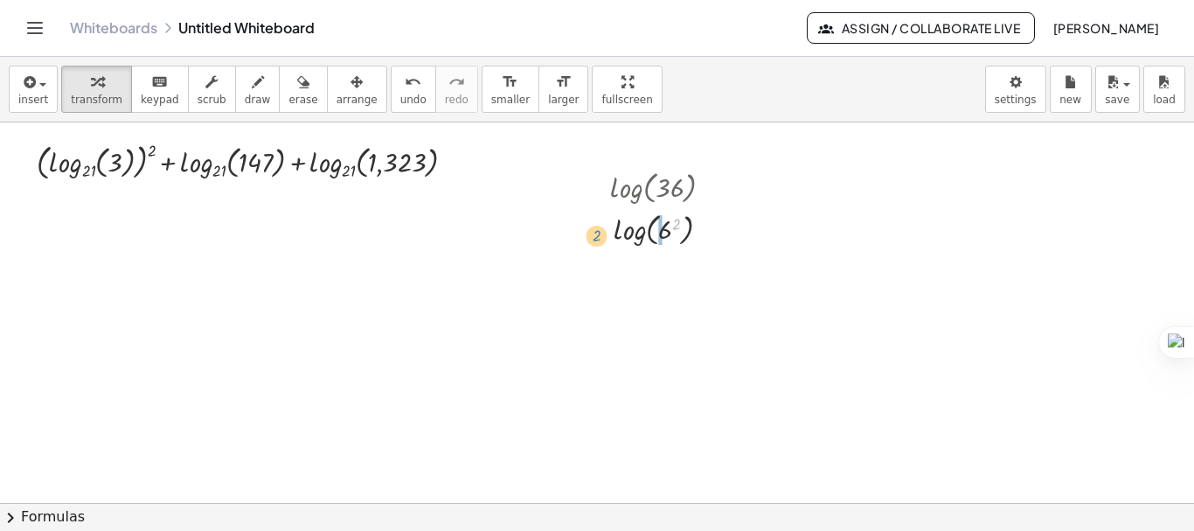
drag, startPoint x: 679, startPoint y: 222, endPoint x: 594, endPoint y: 235, distance: 85.8
click at [594, 235] on div "log ( , 36 ) 2 log ( , ) 6 2" at bounding box center [653, 207] width 139 height 93
click at [153, 85] on icon "keyboard" at bounding box center [159, 82] width 17 height 21
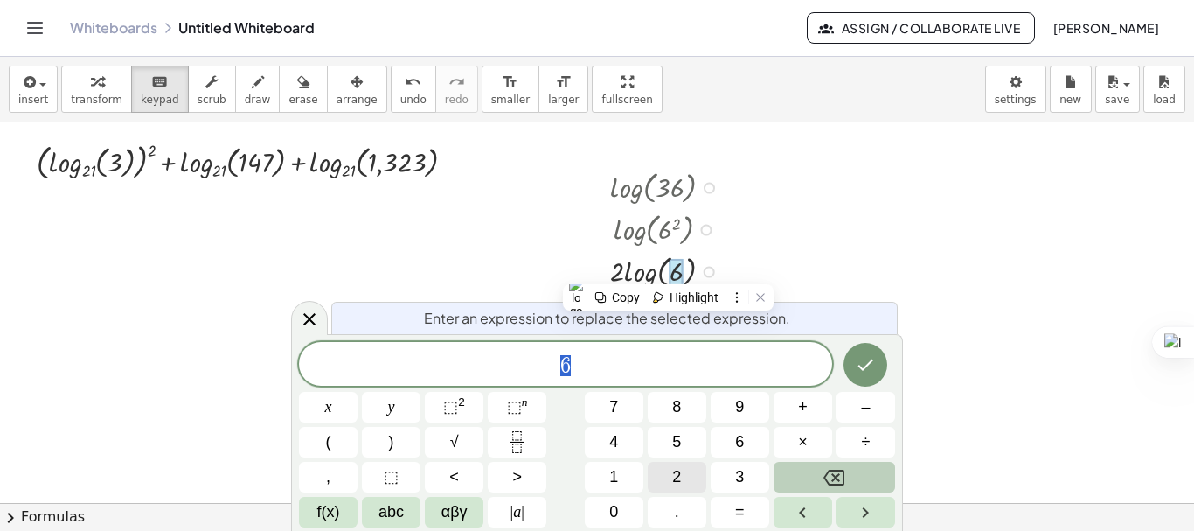
click at [690, 465] on button "2" at bounding box center [677, 476] width 59 height 31
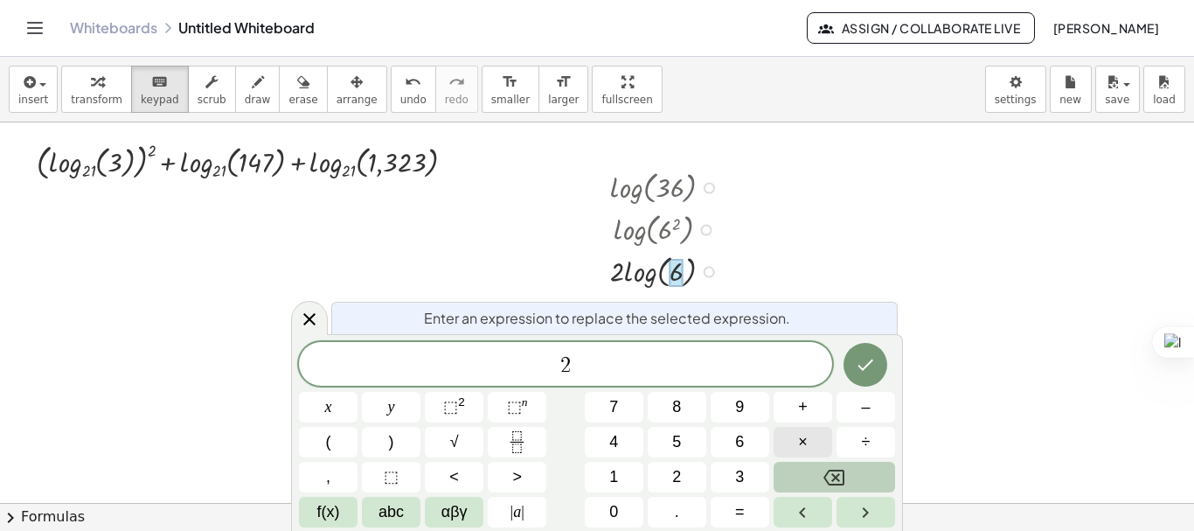
click at [785, 447] on button "×" at bounding box center [802, 442] width 59 height 31
click at [756, 467] on button "3" at bounding box center [740, 476] width 59 height 31
click at [863, 364] on icon "Done" at bounding box center [865, 364] width 21 height 21
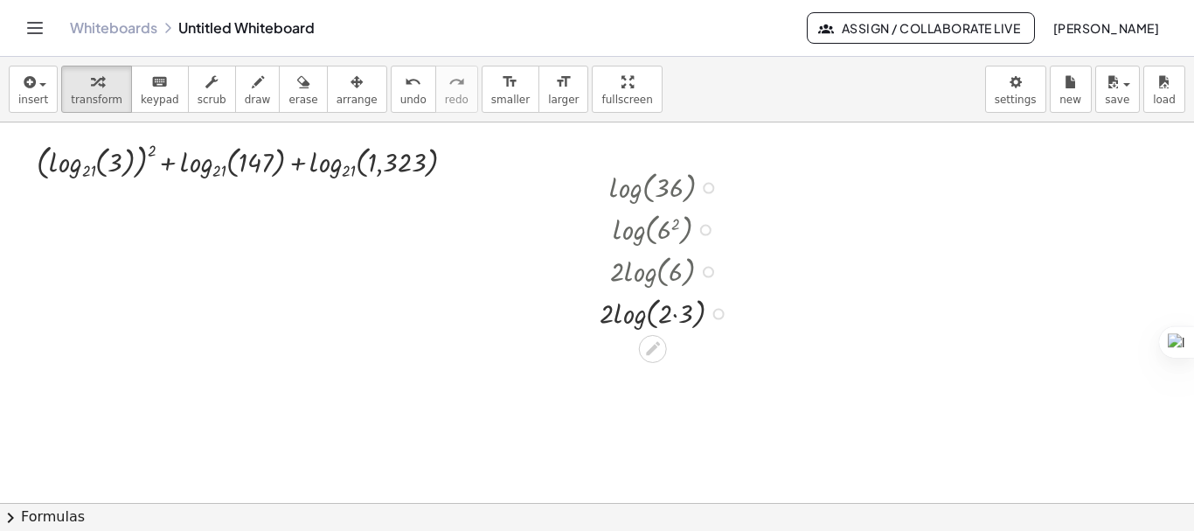
click at [676, 320] on div at bounding box center [668, 312] width 154 height 42
click at [676, 320] on div at bounding box center [668, 312] width 135 height 42
click at [641, 320] on div at bounding box center [668, 312] width 154 height 42
drag, startPoint x: 662, startPoint y: 316, endPoint x: 642, endPoint y: 316, distance: 20.1
click at [642, 316] on div at bounding box center [668, 312] width 154 height 42
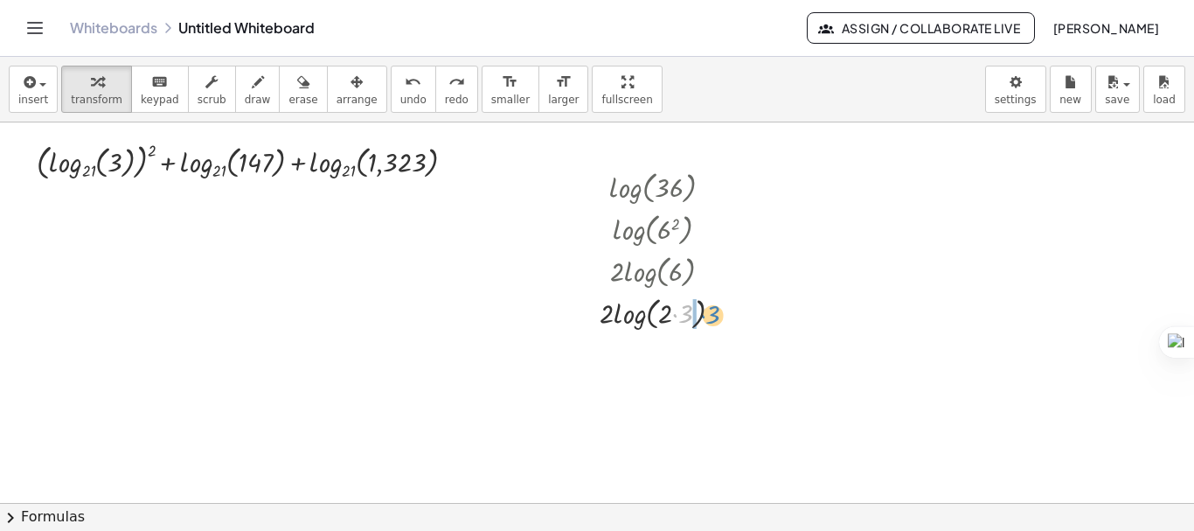
drag, startPoint x: 687, startPoint y: 313, endPoint x: 717, endPoint y: 314, distance: 29.7
click at [717, 314] on div at bounding box center [668, 312] width 154 height 42
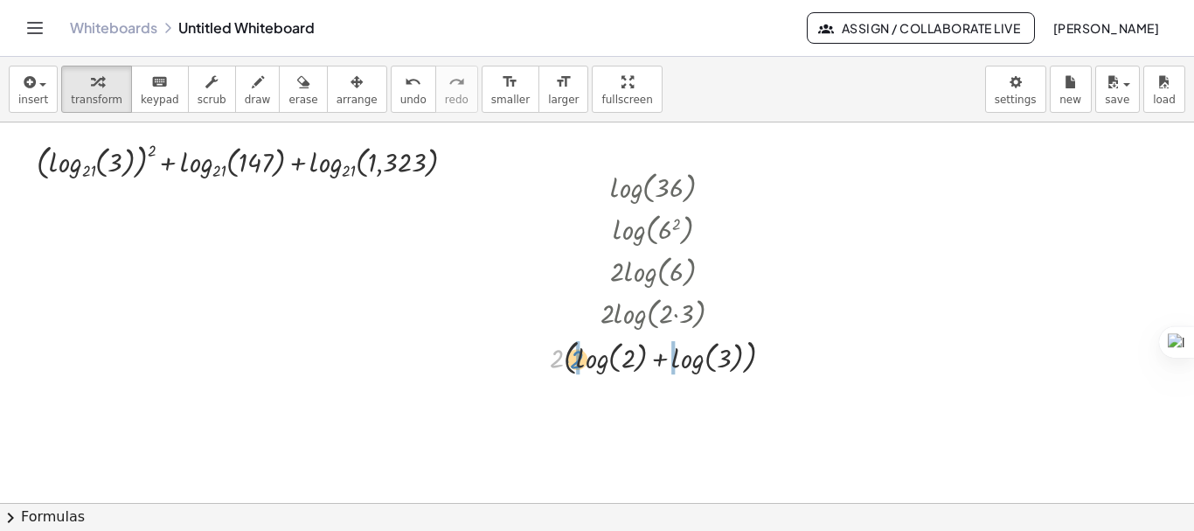
drag, startPoint x: 558, startPoint y: 352, endPoint x: 579, endPoint y: 353, distance: 21.9
click at [579, 353] on div at bounding box center [668, 355] width 255 height 45
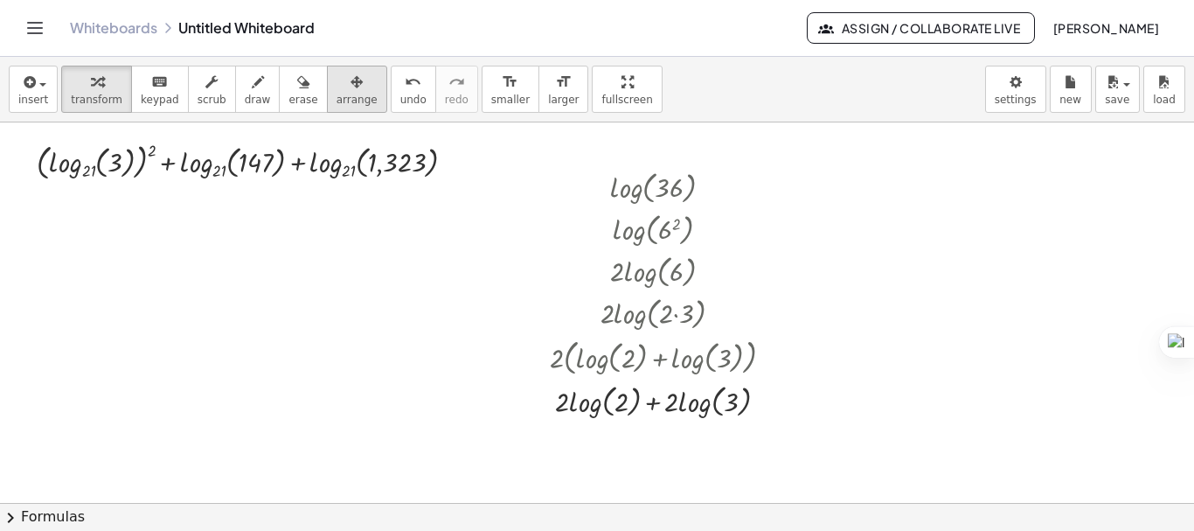
click at [350, 76] on icon "button" at bounding box center [356, 82] width 12 height 21
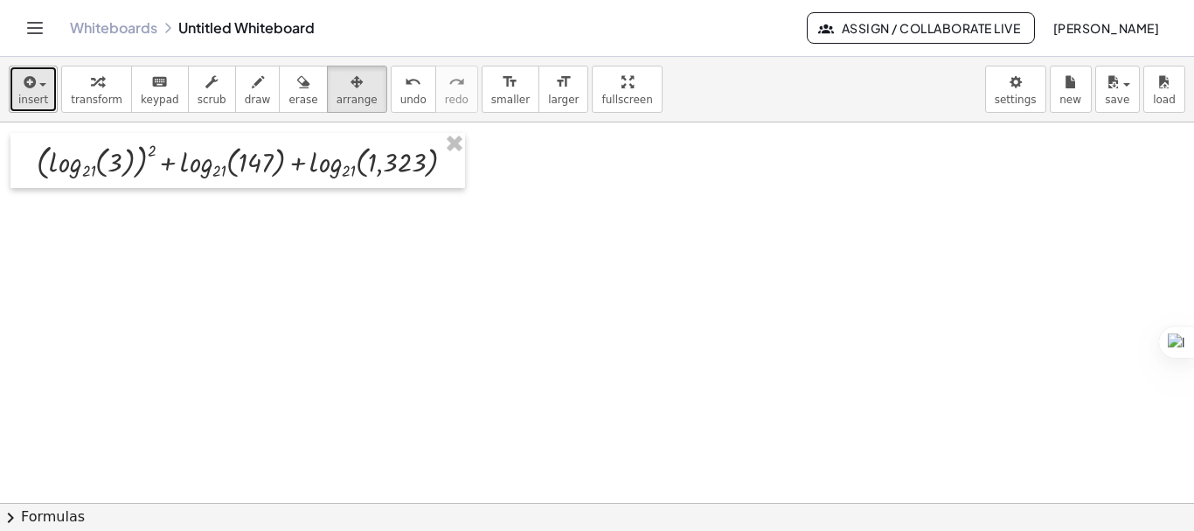
click at [34, 99] on span "insert" at bounding box center [33, 100] width 30 height 12
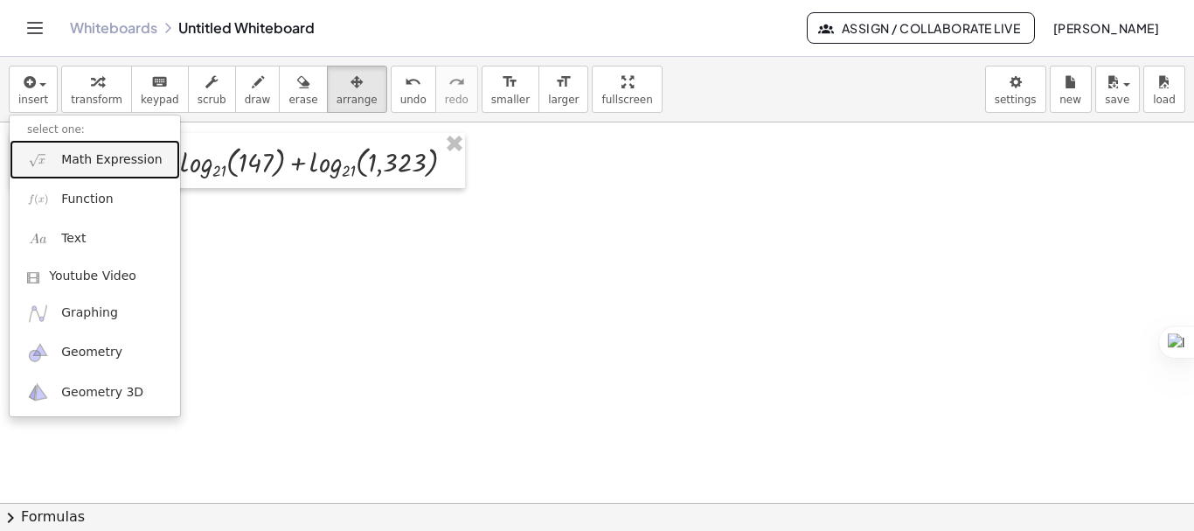
click at [49, 155] on img at bounding box center [38, 160] width 22 height 22
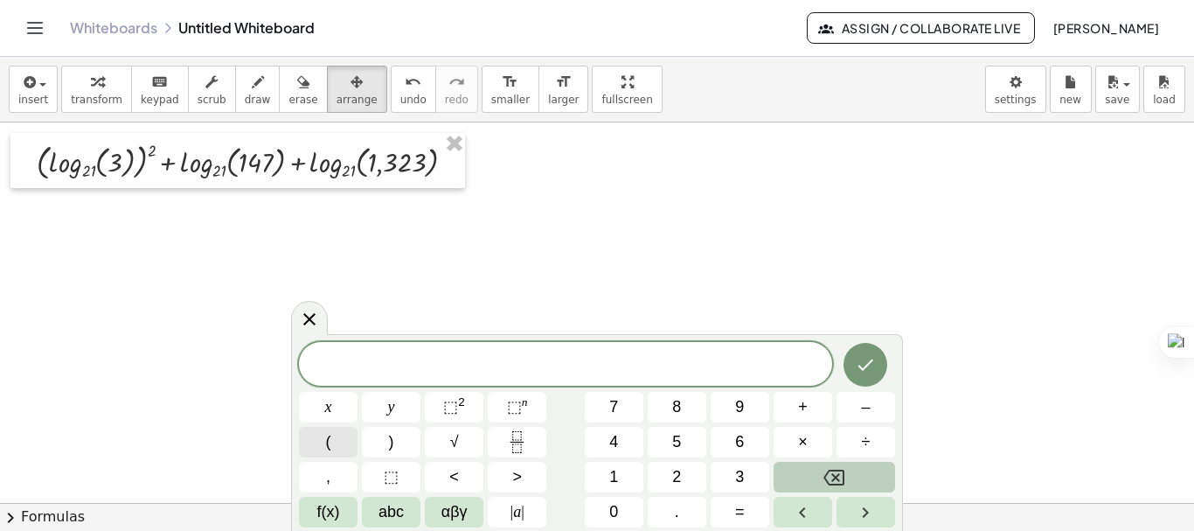
click at [339, 444] on button "(" at bounding box center [328, 442] width 59 height 31
click at [662, 463] on button "2" at bounding box center [677, 476] width 59 height 31
click at [465, 407] on button "⬚ 2" at bounding box center [454, 407] width 59 height 31
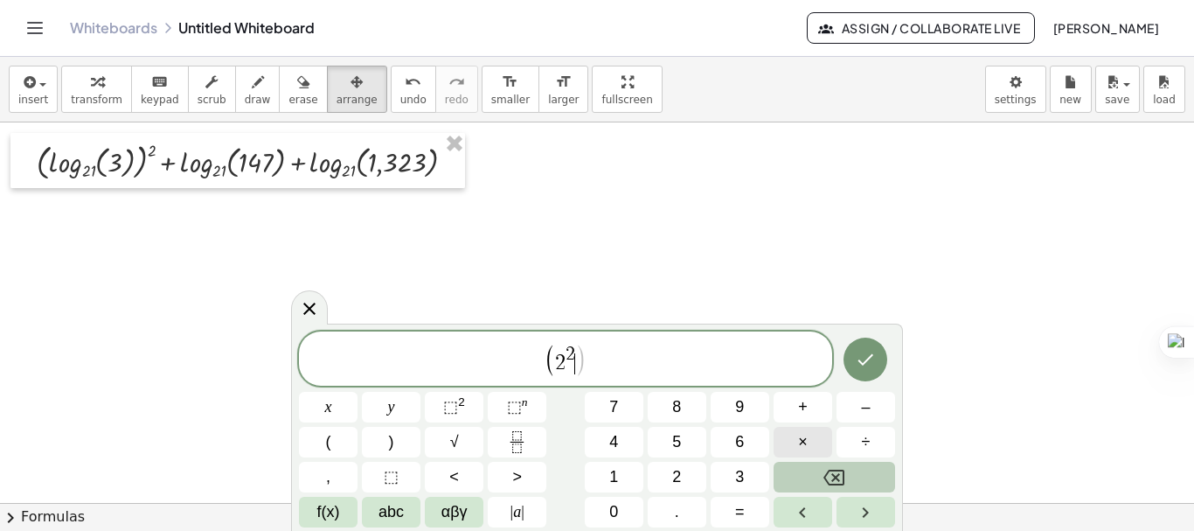
click at [798, 442] on span "×" at bounding box center [803, 442] width 10 height 24
click at [741, 472] on span "3" at bounding box center [739, 477] width 9 height 24
click at [462, 411] on span "⬚ 2" at bounding box center [454, 407] width 22 height 24
click at [389, 450] on span ")" at bounding box center [391, 442] width 5 height 24
click at [494, 366] on span "( 2 2 · 3 2 ) ​" at bounding box center [565, 360] width 533 height 36
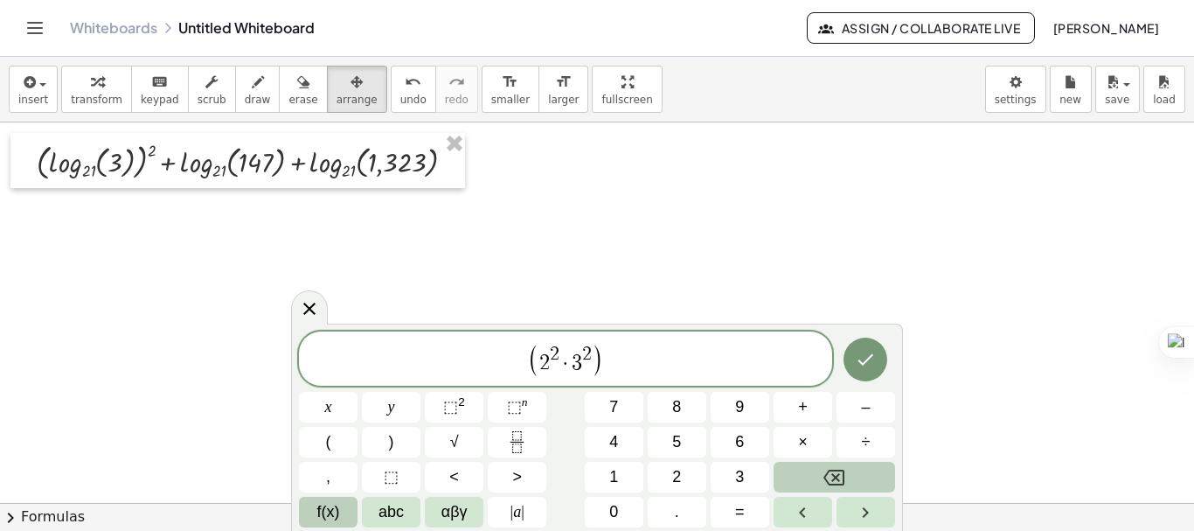
click at [322, 517] on span "f(x)" at bounding box center [328, 512] width 23 height 24
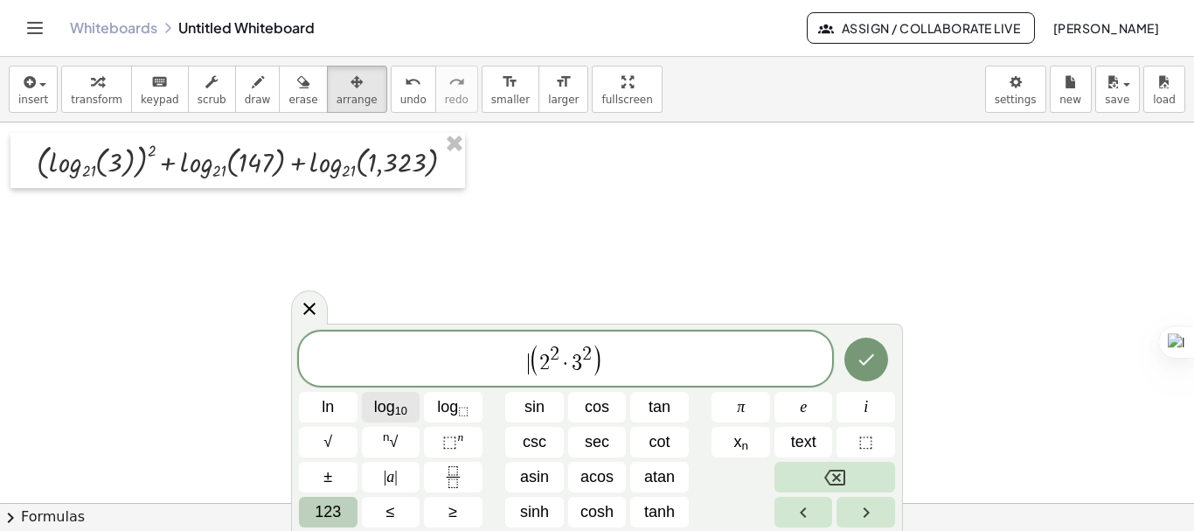
click at [390, 413] on span "log 10" at bounding box center [390, 407] width 33 height 24
click at [875, 351] on icon "Done" at bounding box center [866, 359] width 21 height 21
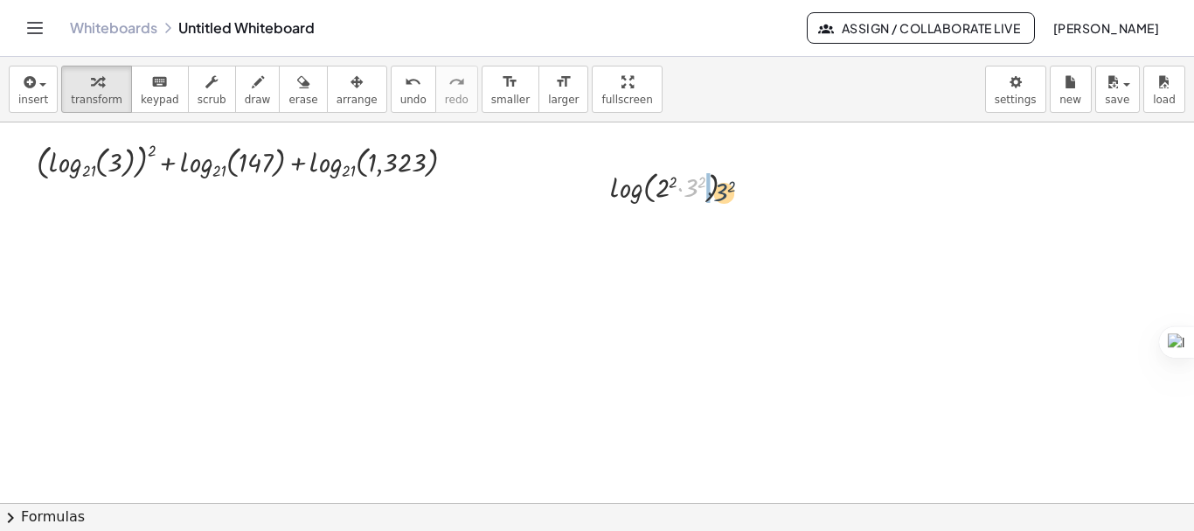
drag, startPoint x: 694, startPoint y: 193, endPoint x: 726, endPoint y: 198, distance: 32.6
click at [726, 198] on div at bounding box center [679, 186] width 157 height 42
drag, startPoint x: 636, startPoint y: 224, endPoint x: 560, endPoint y: 229, distance: 76.2
click at [560, 229] on div "log ( , · 2 2 · 3 2 ) 2 log ( , 2 2 3 2 ) + log + ( , )" at bounding box center [664, 207] width 237 height 93
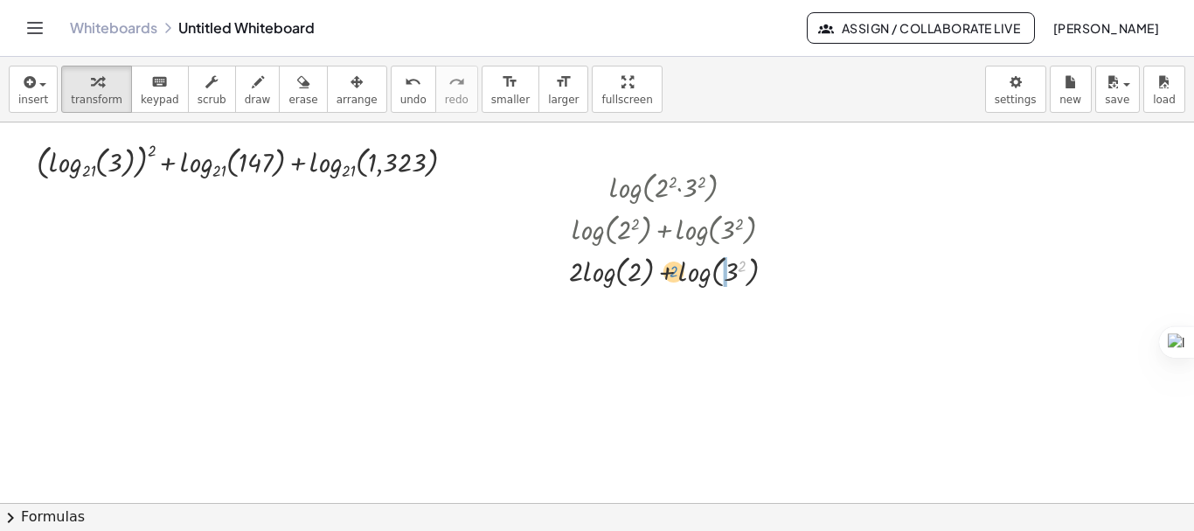
drag, startPoint x: 742, startPoint y: 265, endPoint x: 673, endPoint y: 270, distance: 69.2
click at [673, 270] on div at bounding box center [679, 270] width 238 height 42
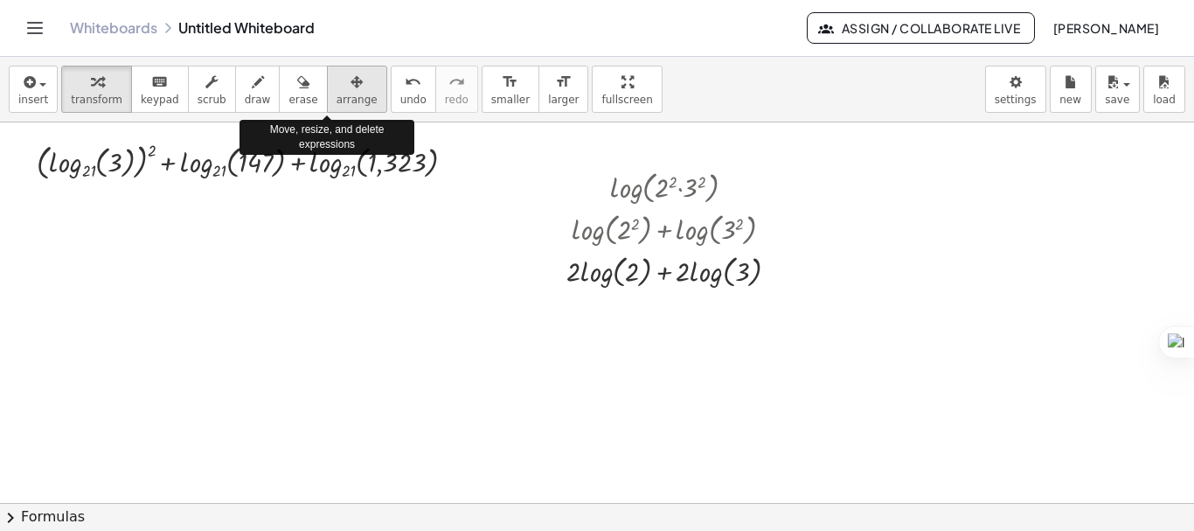
click at [348, 85] on button "arrange" at bounding box center [357, 89] width 60 height 47
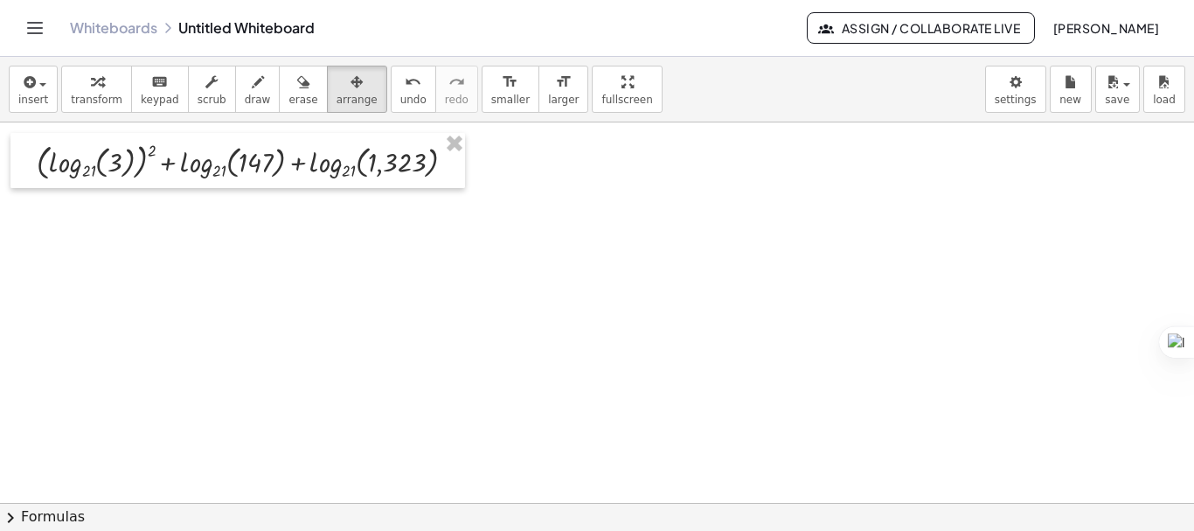
click at [276, 253] on div at bounding box center [597, 502] width 1194 height 760
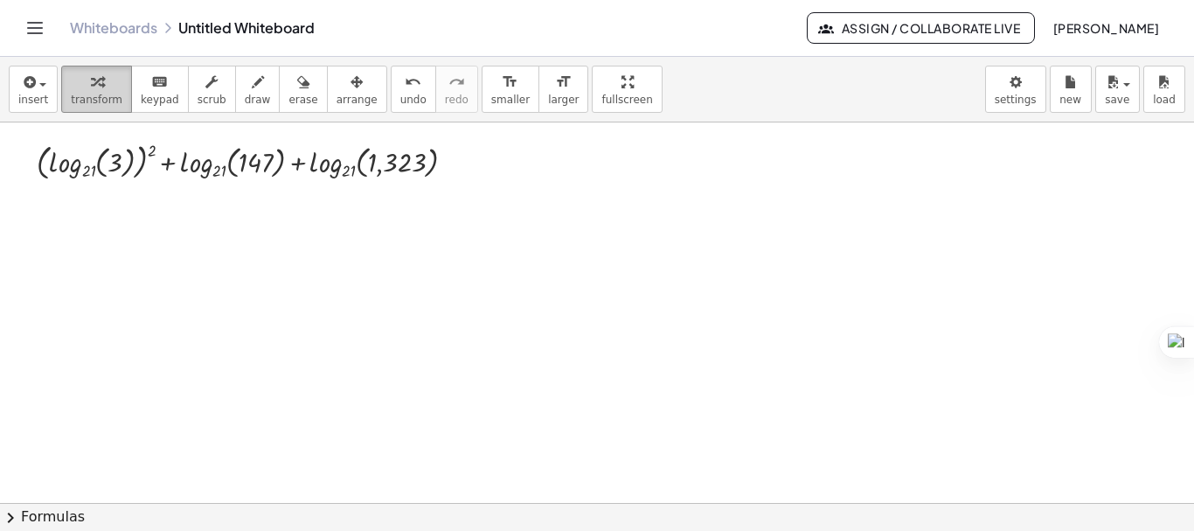
click at [105, 96] on span "transform" at bounding box center [97, 100] width 52 height 12
click at [151, 80] on icon "keyboard" at bounding box center [159, 82] width 17 height 21
click at [246, 162] on div at bounding box center [256, 163] width 34 height 28
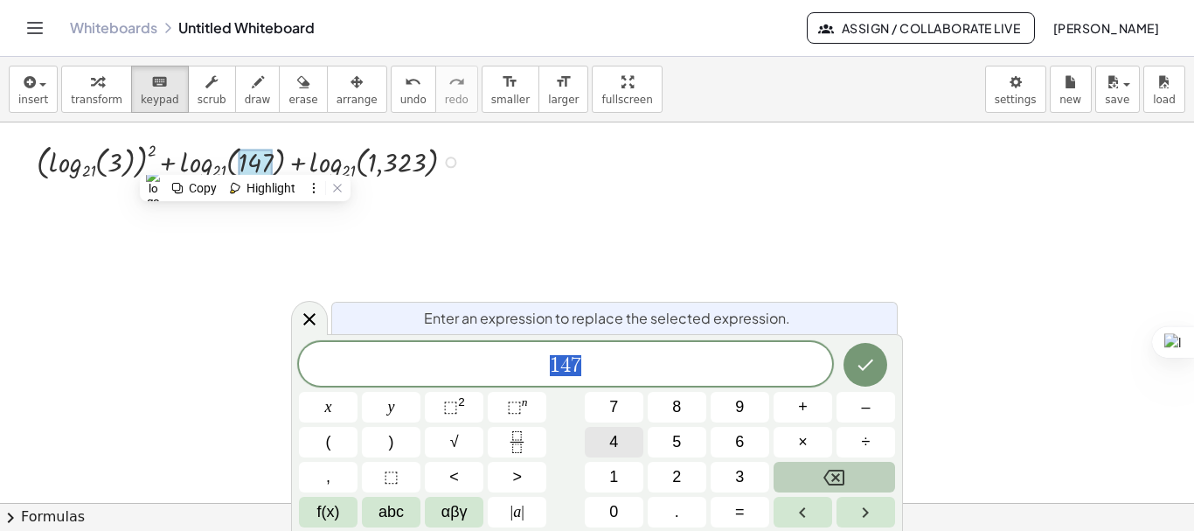
click at [625, 433] on button "4" at bounding box center [614, 442] width 59 height 31
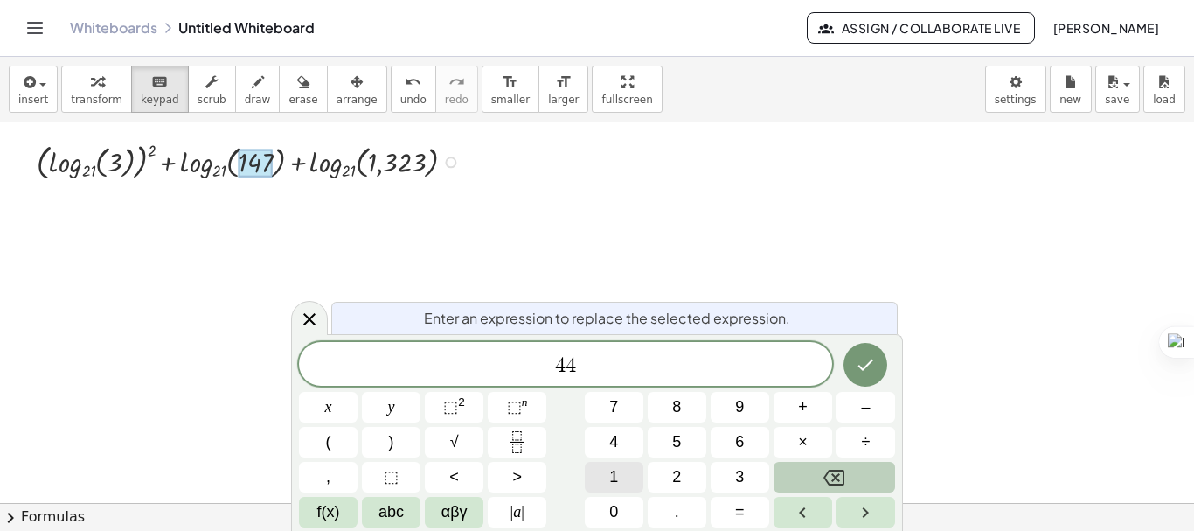
click at [623, 471] on button "1" at bounding box center [614, 476] width 59 height 31
click at [853, 434] on button "÷" at bounding box center [865, 442] width 59 height 31
click at [749, 475] on button "3" at bounding box center [740, 476] width 59 height 31
click at [859, 367] on icon "Done" at bounding box center [865, 364] width 21 height 21
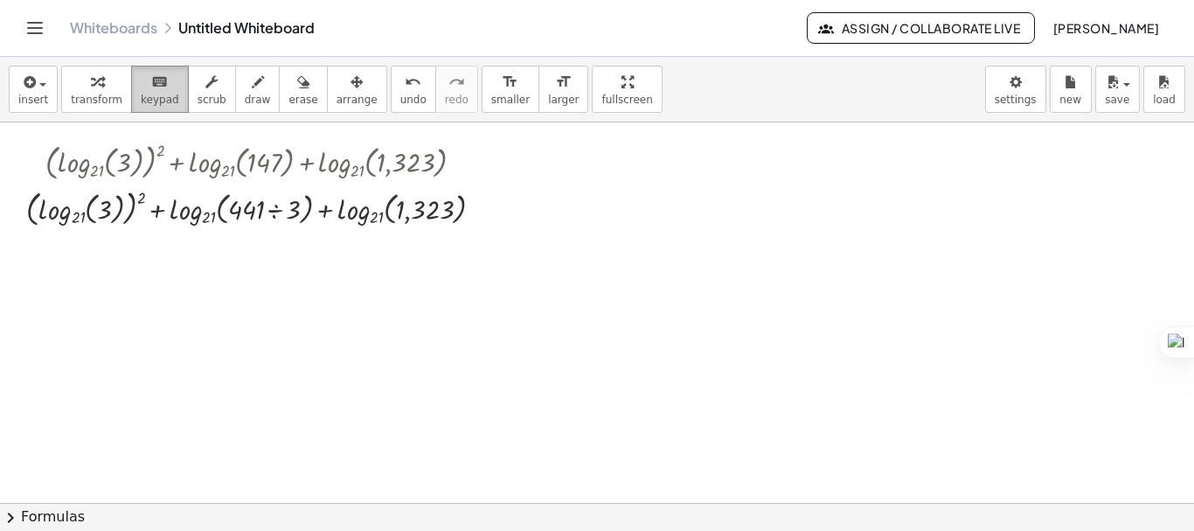
click at [141, 96] on span "keypad" at bounding box center [160, 100] width 38 height 12
click at [417, 212] on div at bounding box center [425, 210] width 58 height 28
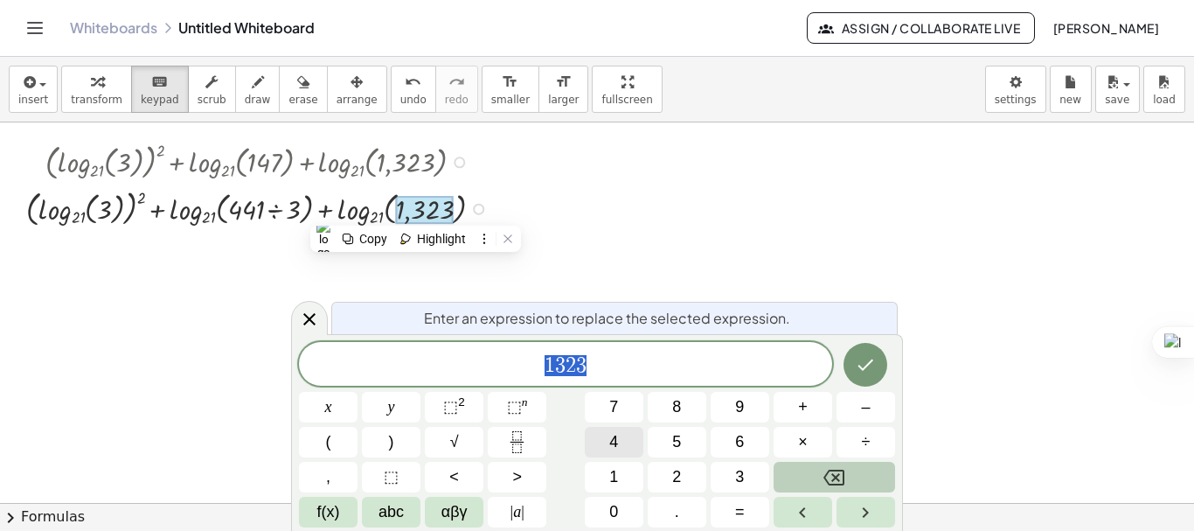
click at [635, 444] on button "4" at bounding box center [614, 442] width 59 height 31
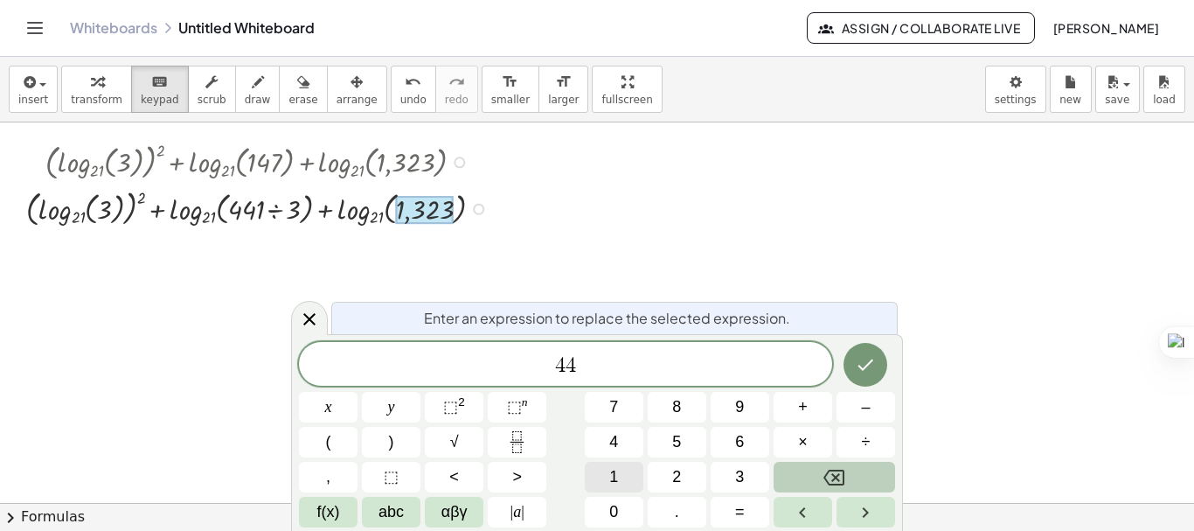
click at [633, 469] on button "1" at bounding box center [614, 476] width 59 height 31
click at [799, 439] on span "×" at bounding box center [803, 442] width 10 height 24
click at [747, 475] on button "3" at bounding box center [740, 476] width 59 height 31
click at [861, 373] on icon "Done" at bounding box center [865, 364] width 21 height 21
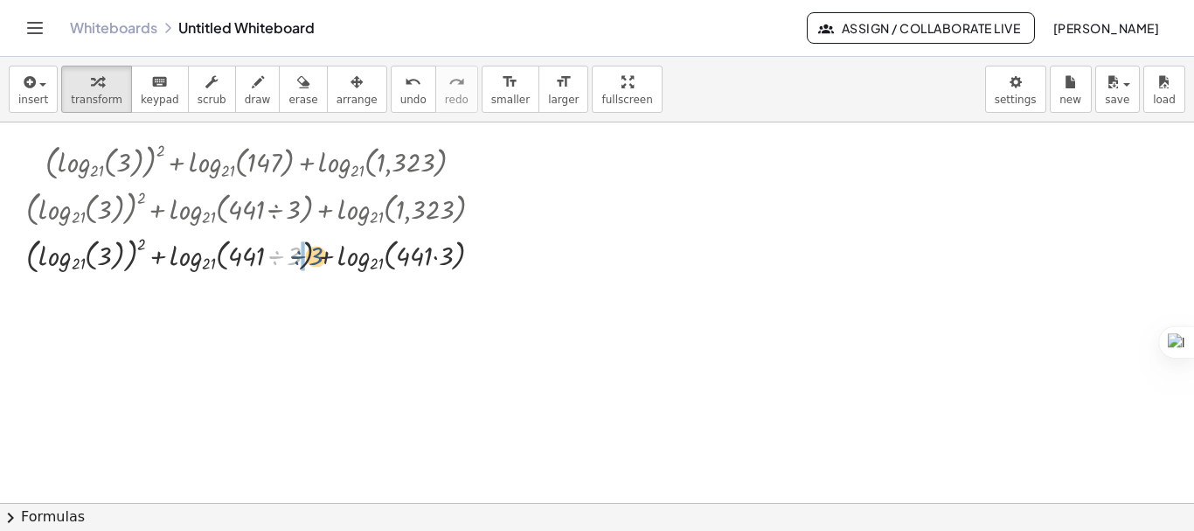
drag, startPoint x: 290, startPoint y: 260, endPoint x: 313, endPoint y: 260, distance: 22.7
click at [313, 260] on div at bounding box center [261, 254] width 488 height 46
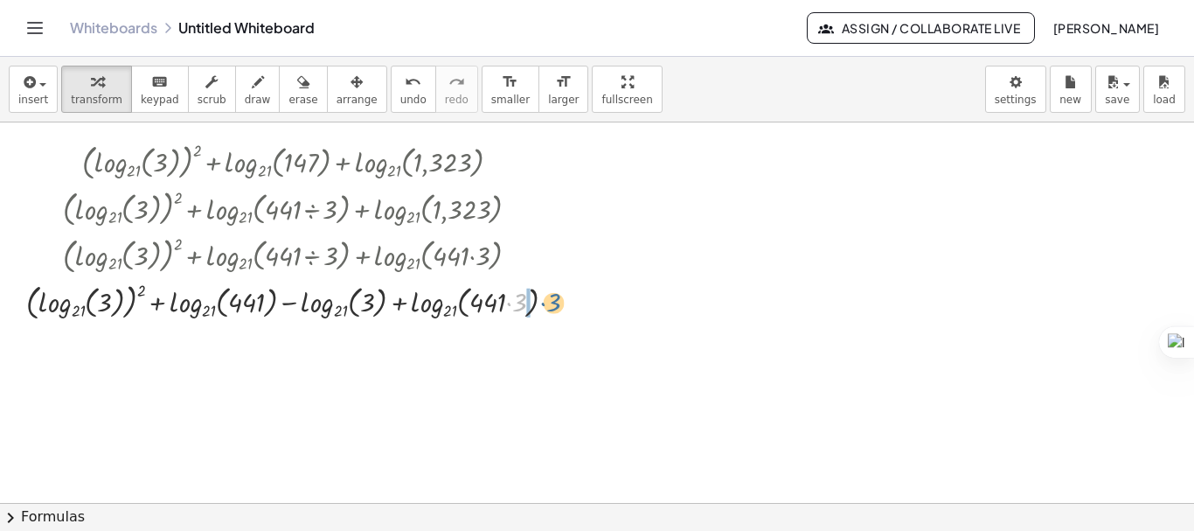
drag, startPoint x: 521, startPoint y: 302, endPoint x: 556, endPoint y: 302, distance: 35.0
click at [556, 302] on div at bounding box center [297, 300] width 561 height 46
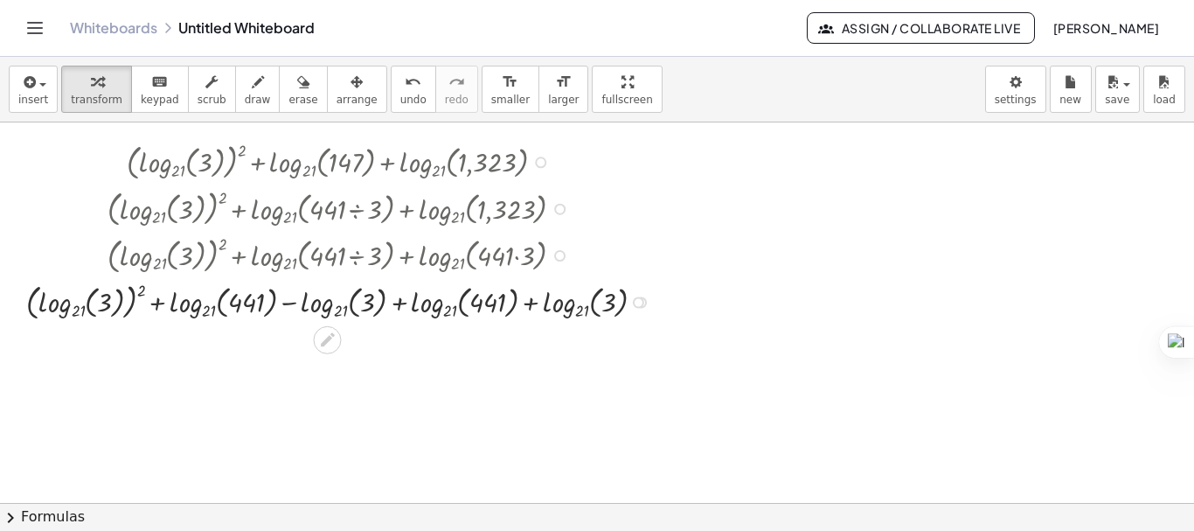
click at [418, 157] on div at bounding box center [342, 160] width 650 height 46
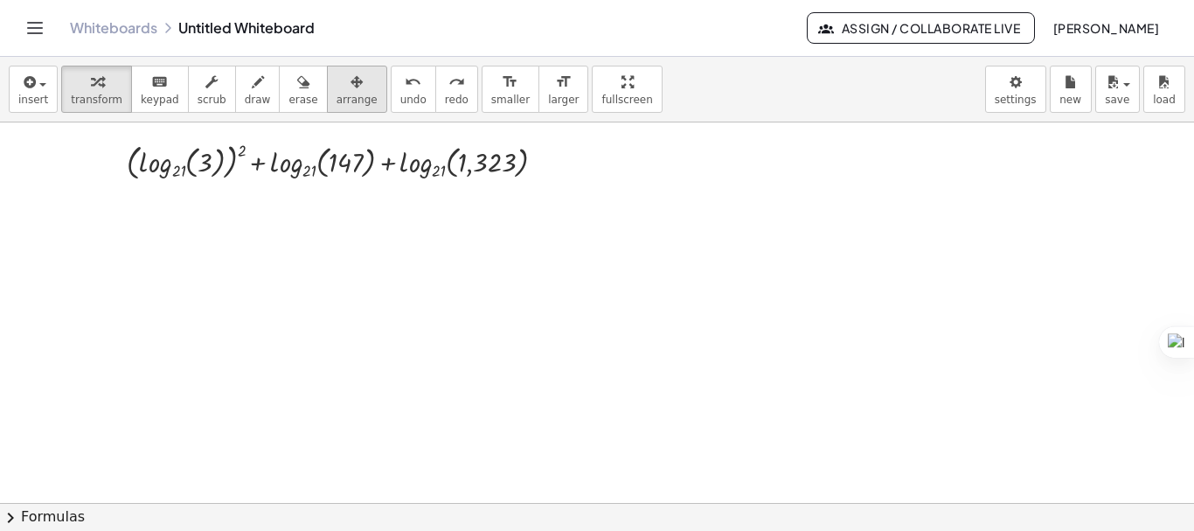
click at [340, 95] on span "arrange" at bounding box center [356, 100] width 41 height 12
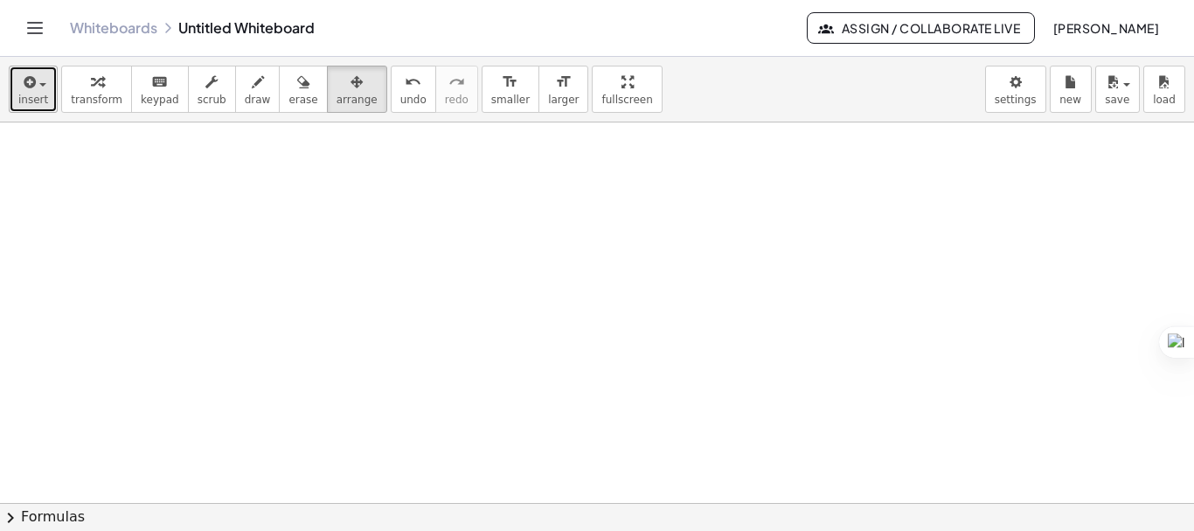
click at [43, 80] on div "button" at bounding box center [33, 81] width 30 height 21
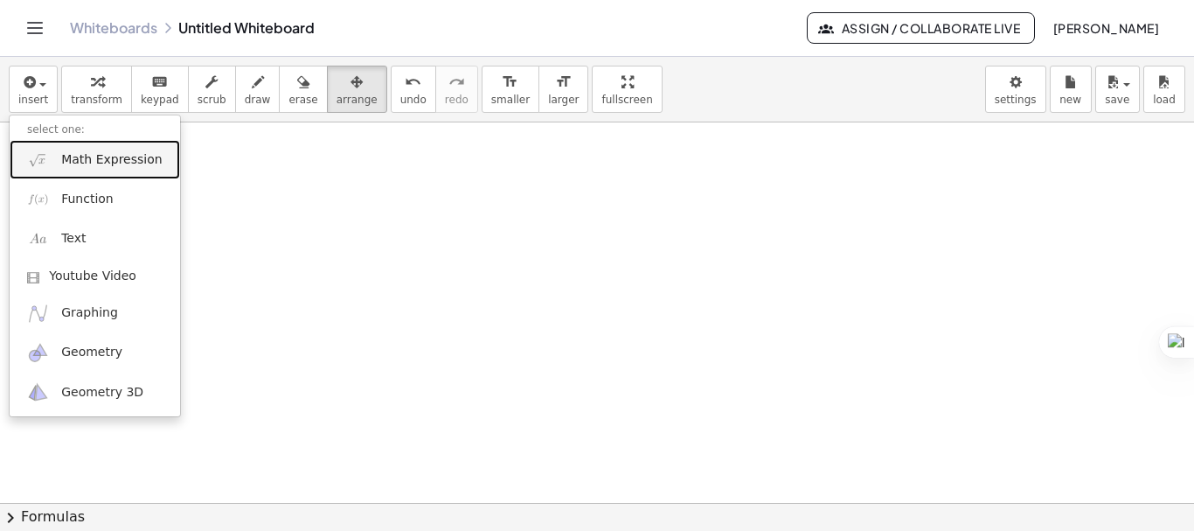
click at [89, 164] on span "Math Expression" at bounding box center [111, 159] width 101 height 17
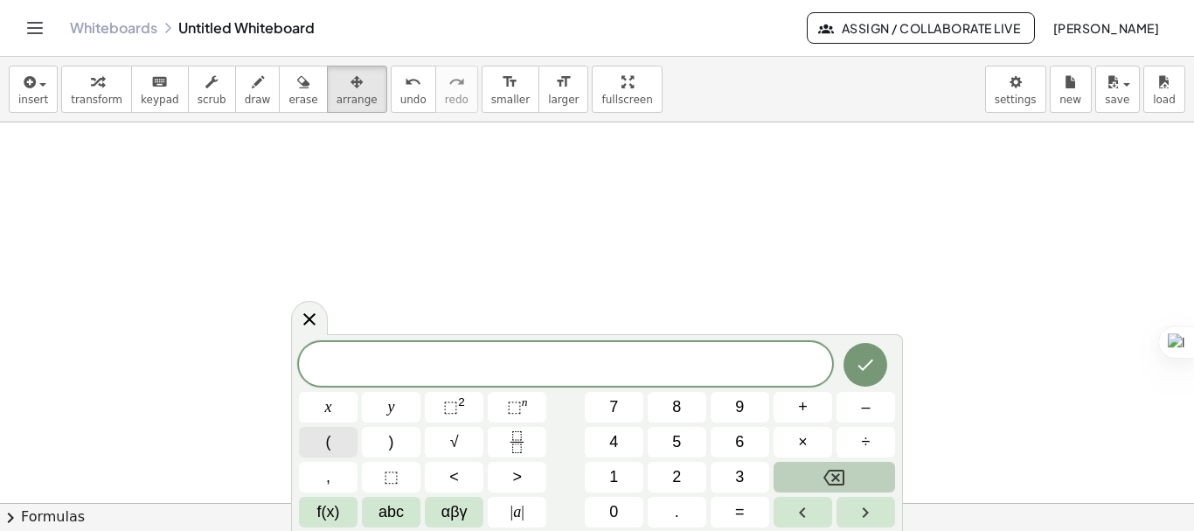
click at [348, 432] on button "(" at bounding box center [328, 442] width 59 height 31
click at [735, 469] on span "3" at bounding box center [739, 477] width 9 height 24
click at [409, 435] on button ")" at bounding box center [391, 442] width 59 height 31
click at [447, 411] on span "⬚" at bounding box center [450, 406] width 15 height 17
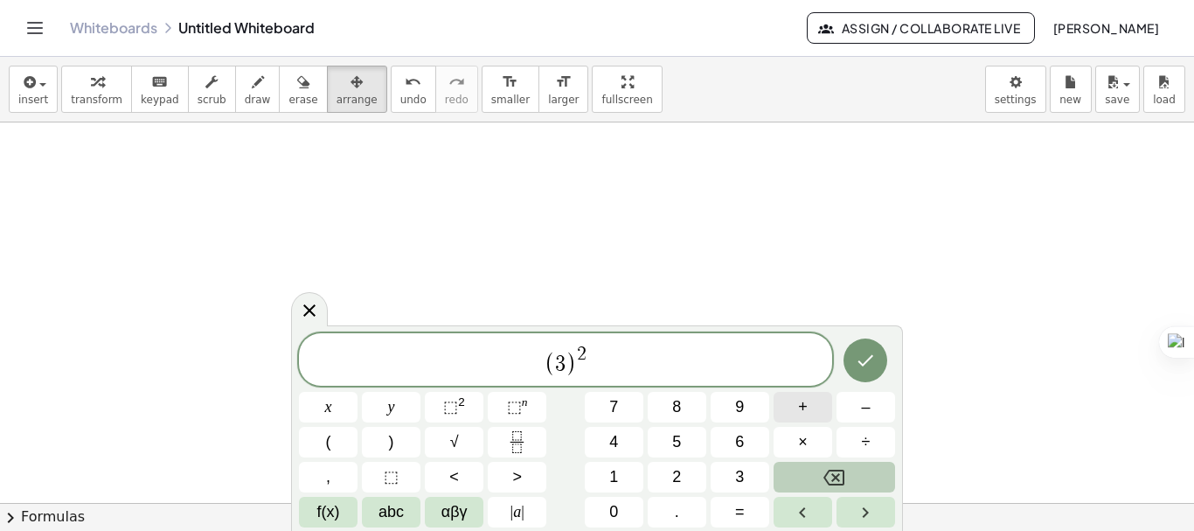
click at [804, 404] on span "+" at bounding box center [803, 407] width 10 height 24
click at [619, 464] on button "1" at bounding box center [614, 476] width 59 height 31
click at [618, 445] on span "4" at bounding box center [613, 442] width 9 height 24
click at [618, 413] on span "7" at bounding box center [613, 407] width 9 height 24
click at [797, 447] on button "×" at bounding box center [802, 442] width 59 height 31
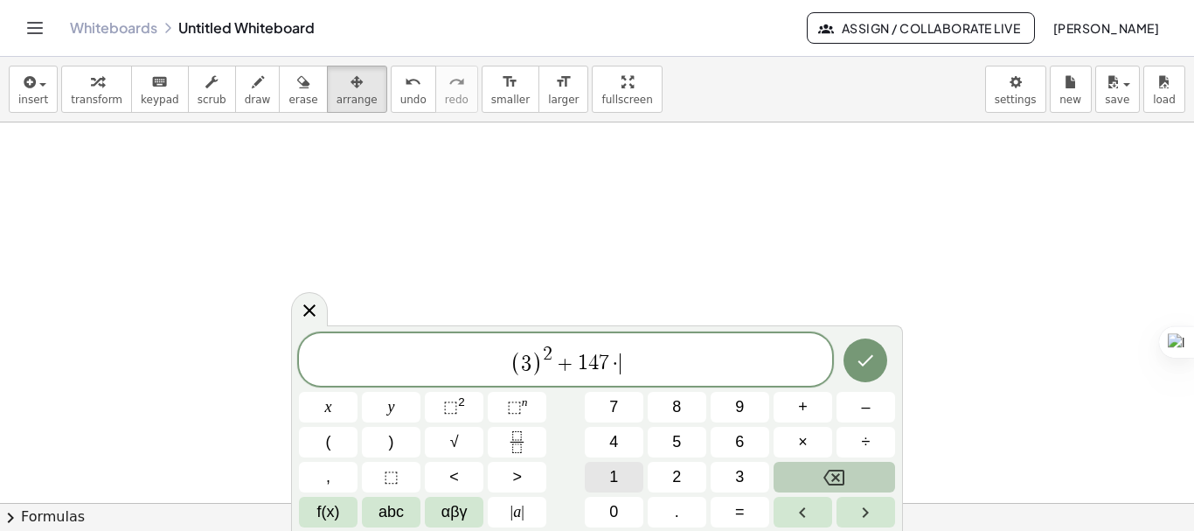
click at [625, 486] on button "1" at bounding box center [614, 476] width 59 height 31
click at [729, 492] on div "( 3 ) 2 + 1 4 7 · 1 x y ⬚ 2 ⬚ n 7 8 9 + – ( ) √ 4 5 6 × ÷ , ⬚ < > 1 2 3 f(x) ab…" at bounding box center [597, 430] width 596 height 194
click at [731, 479] on button "3" at bounding box center [740, 476] width 59 height 31
click at [731, 480] on button "3" at bounding box center [740, 476] width 59 height 31
click at [503, 361] on span "3" at bounding box center [505, 363] width 10 height 21
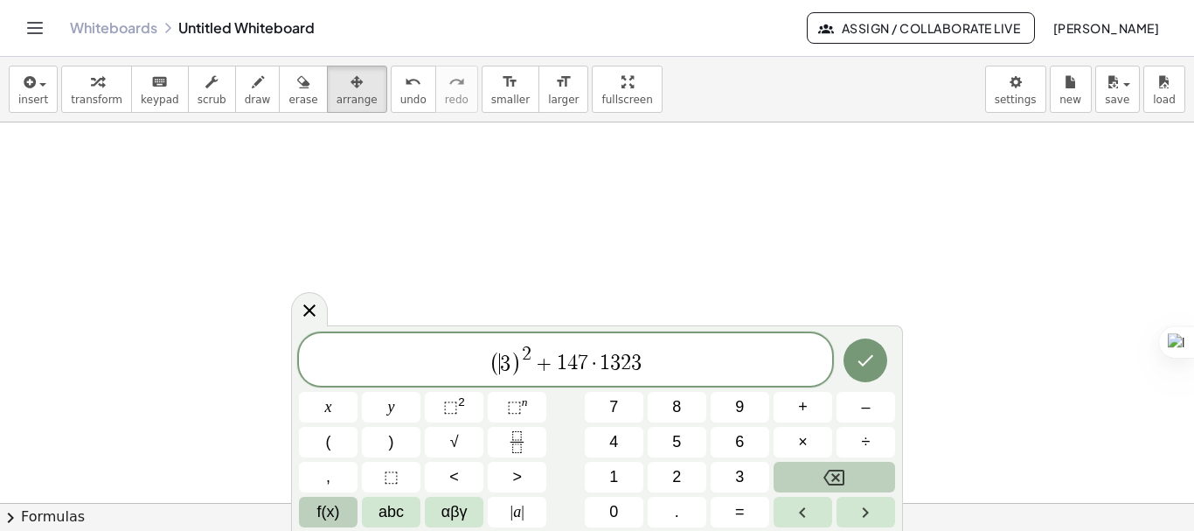
click at [329, 513] on span "f(x)" at bounding box center [328, 512] width 23 height 24
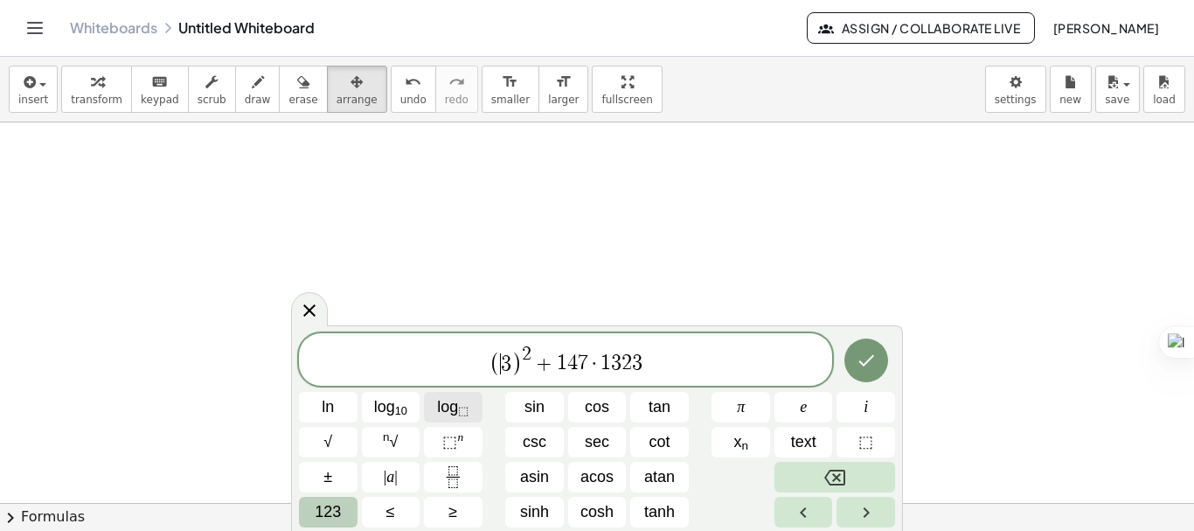
click at [447, 407] on span "log ⬚" at bounding box center [452, 407] width 31 height 24
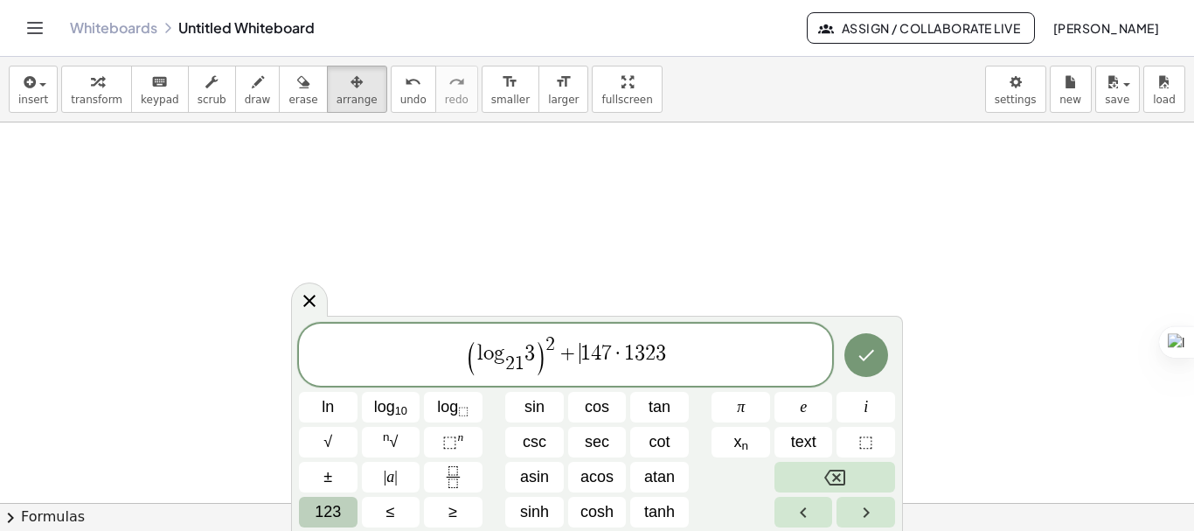
click at [578, 353] on span "+" at bounding box center [567, 353] width 25 height 21
click at [463, 404] on sub "⬚" at bounding box center [463, 410] width 10 height 13
click at [547, 351] on span "+" at bounding box center [543, 353] width 25 height 21
click at [646, 357] on span "( l o g 2 1 ​ 3 ) 2 + ​ l o g 2 1 ​ 1 4 7 · 1 3 2 3" at bounding box center [565, 356] width 533 height 44
click at [454, 405] on span "log ⬚" at bounding box center [452, 407] width 31 height 24
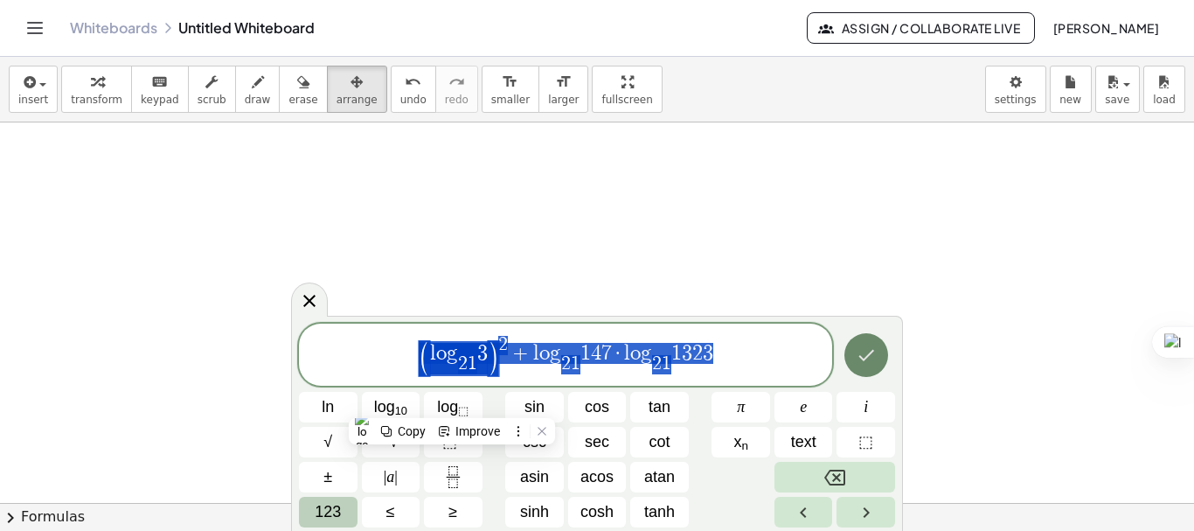
click at [866, 342] on button "Done" at bounding box center [866, 355] width 44 height 44
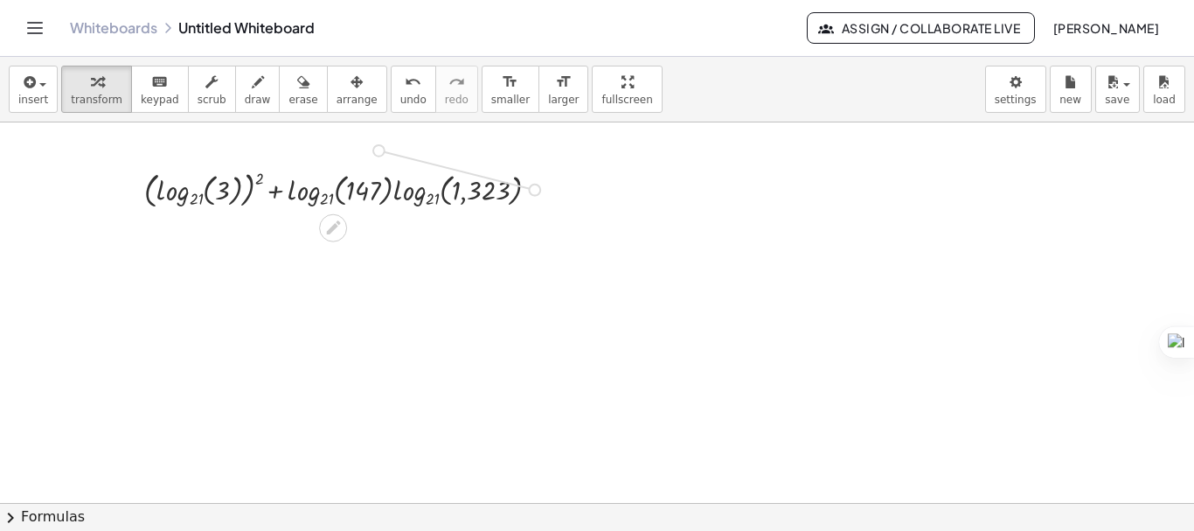
drag, startPoint x: 532, startPoint y: 189, endPoint x: 371, endPoint y: 149, distance: 166.6
click at [371, 149] on div "+ ( log 21 ( , 3 ) ) 2 + · log 21 ( , 147 ) · log 21 ( , 1,323 )" at bounding box center [597, 502] width 1194 height 760
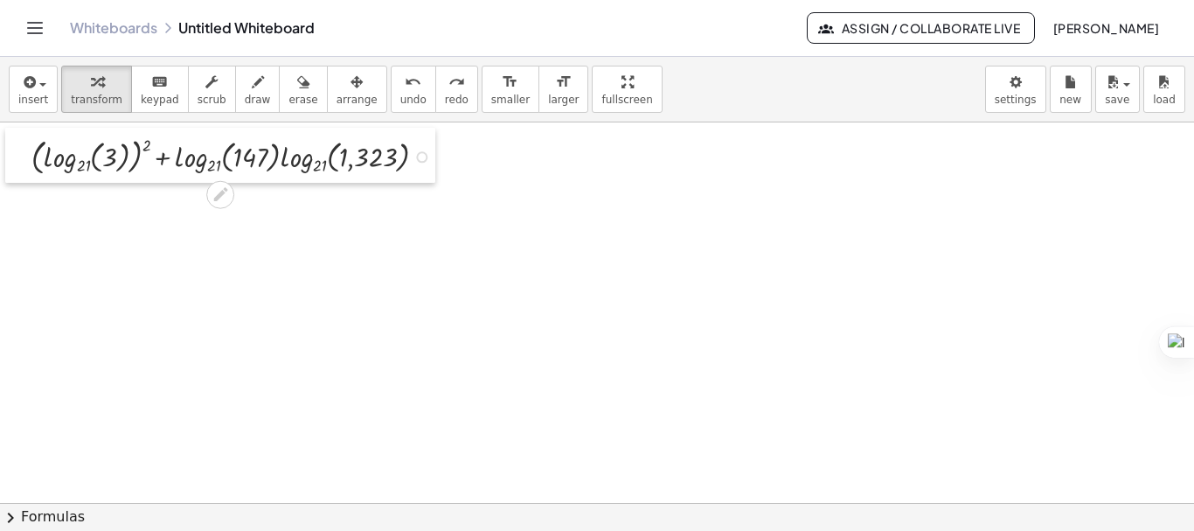
drag, startPoint x: 134, startPoint y: 163, endPoint x: 20, endPoint y: 129, distance: 118.4
click at [20, 129] on div at bounding box center [18, 155] width 26 height 55
click at [189, 295] on div at bounding box center [597, 502] width 1194 height 760
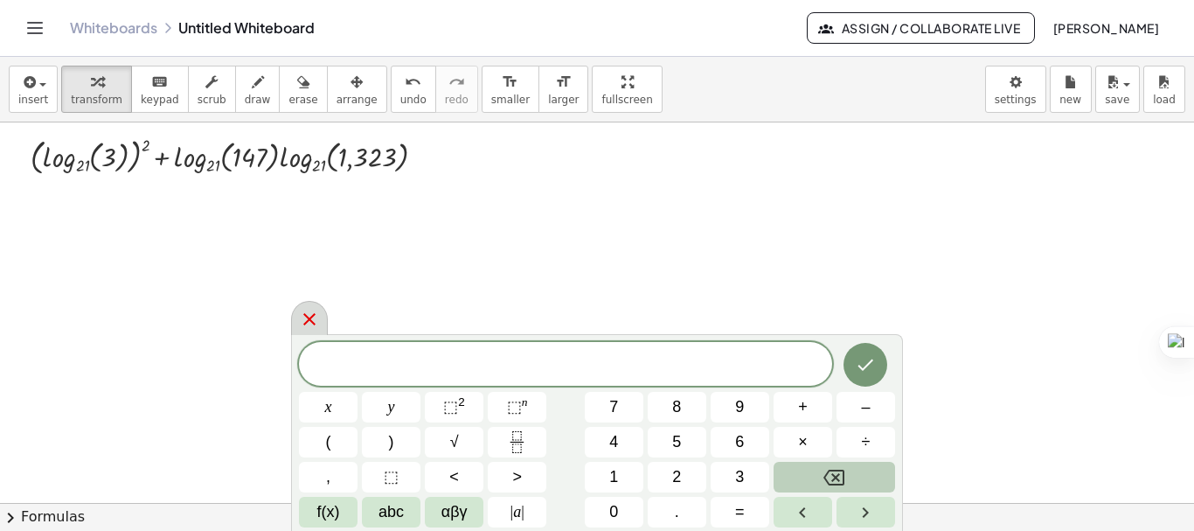
click at [315, 312] on icon at bounding box center [309, 319] width 21 height 21
